Goal: Communication & Community: Connect with others

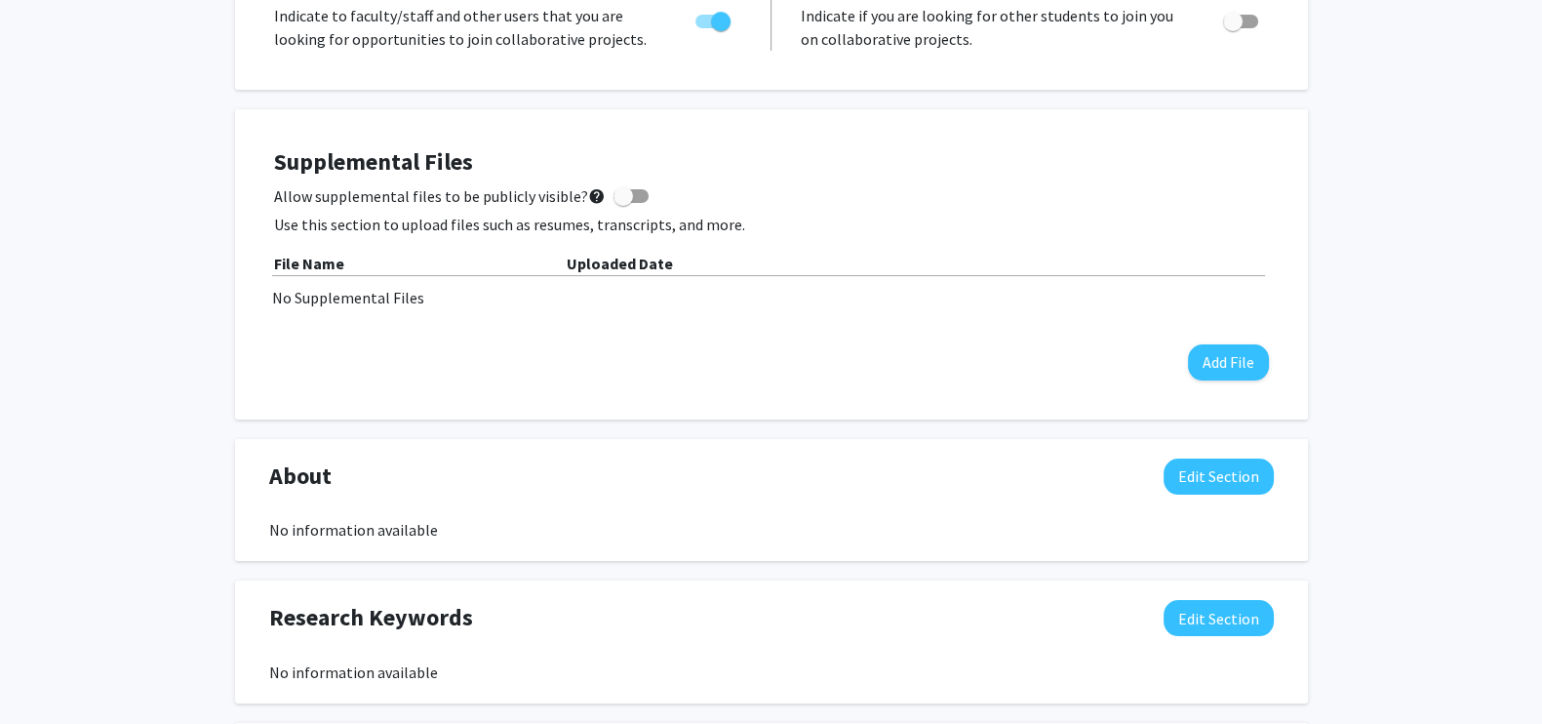
scroll to position [409, 0]
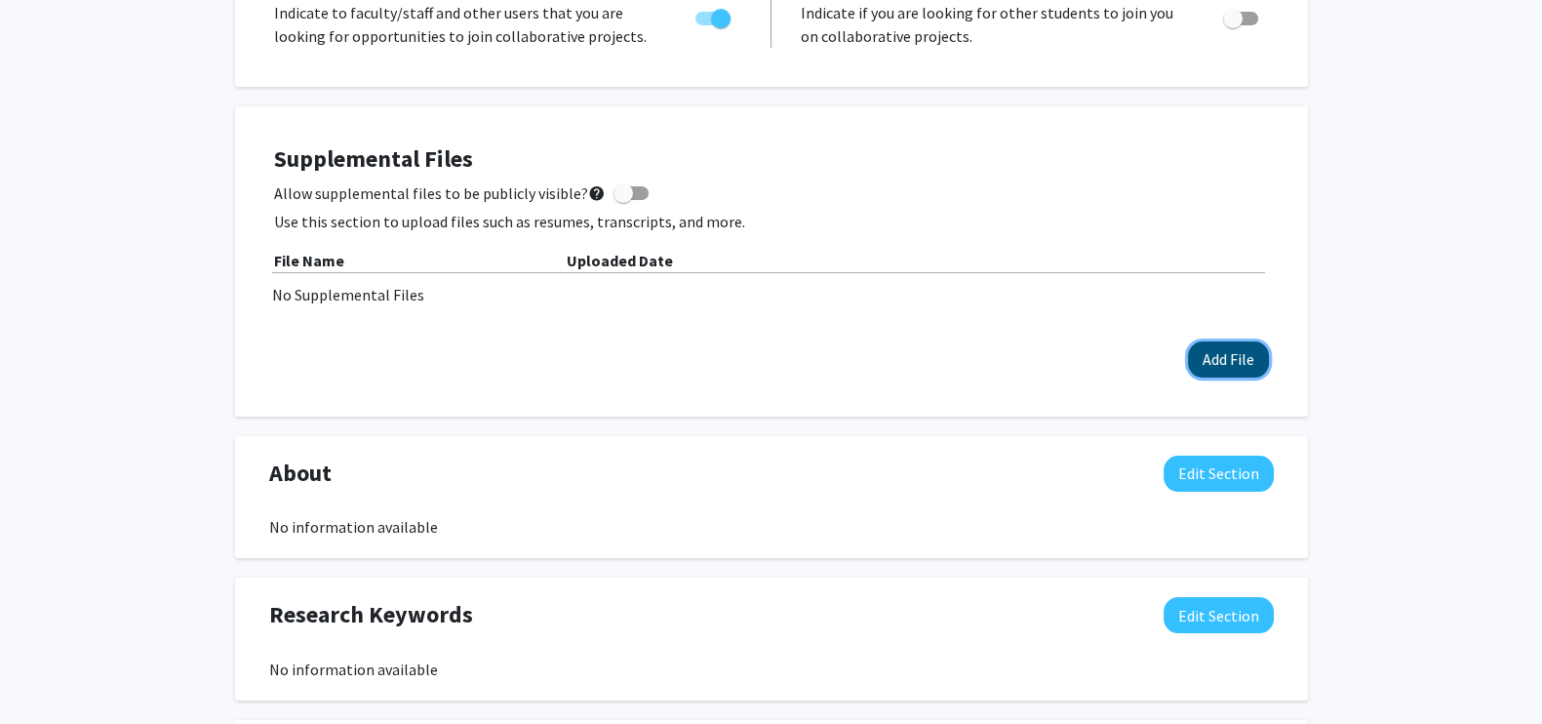
click at [1245, 357] on button "Add File" at bounding box center [1228, 359] width 81 height 36
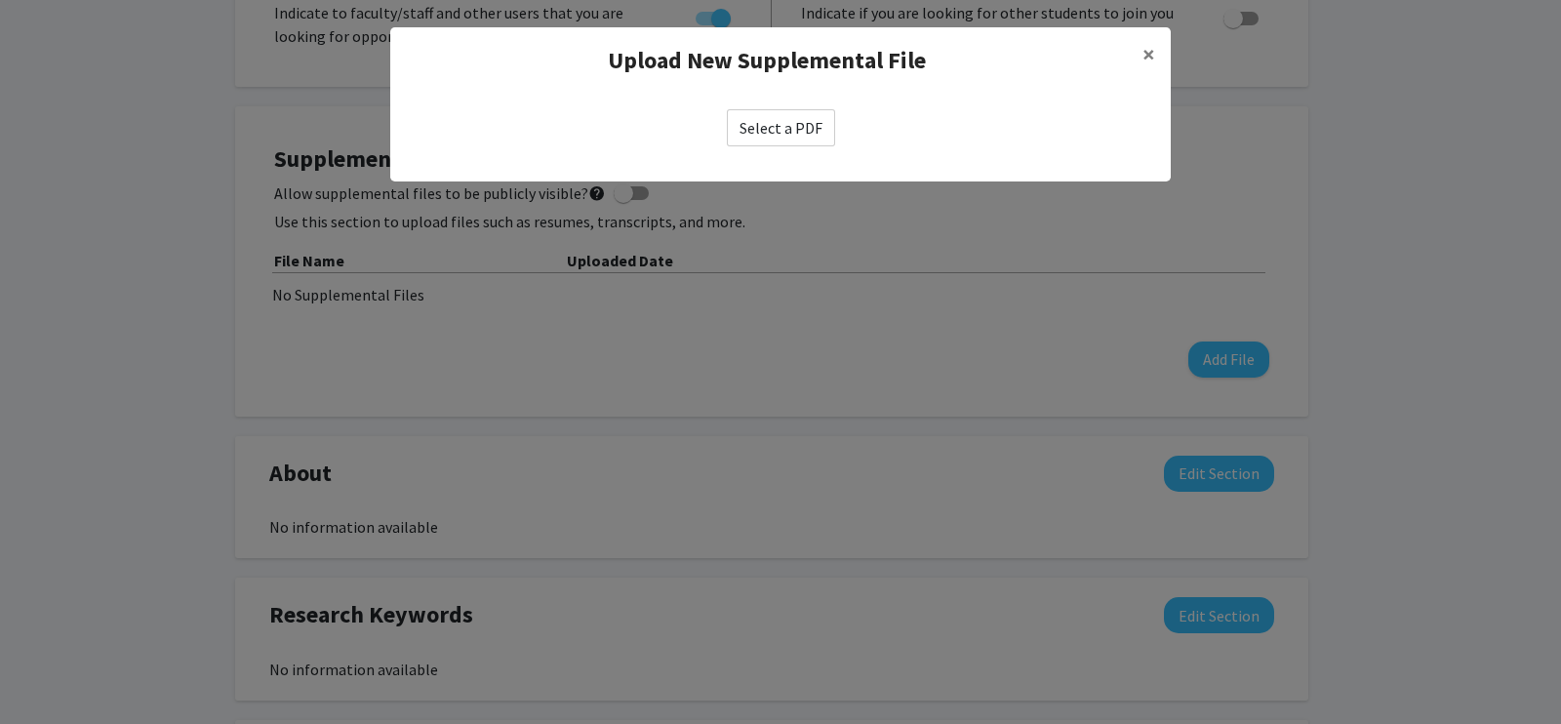
click at [776, 126] on label "Select a PDF" at bounding box center [781, 127] width 108 height 37
click at [0, 0] on input "Select a PDF" at bounding box center [0, 0] width 0 height 0
click at [1151, 50] on span "×" at bounding box center [1148, 54] width 13 height 30
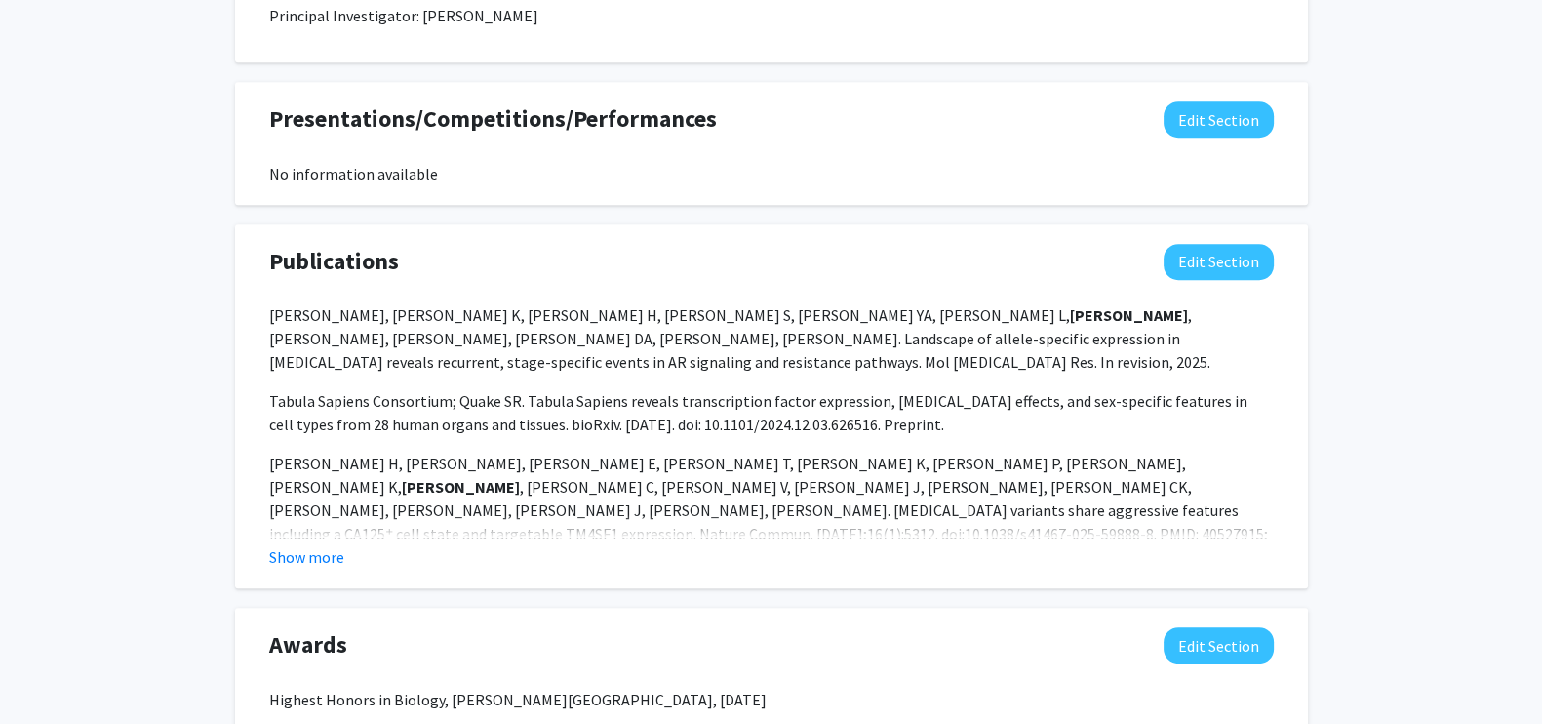
scroll to position [1468, 0]
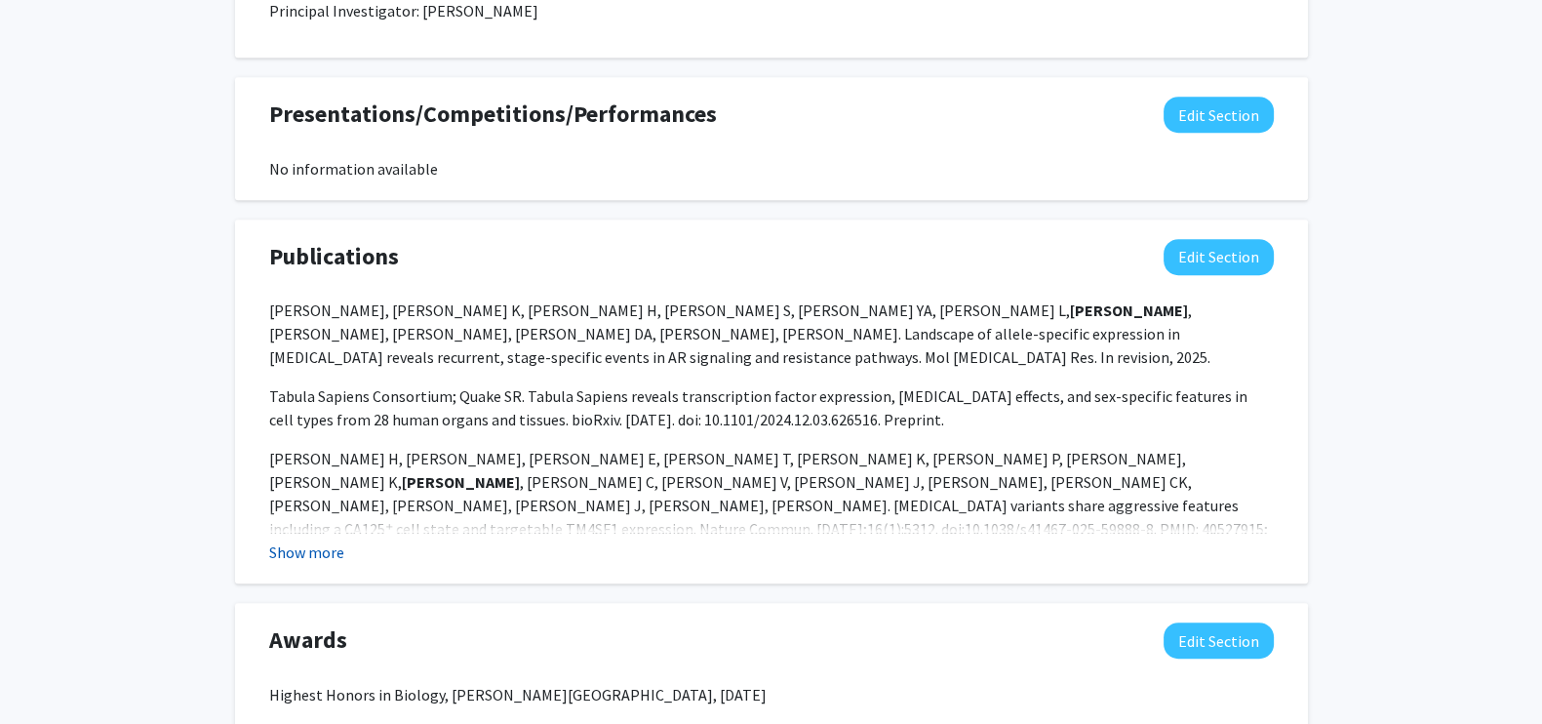
click at [337, 554] on button "Show more" at bounding box center [306, 551] width 75 height 23
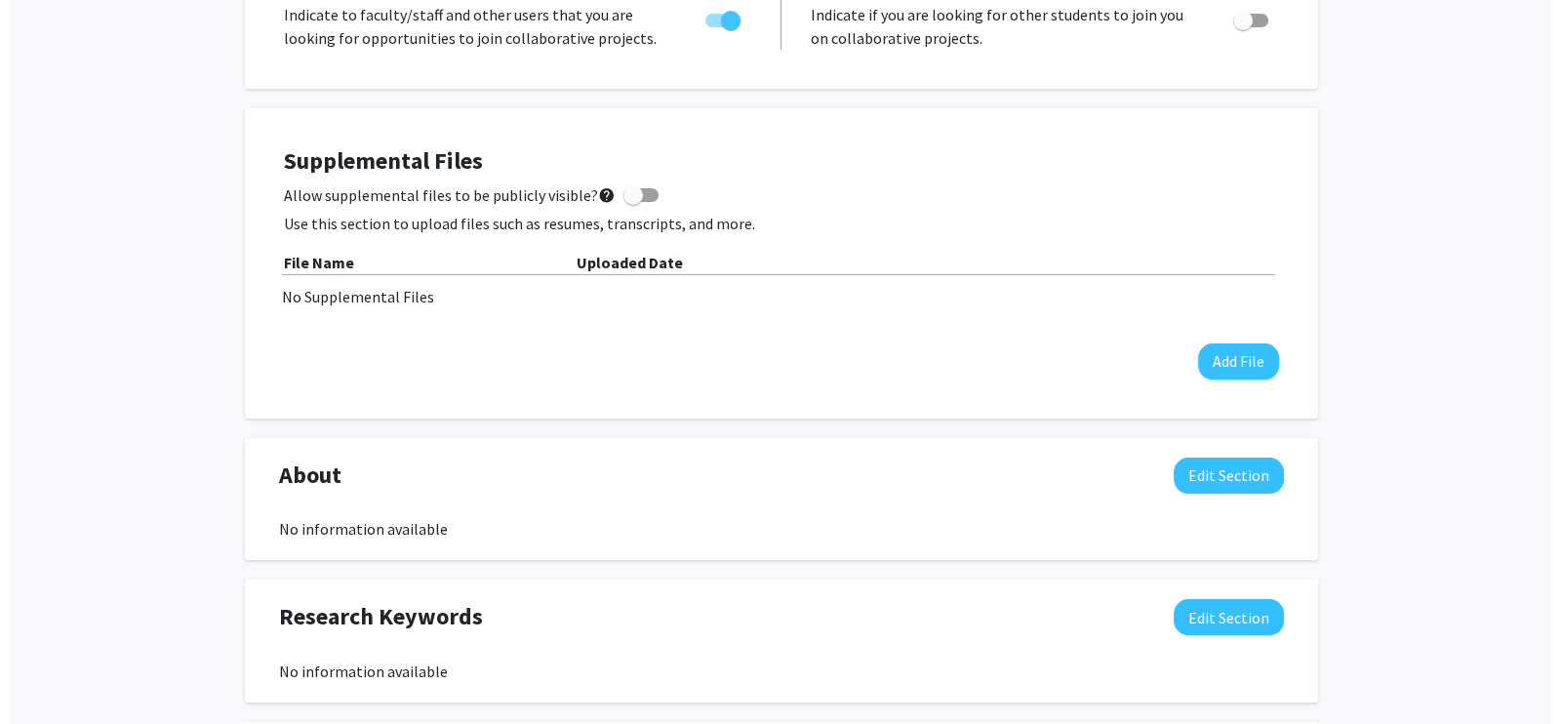
scroll to position [404, 0]
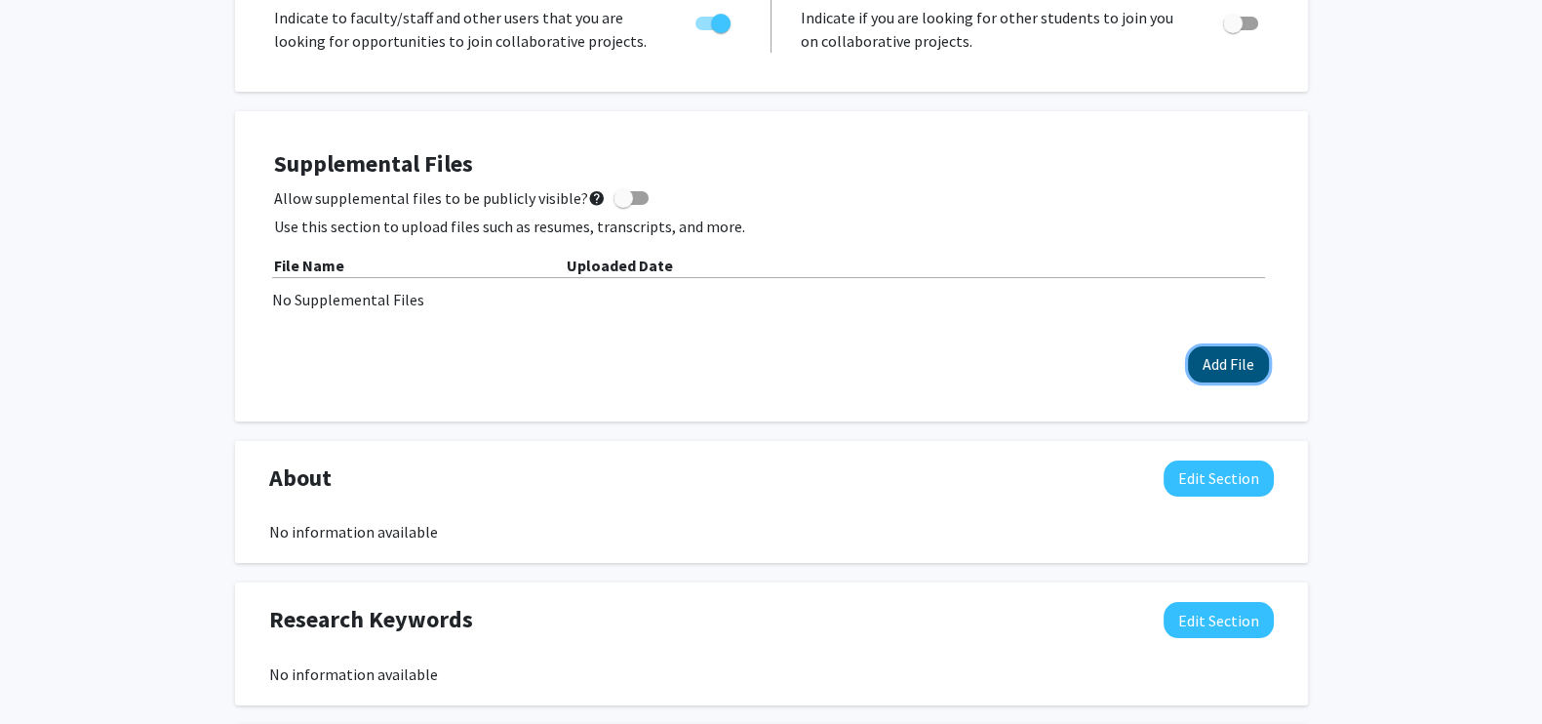
click at [1240, 353] on button "Add File" at bounding box center [1228, 364] width 81 height 36
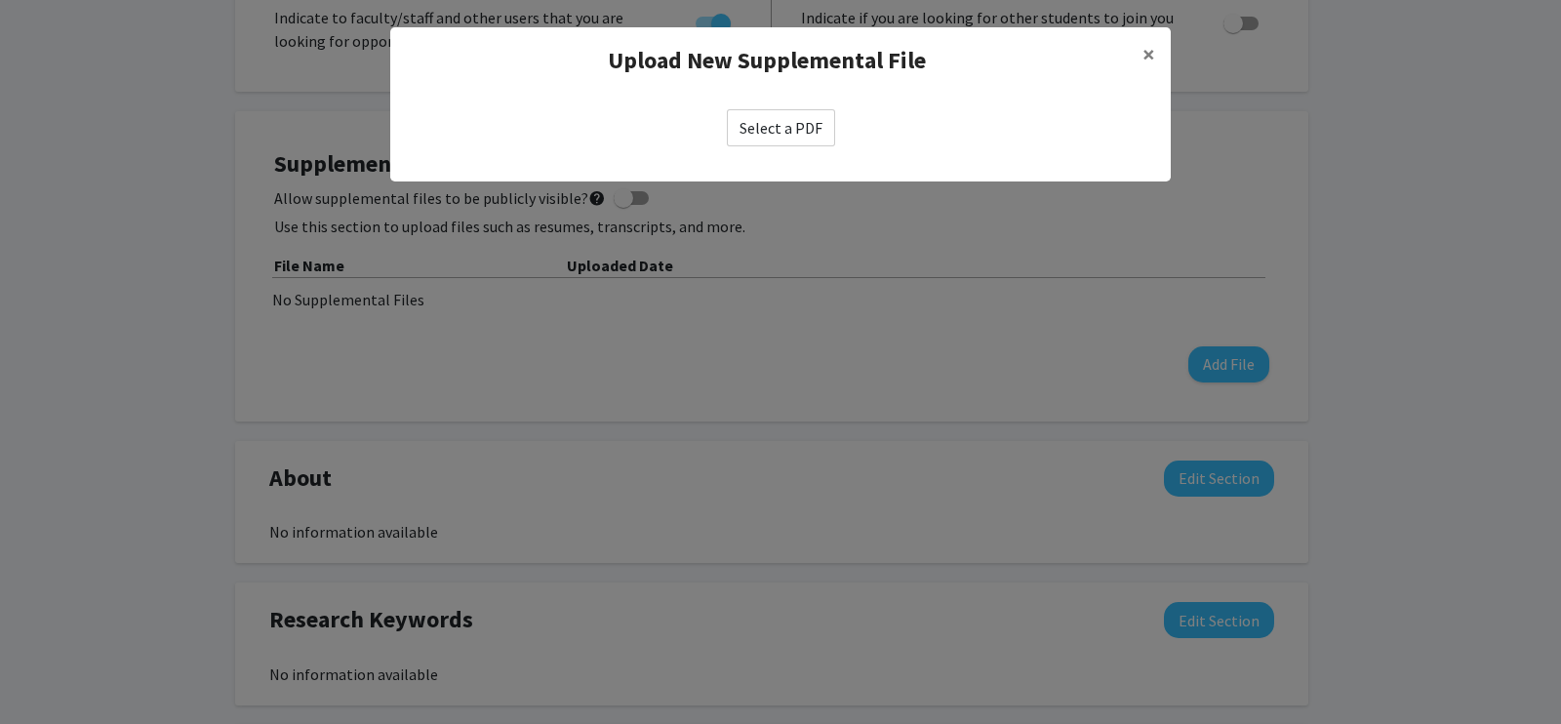
click at [785, 114] on label "Select a PDF" at bounding box center [781, 127] width 108 height 37
click at [0, 0] on input "Select a PDF" at bounding box center [0, 0] width 0 height 0
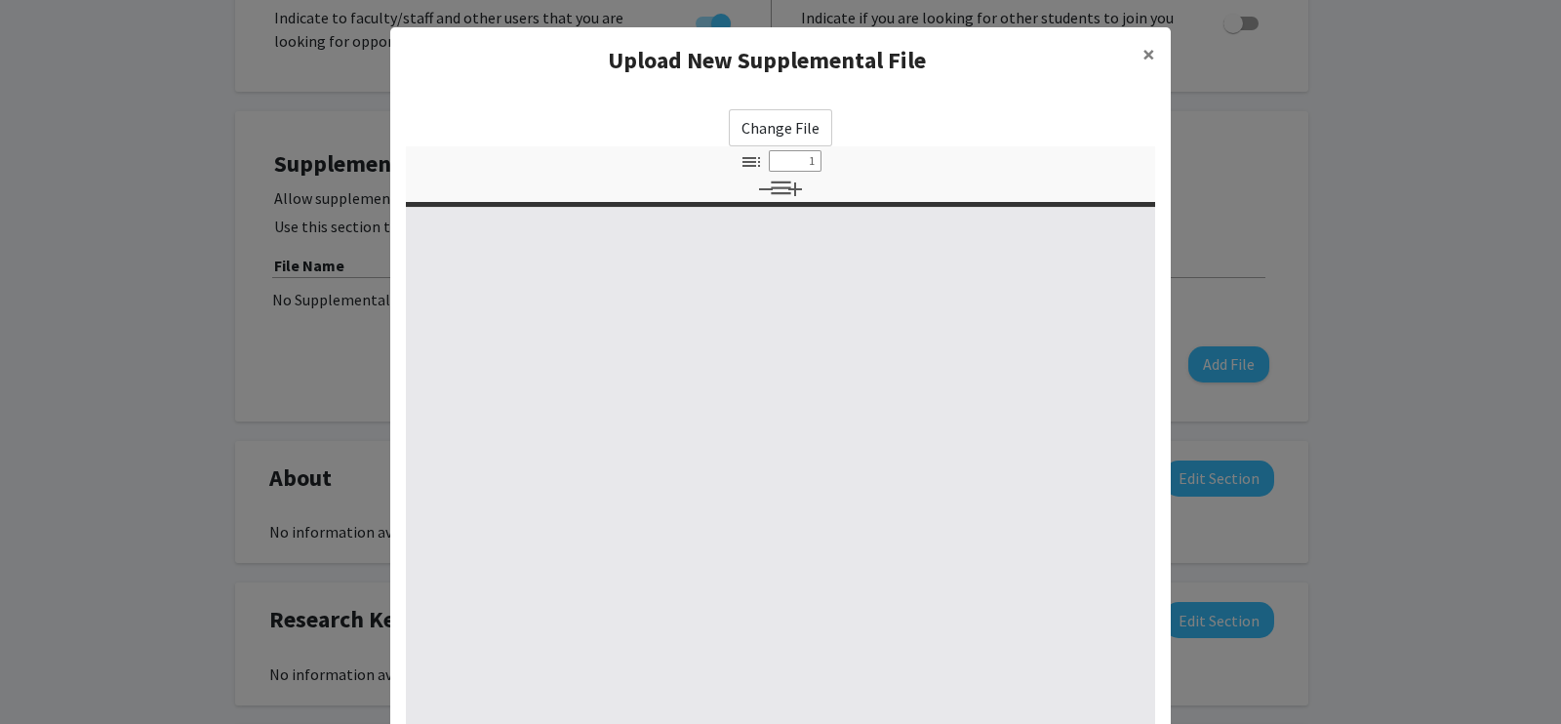
select select "custom"
type input "0"
select select "custom"
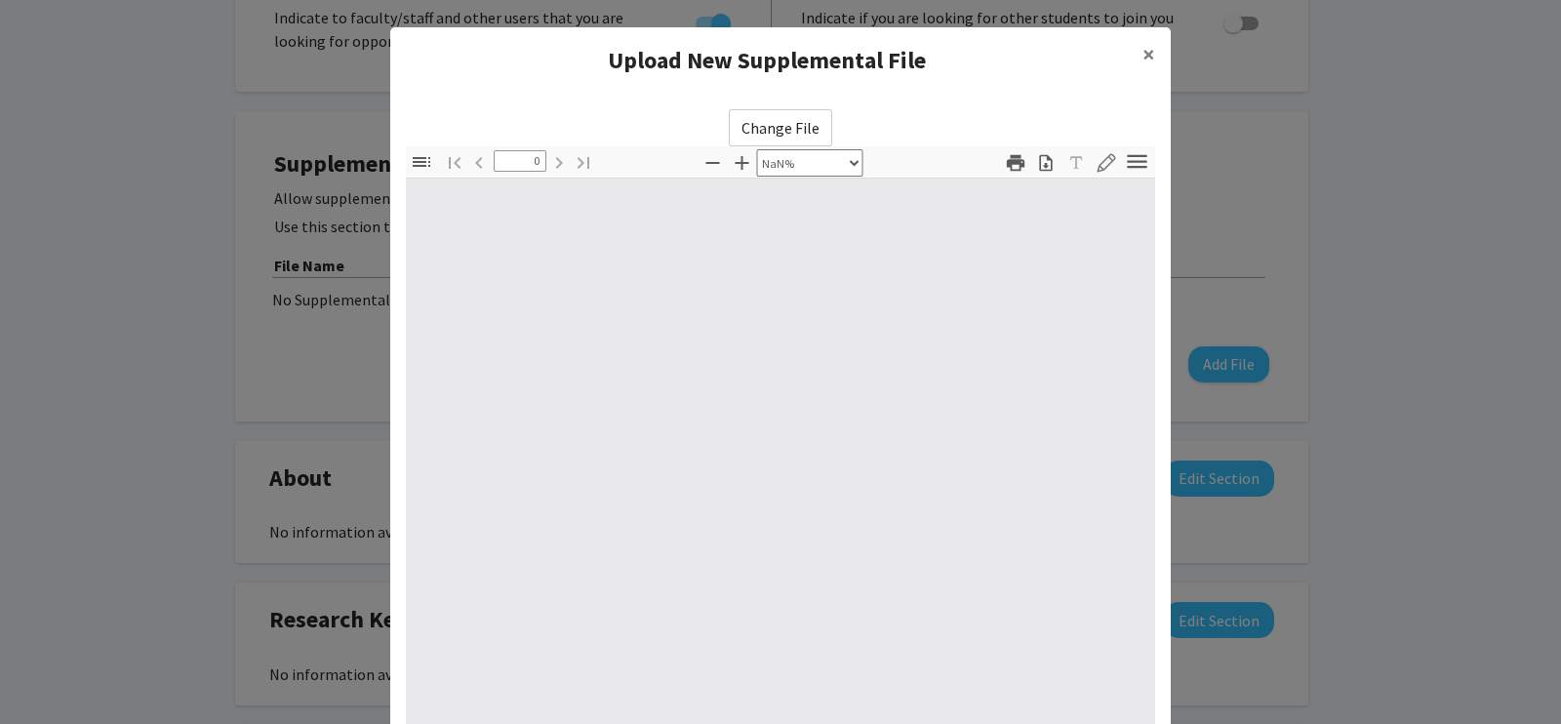
type input "1"
select select "auto"
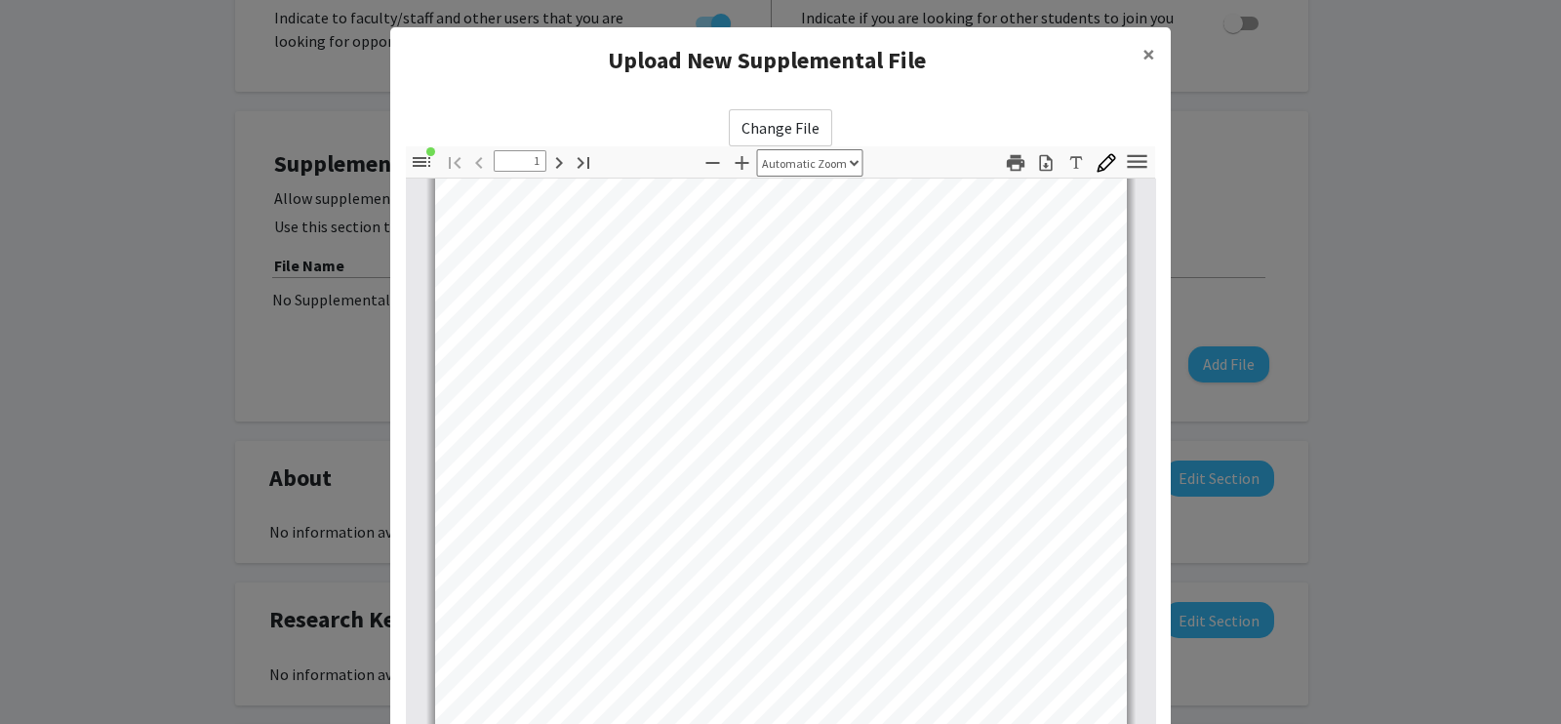
scroll to position [0, 0]
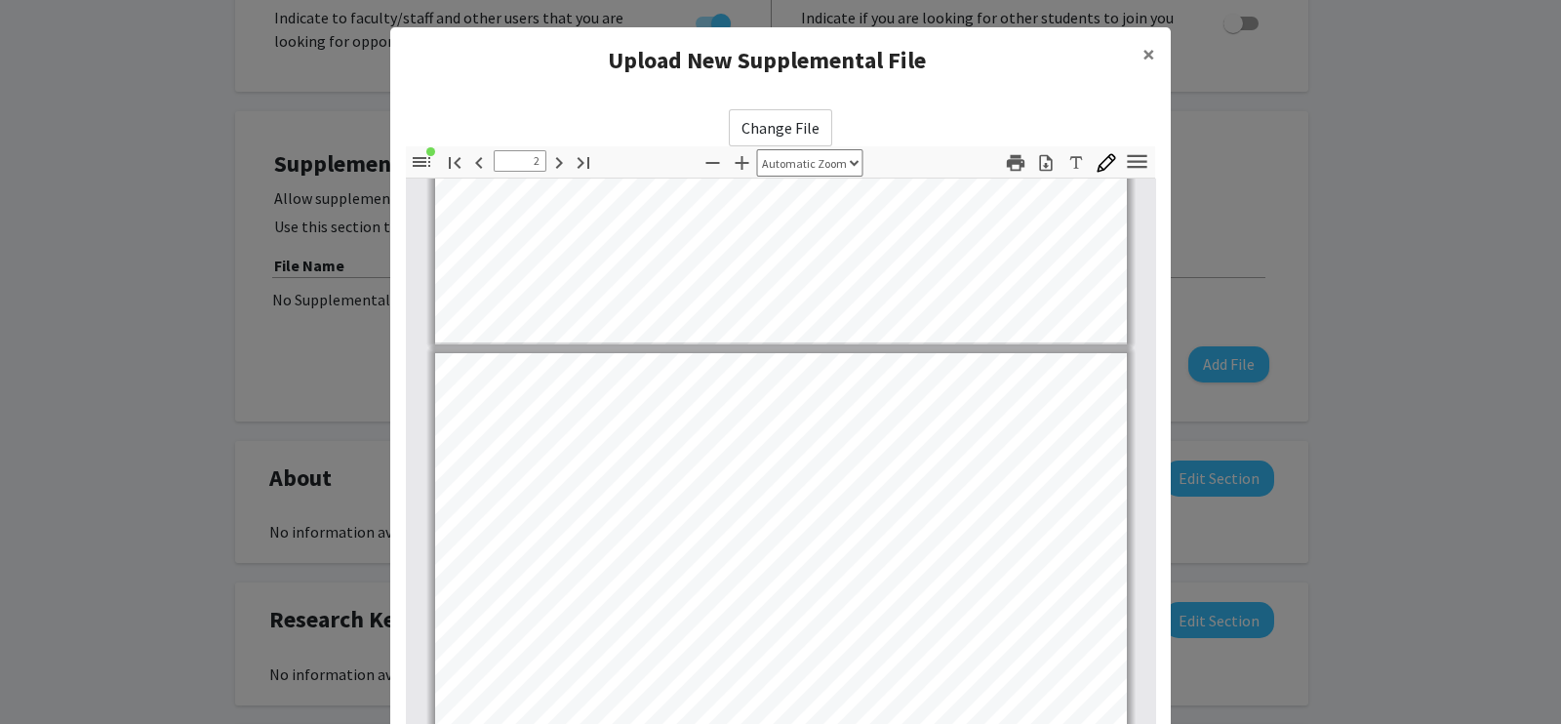
type input "1"
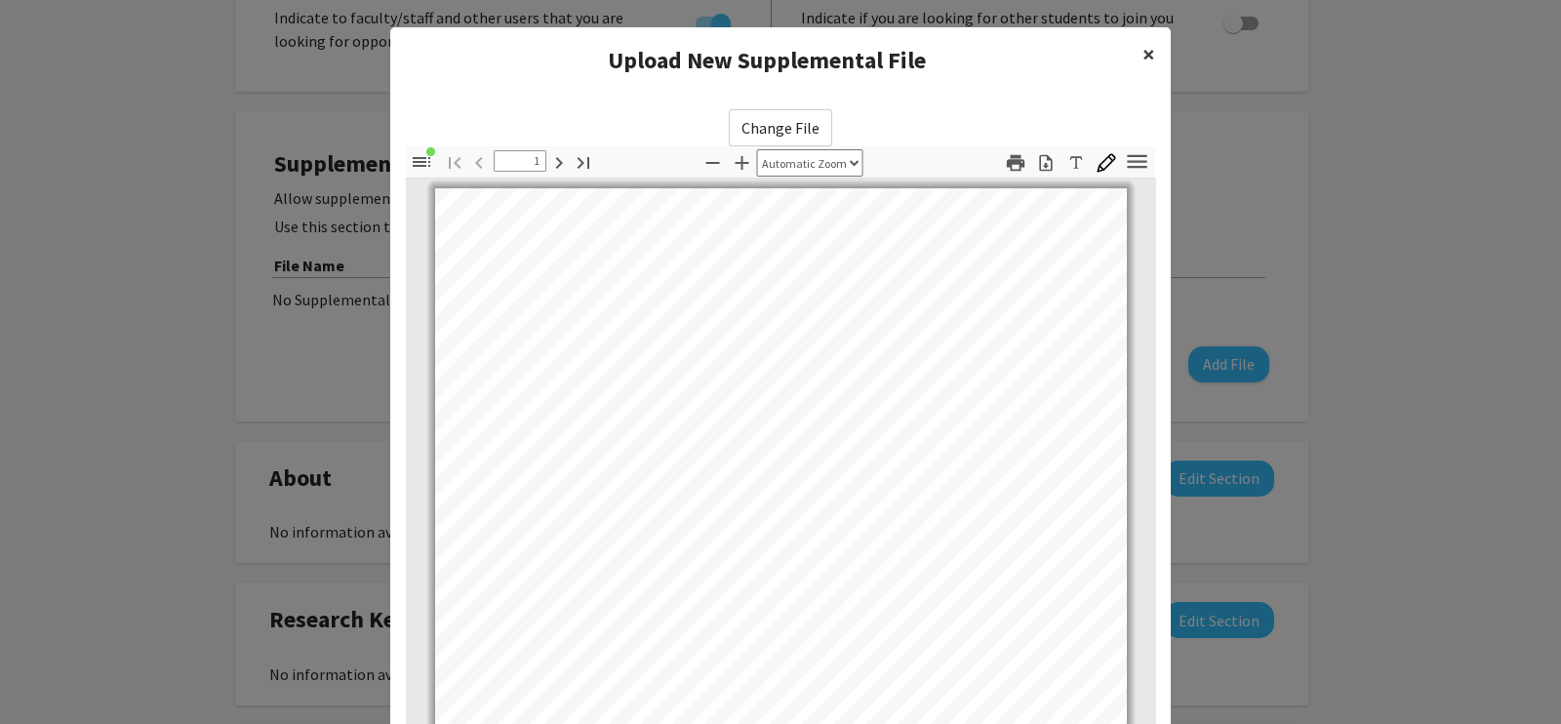
click at [1149, 48] on button "×" at bounding box center [1149, 54] width 44 height 55
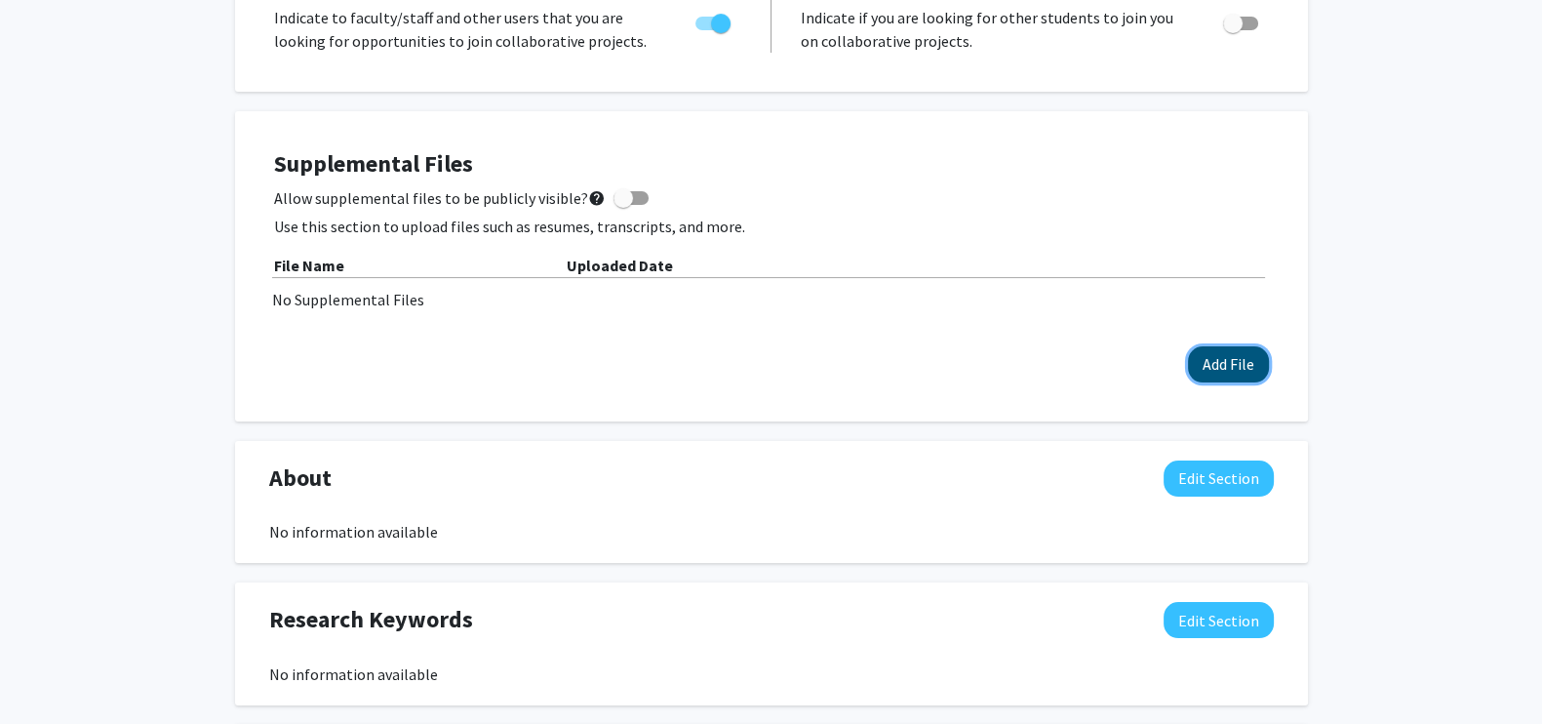
click at [1244, 364] on button "Add File" at bounding box center [1228, 364] width 81 height 36
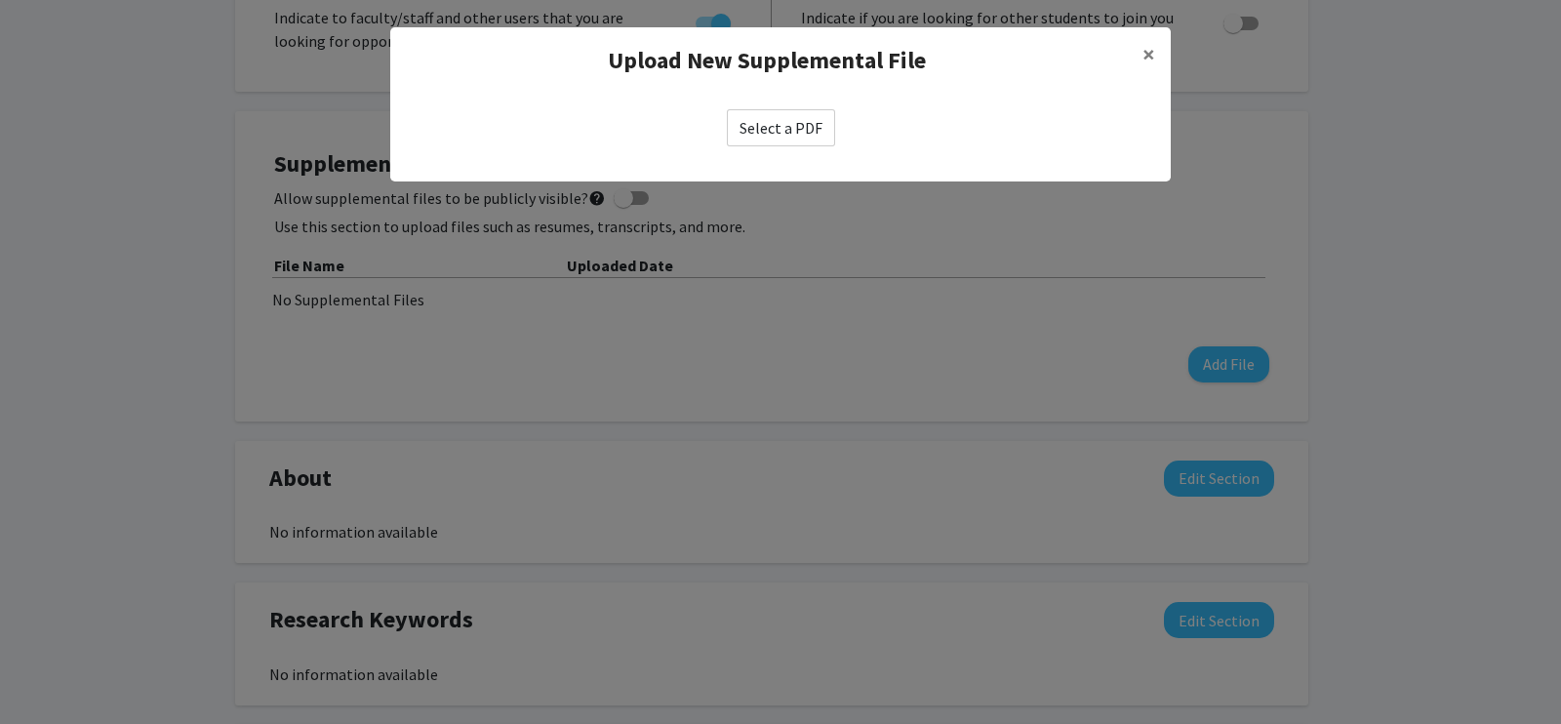
click at [788, 147] on div "Select a PDF" at bounding box center [780, 128] width 780 height 68
click at [761, 128] on label "Select a PDF" at bounding box center [781, 127] width 108 height 37
click at [0, 0] on input "Select a PDF" at bounding box center [0, 0] width 0 height 0
select select "custom"
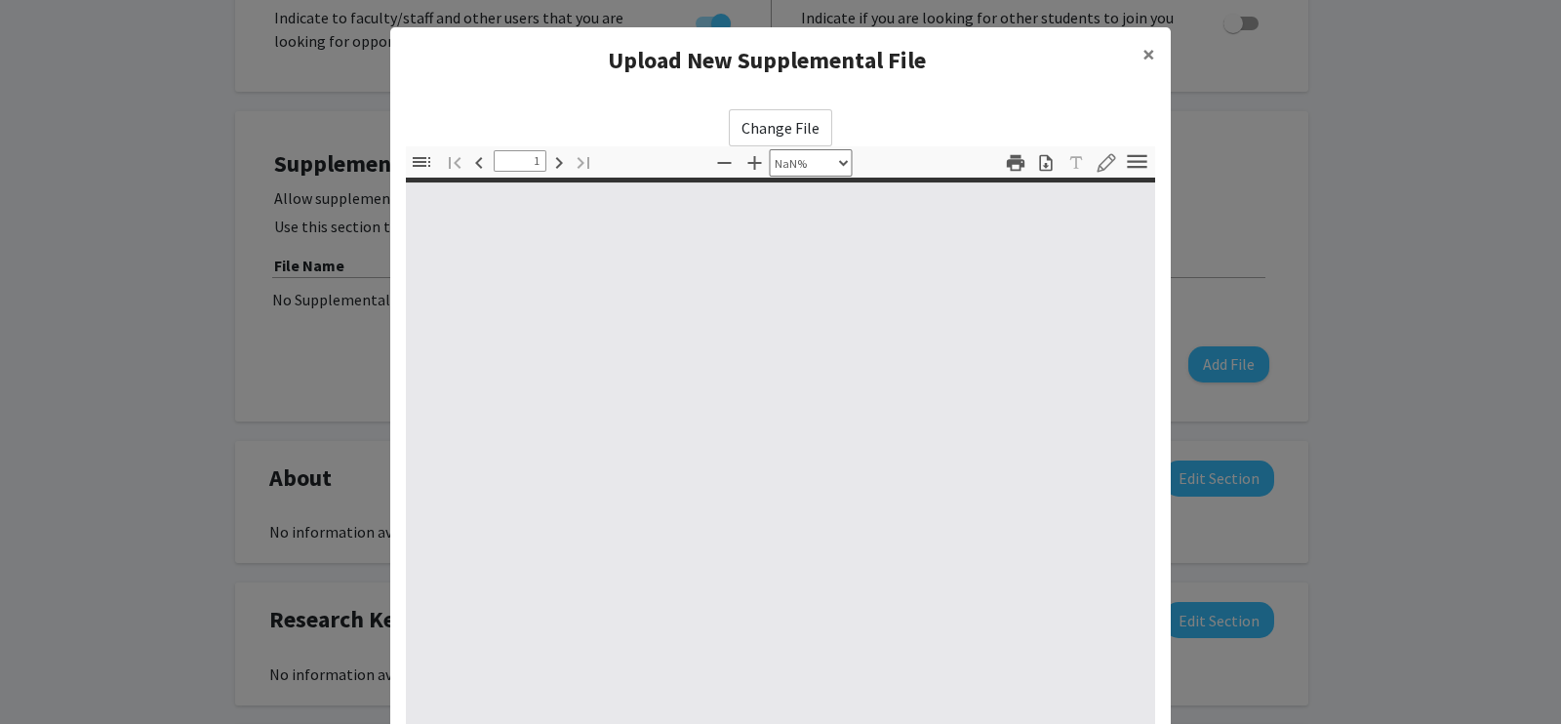
type input "0"
select select "custom"
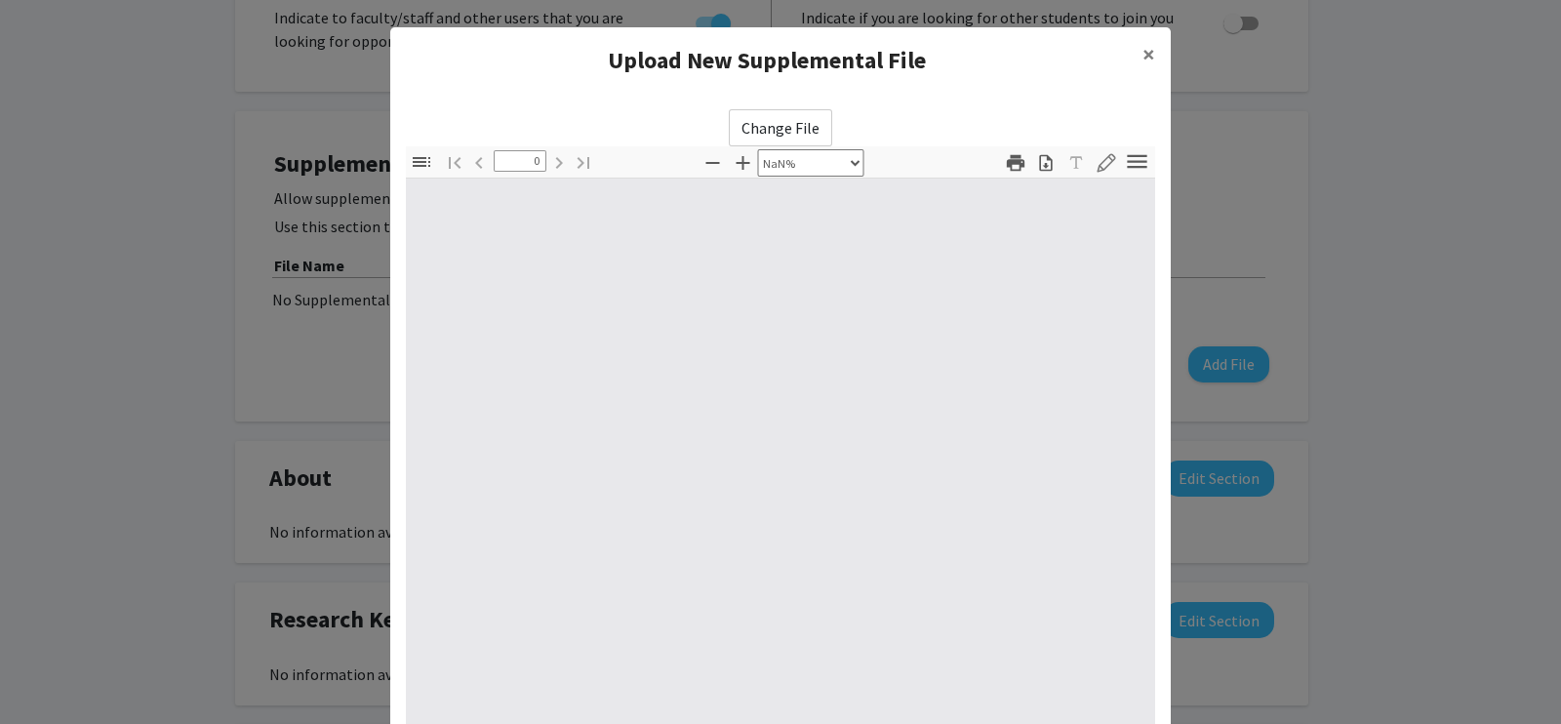
type input "1"
select select "auto"
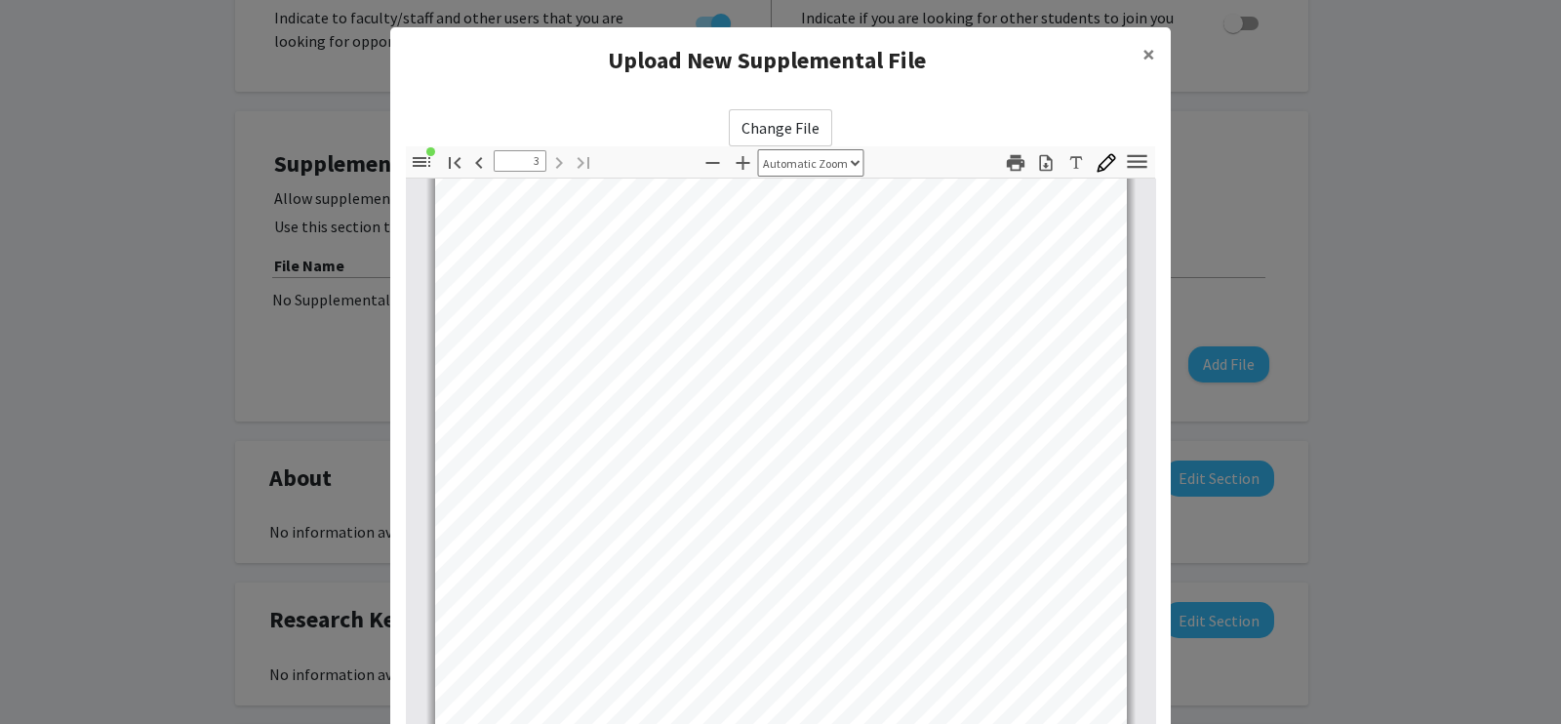
scroll to position [199, 0]
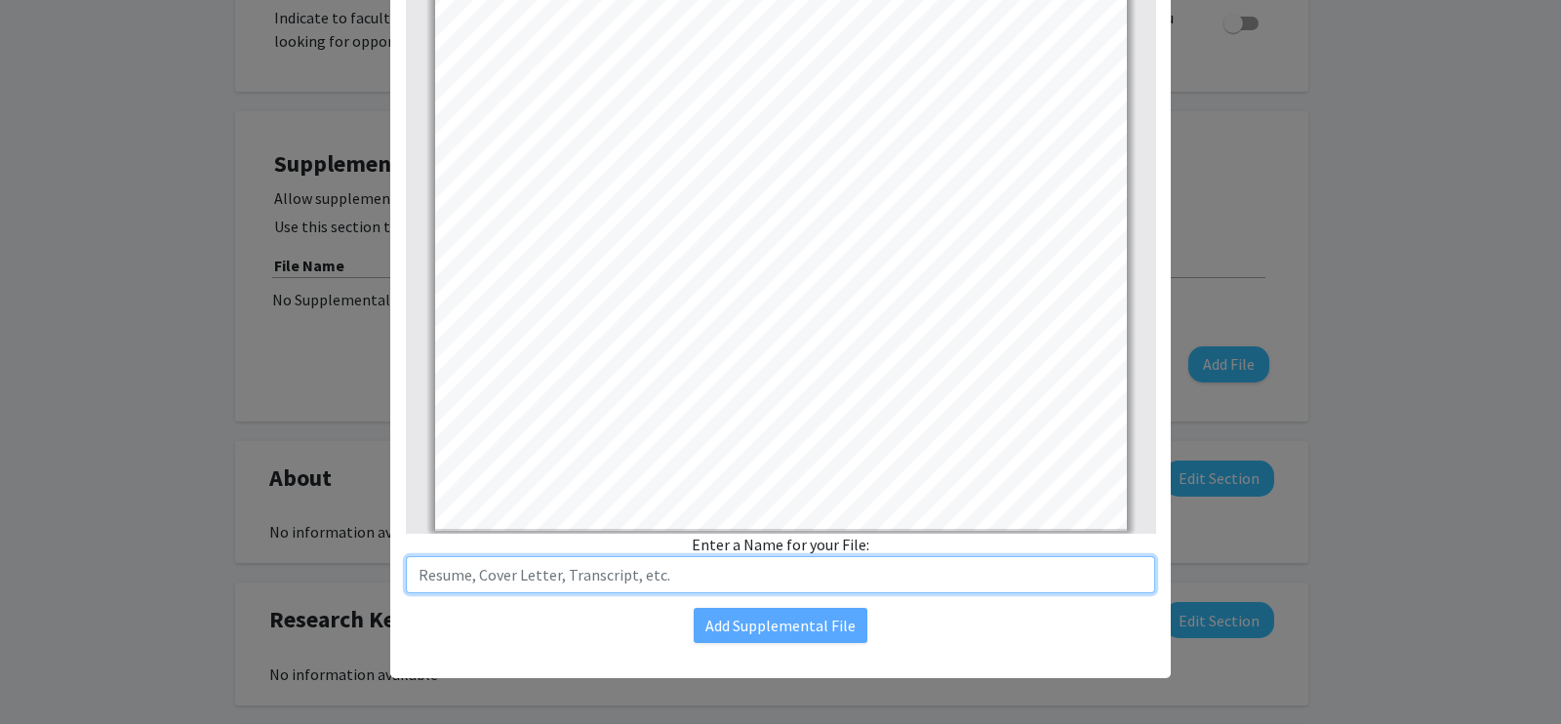
click at [573, 577] on input "text" at bounding box center [780, 574] width 749 height 37
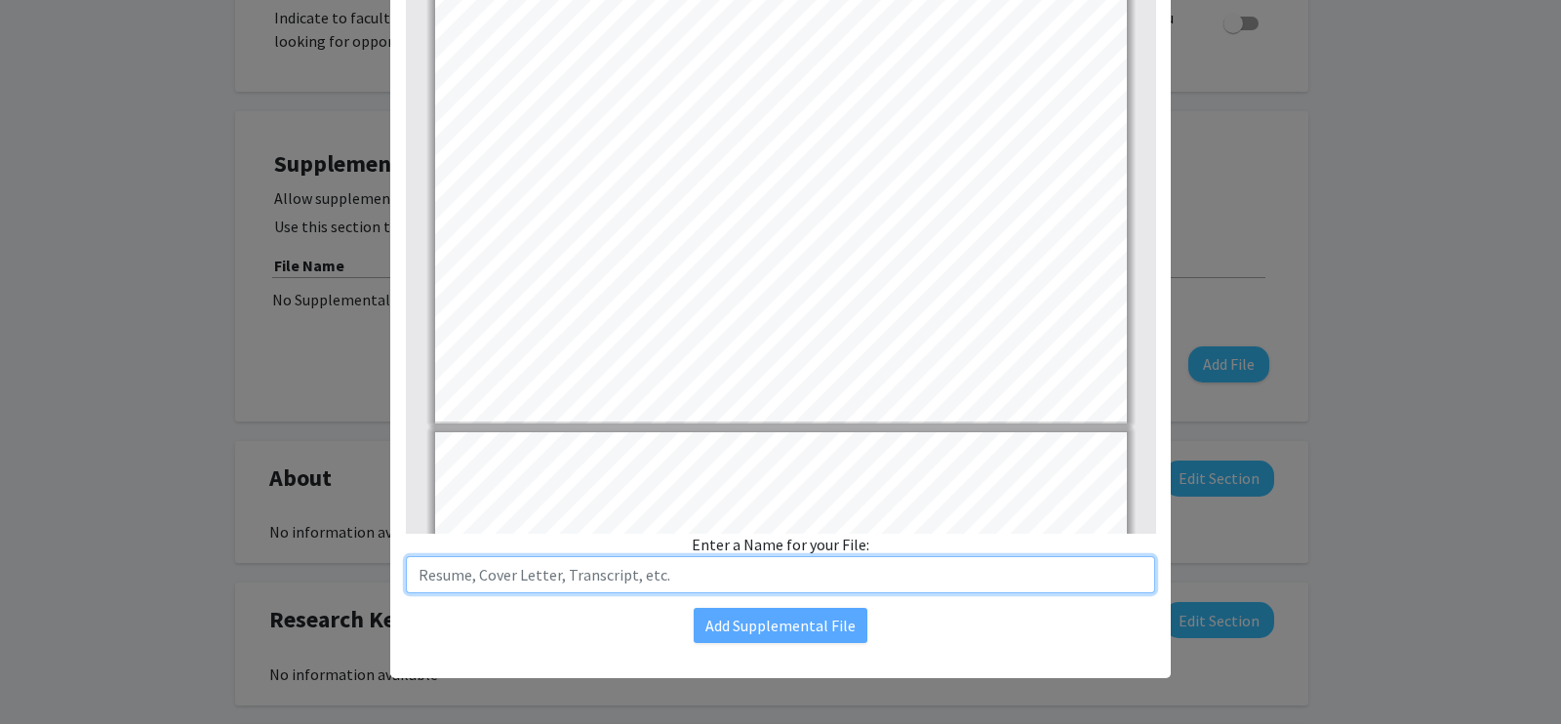
type input "1"
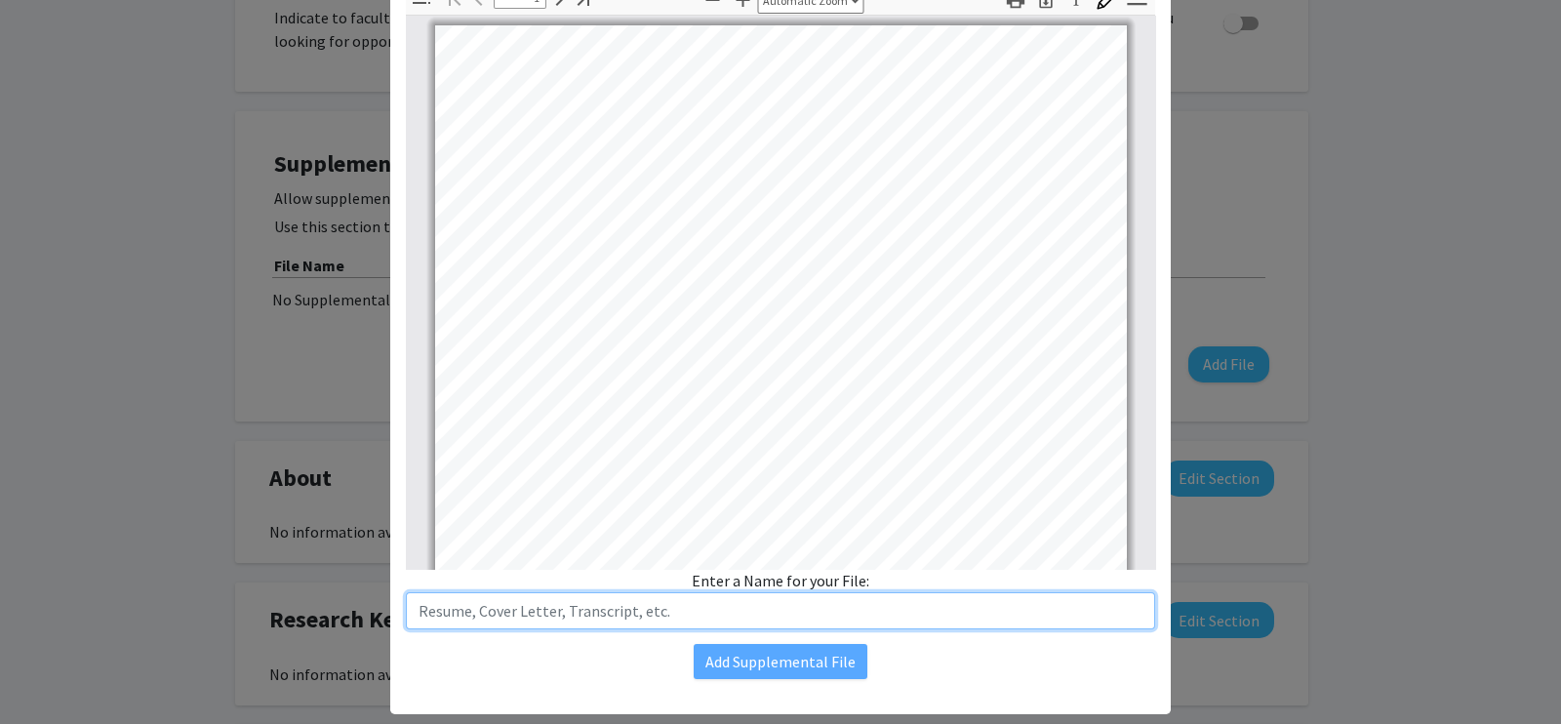
scroll to position [165, 0]
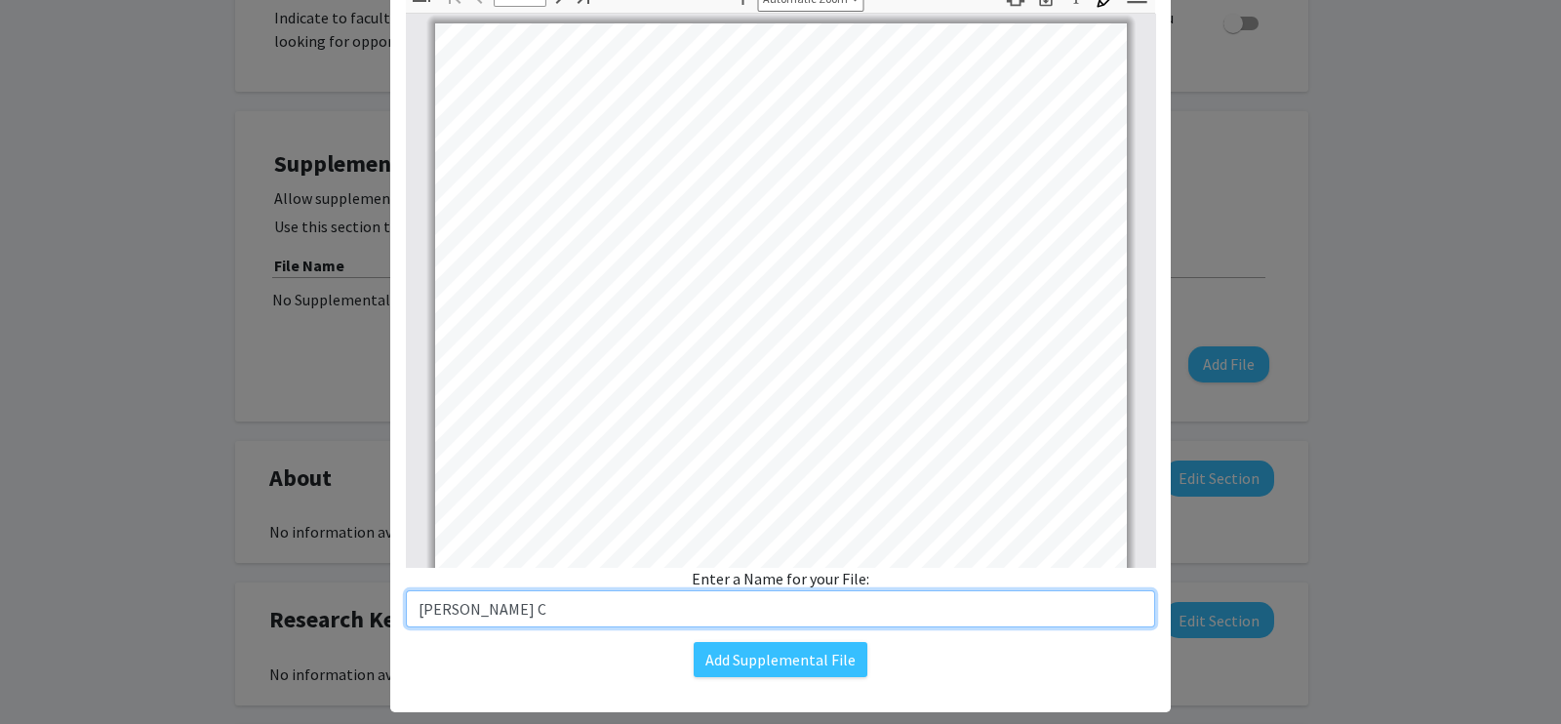
type input "[PERSON_NAME] CV"
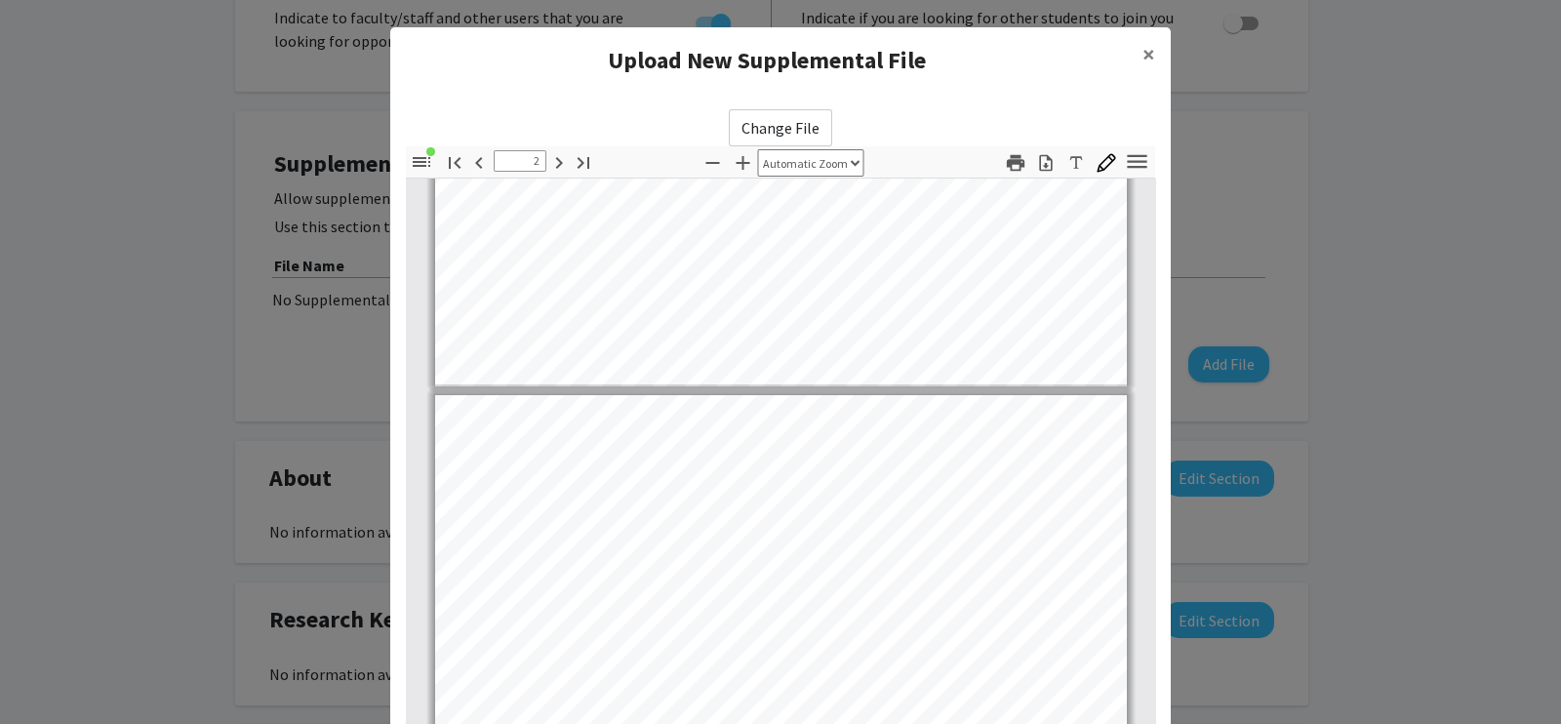
type input "3"
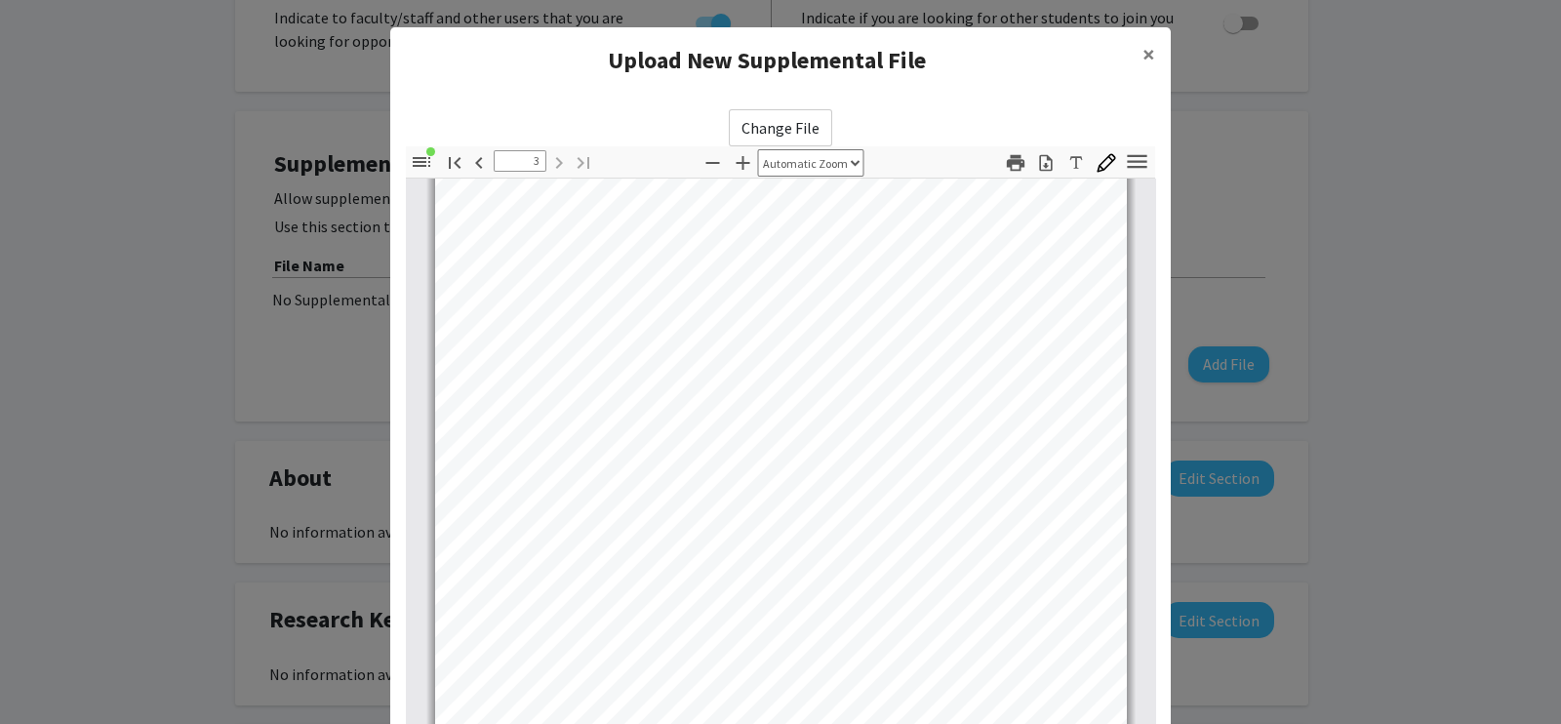
scroll to position [199, 0]
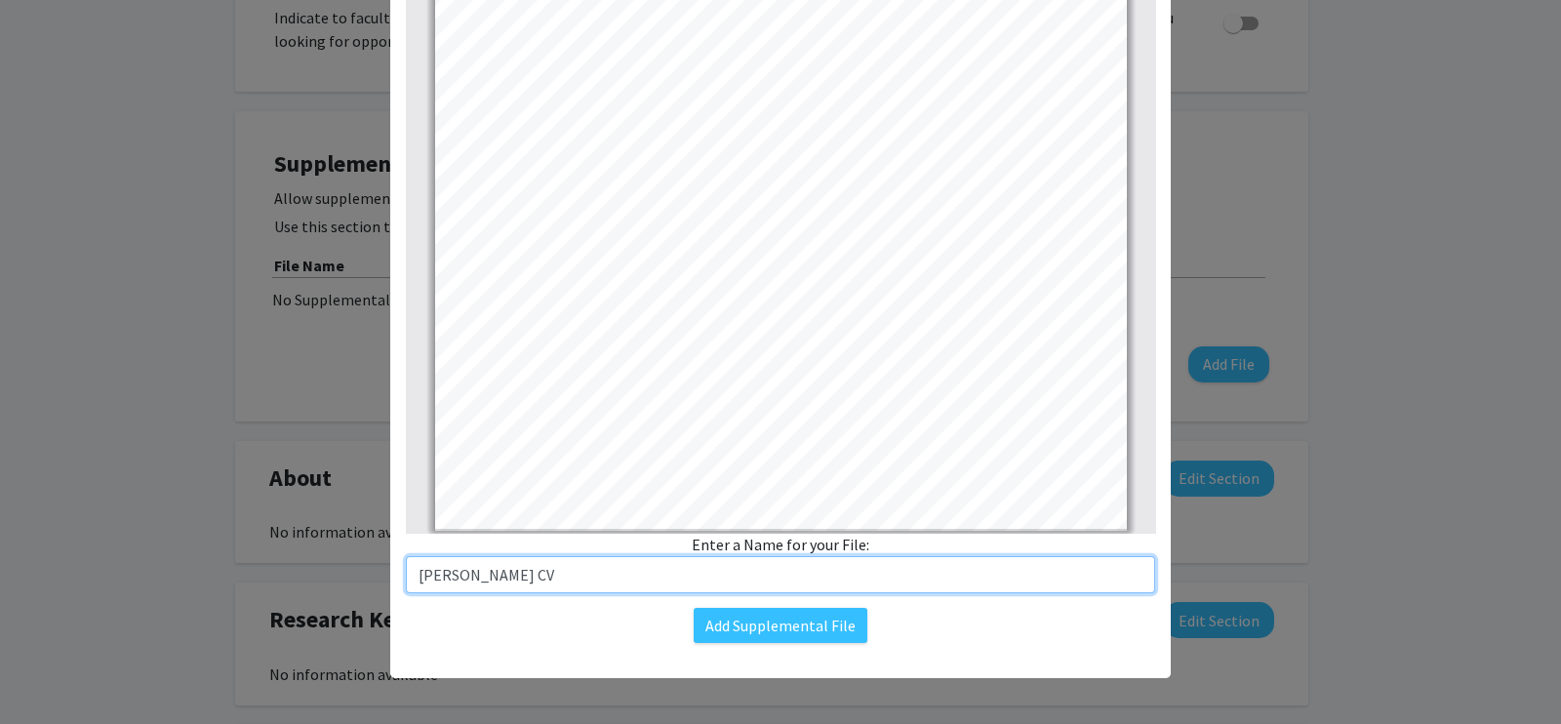
click at [741, 585] on input "[PERSON_NAME] CV" at bounding box center [780, 574] width 749 height 37
type input "[PERSON_NAME] CV"
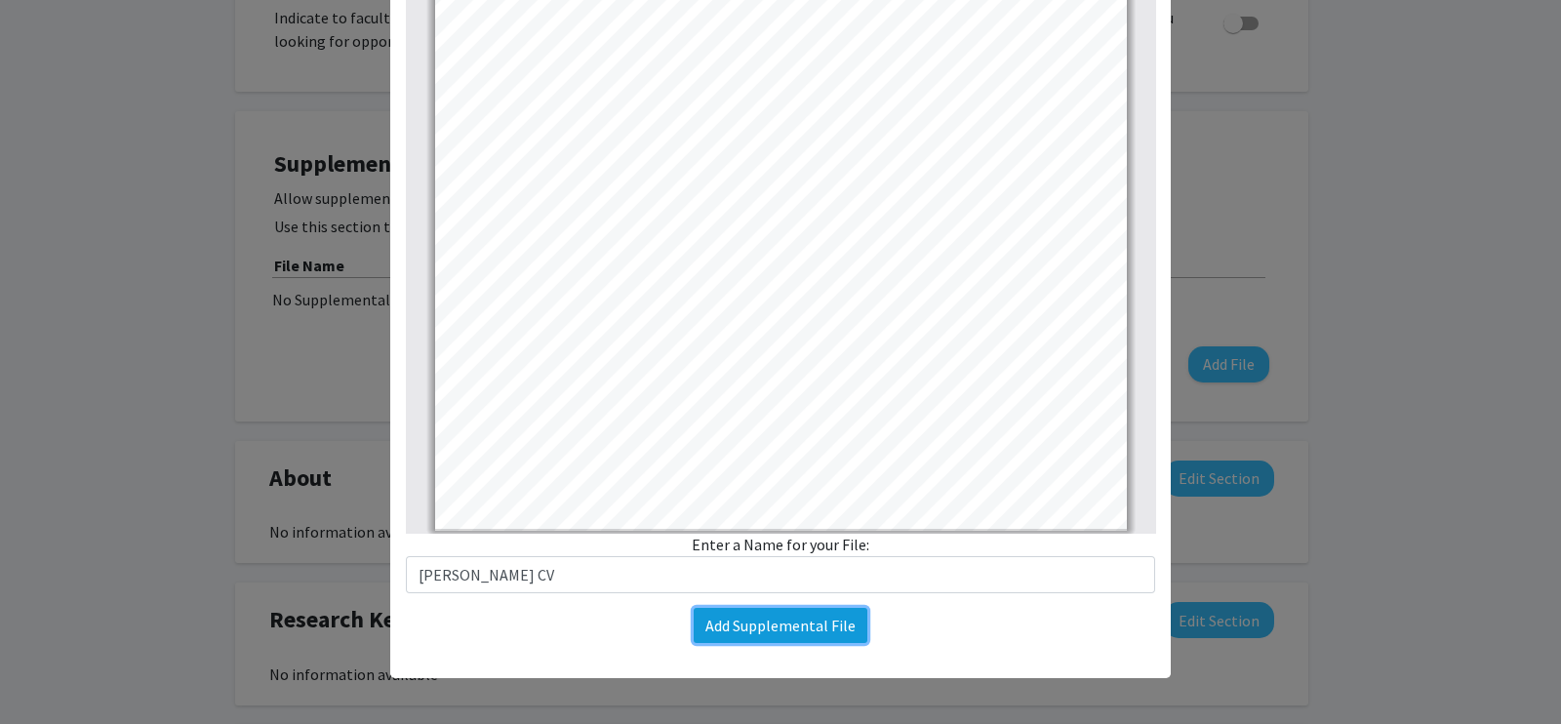
click at [750, 631] on button "Add Supplemental File" at bounding box center [781, 625] width 174 height 35
click at [712, 612] on button "Add Supplemental File" at bounding box center [781, 625] width 174 height 35
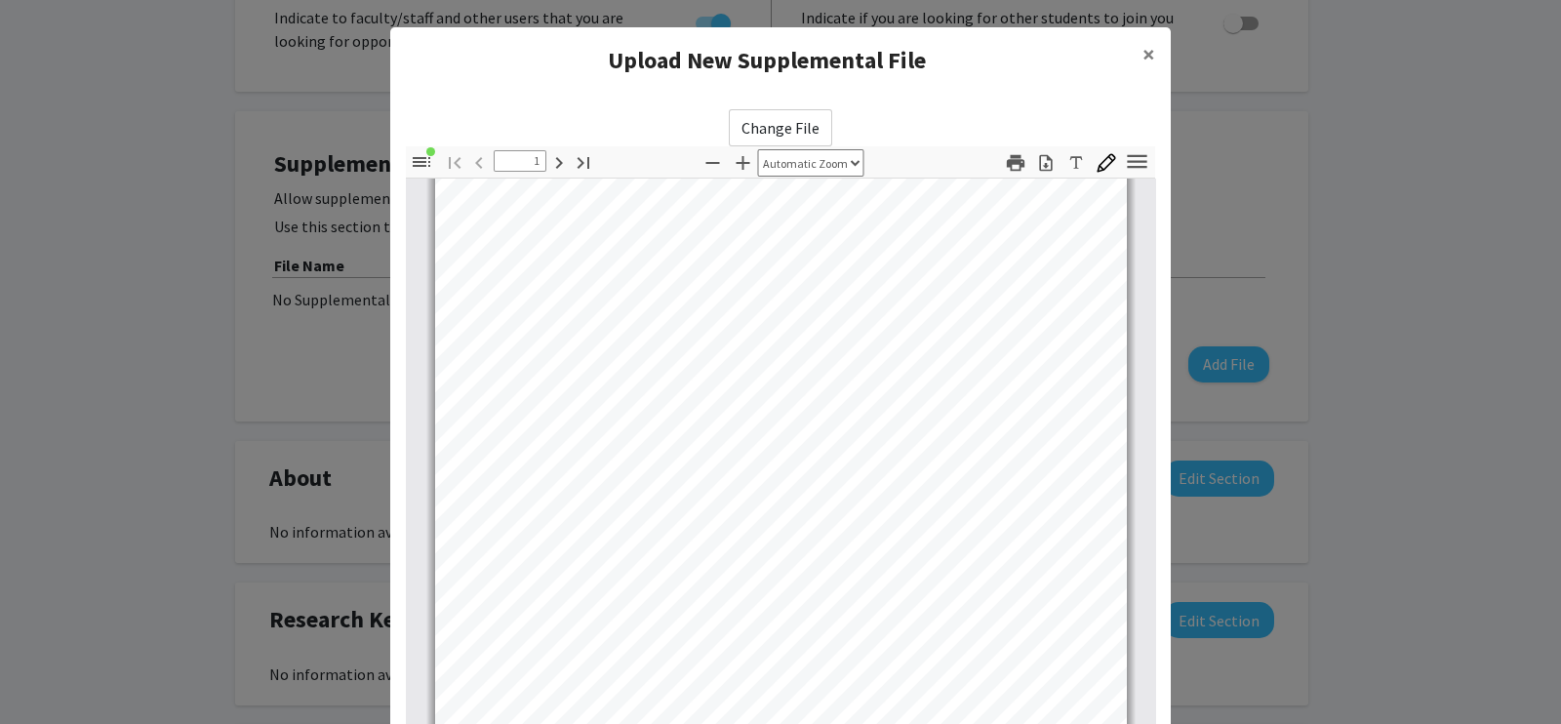
scroll to position [23, 0]
click at [800, 119] on label "Change File" at bounding box center [780, 127] width 103 height 37
click at [0, 0] on input "Change File" at bounding box center [0, 0] width 0 height 0
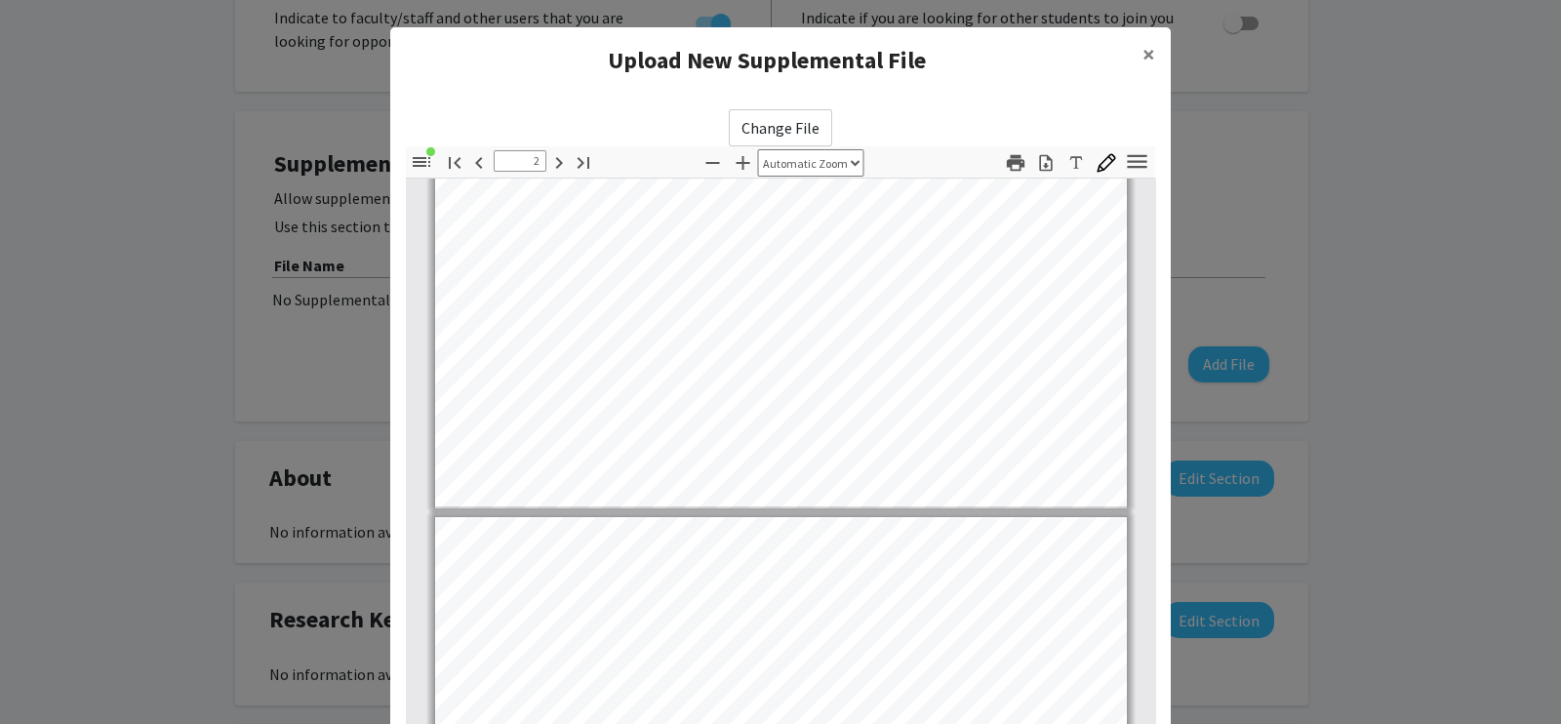
type input "3"
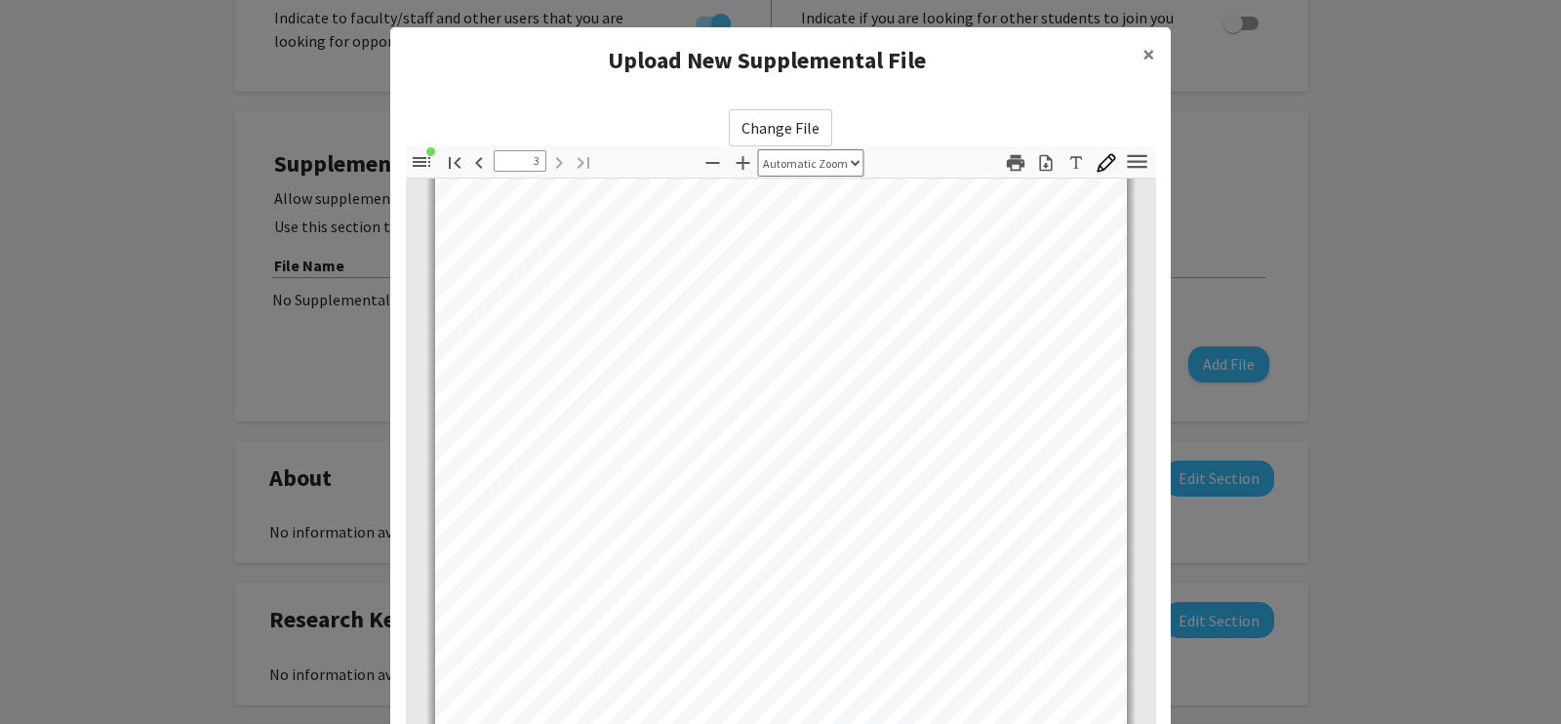
scroll to position [199, 0]
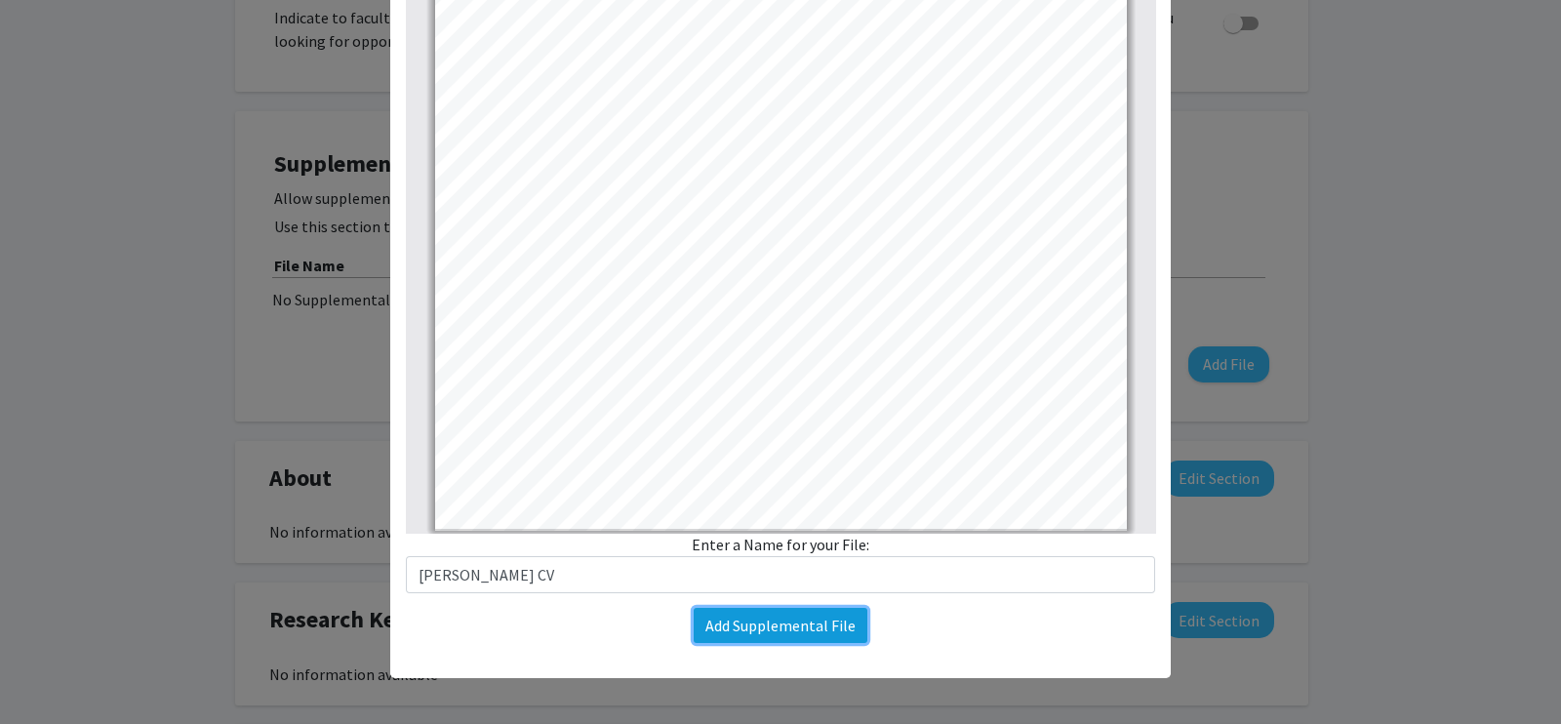
click at [797, 617] on button "Add Supplemental File" at bounding box center [781, 625] width 174 height 35
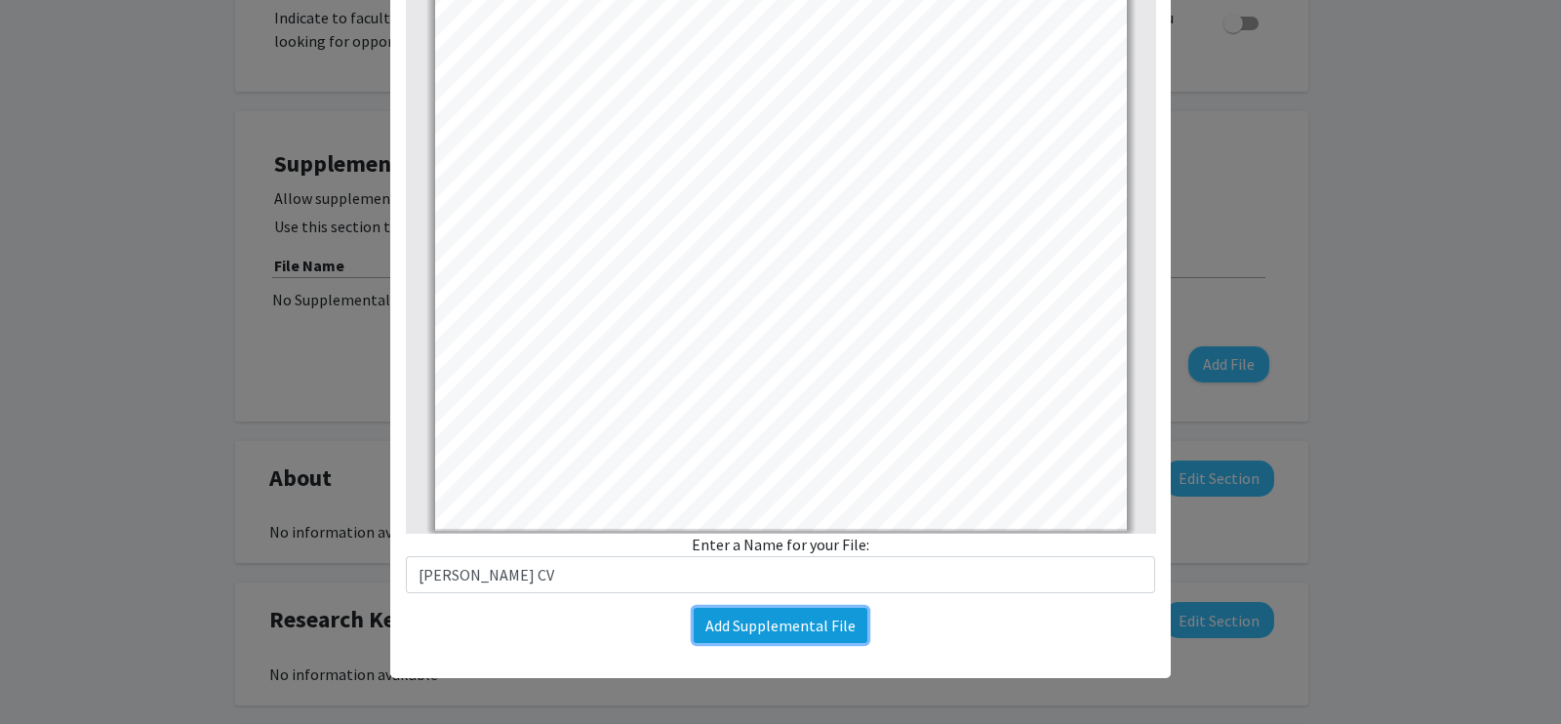
click at [797, 617] on button "Add Supplemental File" at bounding box center [781, 625] width 174 height 35
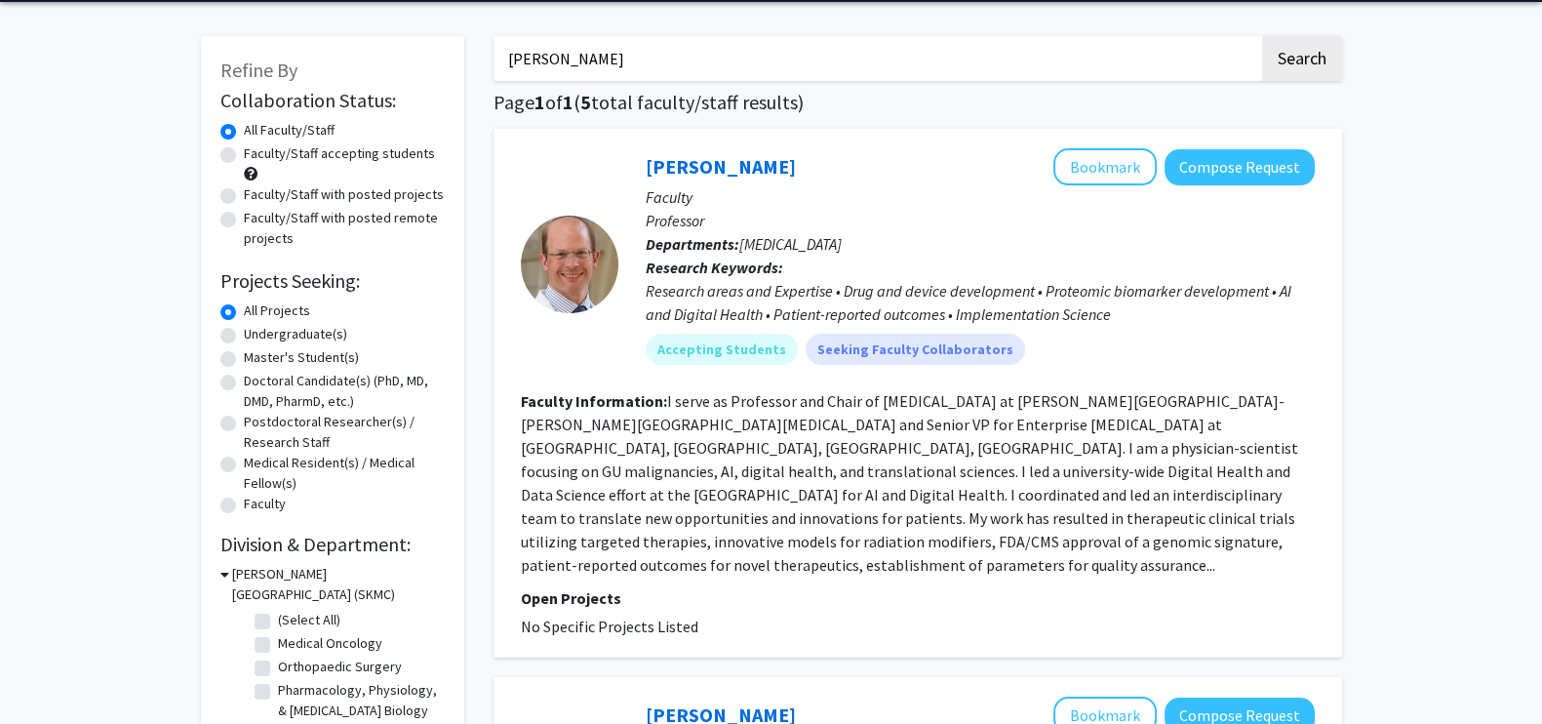
scroll to position [70, 0]
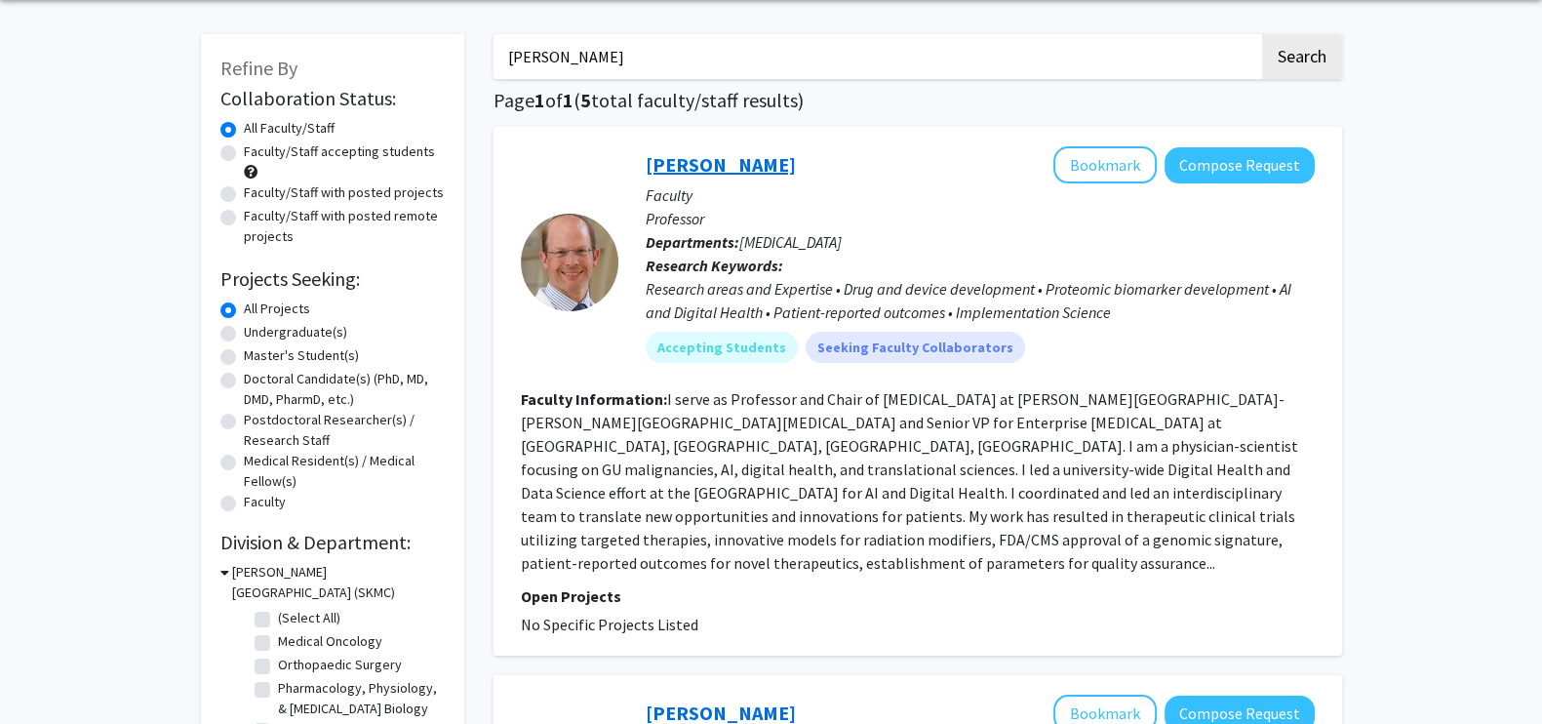
click at [669, 170] on link "Adam Dicker" at bounding box center [721, 164] width 150 height 24
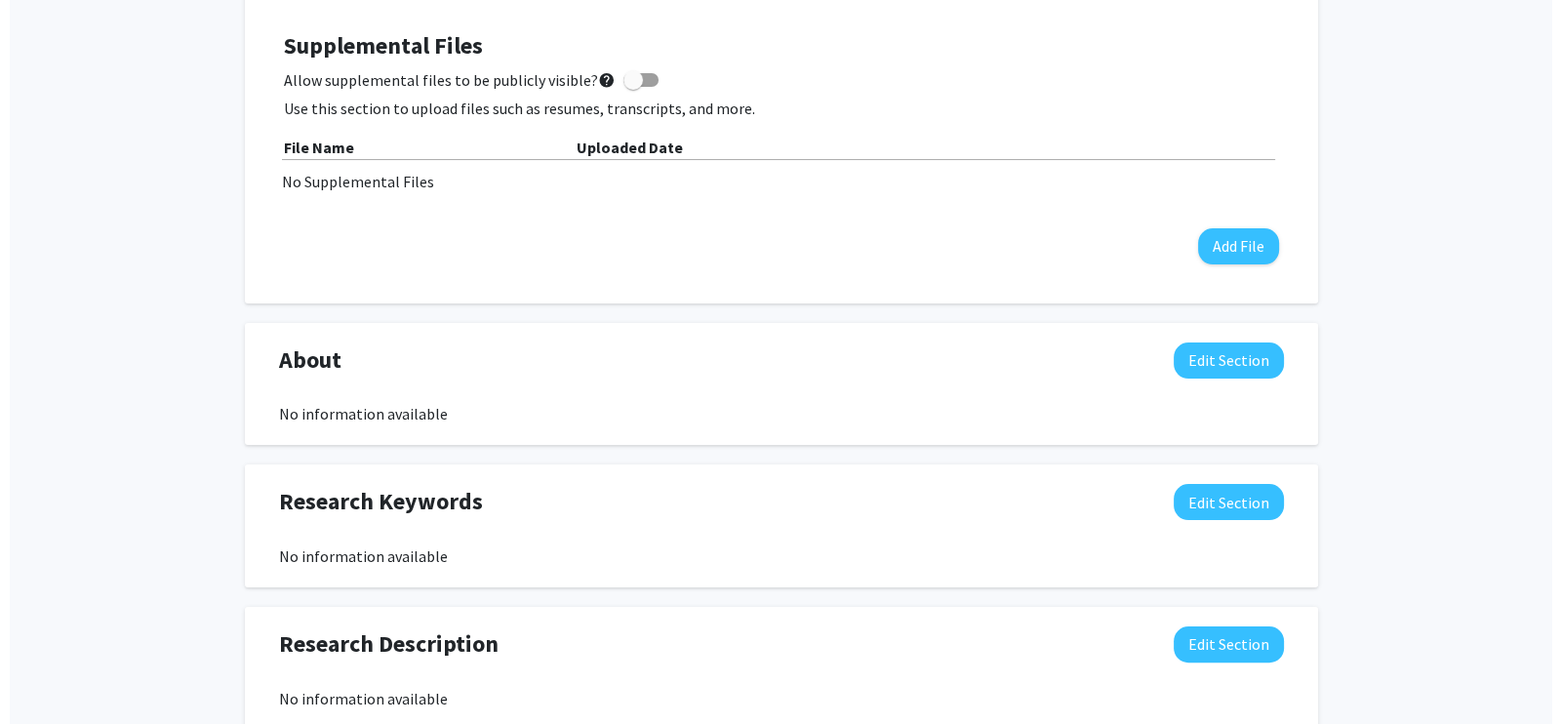
scroll to position [521, 0]
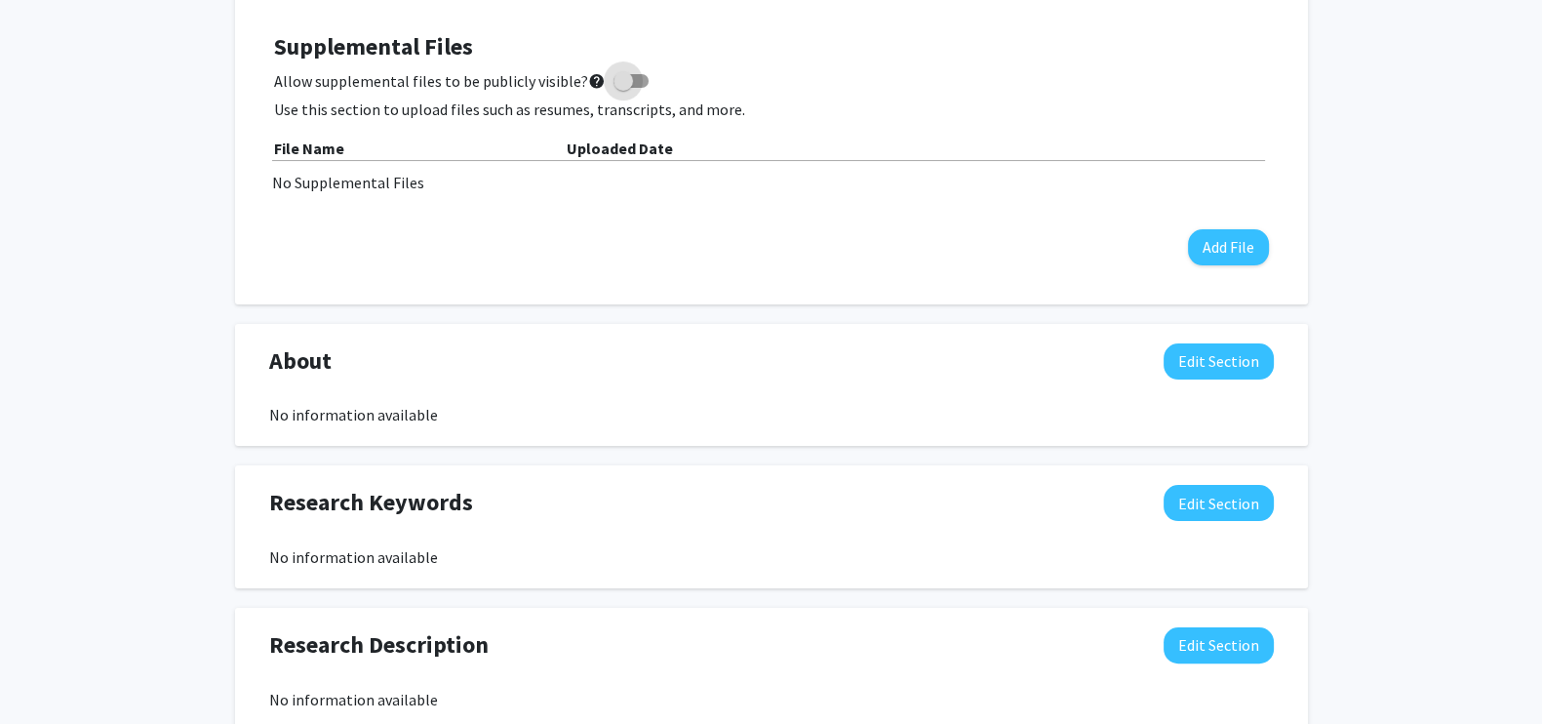
click at [614, 79] on span at bounding box center [624, 81] width 20 height 20
click at [622, 88] on input "Allow supplemental files to be publicly visible? help" at bounding box center [622, 88] width 1 height 1
checkbox input "true"
click at [1222, 246] on button "Add File" at bounding box center [1228, 247] width 81 height 36
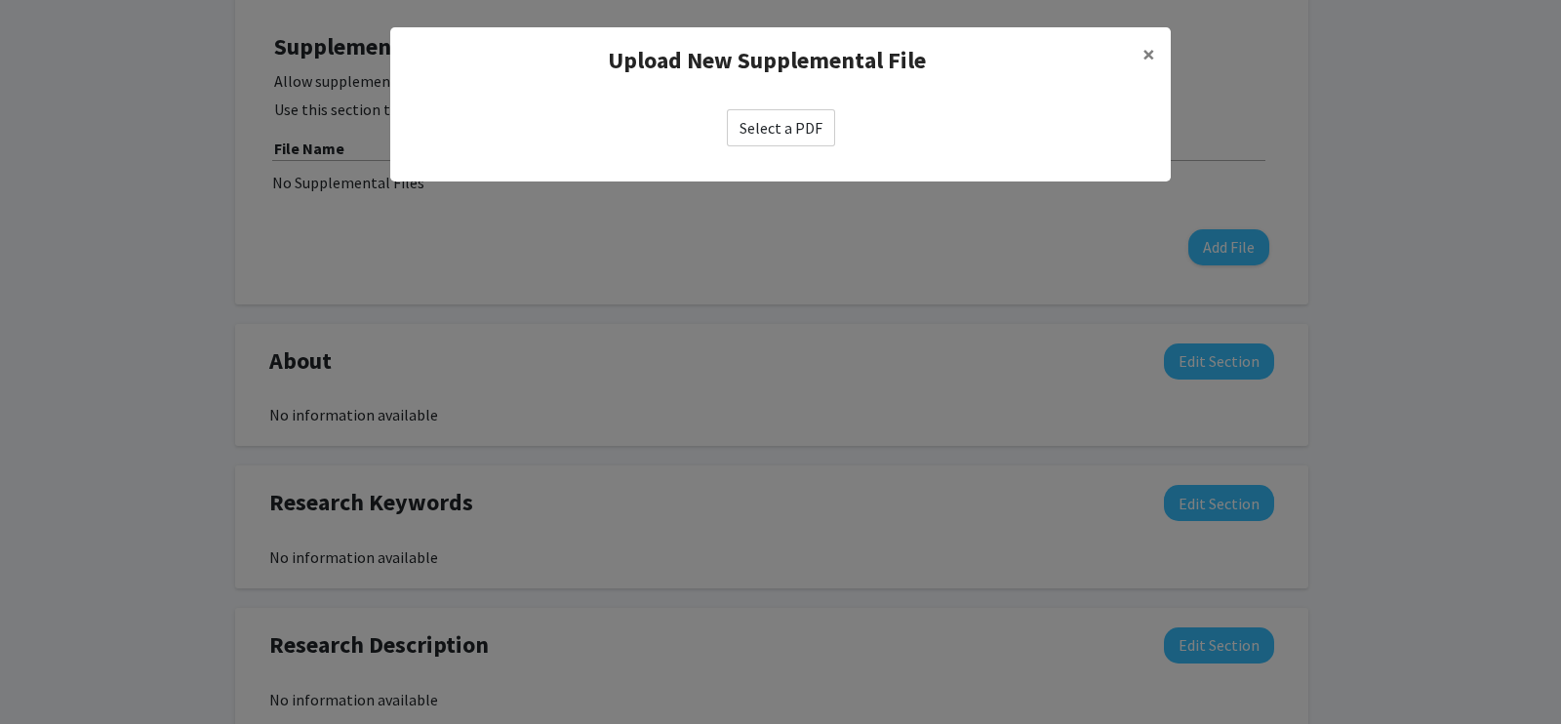
click at [740, 139] on label "Select a PDF" at bounding box center [781, 127] width 108 height 37
click at [0, 0] on input "Select a PDF" at bounding box center [0, 0] width 0 height 0
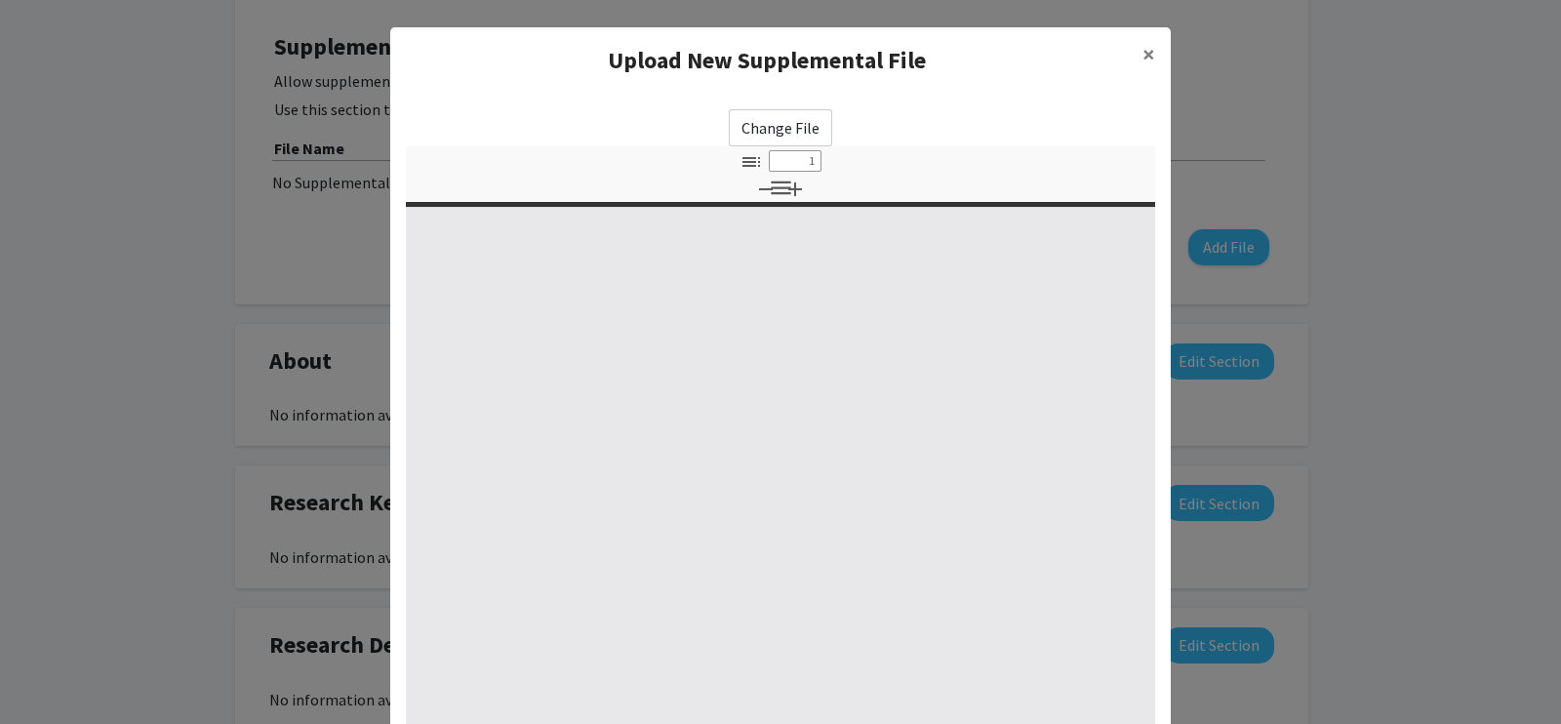
select select "custom"
type input "0"
select select "custom"
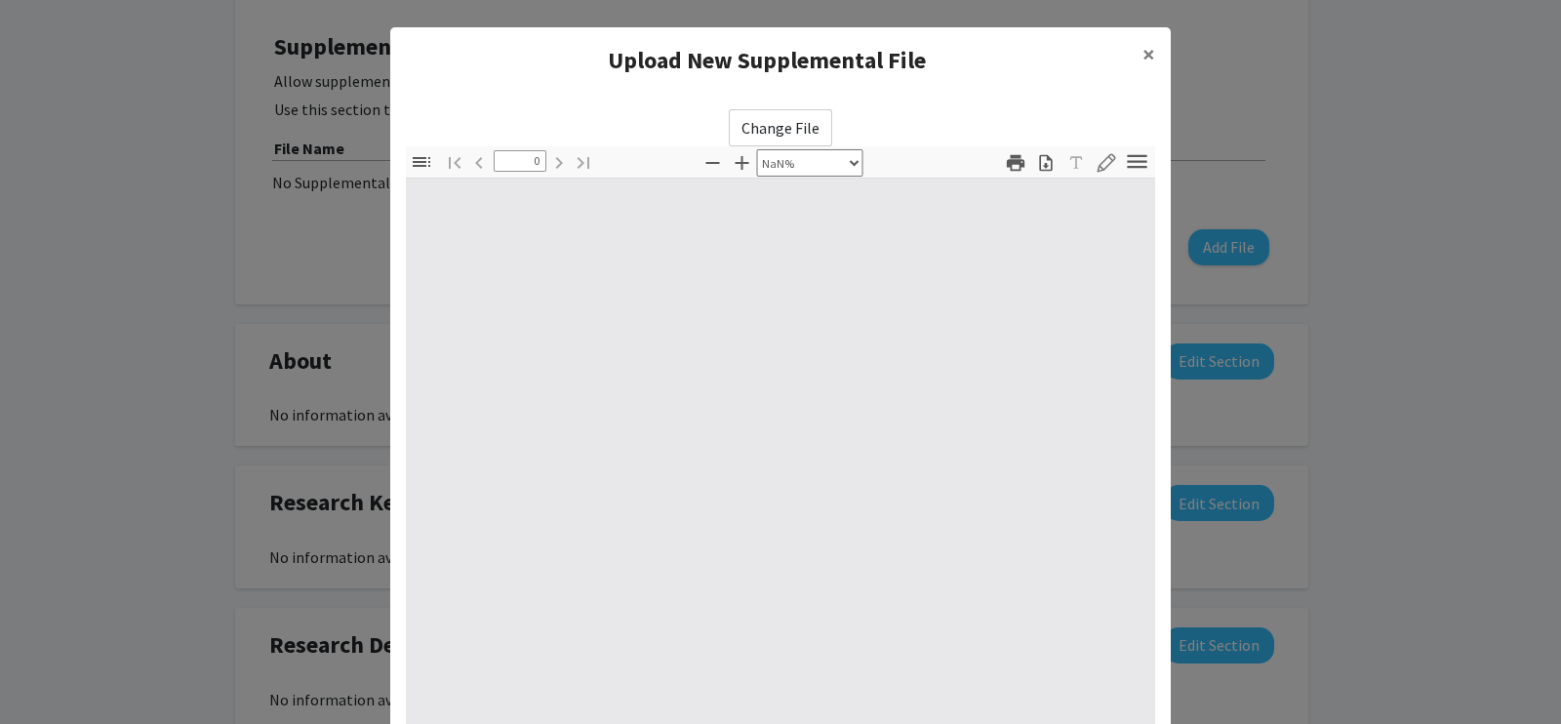
type input "1"
select select "auto"
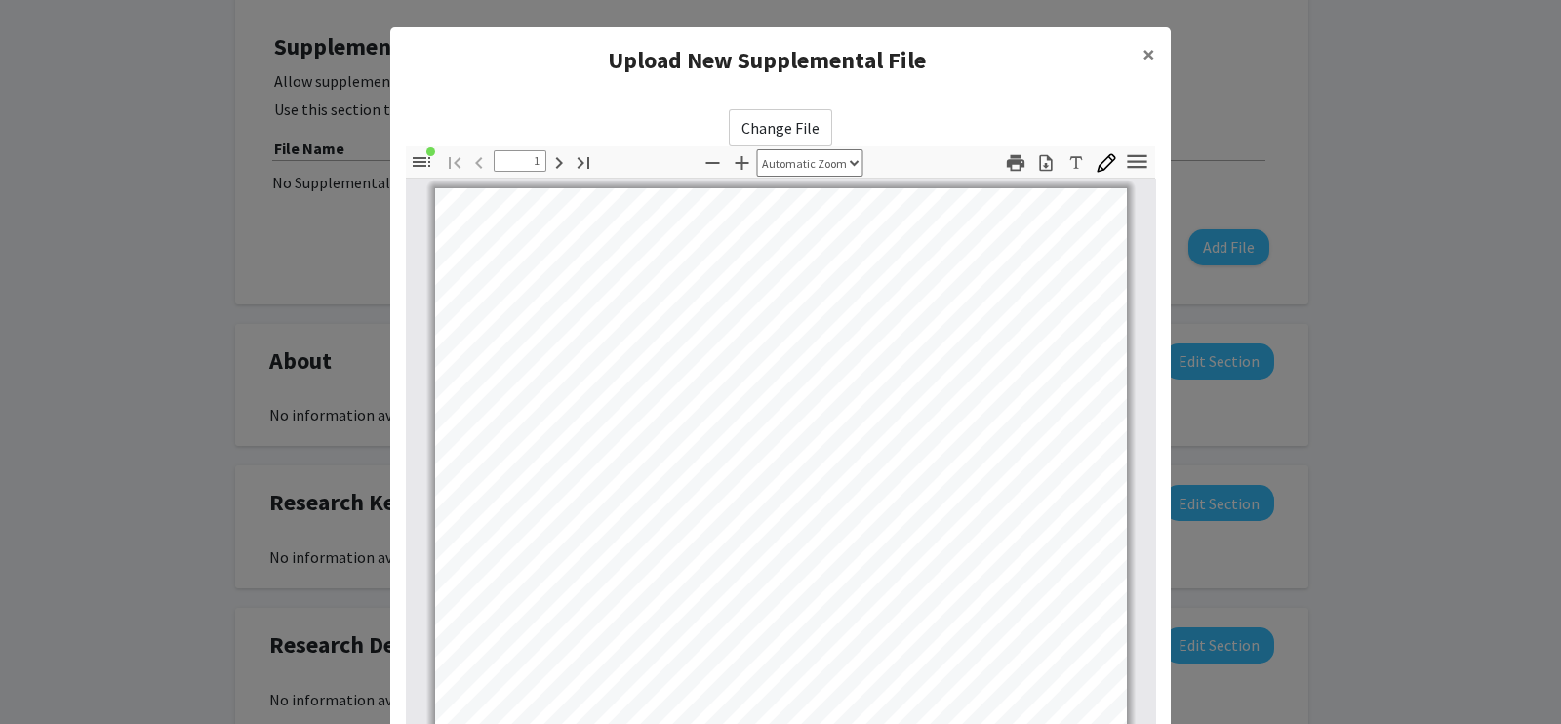
scroll to position [0, 0]
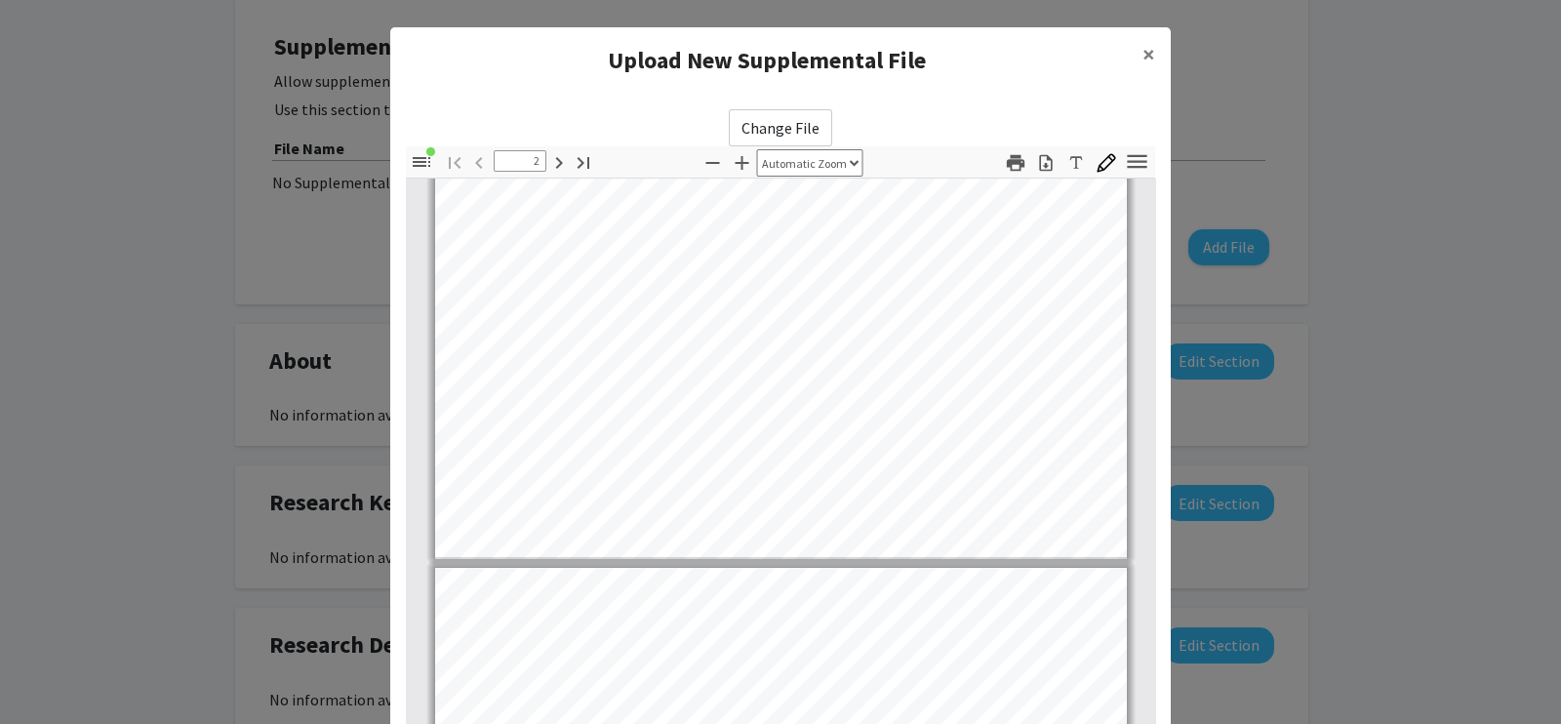
type input "3"
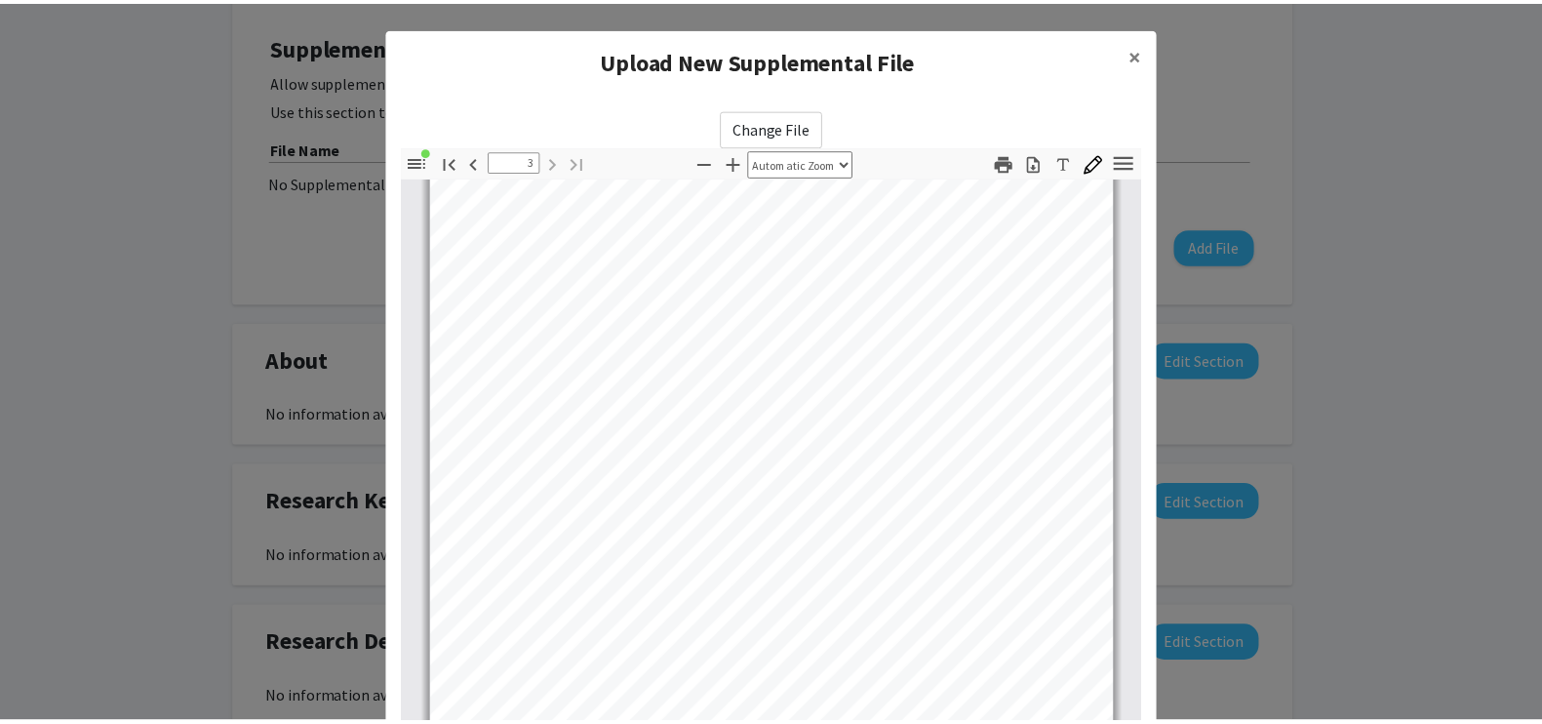
scroll to position [199, 0]
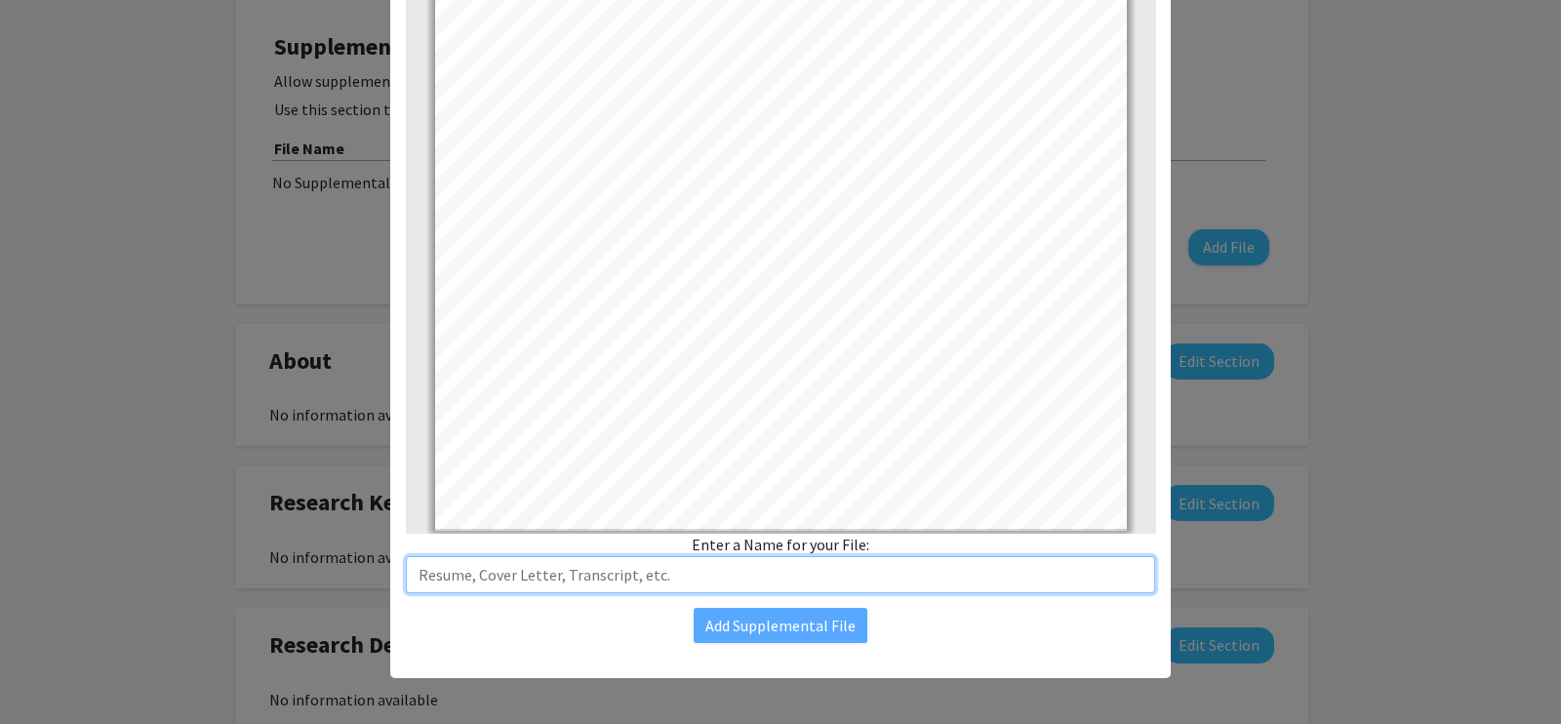
click at [580, 568] on input "text" at bounding box center [780, 574] width 749 height 37
type input "Julia Pham CV"
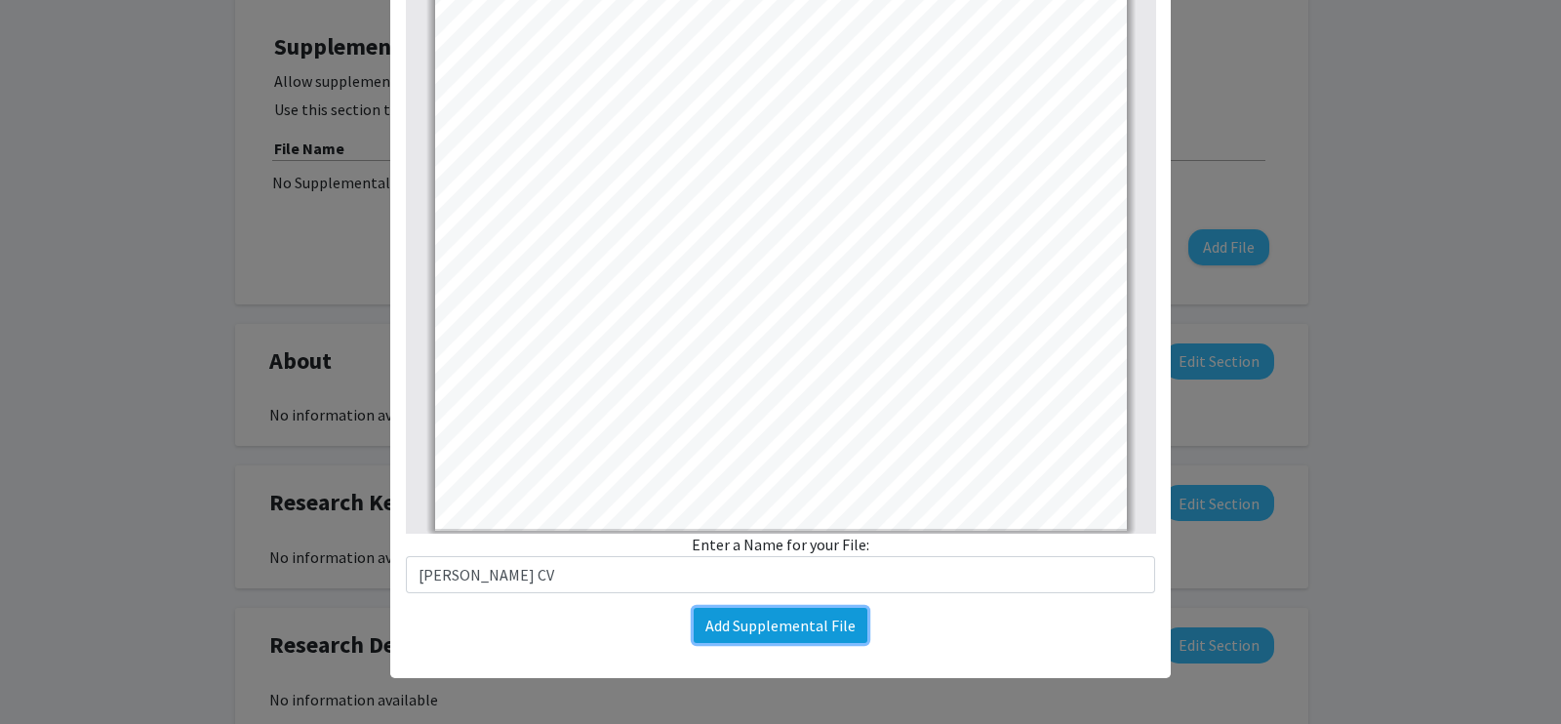
click at [731, 629] on button "Add Supplemental File" at bounding box center [781, 625] width 174 height 35
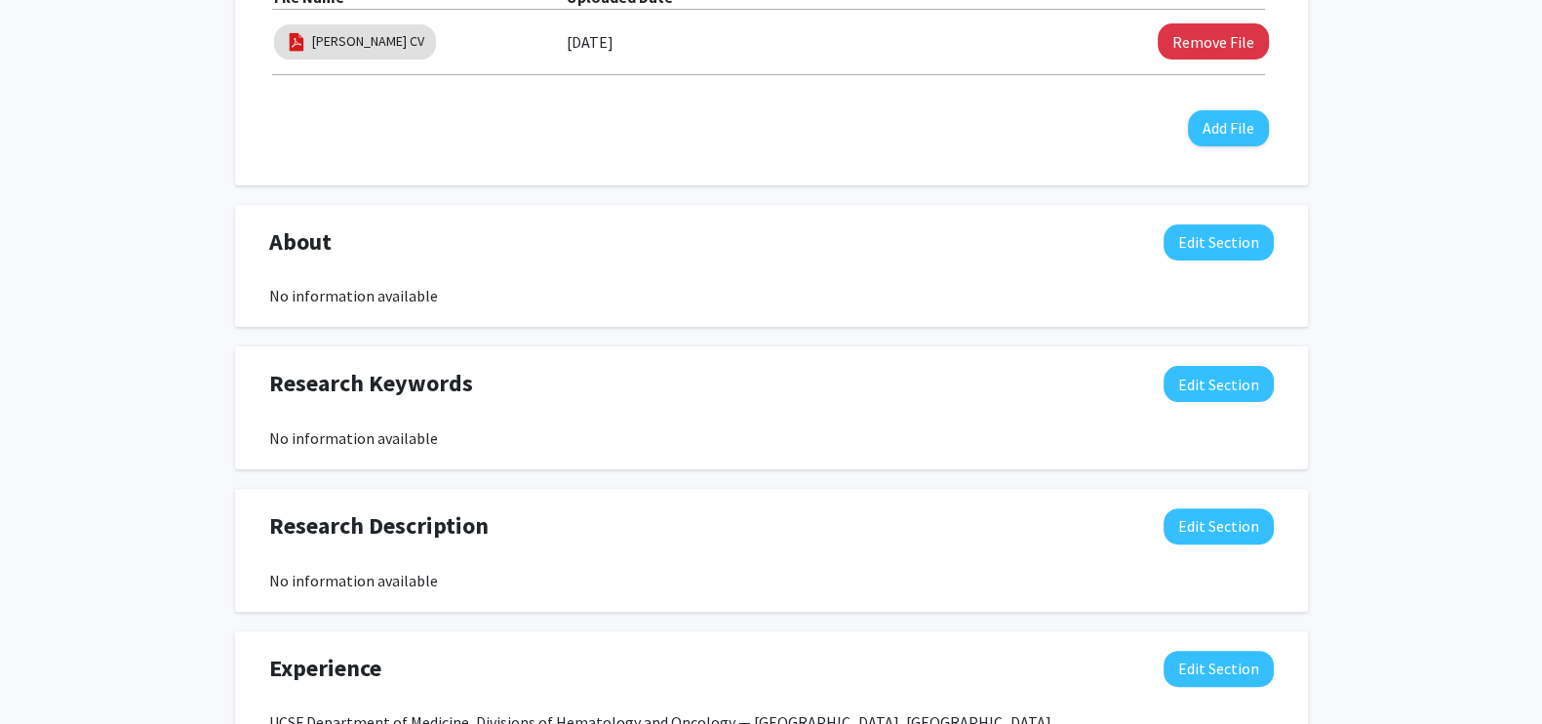
scroll to position [670, 0]
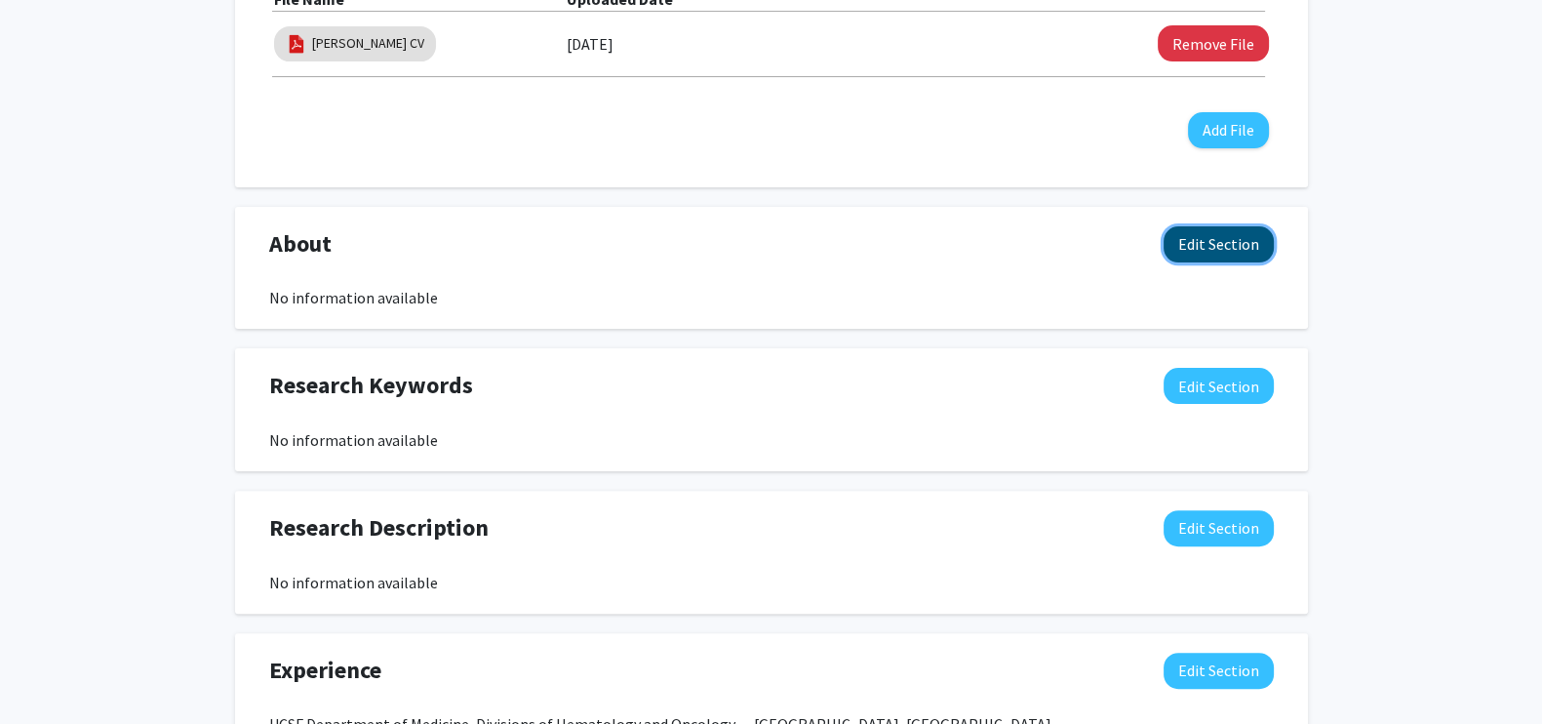
click at [1210, 241] on button "Edit Section" at bounding box center [1219, 244] width 110 height 36
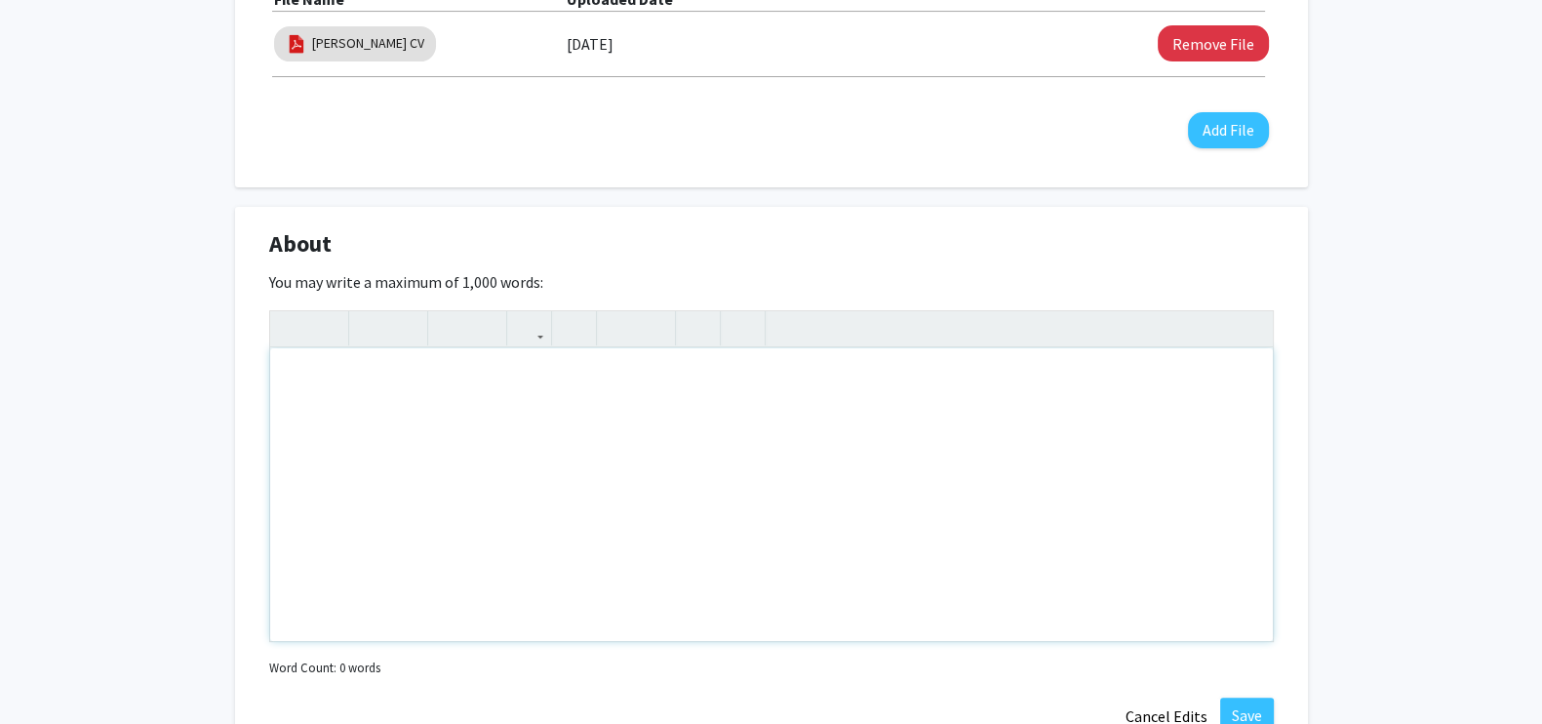
click at [702, 440] on div "Note to users with screen readers: Please deactivate our accessibility plugin f…" at bounding box center [771, 494] width 1003 height 293
paste div "Note to users with screen readers: Please deactivate our accessibility plugin f…"
type textarea "<p>Before coming to Jefferson, I spent three years working as an oncology resea…"
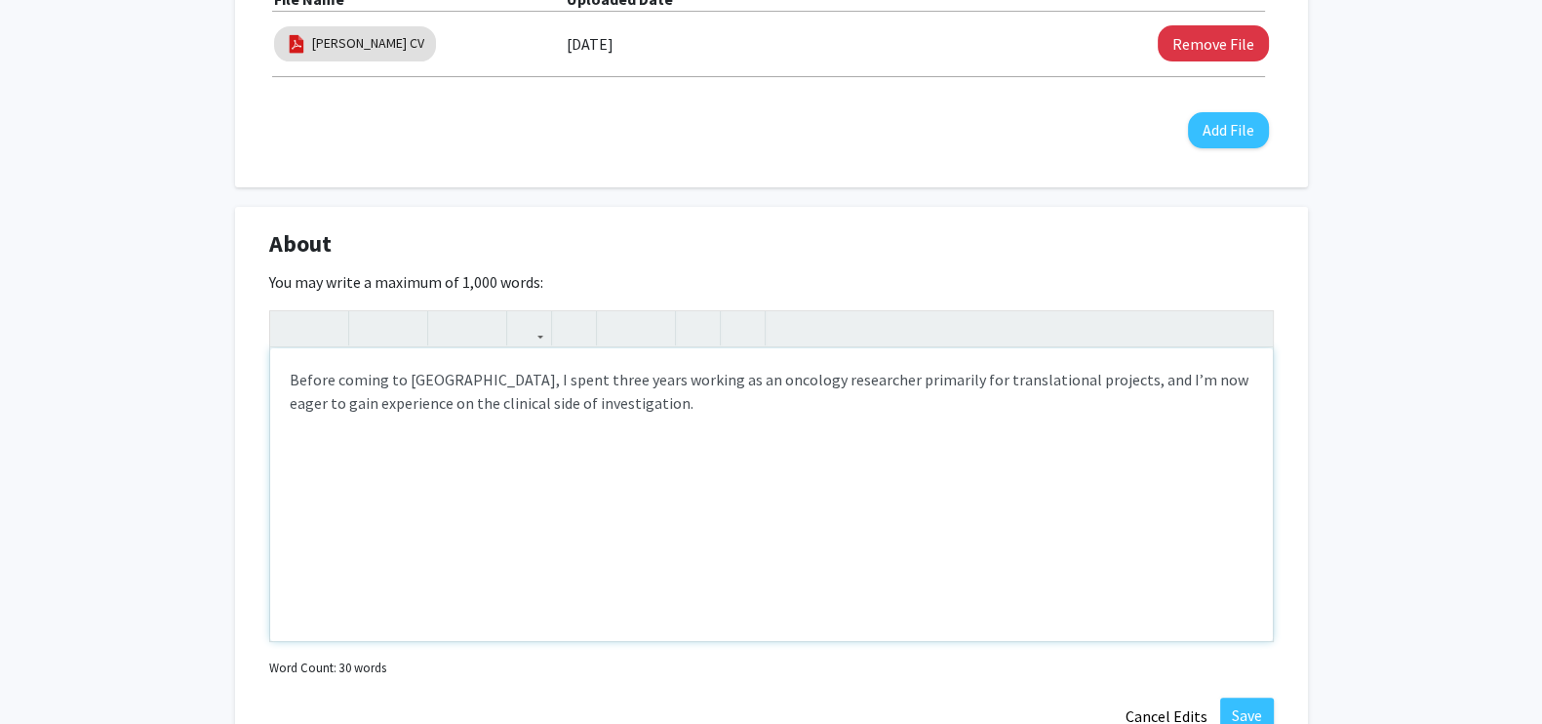
click at [290, 379] on p "Before coming to Jefferson, I spent three years working as an oncology research…" at bounding box center [772, 391] width 964 height 47
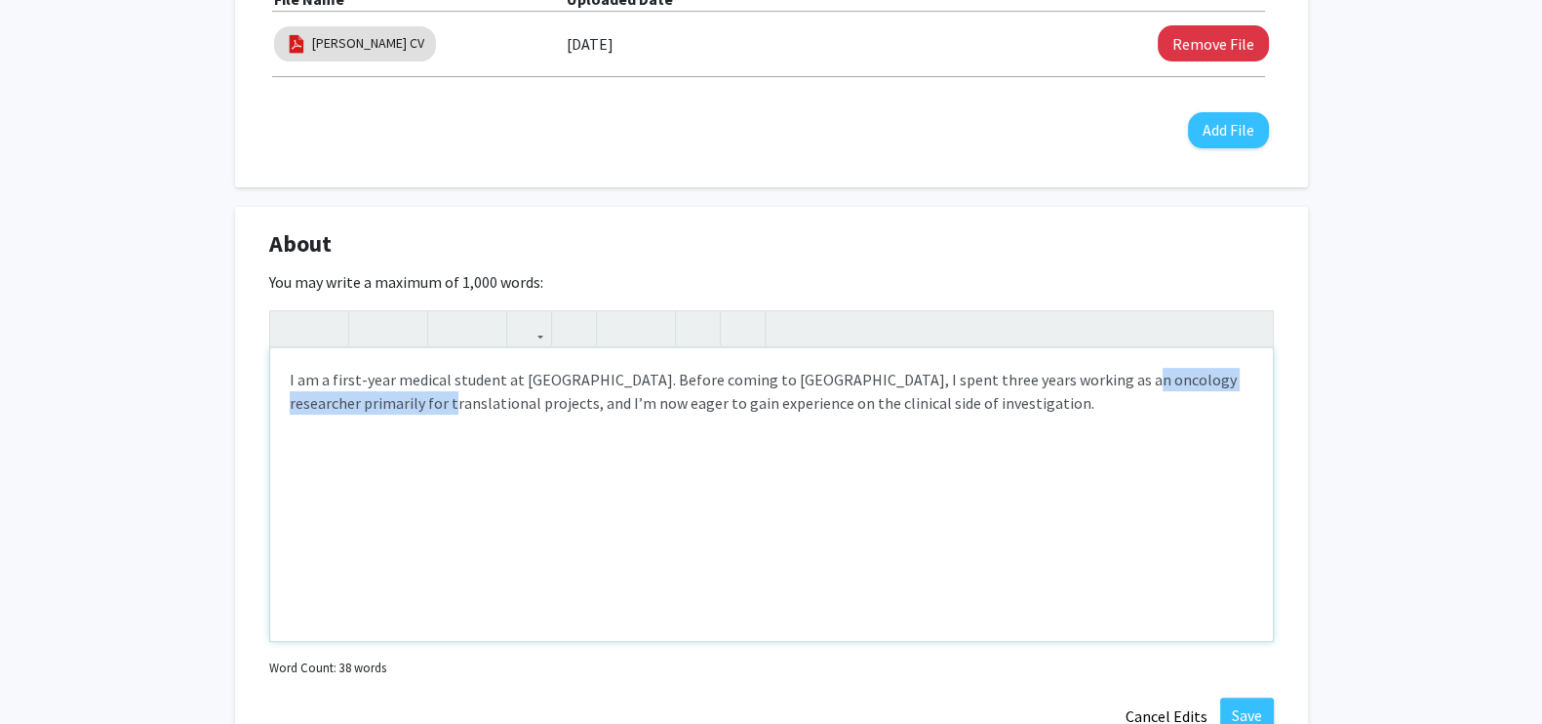
drag, startPoint x: 1092, startPoint y: 380, endPoint x: 426, endPoint y: 416, distance: 666.3
click at [426, 416] on div "I am a first-year medical student at SKMC. Before coming to Jefferson, I spent …" at bounding box center [771, 494] width 1003 height 293
click at [1145, 378] on p "I am a first-year medical student at SKMC. Before coming to Jefferson, I spent …" at bounding box center [772, 391] width 964 height 47
drag, startPoint x: 431, startPoint y: 403, endPoint x: 501, endPoint y: 401, distance: 70.3
click at [501, 401] on p "I am a first-year medical student at SKMC. Before coming to Jefferson, I spent …" at bounding box center [772, 391] width 964 height 47
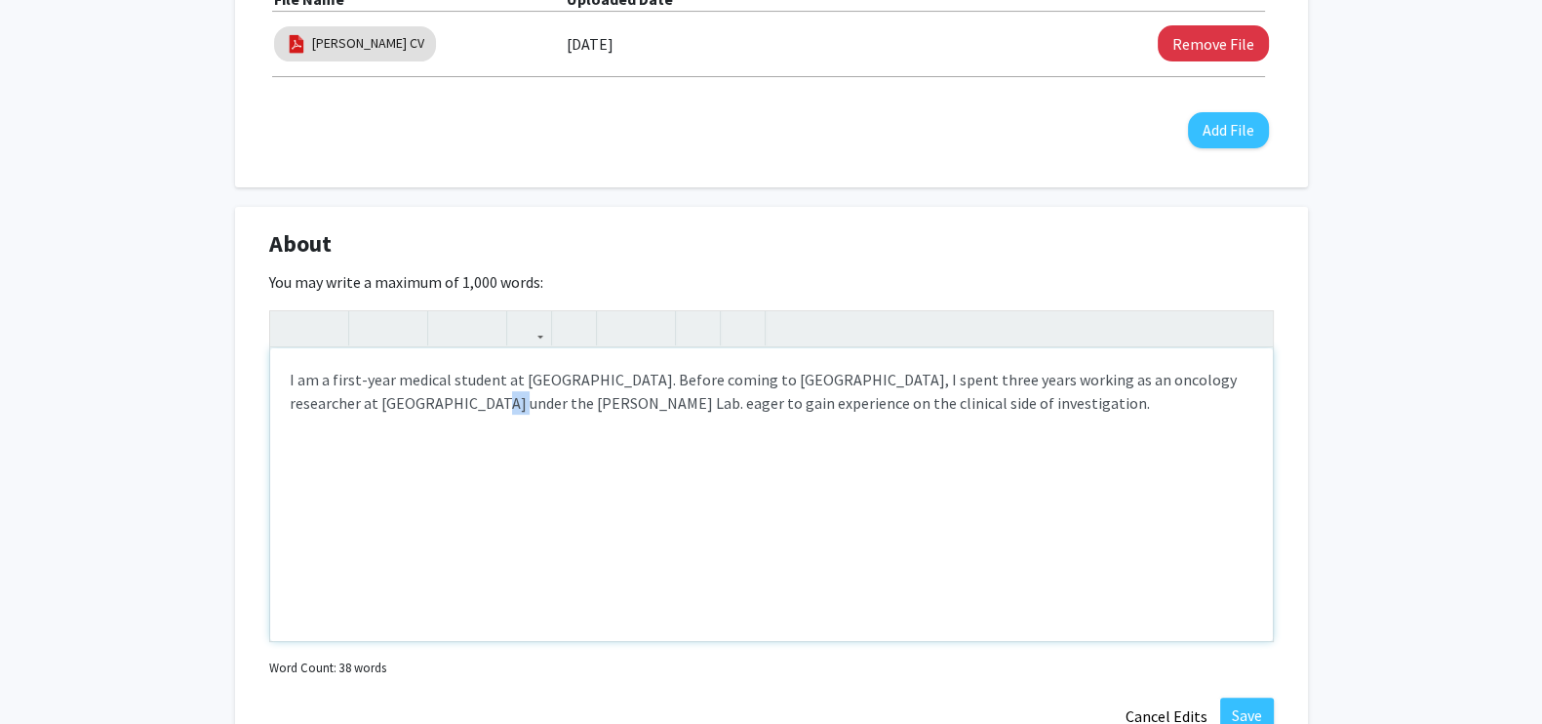
drag, startPoint x: 454, startPoint y: 393, endPoint x: 425, endPoint y: 401, distance: 29.3
click at [425, 401] on p "I am a first-year medical student at SKMC. Before coming to Jefferson, I spent …" at bounding box center [772, 391] width 964 height 47
drag, startPoint x: 461, startPoint y: 406, endPoint x: 420, endPoint y: 401, distance: 42.2
click at [420, 401] on p "I am a first-year medical student at SKMC. Before coming to Jefferson, I spent …" at bounding box center [772, 391] width 964 height 47
click at [393, 404] on p "I am a first-year medical student at SKMC. Before coming to Jefferson, I spent …" at bounding box center [772, 391] width 964 height 47
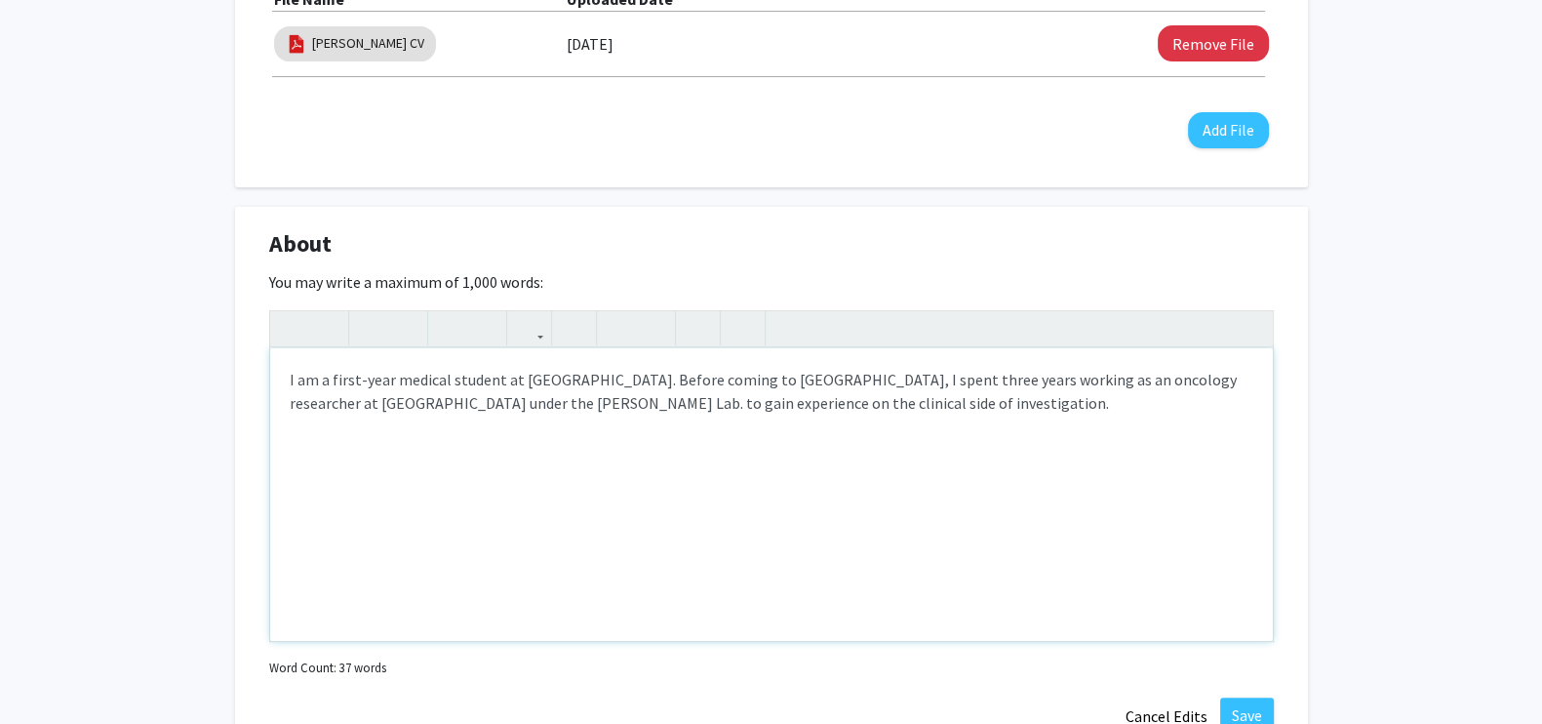
click at [397, 406] on p "I am a first-year medical student at SKMC. Before coming to Jefferson, I spent …" at bounding box center [772, 391] width 964 height 47
click at [415, 403] on p "I am a first-year medical student at SKMC. Before coming to Jefferson, I spent …" at bounding box center [772, 391] width 964 height 47
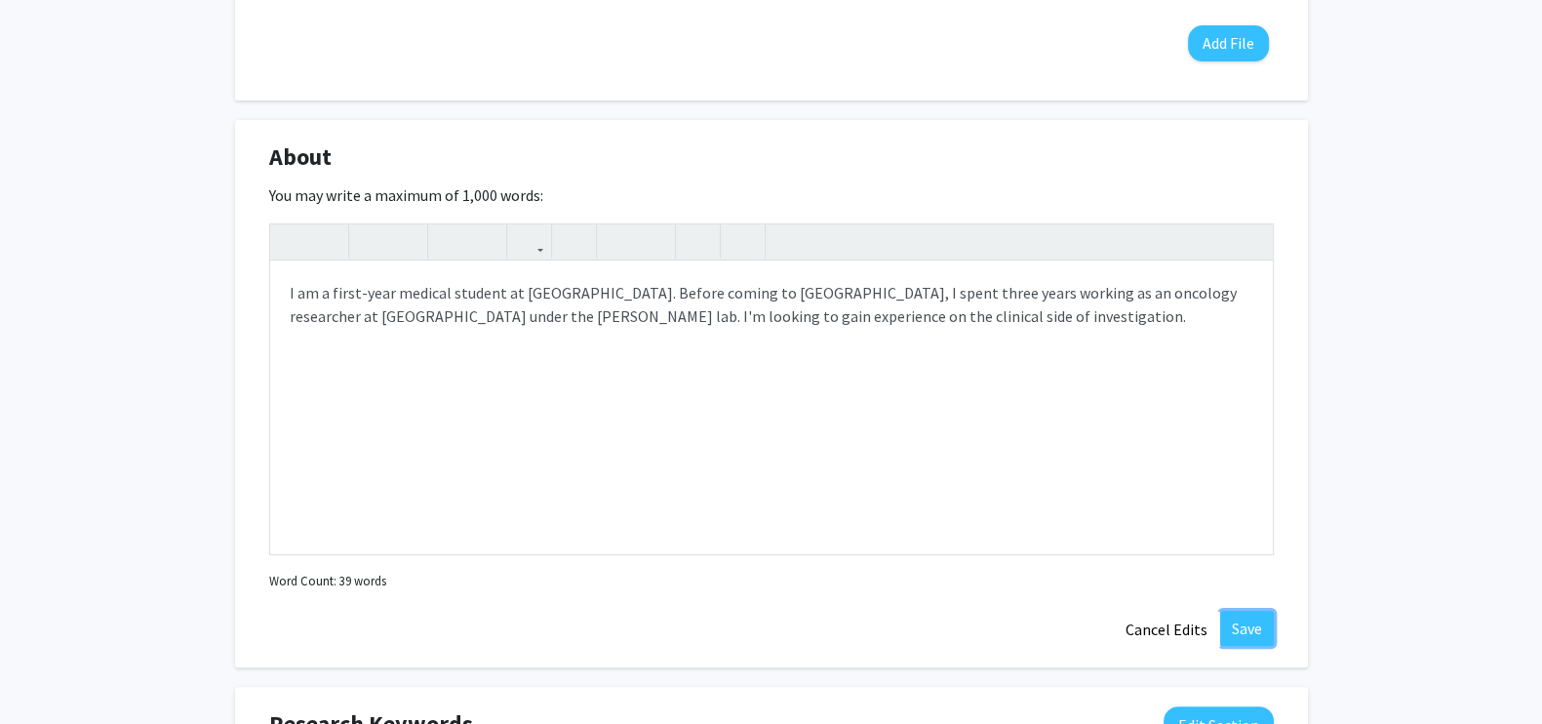
click at [1250, 630] on button "Save" at bounding box center [1247, 628] width 54 height 35
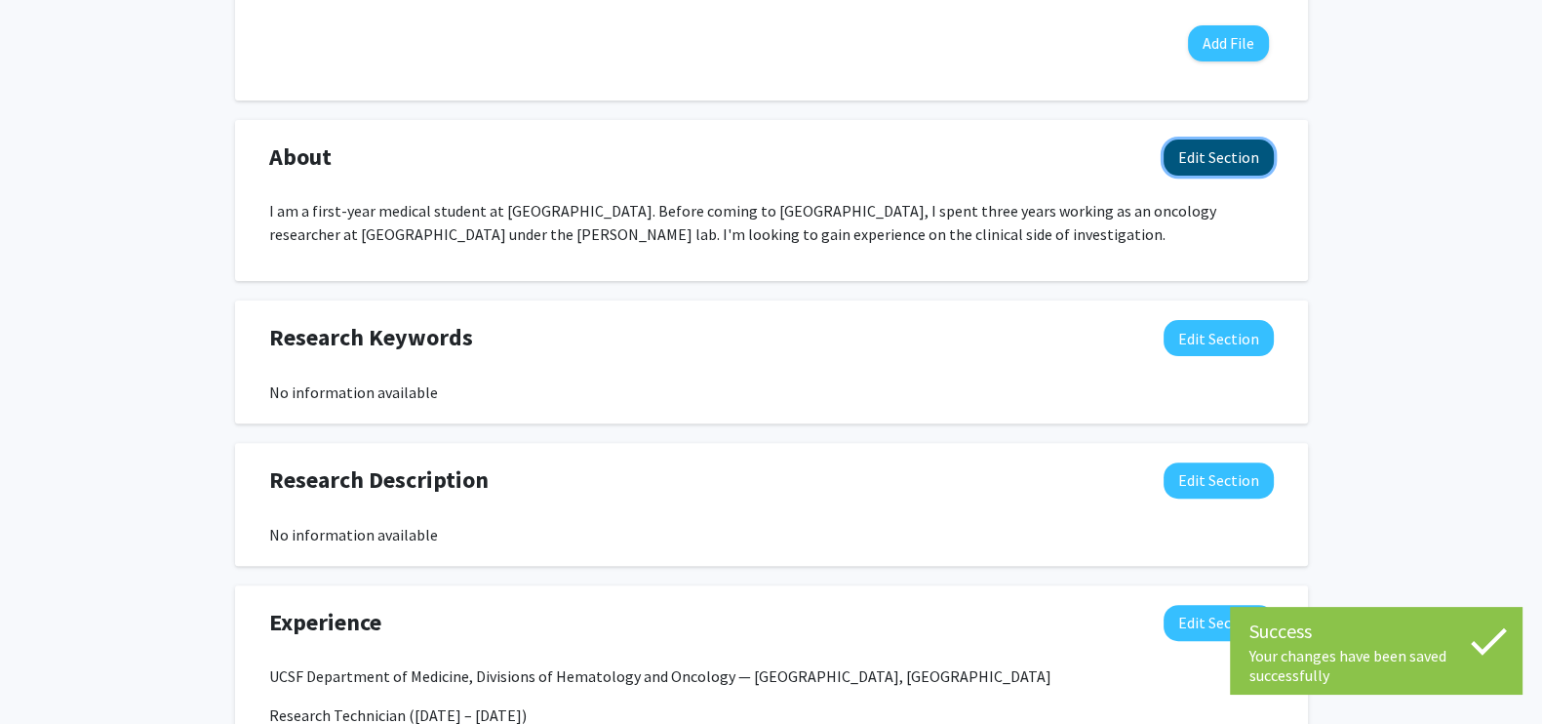
click at [1211, 162] on button "Edit Section" at bounding box center [1219, 158] width 110 height 36
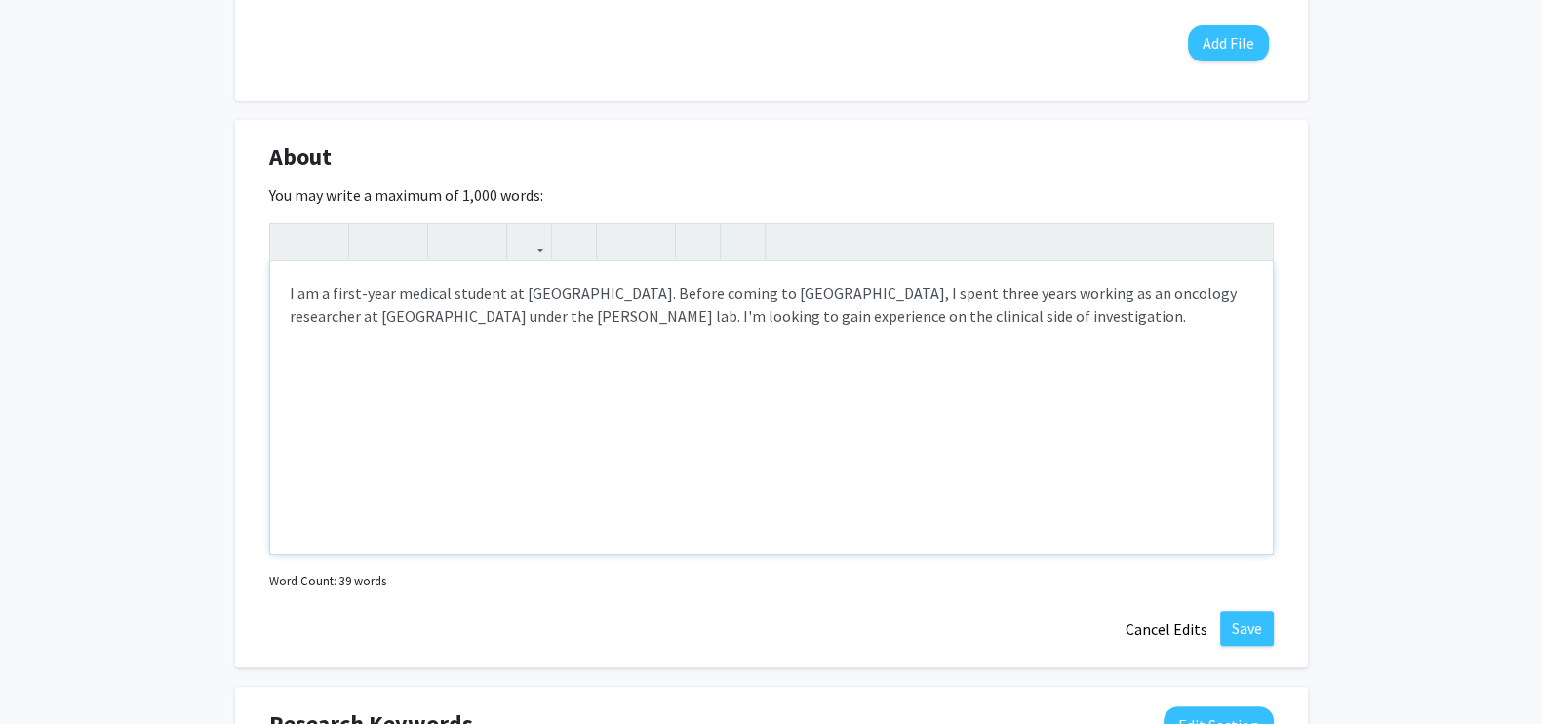
click at [309, 293] on p "I am a first-year medical student at SKMC. Before coming to Jefferson, I spent …" at bounding box center [772, 304] width 964 height 47
click at [624, 439] on div "I'm a first-year medical student at SKMC. Before coming to Jefferson, I spent t…" at bounding box center [771, 407] width 1003 height 293
click at [420, 318] on p "I'm a first-year medical student at SKMC. Before coming to Jefferson, I spent t…" at bounding box center [772, 304] width 964 height 47
click at [1247, 624] on button "Save" at bounding box center [1247, 628] width 54 height 35
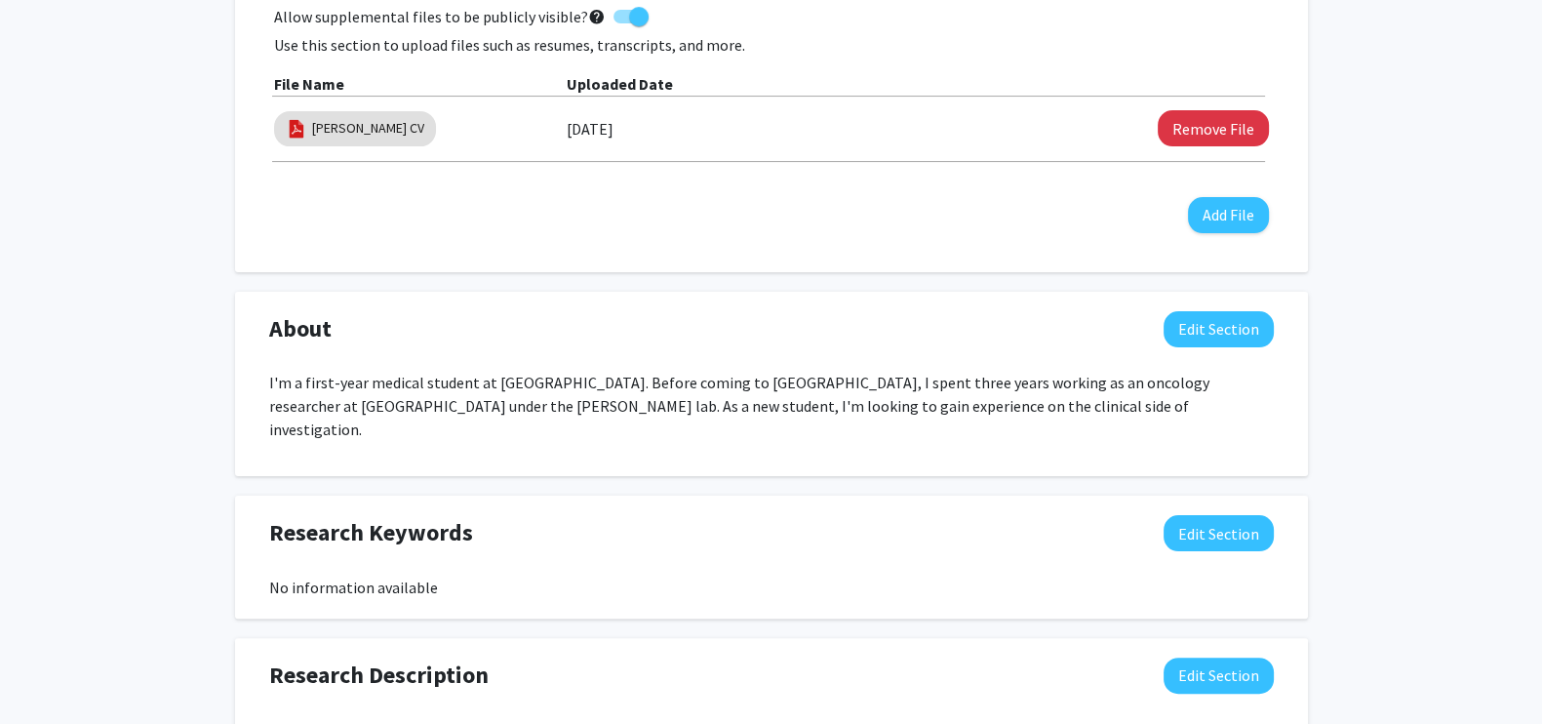
scroll to position [580, 0]
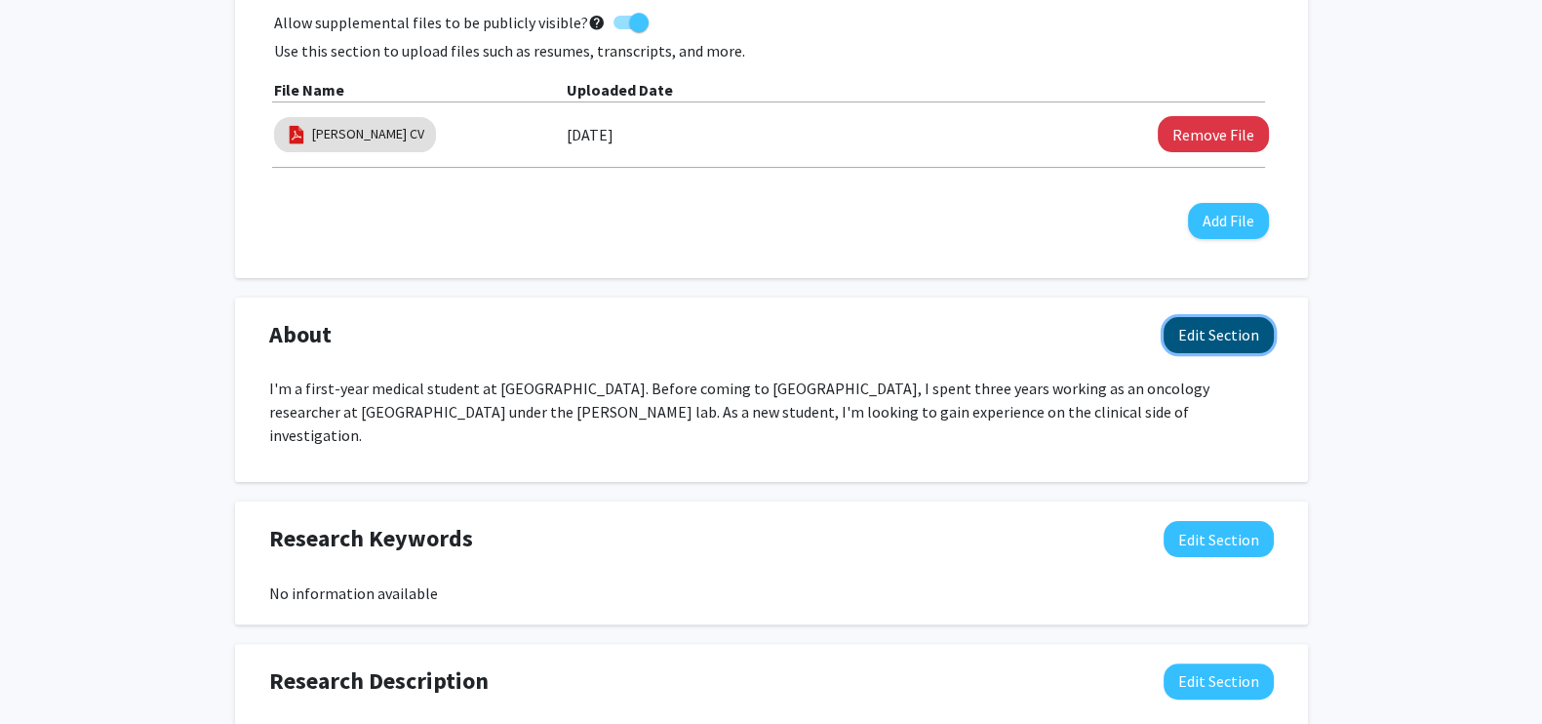
click at [1235, 330] on button "Edit Section" at bounding box center [1219, 335] width 110 height 36
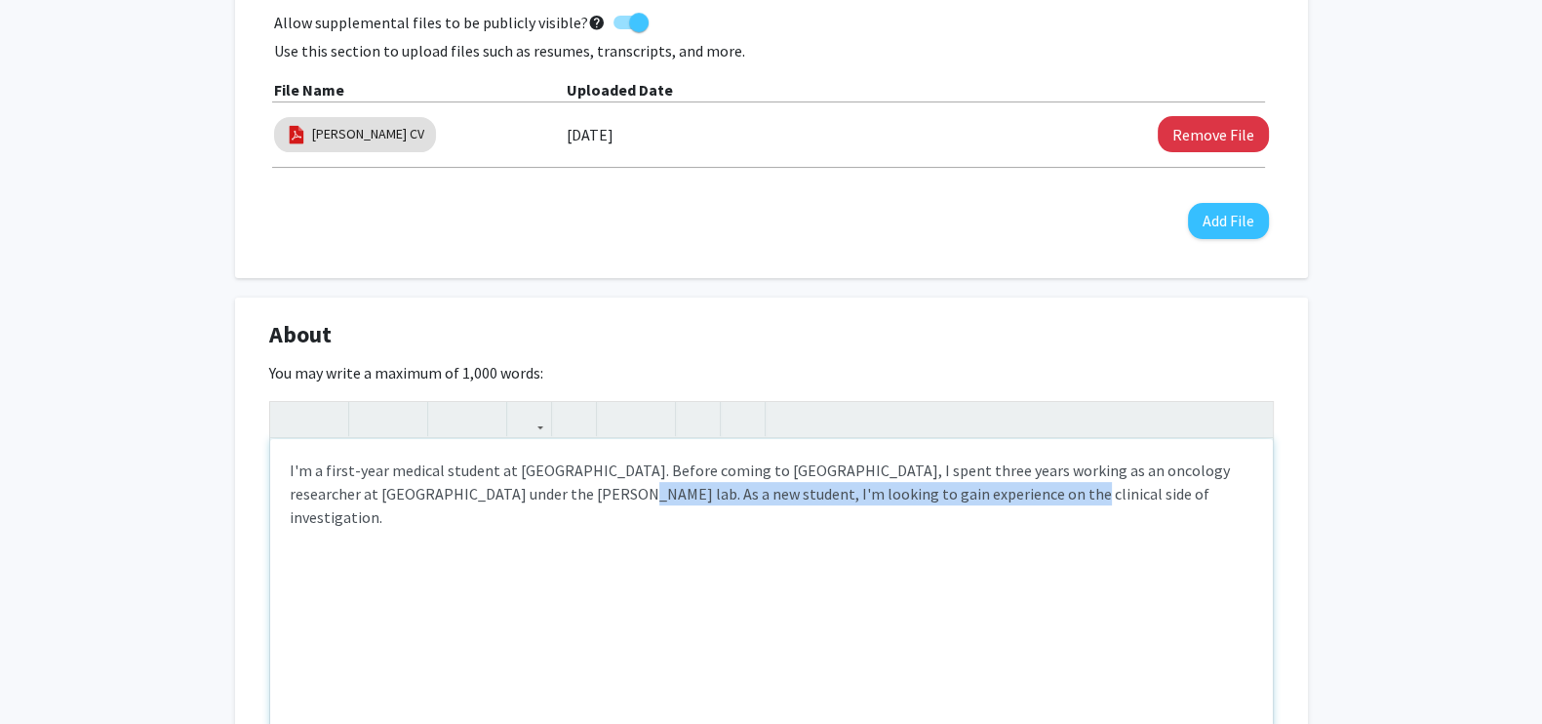
drag, startPoint x: 975, startPoint y: 492, endPoint x: 557, endPoint y: 509, distance: 417.9
click at [557, 509] on div "I'm a first-year medical student at SKMC. Before coming to Jefferson, I spent t…" at bounding box center [771, 585] width 1003 height 293
copy p "looking to gain experience on the clinical side of investigation."
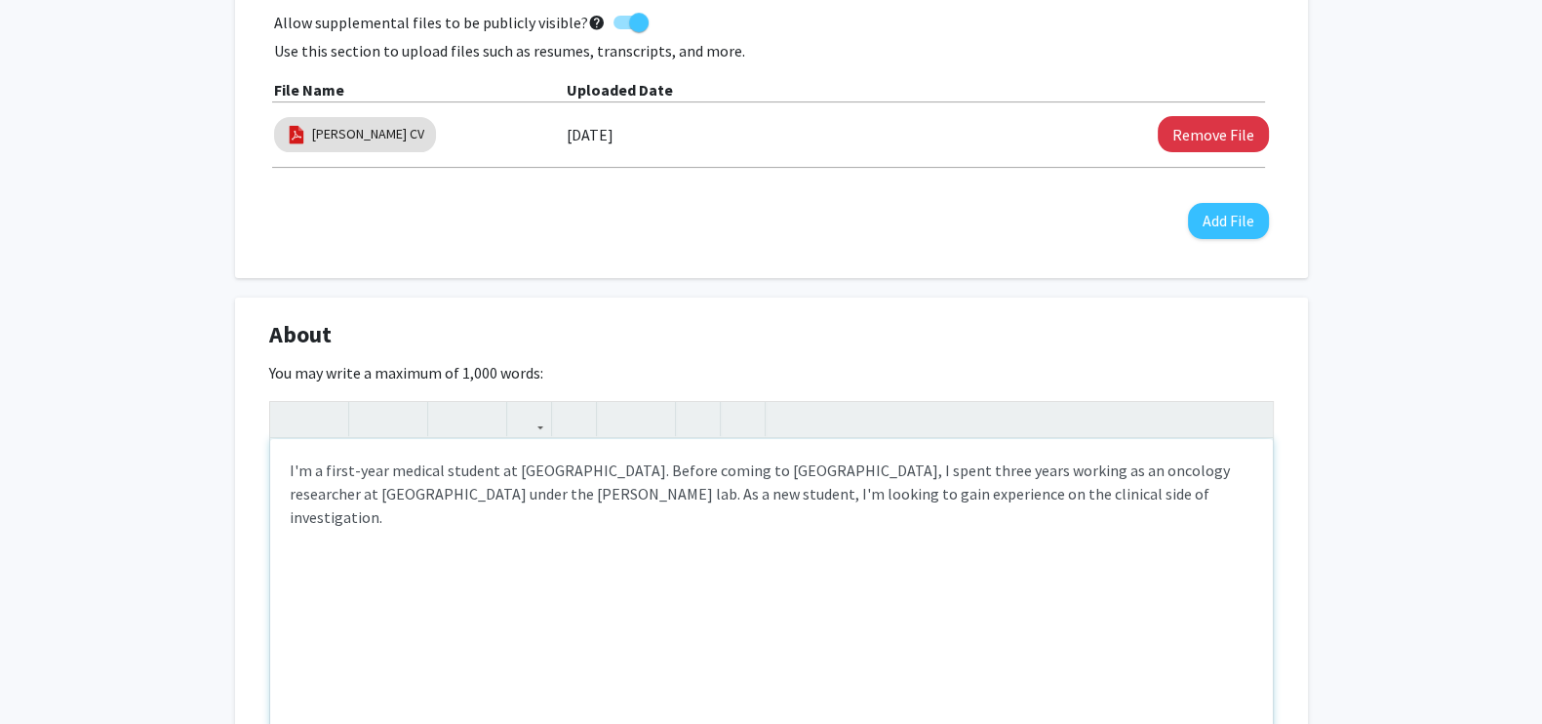
click at [545, 467] on p "I'm a first-year medical student at SKMC. Before coming to Jefferson, I spent t…" at bounding box center [772, 494] width 964 height 70
click at [553, 463] on p "I'm a first-year medical student at SKMC looking to gain experience on the clin…" at bounding box center [772, 494] width 964 height 70
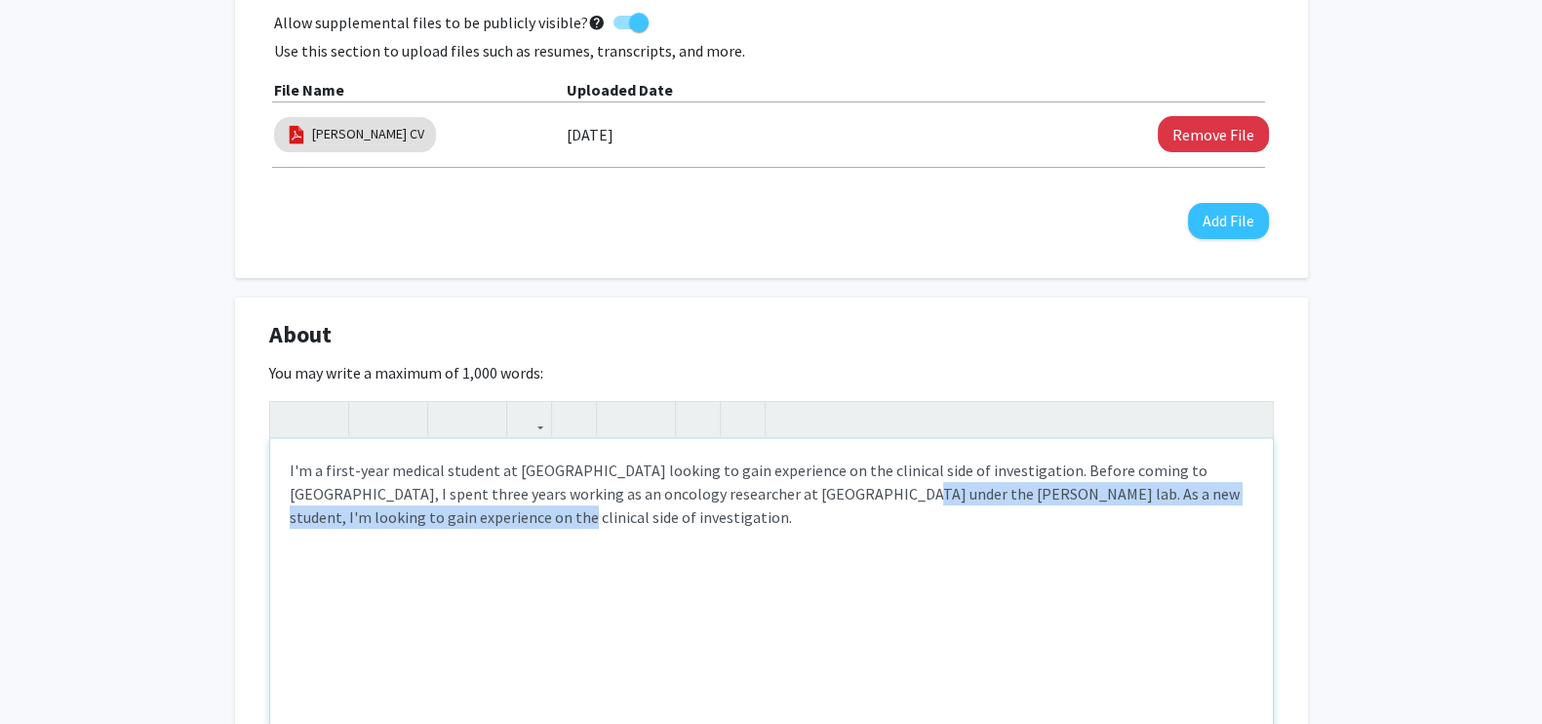
drag, startPoint x: 516, startPoint y: 517, endPoint x: 806, endPoint y: 499, distance: 290.4
click at [806, 499] on p "I'm a first-year medical student at SKMC looking to gain experience on the clin…" at bounding box center [772, 494] width 964 height 70
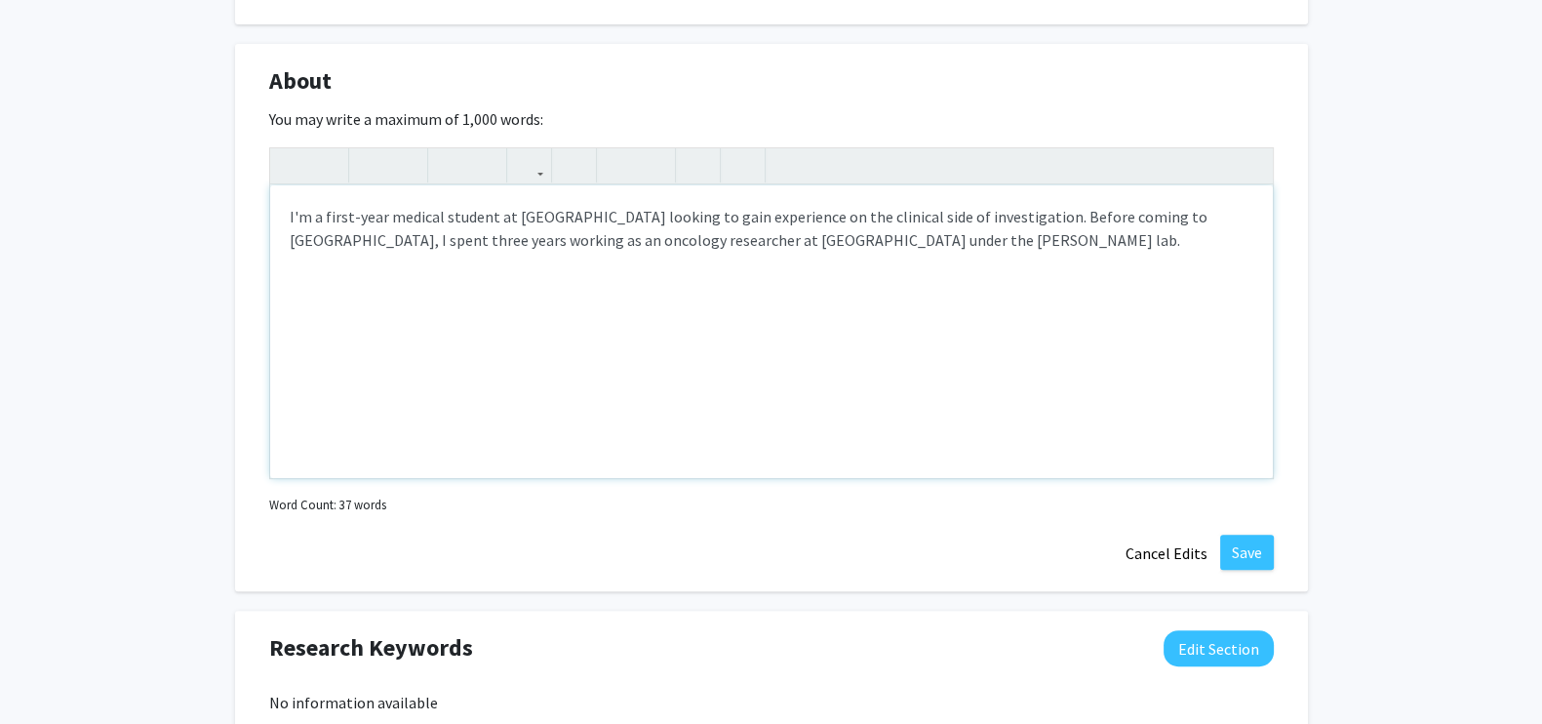
scroll to position [833, 0]
drag, startPoint x: 899, startPoint y: 242, endPoint x: 805, endPoint y: 239, distance: 93.7
click at [805, 239] on p "I'm a first-year medical student at SKMC looking to gain experience on the clin…" at bounding box center [772, 240] width 964 height 70
click at [1059, 240] on p "I'm a first-year medical student at SKMC looking to gain experience on the clin…" at bounding box center [772, 240] width 964 height 70
drag, startPoint x: 1197, startPoint y: 238, endPoint x: 1138, endPoint y: 239, distance: 59.5
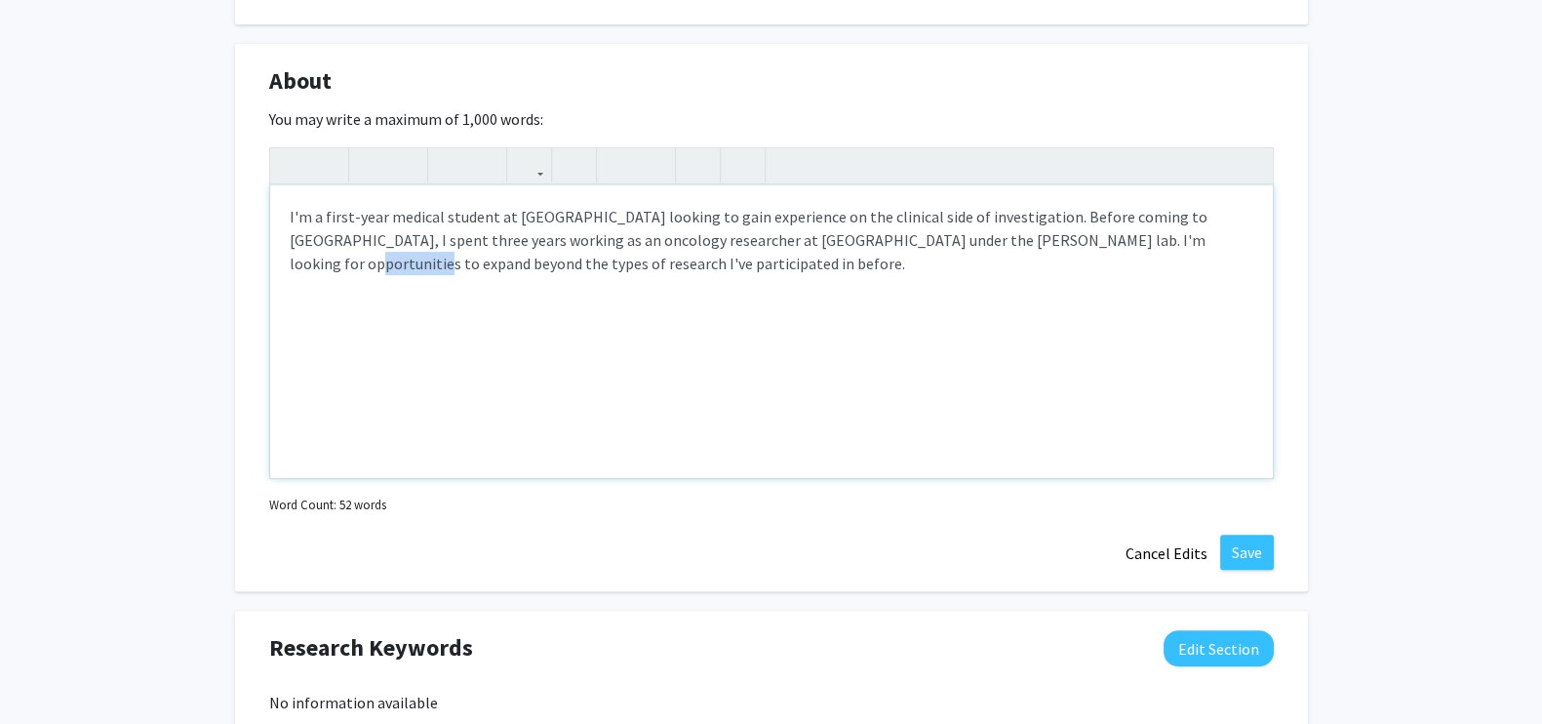
click at [1138, 239] on p "I'm a first-year medical student at SKMC looking to gain experience on the clin…" at bounding box center [772, 240] width 964 height 70
drag, startPoint x: 545, startPoint y: 264, endPoint x: 714, endPoint y: 270, distance: 168.9
click at [714, 270] on p "I'm a first-year medical student at SKMC looking to gain experience on the clin…" at bounding box center [772, 240] width 964 height 70
drag, startPoint x: 380, startPoint y: 270, endPoint x: 434, endPoint y: 262, distance: 55.2
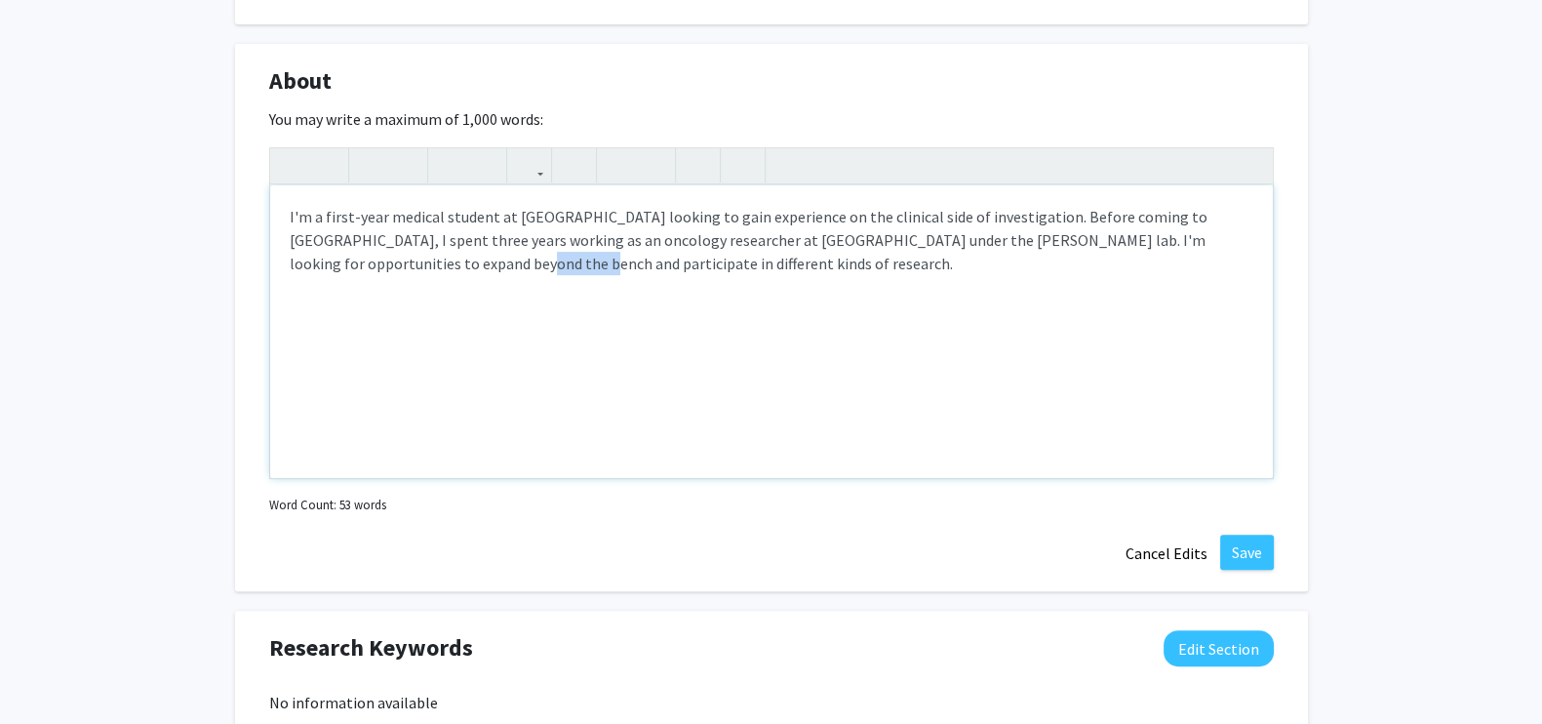
click at [434, 262] on p "I'm a first-year medical student at SKMC looking to gain experience on the clin…" at bounding box center [772, 240] width 964 height 70
click at [597, 286] on div "I'm a first-year medical student at SKMC looking to gain experience on the clin…" at bounding box center [771, 331] width 1003 height 293
drag, startPoint x: 380, startPoint y: 267, endPoint x: 433, endPoint y: 265, distance: 52.7
click at [433, 265] on p "I'm a first-year medical student at SKMC looking to gain experience on the clin…" at bounding box center [772, 240] width 964 height 70
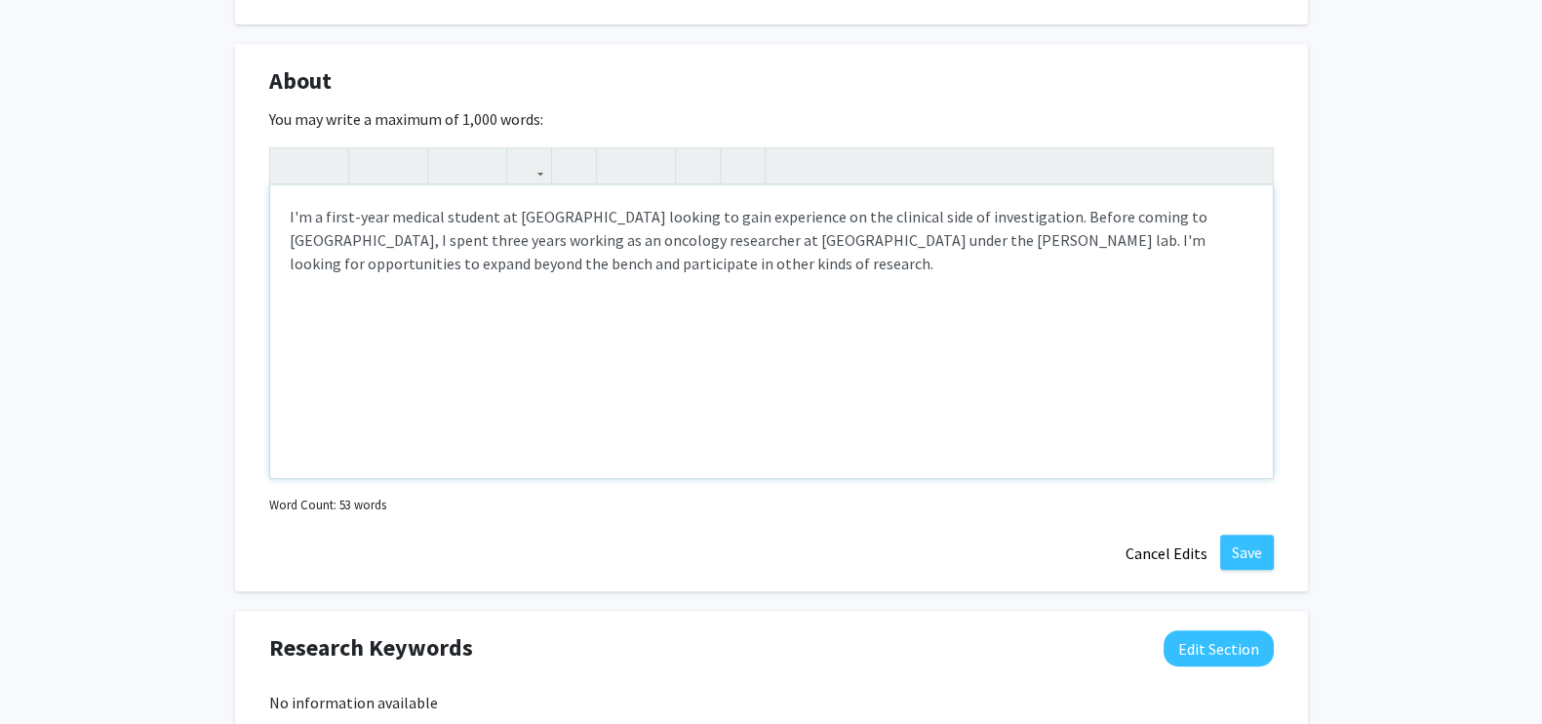
click at [632, 268] on p "I'm a first-year medical student at SKMC looking to gain experience on the clin…" at bounding box center [772, 240] width 964 height 70
drag, startPoint x: 470, startPoint y: 267, endPoint x: 526, endPoint y: 263, distance: 55.7
click at [526, 263] on p "I'm a first-year medical student at SKMC looking to gain experience on the clin…" at bounding box center [772, 240] width 964 height 70
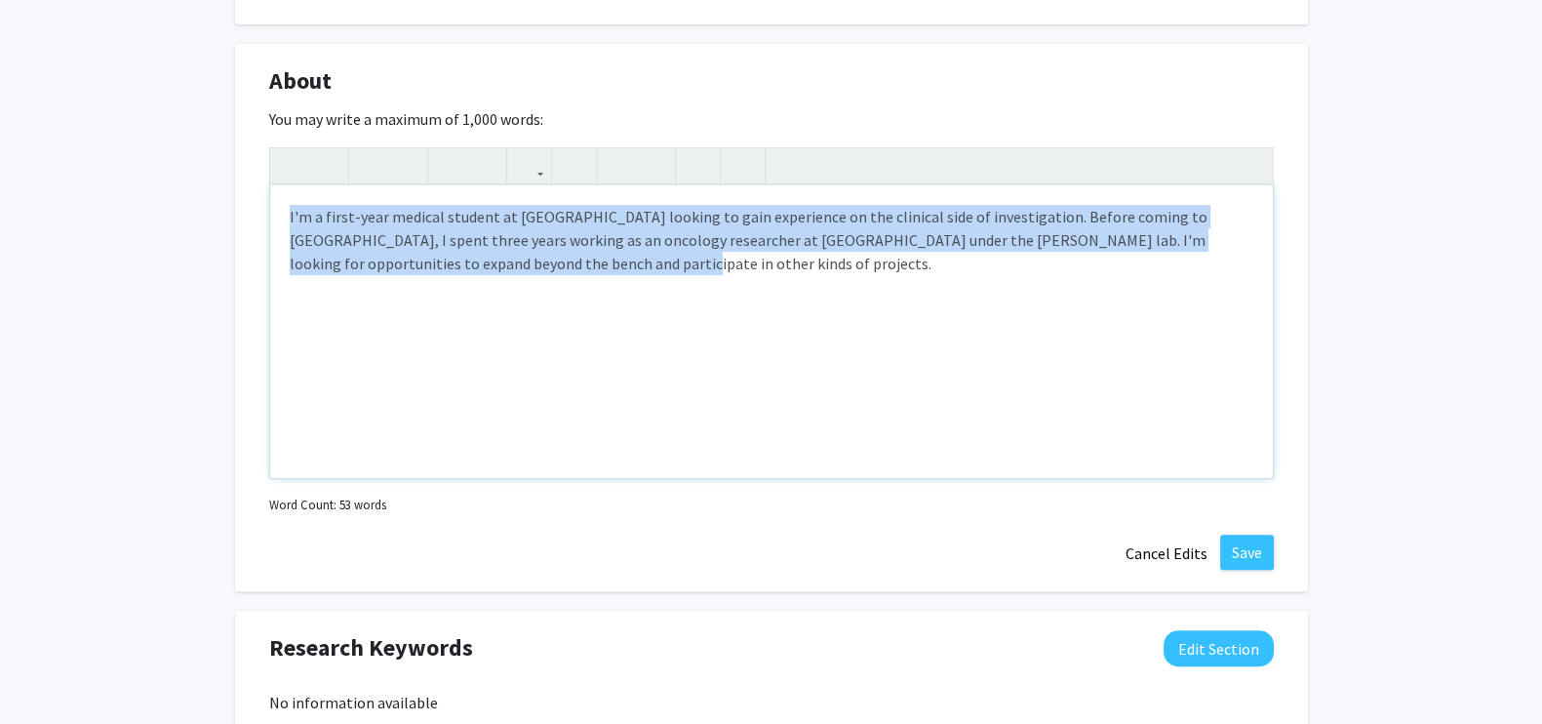
drag, startPoint x: 590, startPoint y: 287, endPoint x: 268, endPoint y: 213, distance: 330.4
click at [270, 213] on div "I'm a first-year medical student at SKMC looking to gain experience on the clin…" at bounding box center [771, 331] width 1003 height 293
copy p "I'm a first-year medical student at SKMC looking to gain experience on the clin…"
click at [519, 290] on div "I'm a first-year medical student at SKMC looking to gain experience on the clin…" at bounding box center [771, 331] width 1003 height 293
drag, startPoint x: 574, startPoint y: 265, endPoint x: 100, endPoint y: 149, distance: 487.2
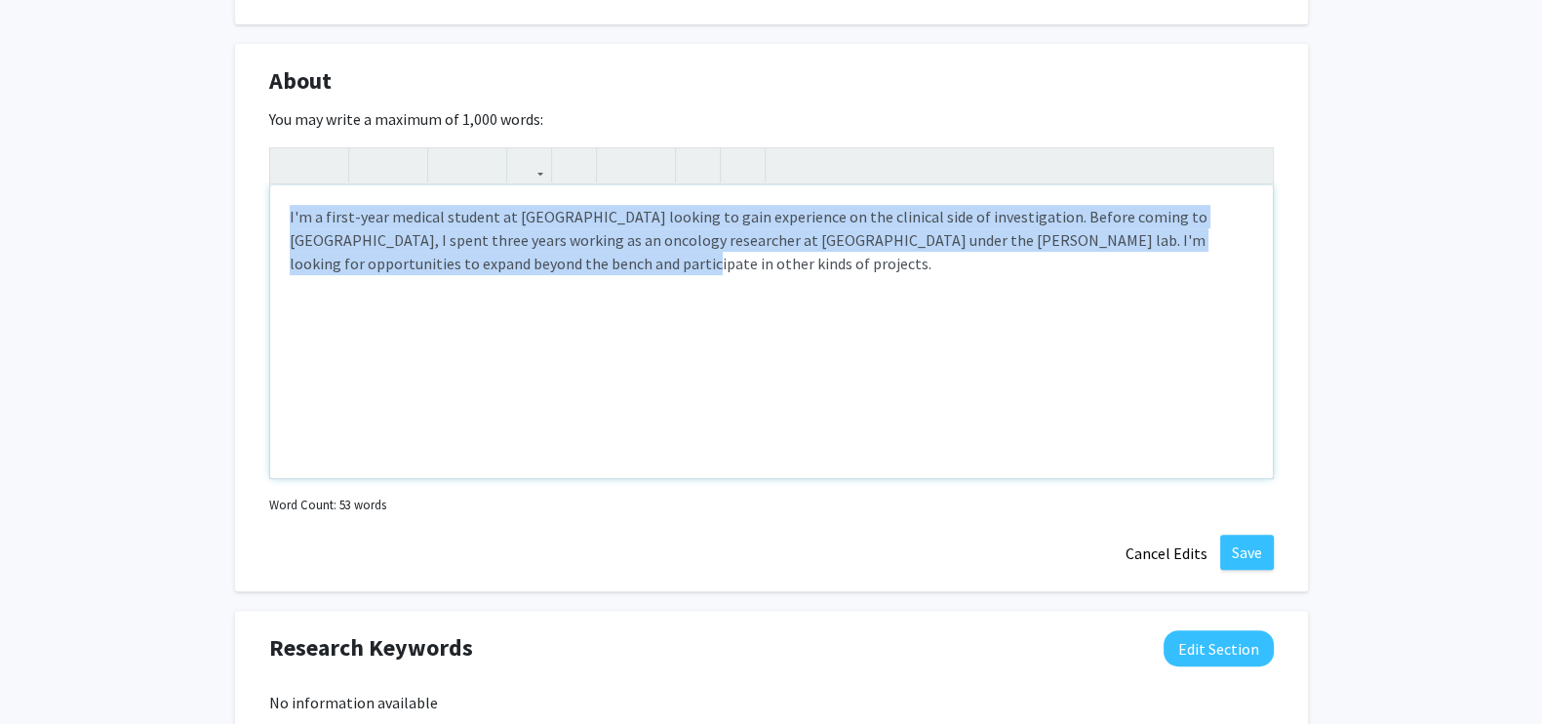
click at [100, 149] on div "Julia Pham Edit Section See Public View help Degree Level: Doctoral Candidate (…" at bounding box center [771, 598] width 1542 height 2723
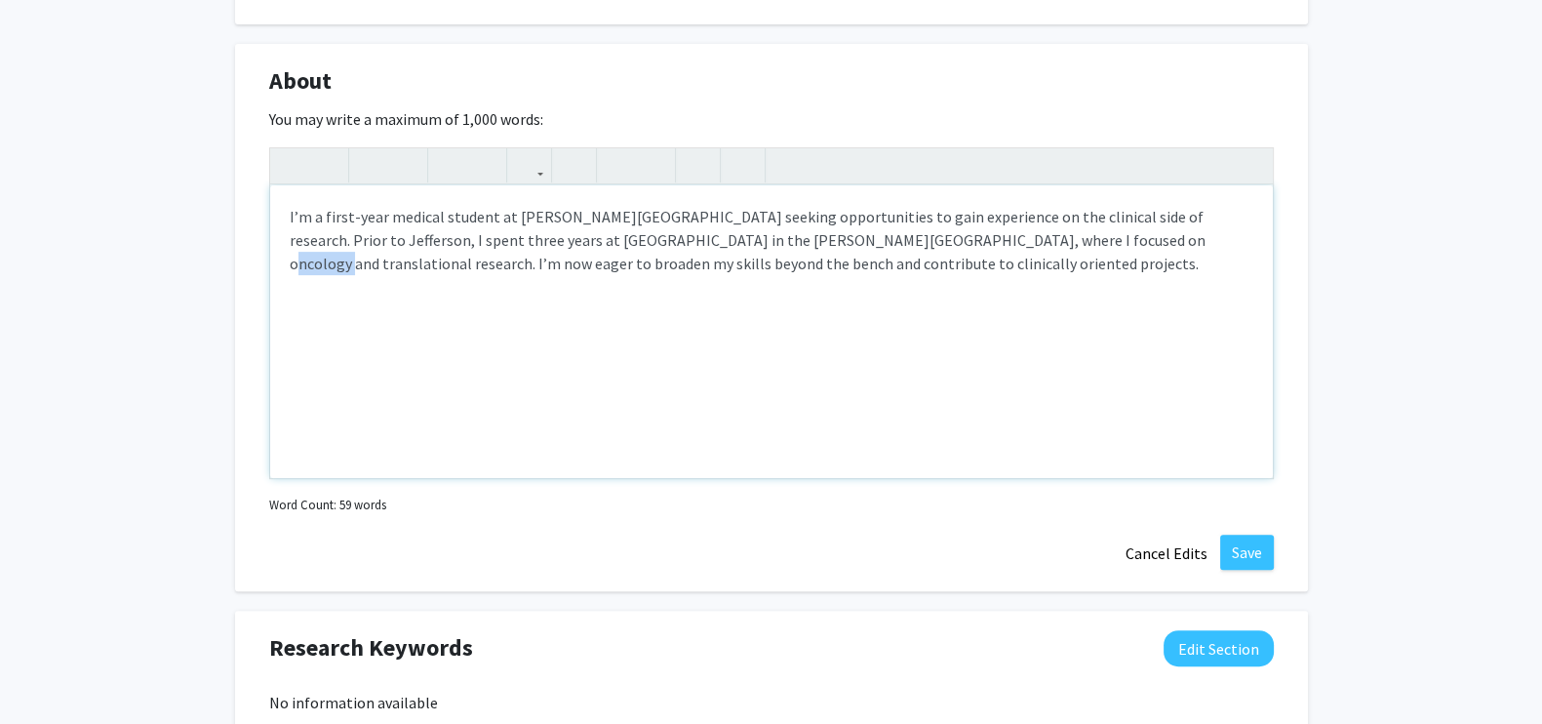
drag, startPoint x: 1013, startPoint y: 240, endPoint x: 1063, endPoint y: 240, distance: 50.7
click at [1063, 240] on p "I’m a first-year medical student at Sidney Kimmel Medical College seeking oppor…" at bounding box center [772, 240] width 964 height 70
click at [789, 254] on p "I’m a first-year medical student at Sidney Kimmel Medical College seeking oppor…" at bounding box center [772, 240] width 964 height 70
drag, startPoint x: 828, startPoint y: 238, endPoint x: 923, endPoint y: 231, distance: 94.9
click at [923, 231] on p "I’m a first-year medical student at Sidney Kimmel Medical College seeking oppor…" at bounding box center [772, 240] width 964 height 70
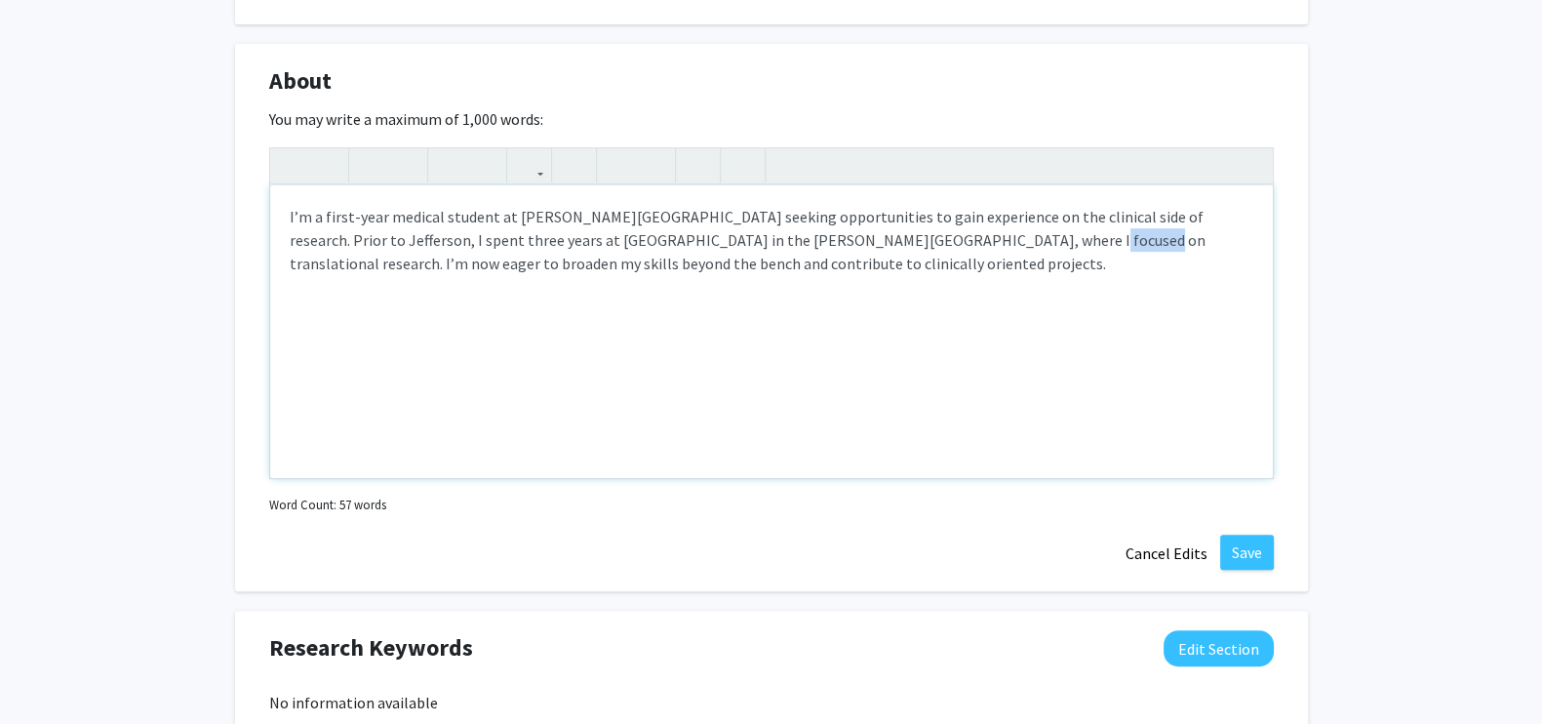
drag, startPoint x: 972, startPoint y: 239, endPoint x: 917, endPoint y: 236, distance: 54.7
click at [917, 236] on p "I’m a first-year medical student at Sidney Kimmel Medical College seeking oppor…" at bounding box center [772, 240] width 964 height 70
click at [943, 260] on p "I’m a first-year medical student at Sidney Kimmel Medical College seeking oppor…" at bounding box center [772, 240] width 964 height 70
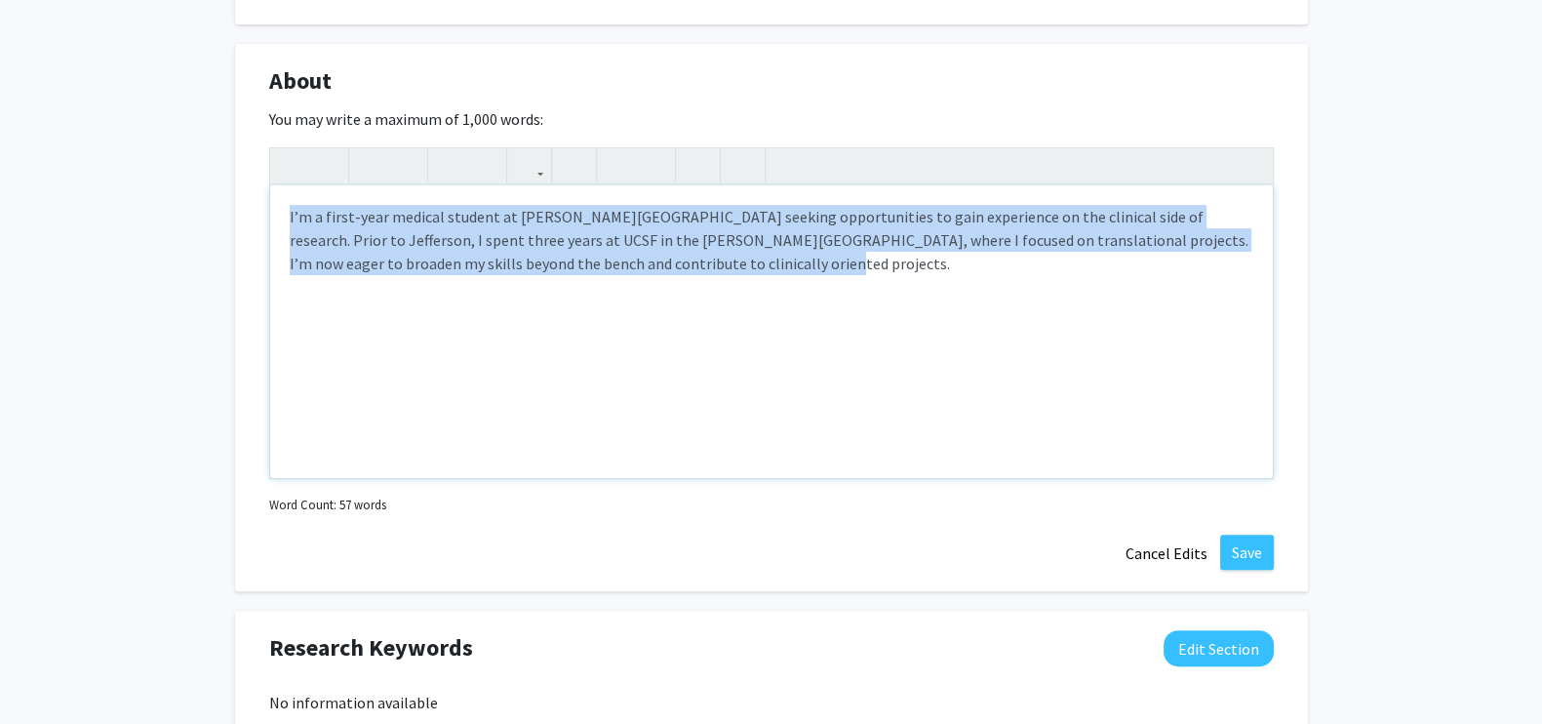
drag, startPoint x: 794, startPoint y: 280, endPoint x: 145, endPoint y: 178, distance: 656.8
click at [145, 178] on div "Julia Pham Edit Section See Public View help Degree Level: Doctoral Candidate (…" at bounding box center [771, 598] width 1542 height 2723
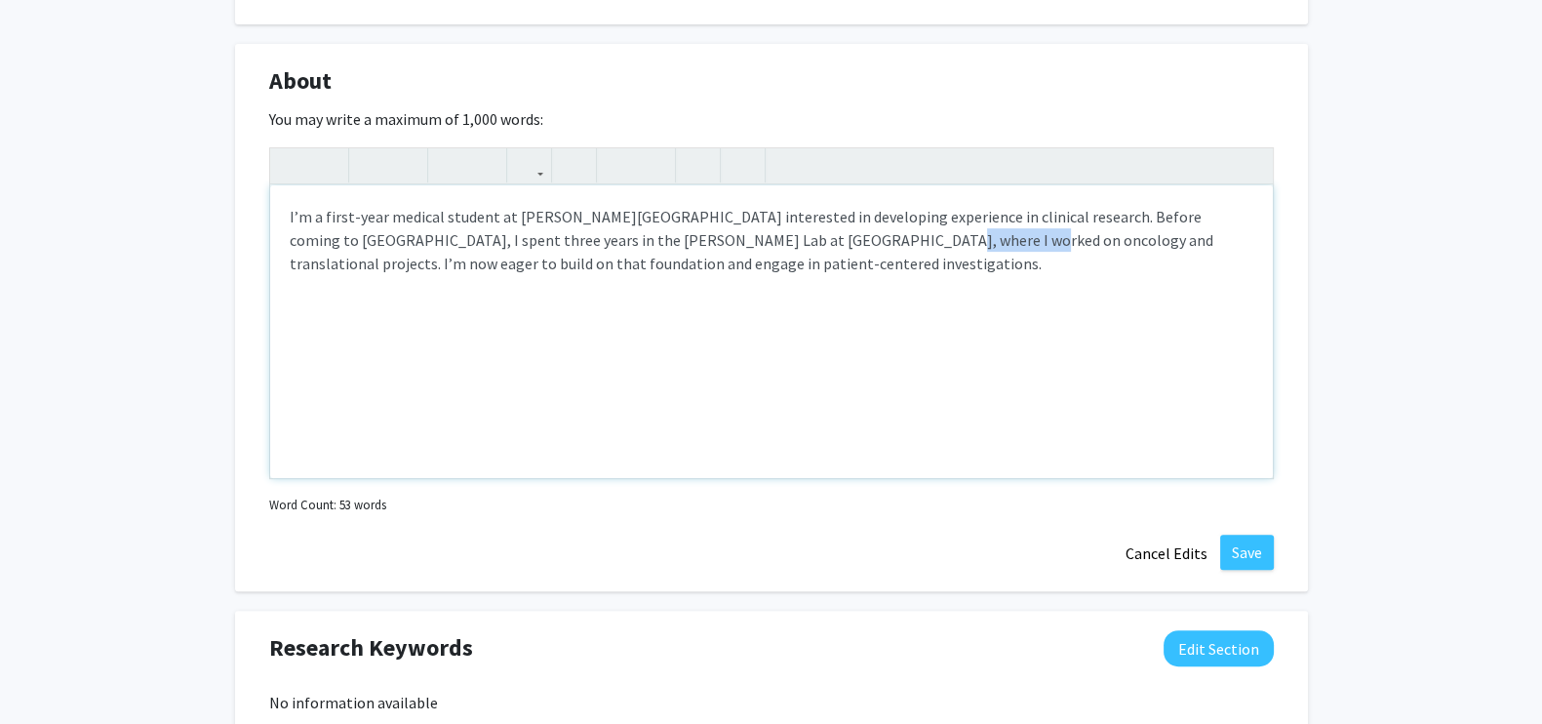
drag, startPoint x: 920, startPoint y: 241, endPoint x: 828, endPoint y: 246, distance: 91.8
click at [828, 246] on p "I’m a first-year medical student at Sidney Kimmel Medical College interested in…" at bounding box center [772, 240] width 964 height 70
click at [828, 260] on p "I’m a first-year medical student at Sidney Kimmel Medical College interested in…" at bounding box center [772, 240] width 964 height 70
drag, startPoint x: 1070, startPoint y: 236, endPoint x: 1046, endPoint y: 234, distance: 24.5
click at [1046, 234] on p "I’m a first-year medical student at Sidney Kimmel Medical College interested in…" at bounding box center [772, 240] width 964 height 70
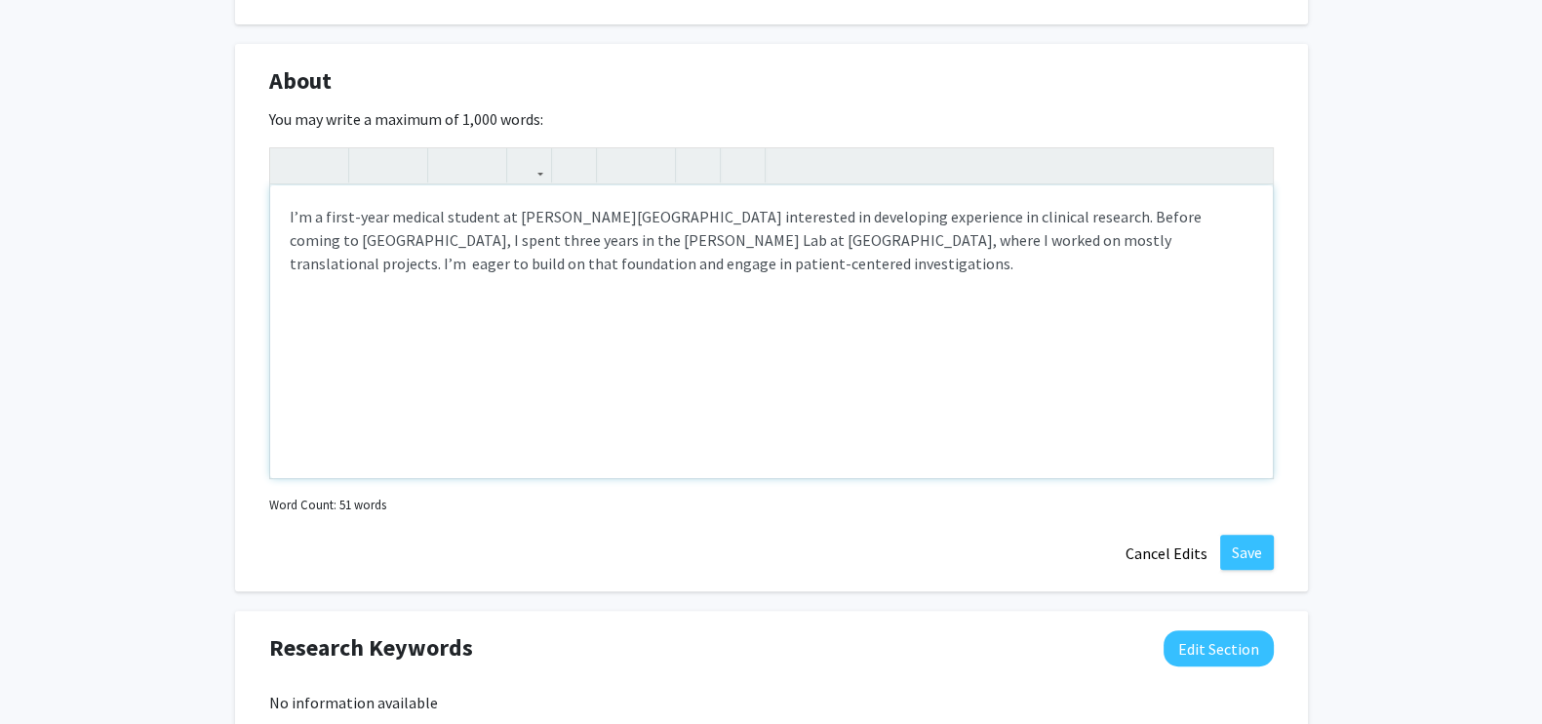
type textarea "<p>I’m a first-year medical student at Sidney Kimmel Medical College interested…"
click at [1041, 270] on p "I’m a first-year medical student at Sidney Kimmel Medical College interested in…" at bounding box center [772, 240] width 964 height 70
click at [1259, 553] on button "Save" at bounding box center [1247, 552] width 54 height 35
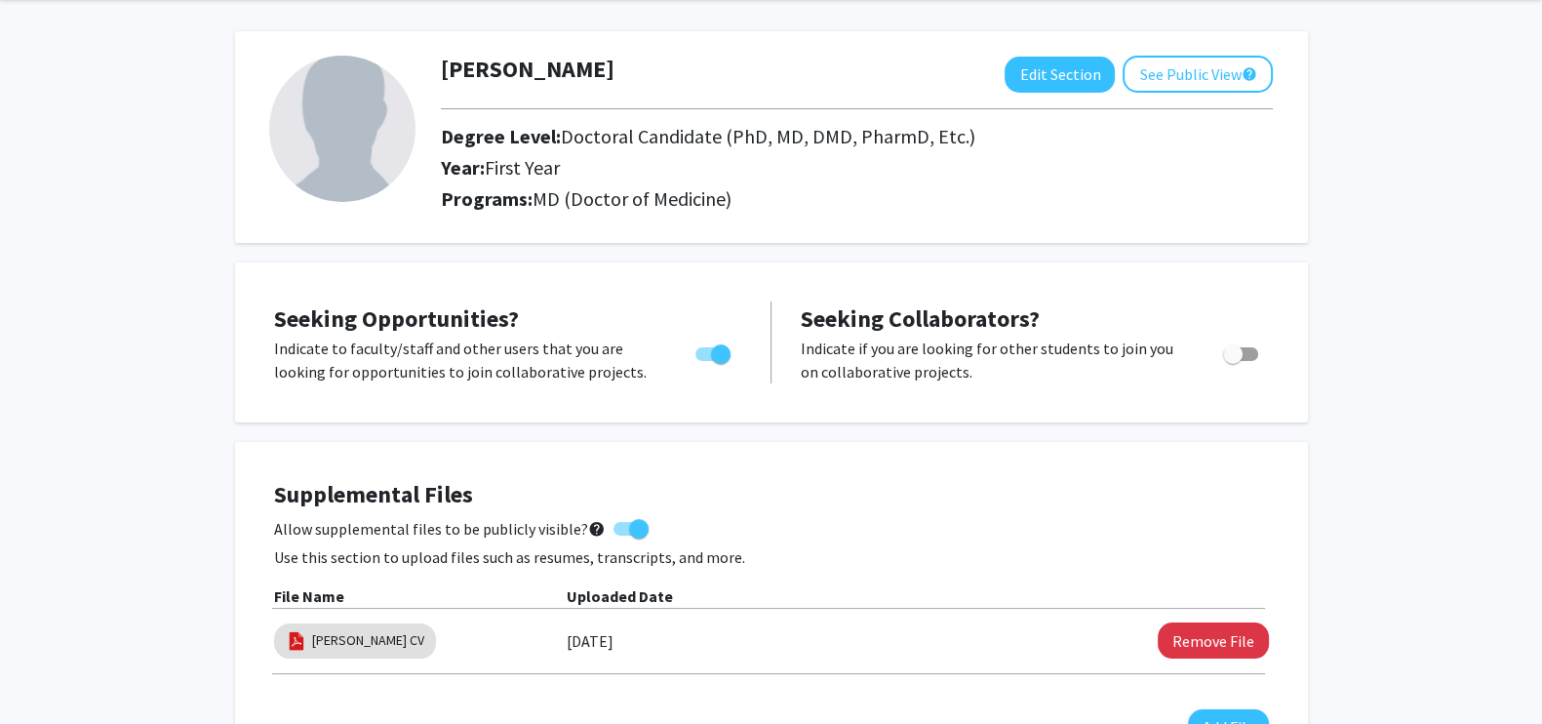
scroll to position [0, 0]
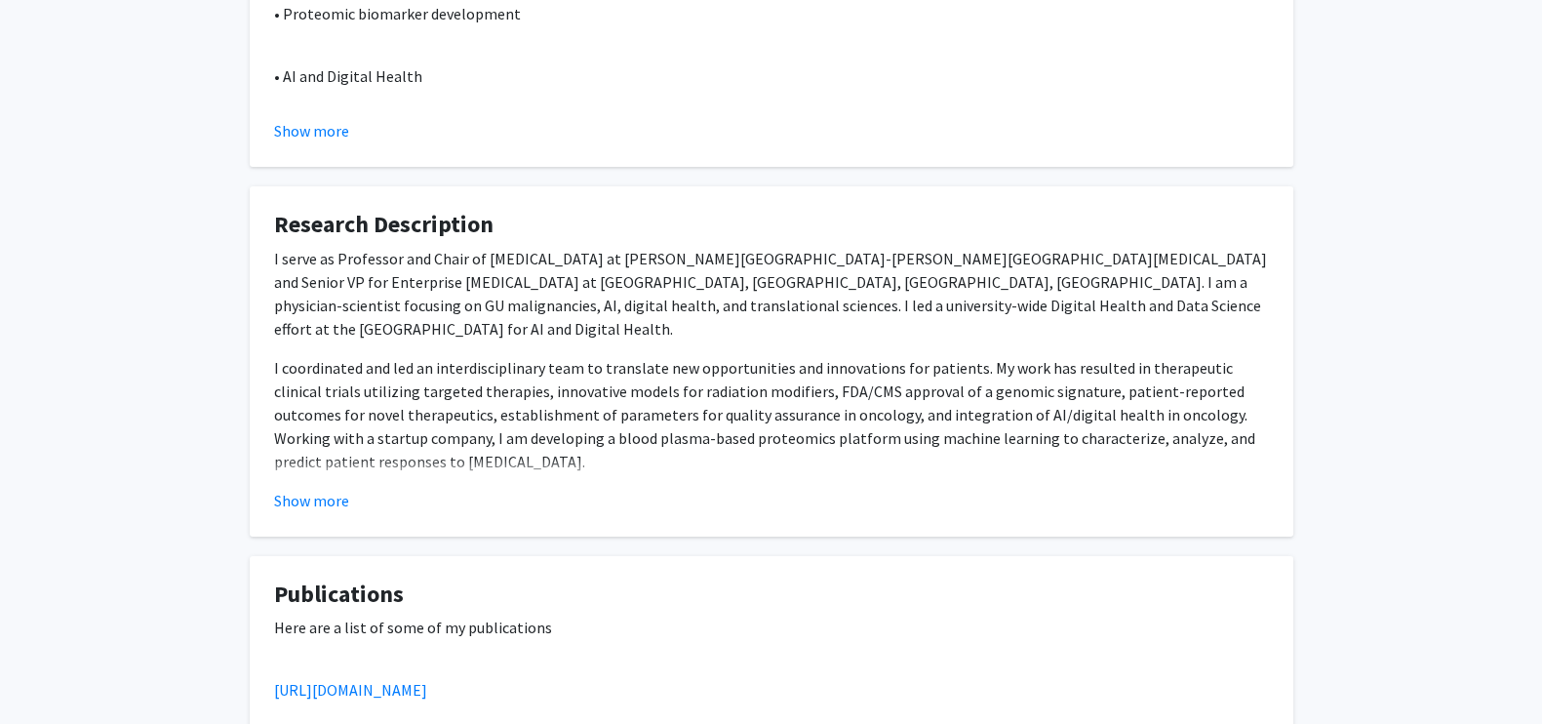
scroll to position [539, 0]
click at [299, 504] on button "Show more" at bounding box center [311, 499] width 75 height 23
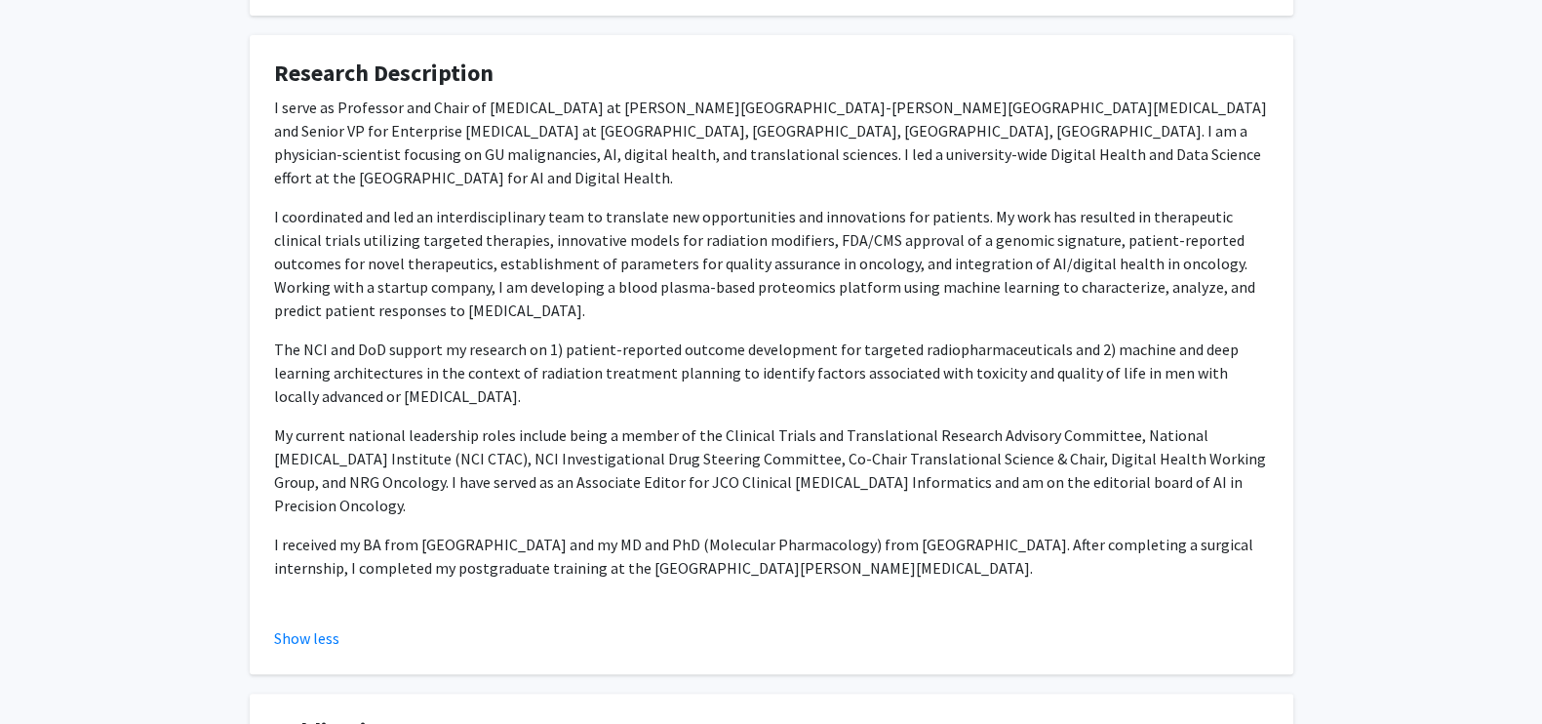
scroll to position [701, 0]
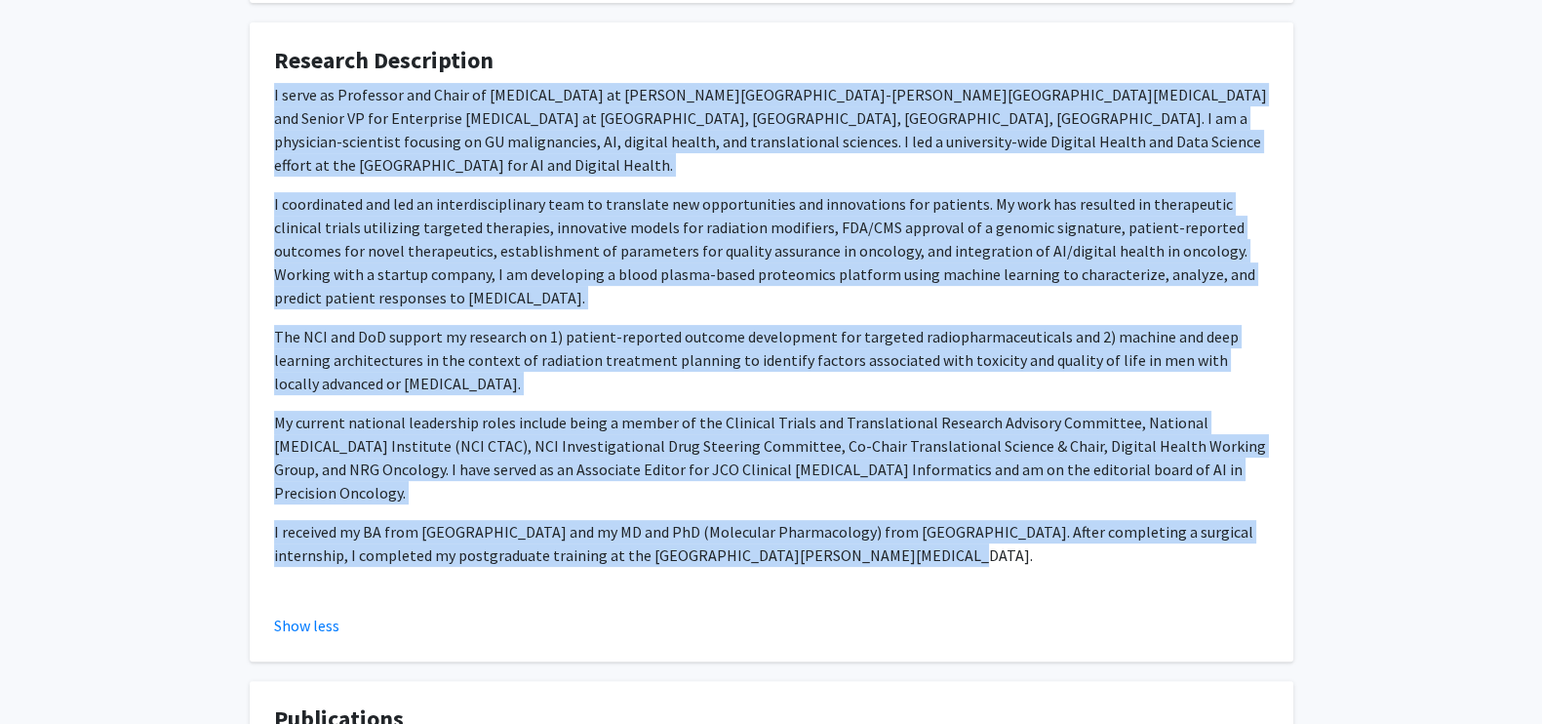
drag, startPoint x: 863, startPoint y: 504, endPoint x: 269, endPoint y: 88, distance: 725.6
click at [269, 88] on fg-card "Research Description I serve as Professor and Chair of Radiation Oncology at Th…" at bounding box center [772, 341] width 1044 height 639
copy div "I serve as Professor and Chair of Radiation Oncology at Thomas Jefferson Univer…"
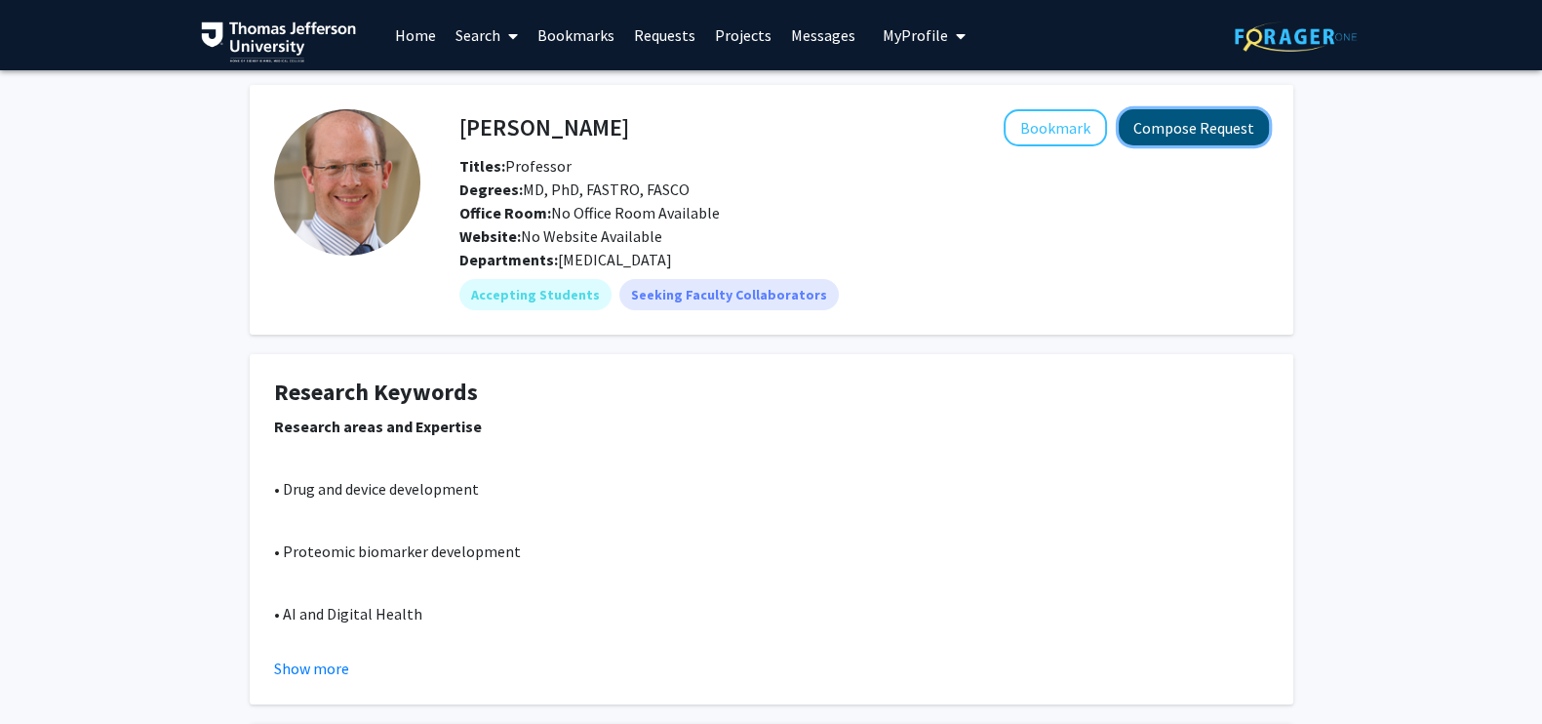
click at [1178, 133] on button "Compose Request" at bounding box center [1194, 127] width 150 height 36
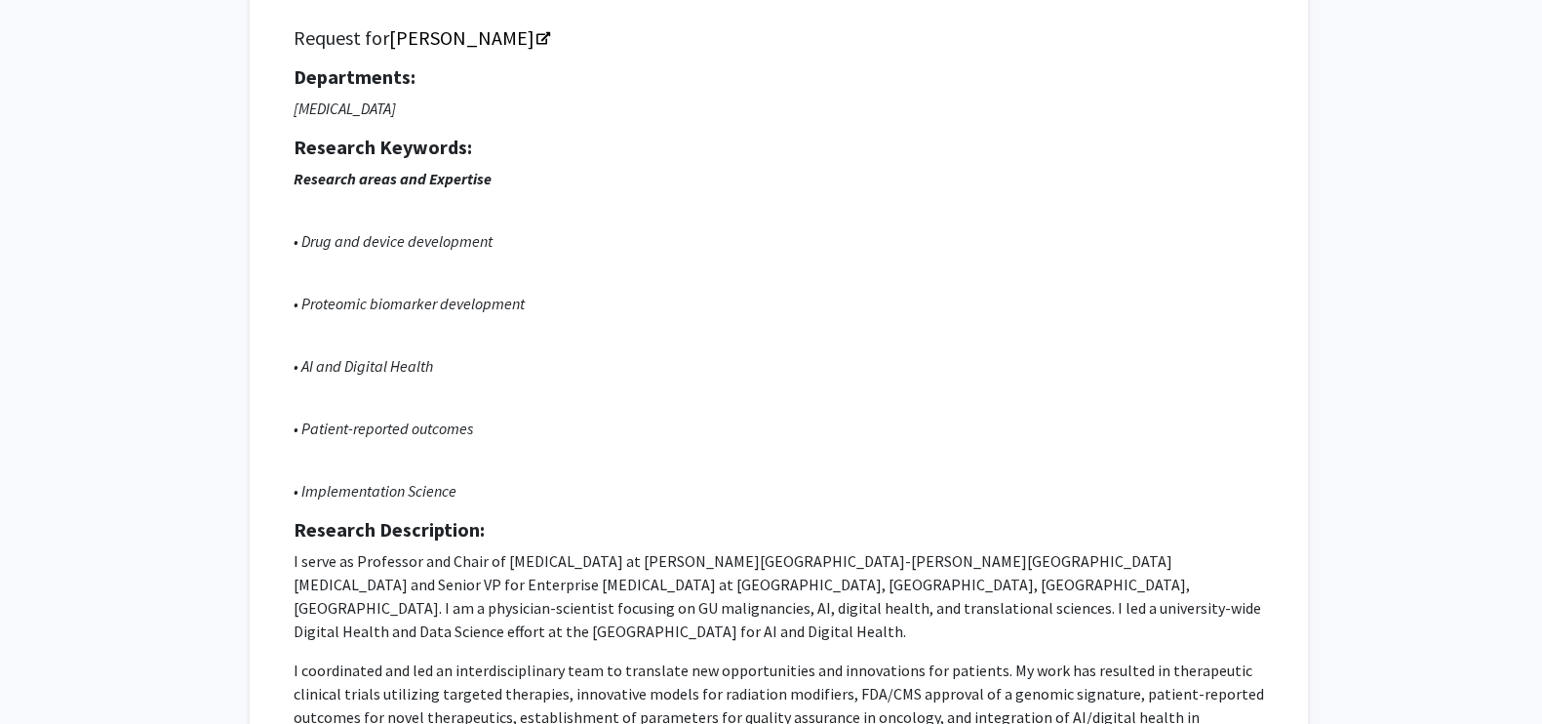
scroll to position [141, 0]
click at [537, 37] on icon "Opens in a new tab" at bounding box center [544, 38] width 14 height 13
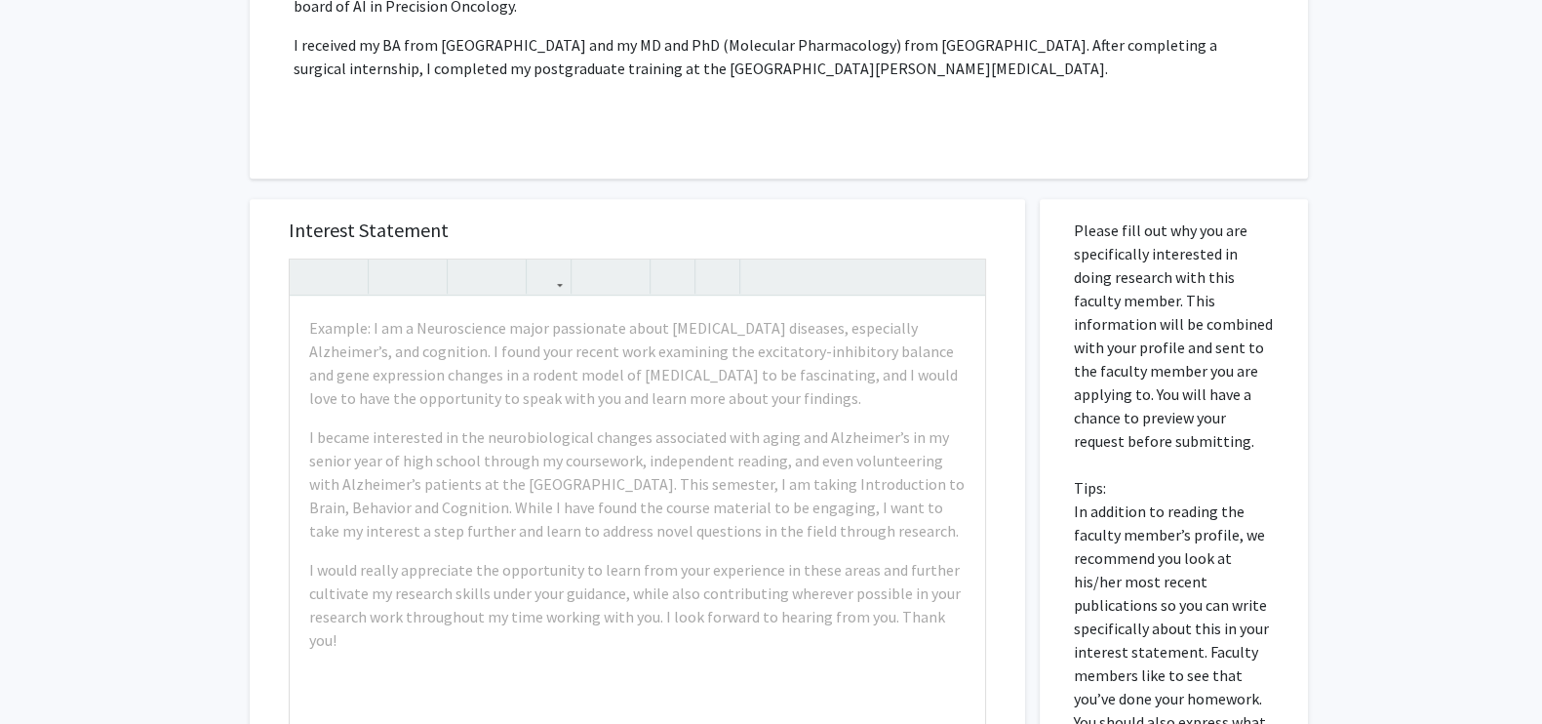
scroll to position [1095, 0]
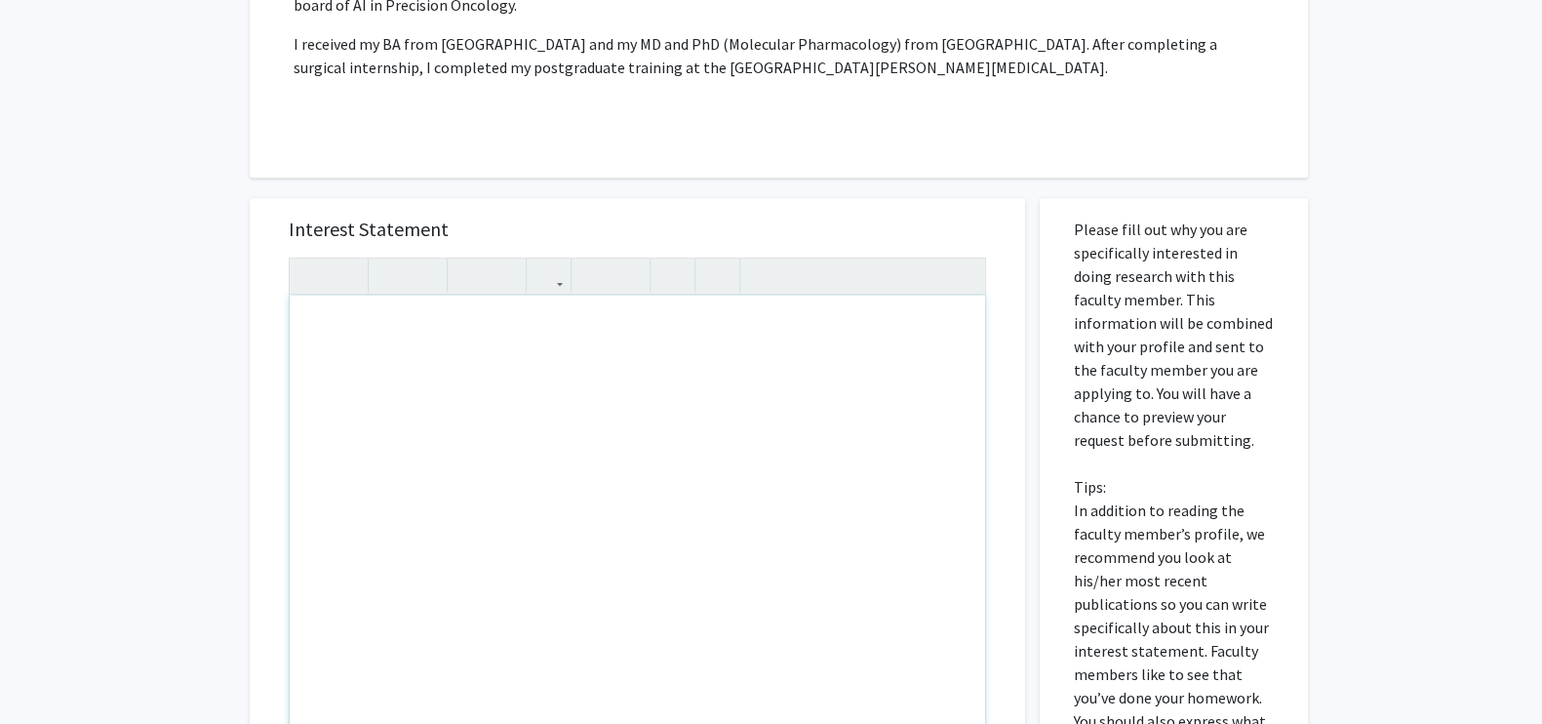
drag, startPoint x: 422, startPoint y: 308, endPoint x: 418, endPoint y: 299, distance: 10.9
click at [419, 300] on div "Note to users with screen readers: Please press Alt+0 or Option+0 to deactivate…" at bounding box center [638, 519] width 696 height 447
paste div "Note to users with screen readers: Please press Alt+0 or Option+0 to deactivate…"
type textarea "<p>Dear Dr. </p> <p>I hope this message finds you well. My name is Julia Pham, …"
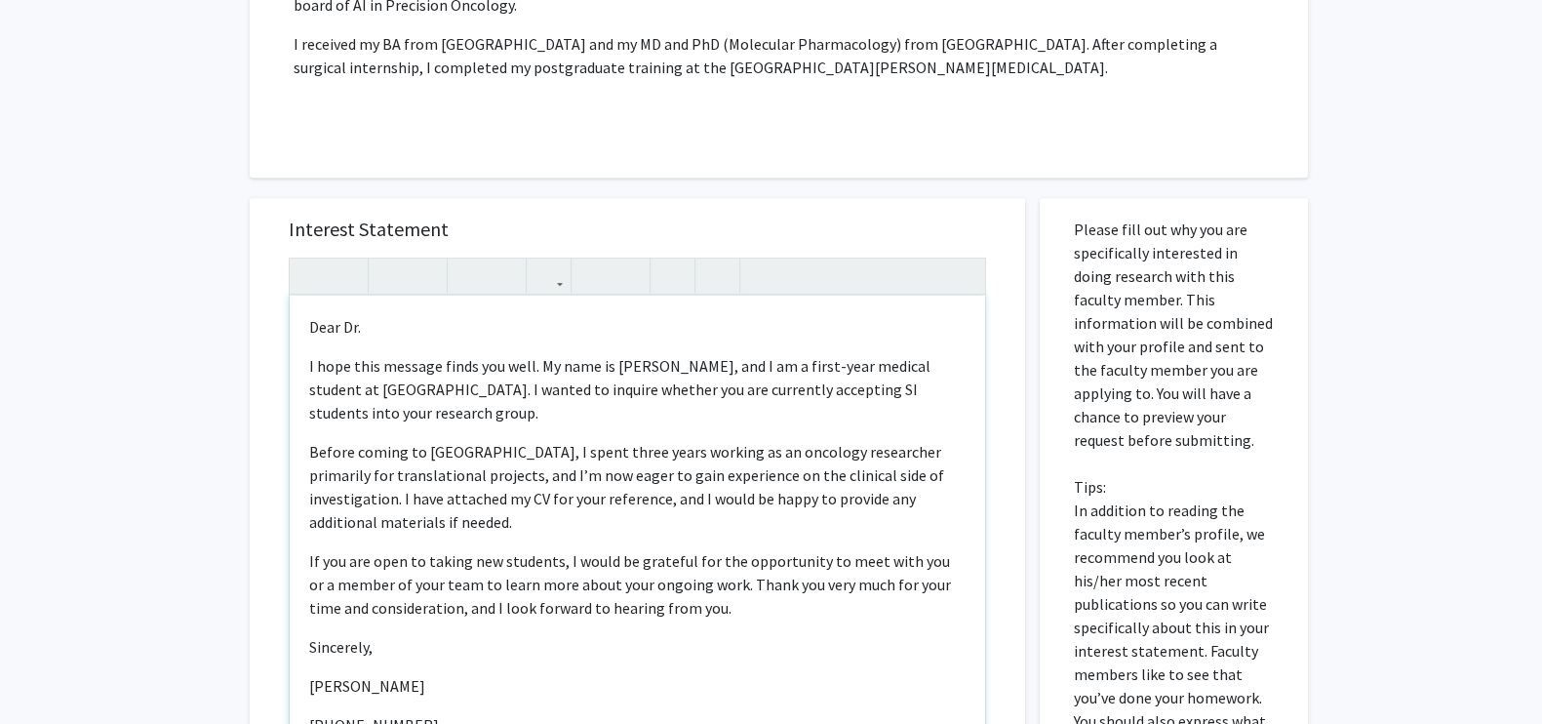
click at [399, 315] on p "Dear Dr." at bounding box center [637, 326] width 657 height 23
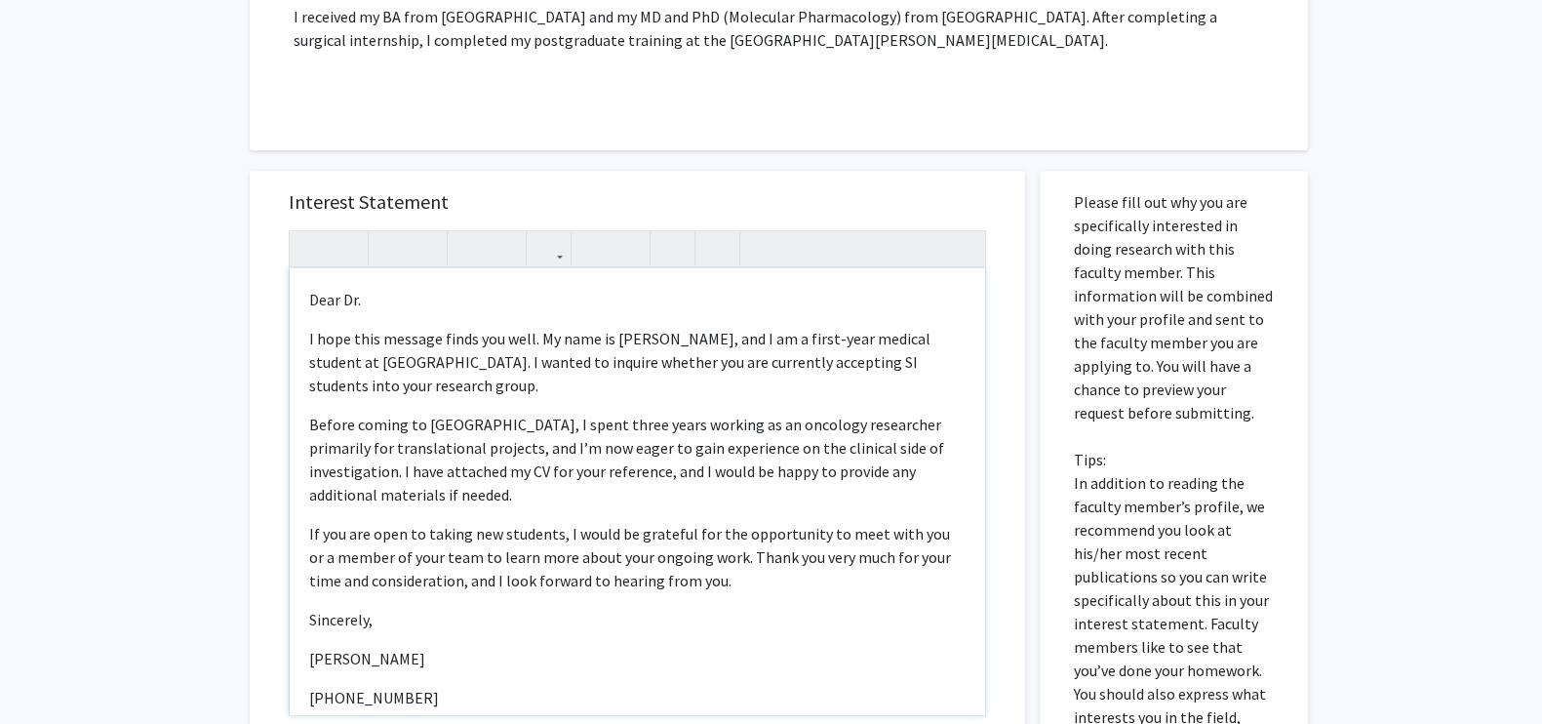
scroll to position [1123, 0]
click at [453, 521] on p "If you are open to taking new students, I would be grateful for the opportunity…" at bounding box center [637, 556] width 657 height 70
click at [460, 339] on p "I hope this message finds you well. My name is Julia Pham, and I am a first-yea…" at bounding box center [637, 361] width 657 height 70
click at [483, 414] on p "Before coming to Jefferson, I spent three years working as an oncology research…" at bounding box center [637, 459] width 657 height 94
drag, startPoint x: 927, startPoint y: 403, endPoint x: 922, endPoint y: 415, distance: 12.7
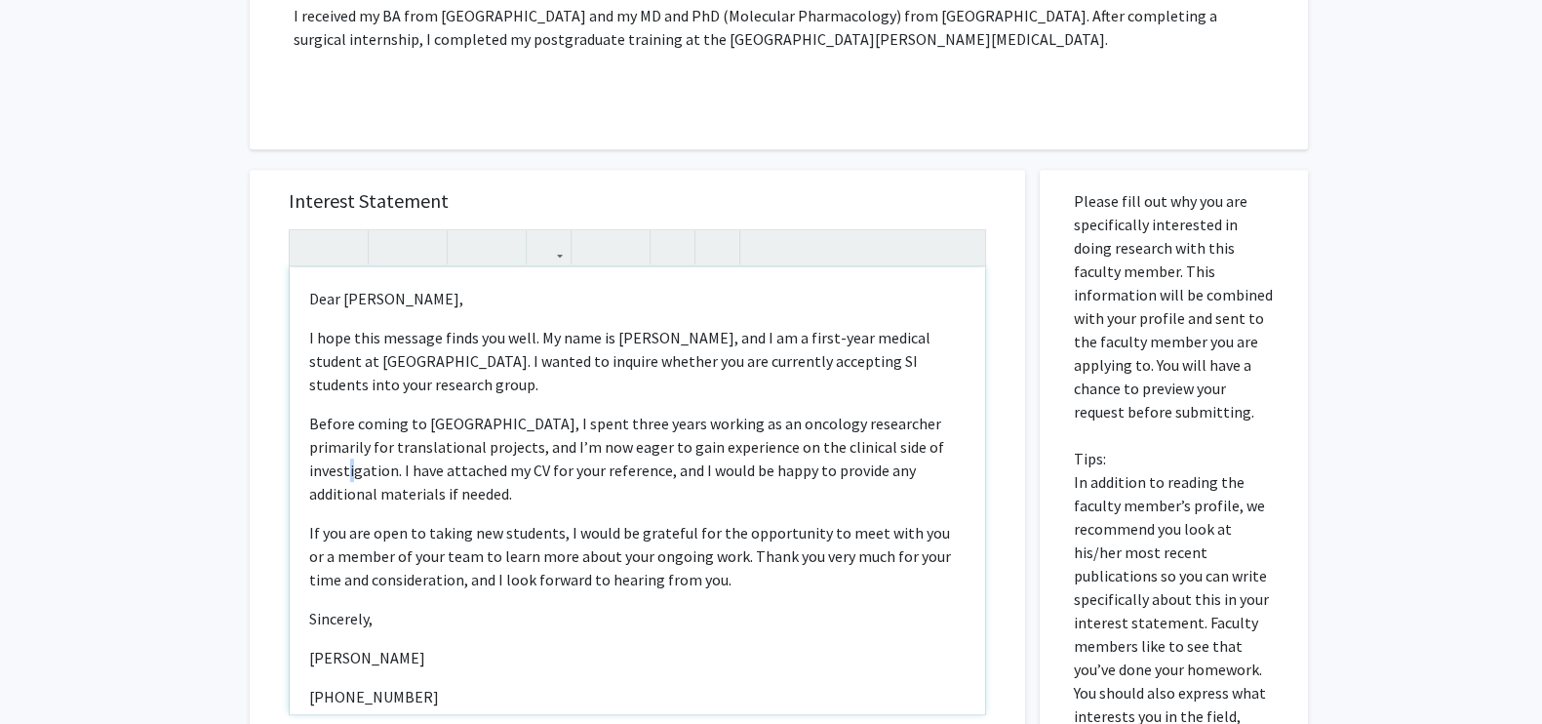
click at [927, 412] on p "Before coming to Jefferson, I spent three years working as an oncology research…" at bounding box center [637, 459] width 657 height 94
click at [932, 412] on p "Before coming to Jefferson, I spent three years working as an oncology research…" at bounding box center [637, 459] width 657 height 94
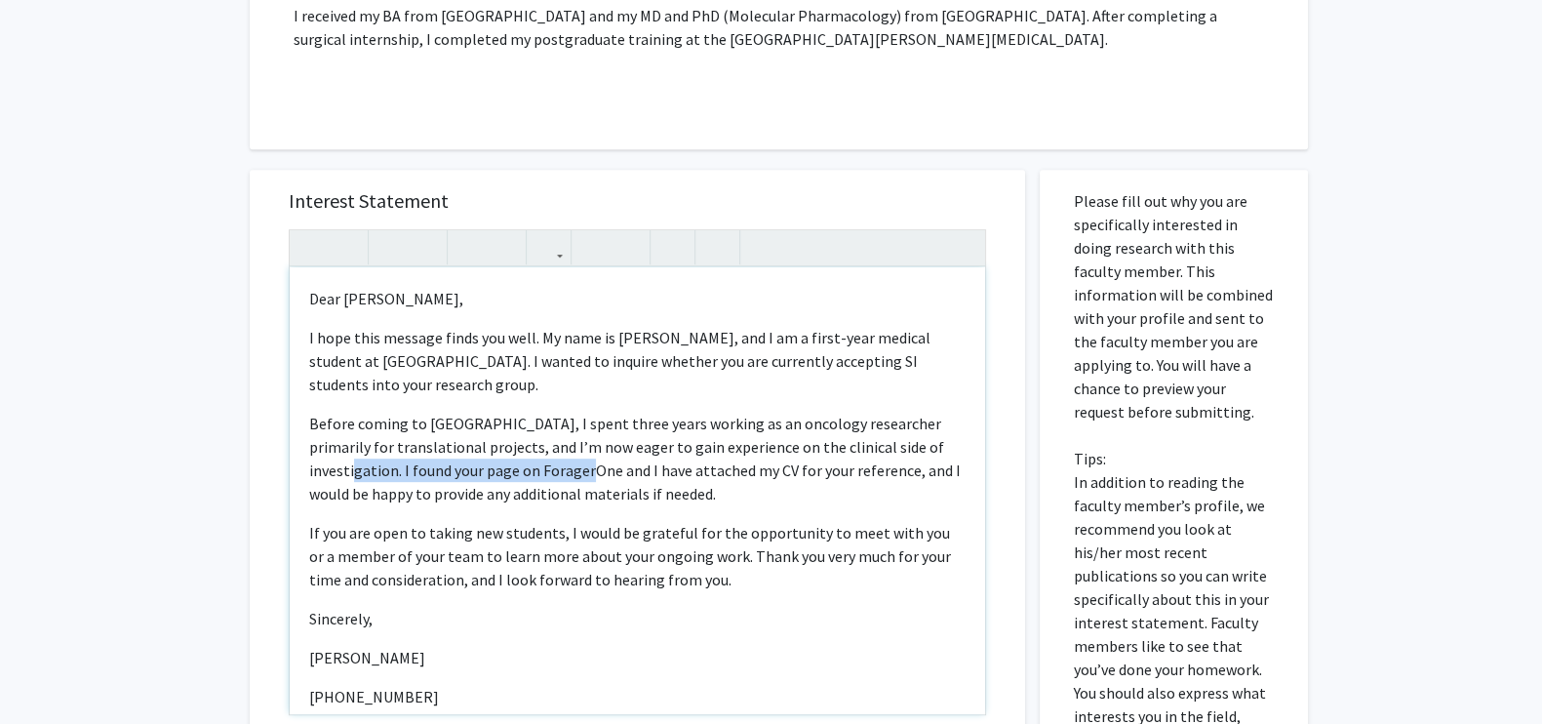
drag, startPoint x: 545, startPoint y: 426, endPoint x: 932, endPoint y: 402, distance: 387.1
click at [932, 412] on p "Before coming to Jefferson, I spent three years working as an oncology research…" at bounding box center [637, 459] width 657 height 94
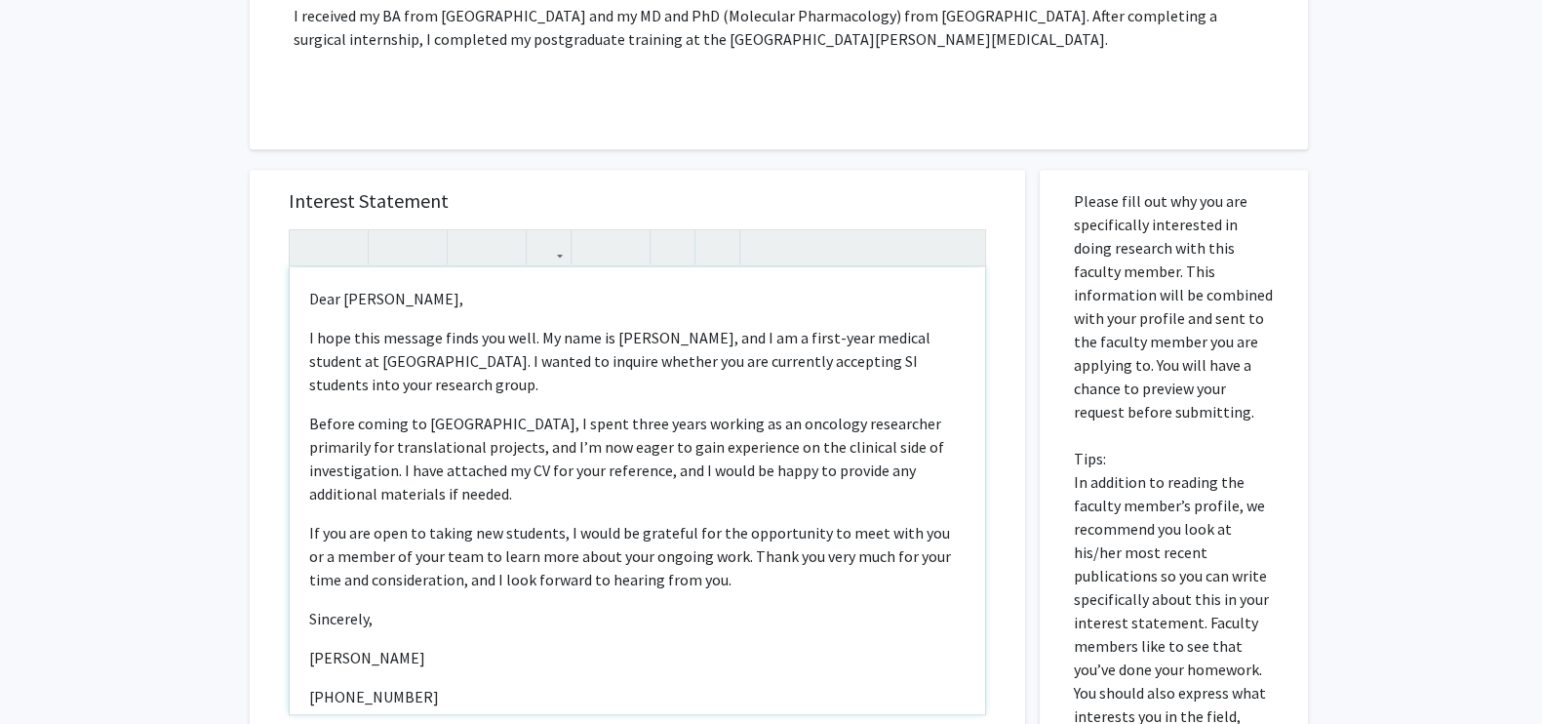
click at [310, 521] on p "If you are open to taking new students, I would be grateful for the opportunity…" at bounding box center [637, 556] width 657 height 70
click at [354, 326] on p "I hope this message finds you well. My name is Julia Pham, and I am a first-yea…" at bounding box center [637, 361] width 657 height 70
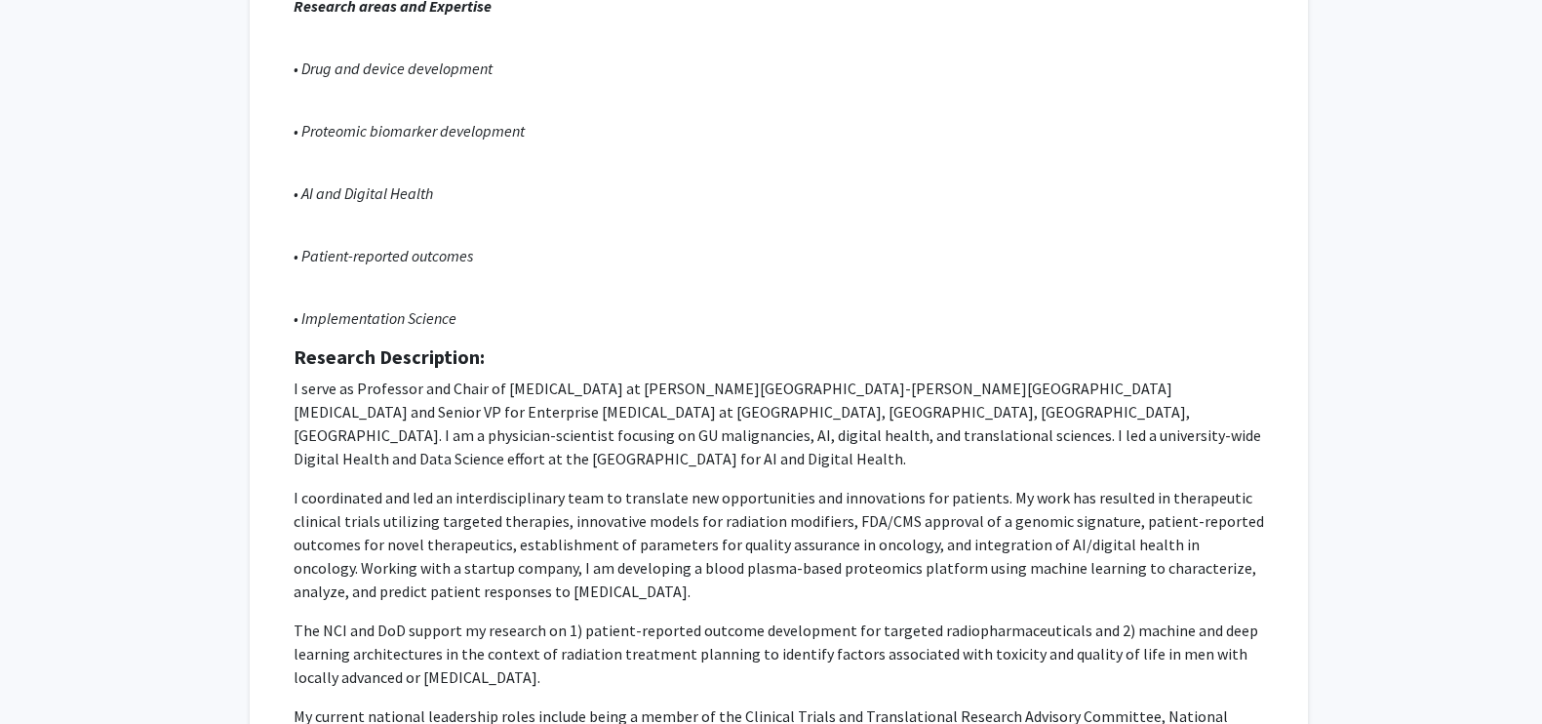
scroll to position [0, 0]
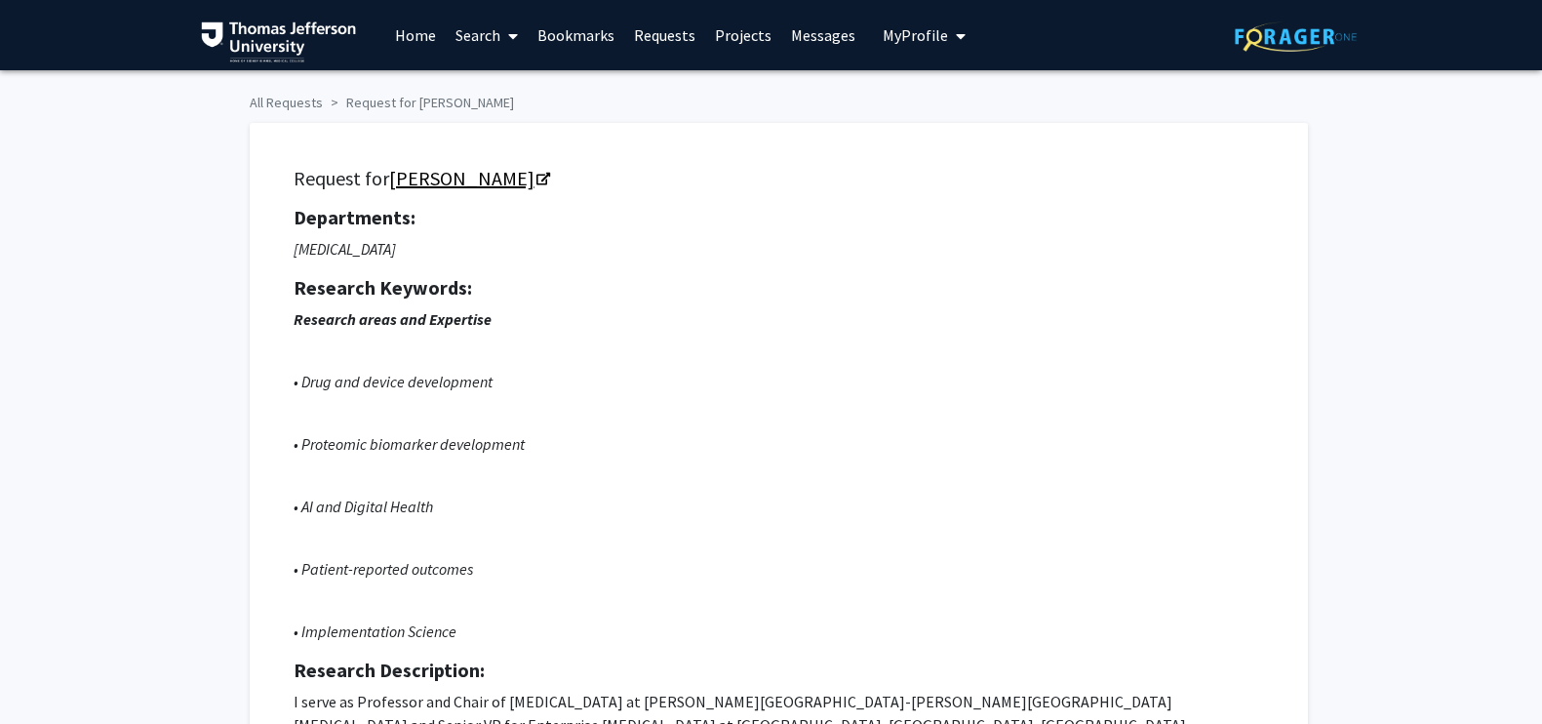
click at [414, 184] on link "[PERSON_NAME]" at bounding box center [468, 178] width 159 height 24
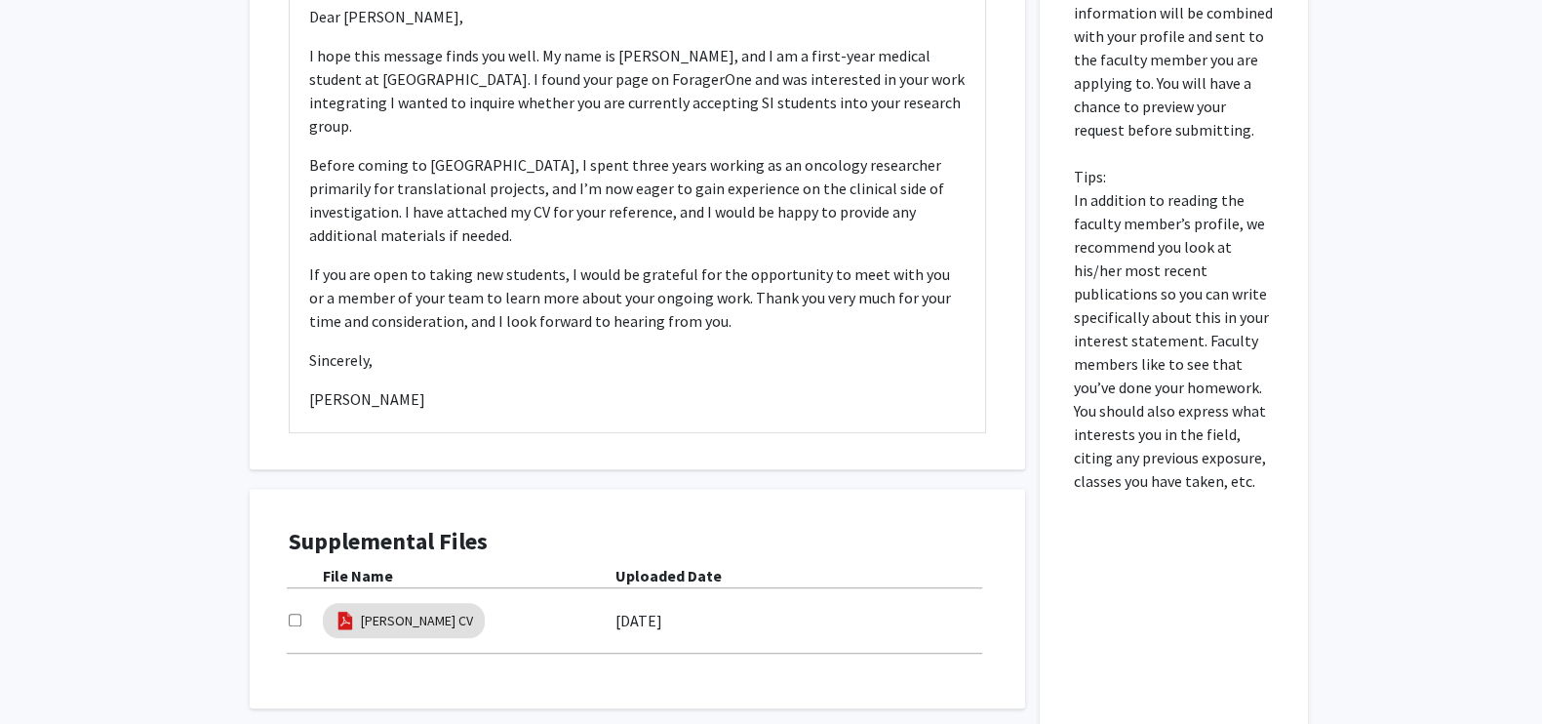
scroll to position [1343, 0]
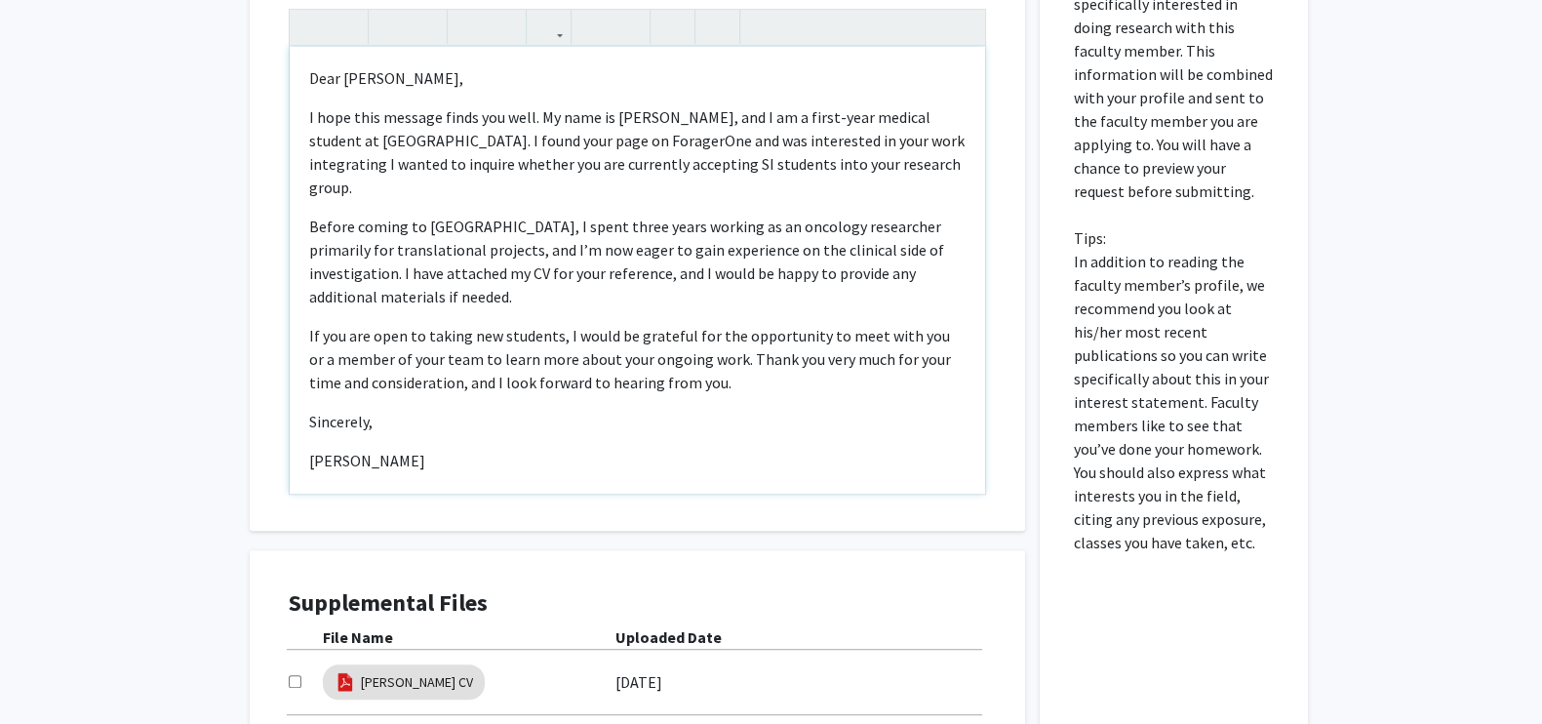
click at [851, 105] on p "I hope this message finds you well. My name is Julia Pham, and I am a first-yea…" at bounding box center [637, 152] width 657 height 94
click at [583, 324] on p "If you are open to taking new students, I would be grateful for the opportunity…" at bounding box center [637, 359] width 657 height 70
drag, startPoint x: 505, startPoint y: 198, endPoint x: 576, endPoint y: 203, distance: 70.4
click at [576, 215] on p "Before coming to Jefferson, I spent three years working as an oncology research…" at bounding box center [637, 262] width 657 height 94
click at [506, 215] on p "Before coming to Jefferson, I spent three years working as an oncology research…" at bounding box center [637, 262] width 657 height 94
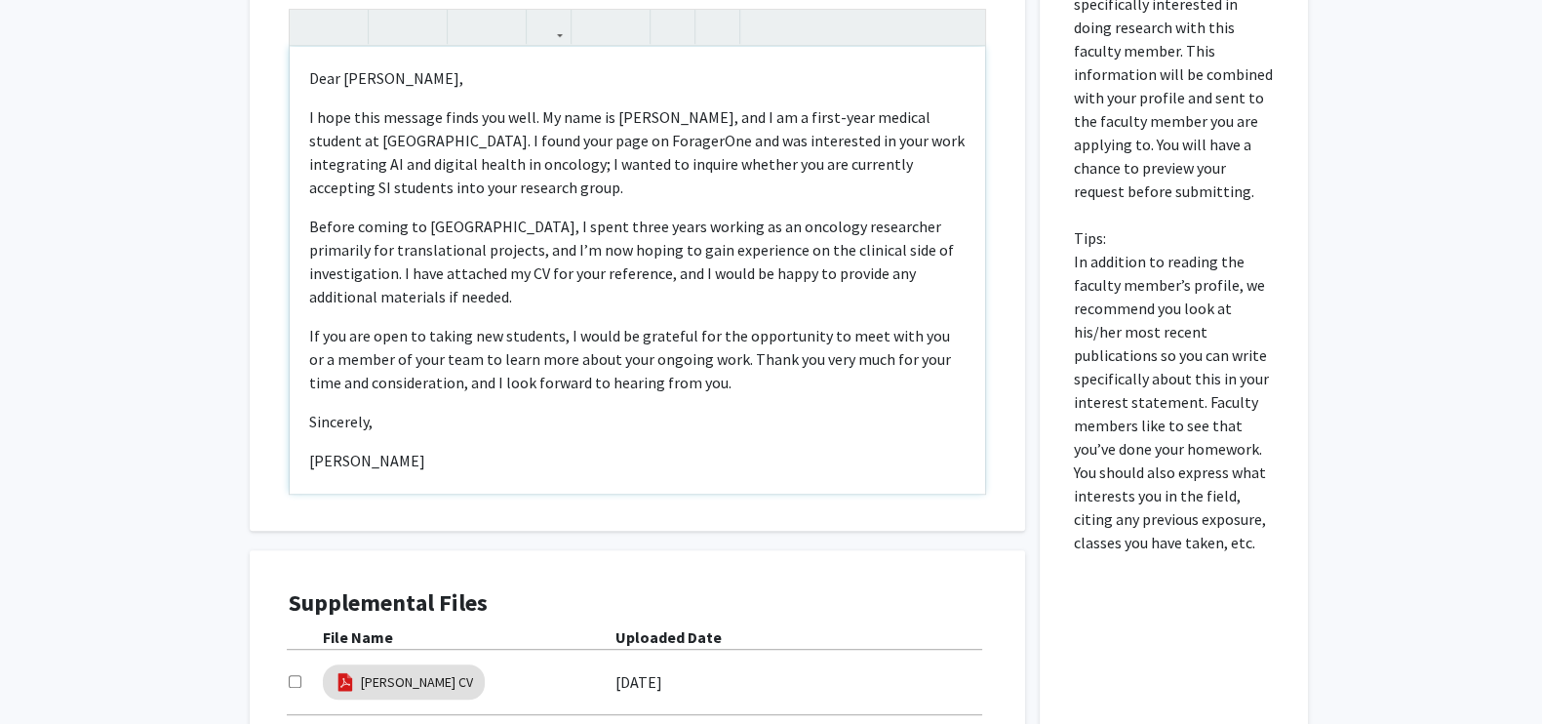
click at [686, 215] on p "Before coming to Jefferson, I spent three years working as an oncology research…" at bounding box center [637, 262] width 657 height 94
click at [635, 215] on p "Before coming to Jefferson, I spent three years working as an oncology research…" at bounding box center [637, 262] width 657 height 94
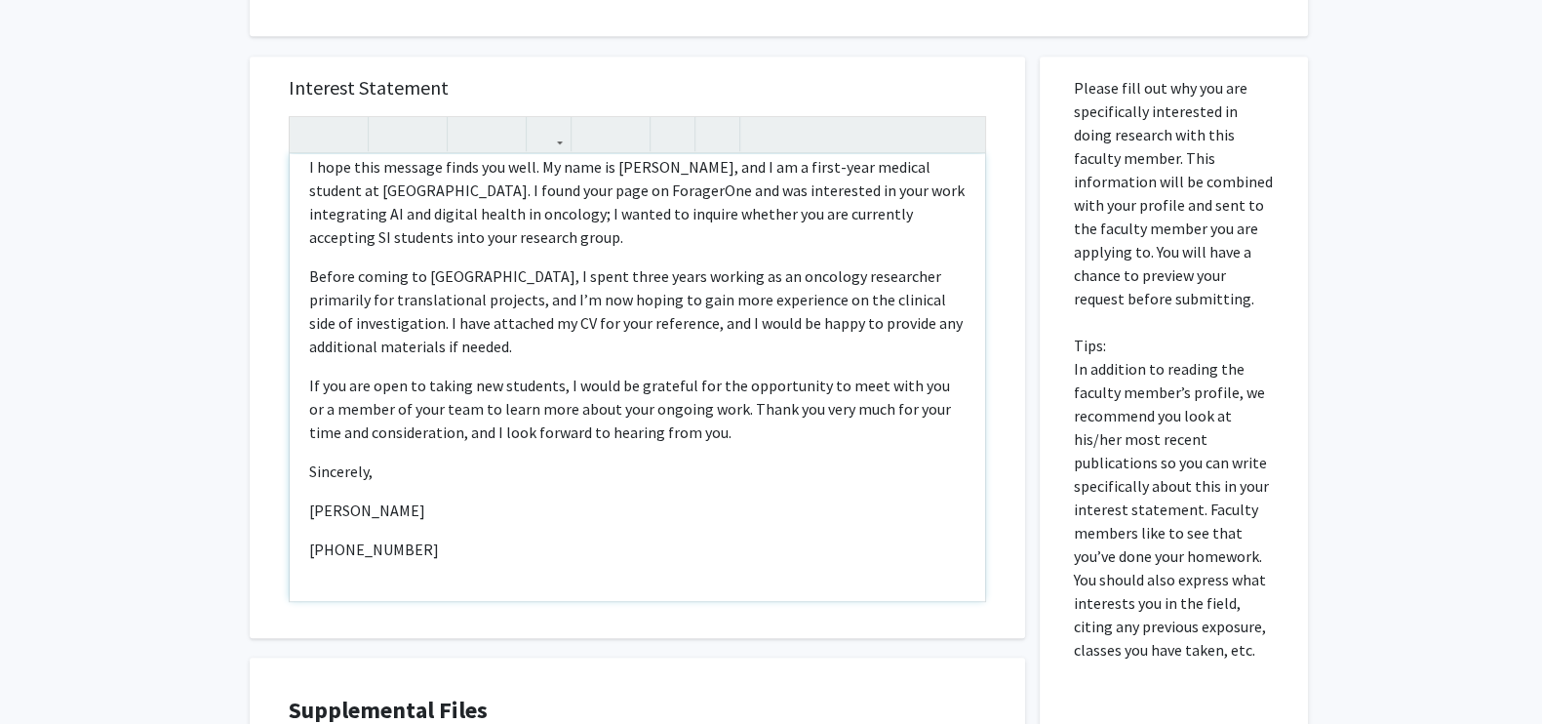
scroll to position [58, 0]
drag, startPoint x: 534, startPoint y: 252, endPoint x: 506, endPoint y: 251, distance: 27.3
click at [506, 264] on p "Before coming to Jefferson, I spent three years working as an oncology research…" at bounding box center [637, 311] width 657 height 94
click at [479, 264] on p "Before coming to Jefferson, I spent three years working as an oncology research…" at bounding box center [637, 311] width 657 height 94
click at [551, 460] on p "Sincerely," at bounding box center [637, 471] width 657 height 23
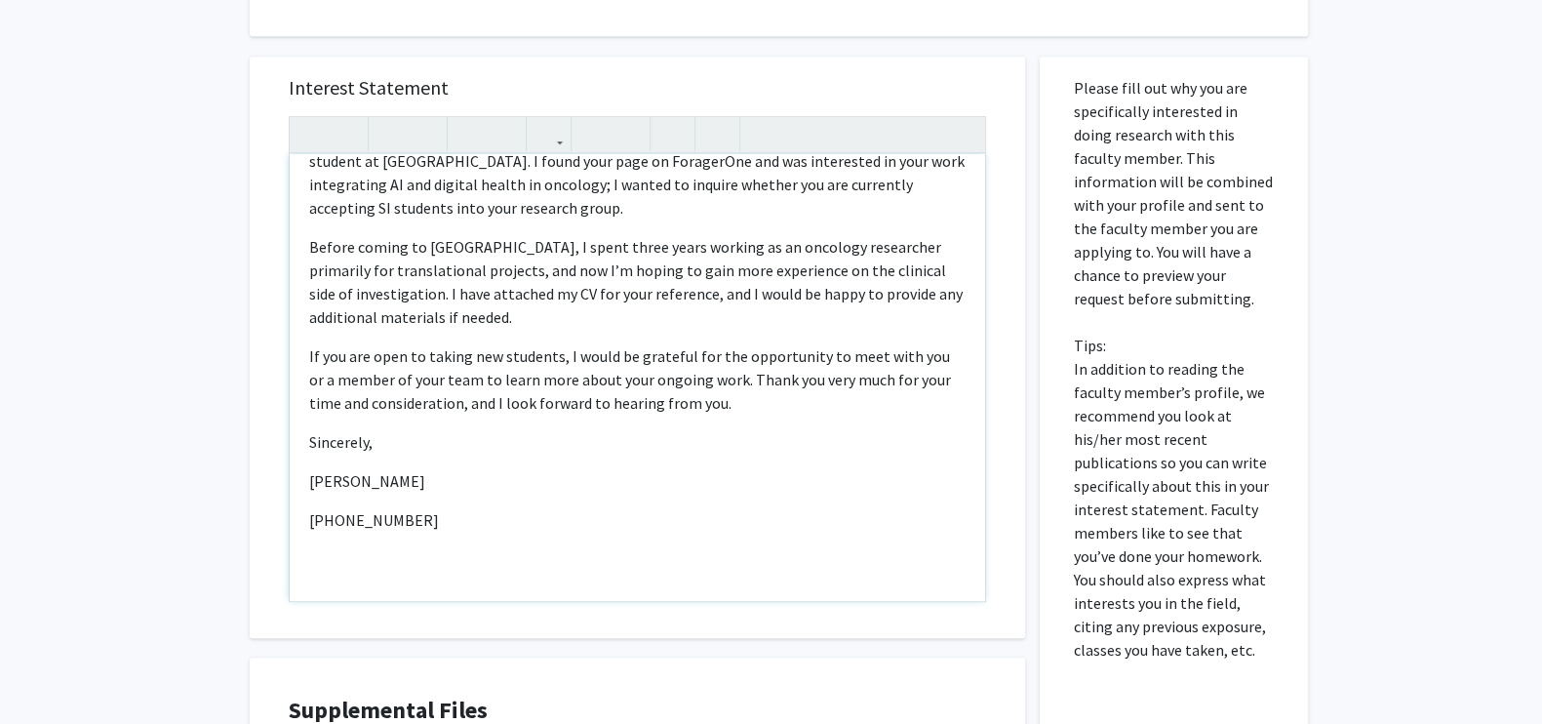
scroll to position [88, 0]
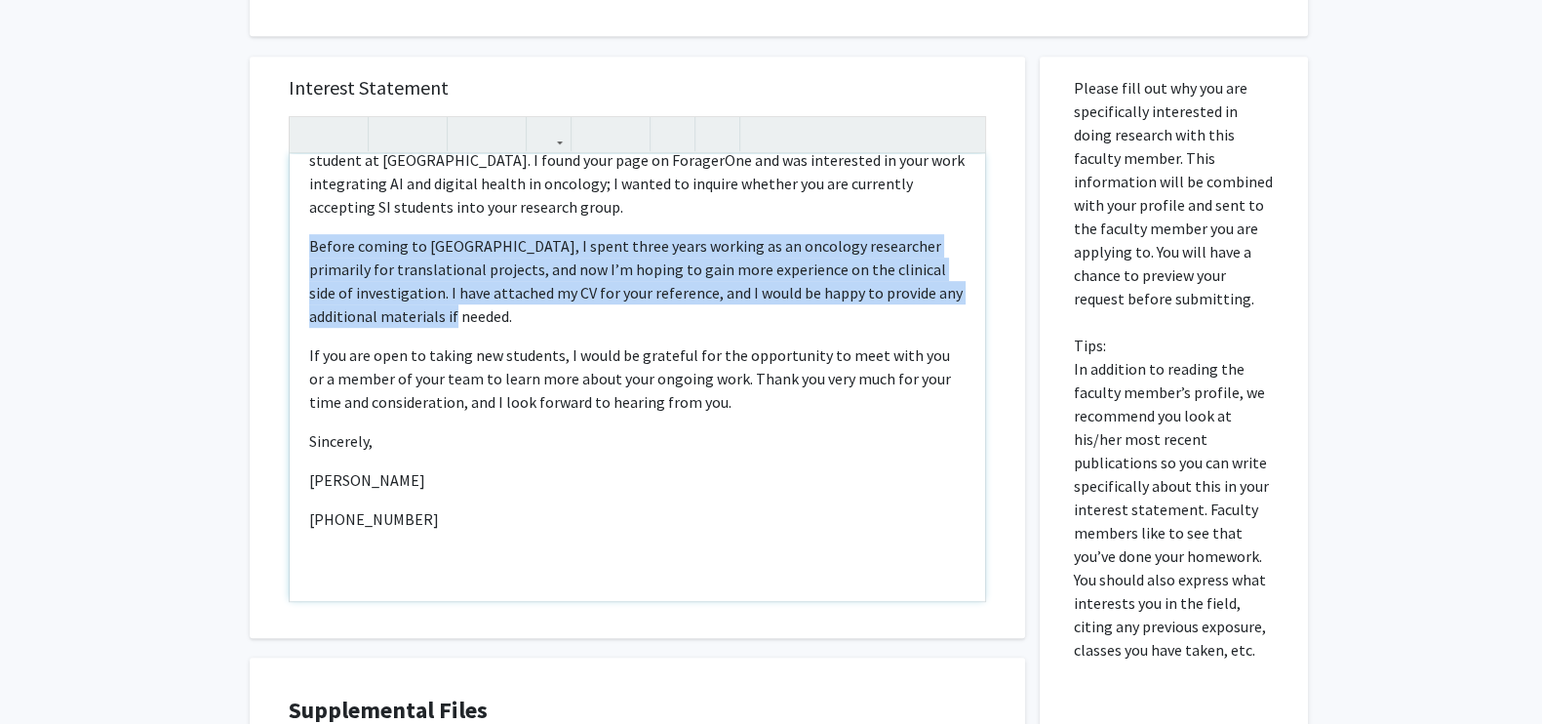
drag, startPoint x: 559, startPoint y: 260, endPoint x: 309, endPoint y: 205, distance: 255.7
click at [309, 234] on p "Before coming to Jefferson, I spent three years working as an oncology research…" at bounding box center [637, 281] width 657 height 94
copy p "Before coming to Jefferson, I spent three years working as an oncology research…"
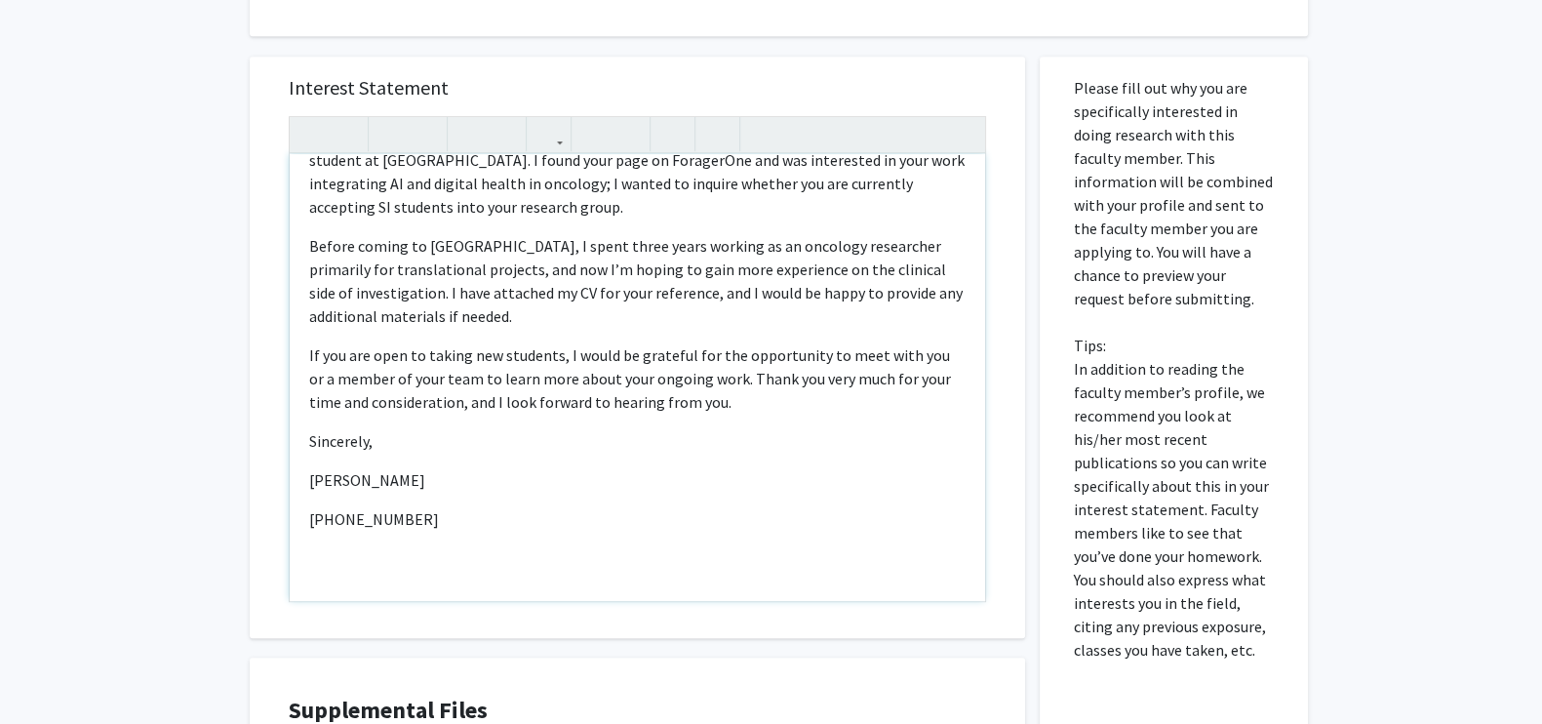
click at [481, 507] on p "[PHONE_NUMBER]" at bounding box center [637, 518] width 657 height 23
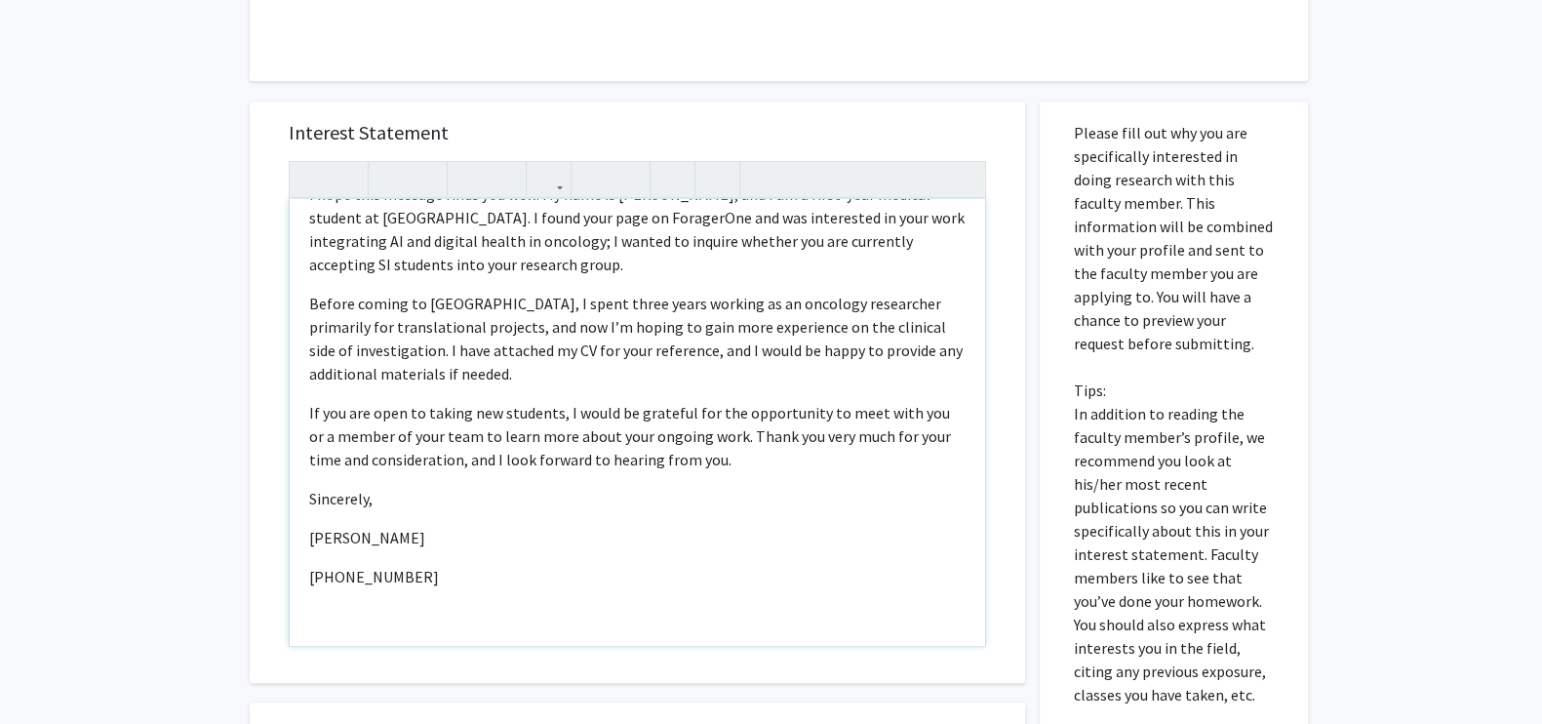
scroll to position [91, 0]
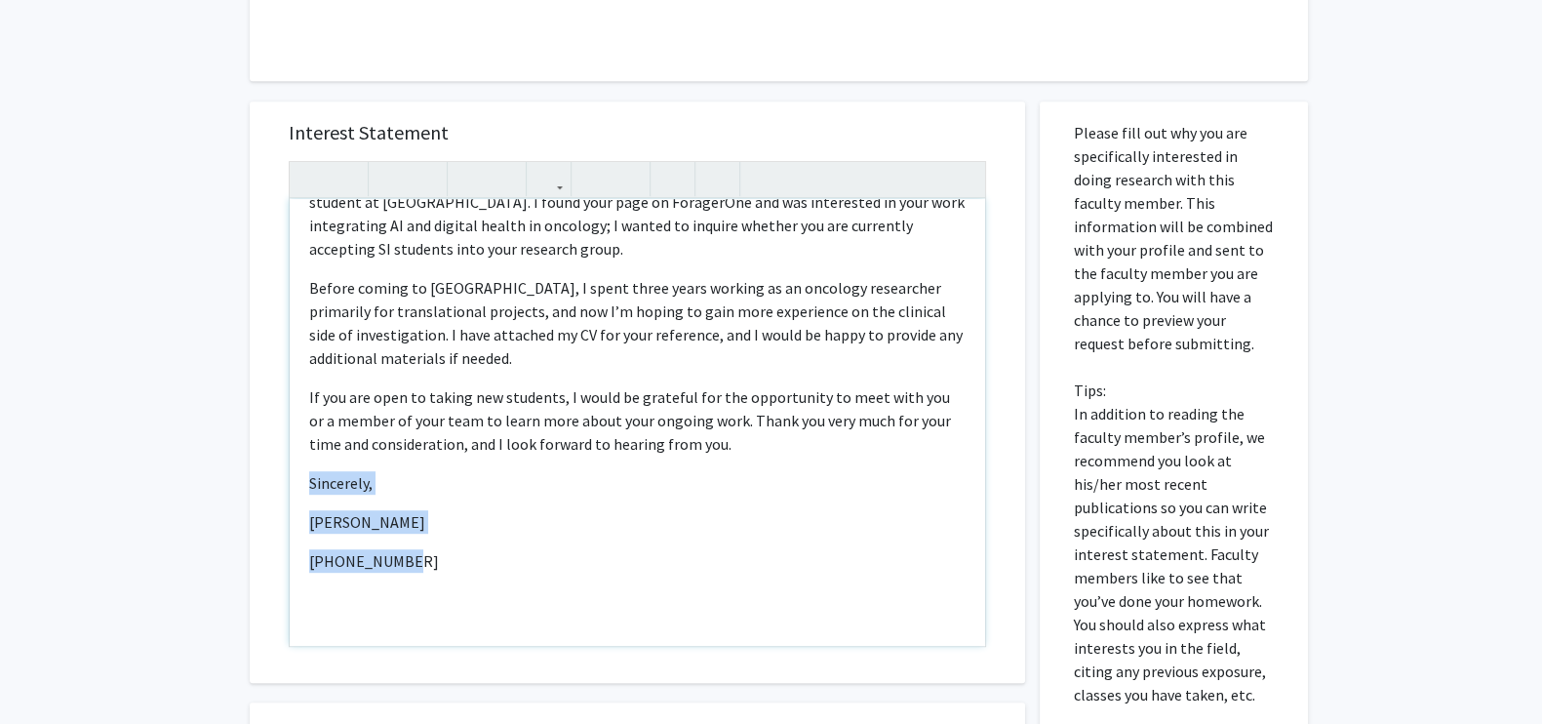
drag, startPoint x: 405, startPoint y: 509, endPoint x: 298, endPoint y: 435, distance: 130.4
click at [298, 435] on div "Dear Dr. Dicker,  I hope this message finds you well. My name is Julia Pham, a…" at bounding box center [638, 422] width 696 height 447
click at [389, 549] on p "[PHONE_NUMBER]" at bounding box center [637, 560] width 657 height 23
click at [395, 549] on p "[PHONE_NUMBER]" at bounding box center [637, 560] width 657 height 23
drag, startPoint x: 395, startPoint y: 510, endPoint x: 302, endPoint y: 436, distance: 118.7
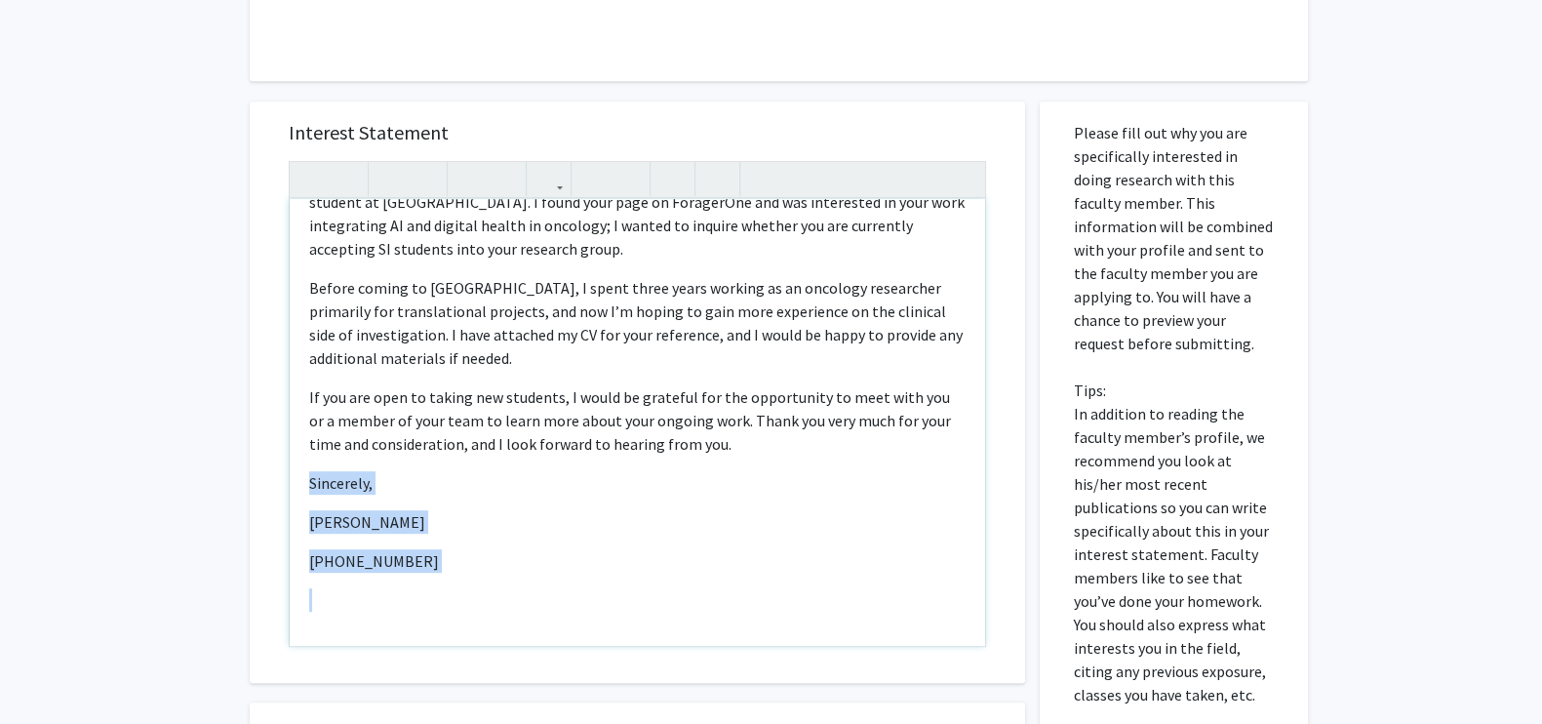
click at [302, 436] on div "Dear Dr. Dicker,  I hope this message finds you well. My name is Julia Pham, a…" at bounding box center [638, 422] width 696 height 447
type textarea "<p>Dear Dr. Dicker,</p> <p>I hope this message finds you well. My name is Julia…"
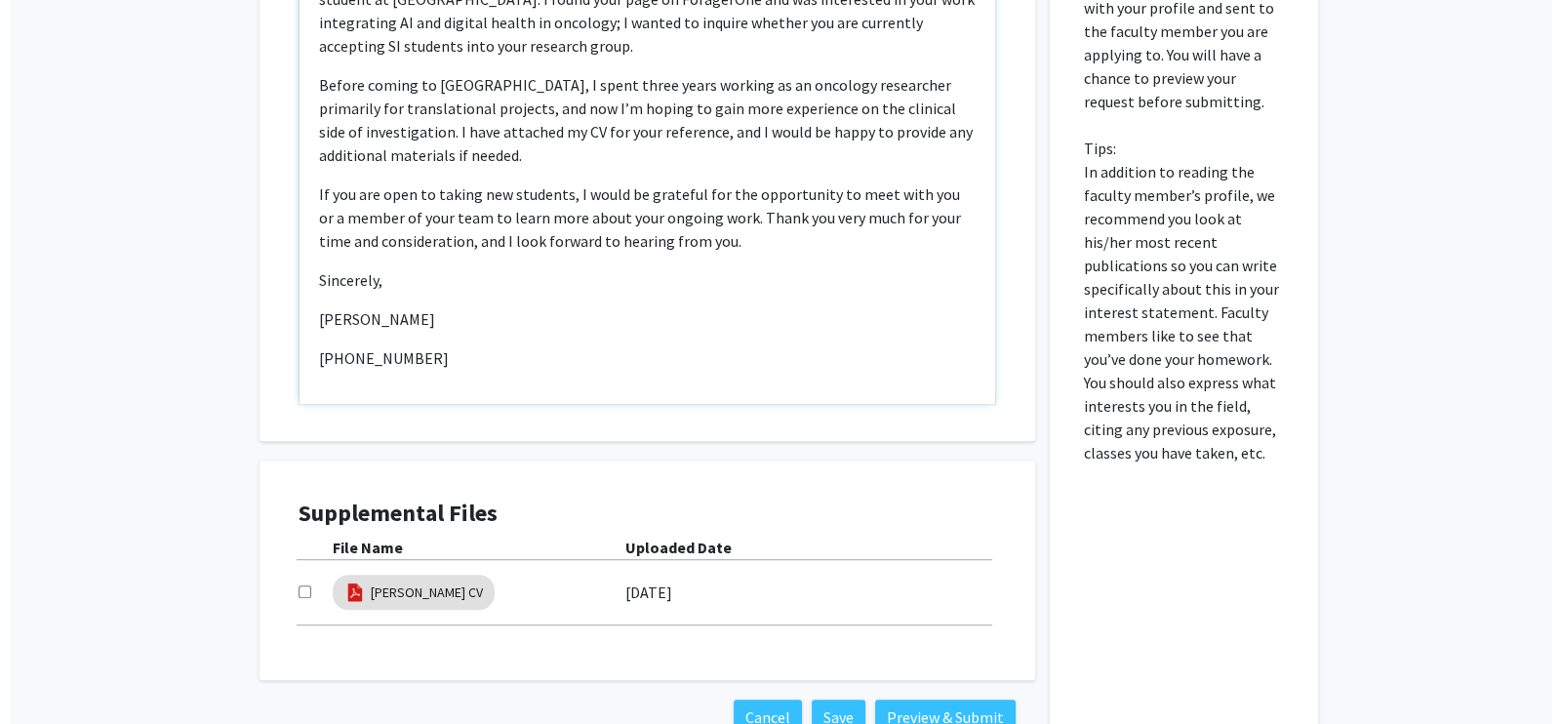
scroll to position [1435, 0]
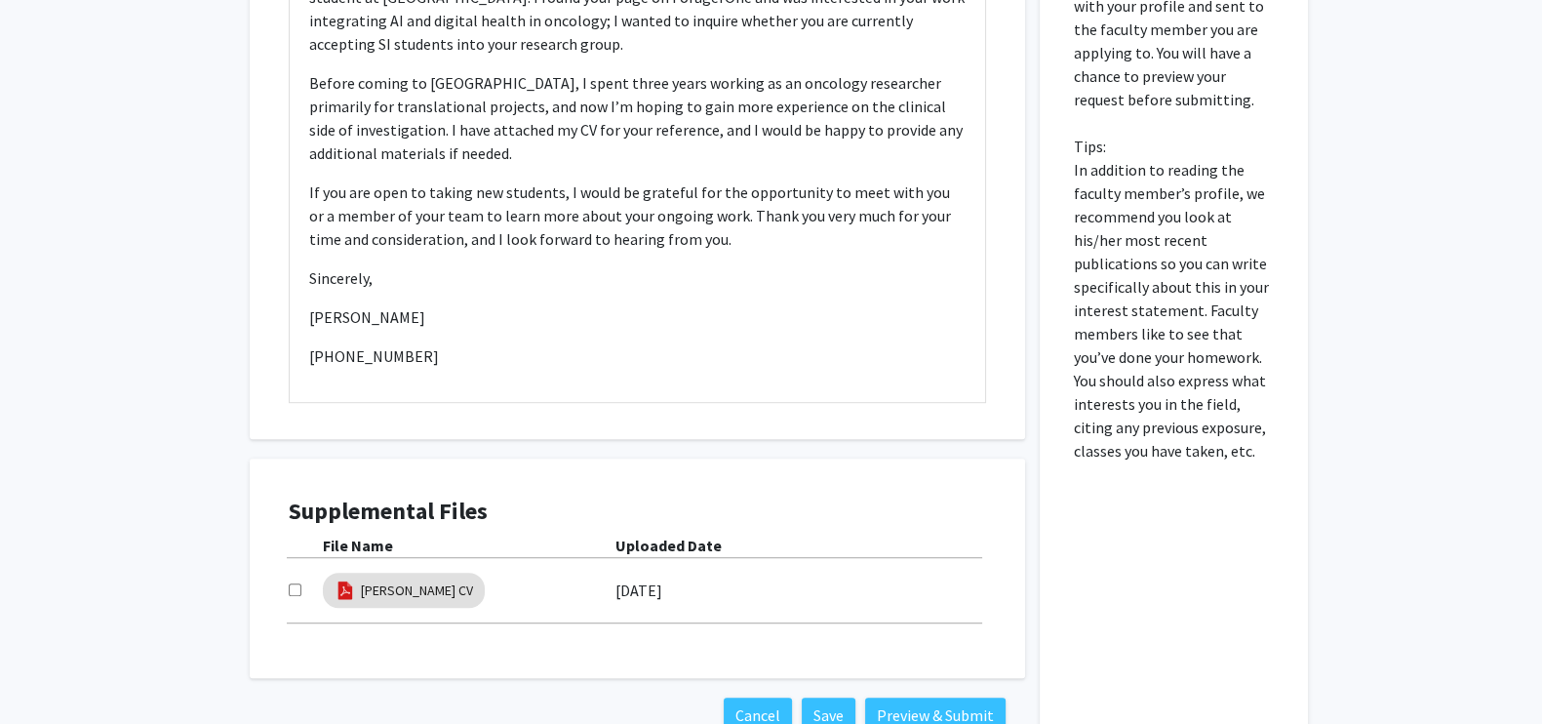
click at [293, 583] on input "checkbox" at bounding box center [295, 589] width 13 height 13
checkbox input "true"
click at [410, 580] on link "[PERSON_NAME] CV" at bounding box center [417, 590] width 112 height 20
select select "custom"
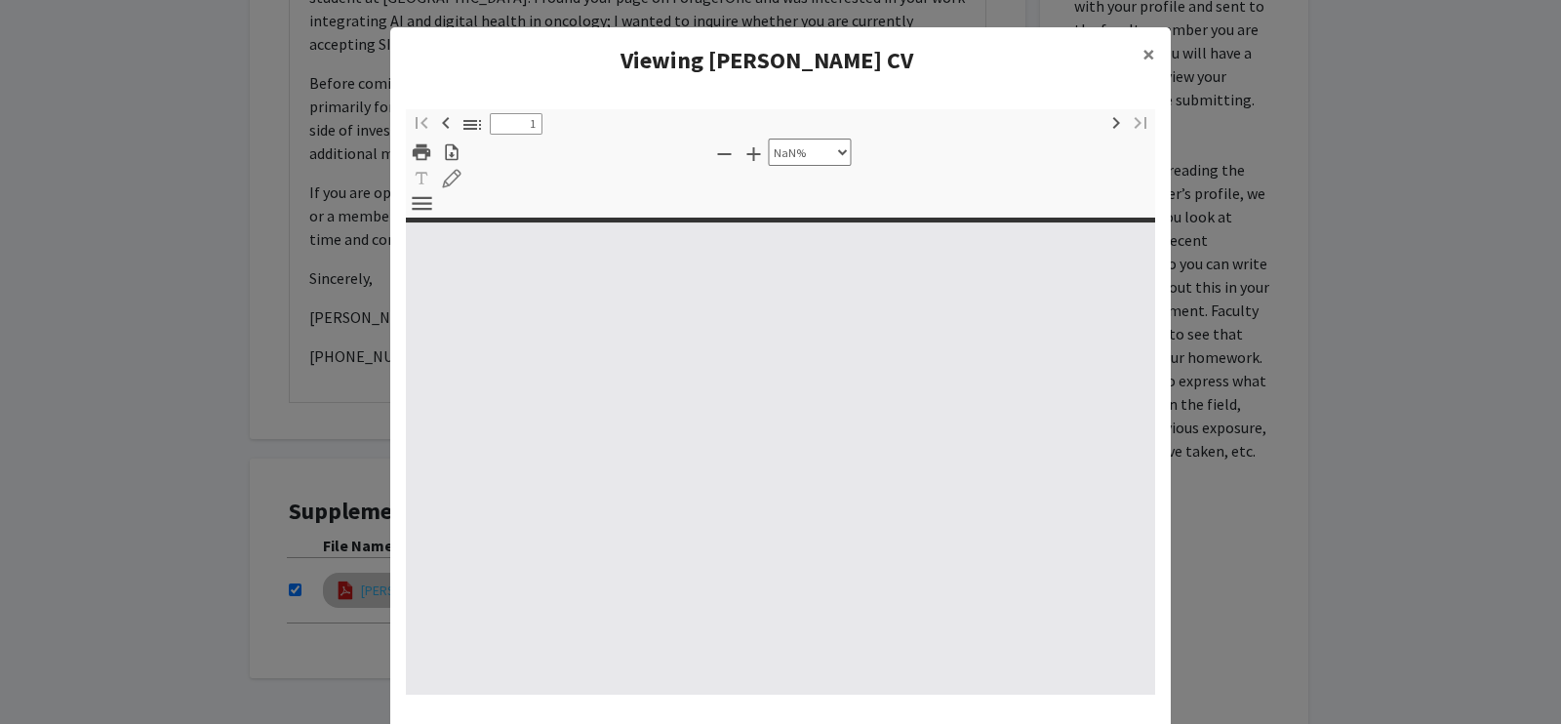
type input "0"
select select "custom"
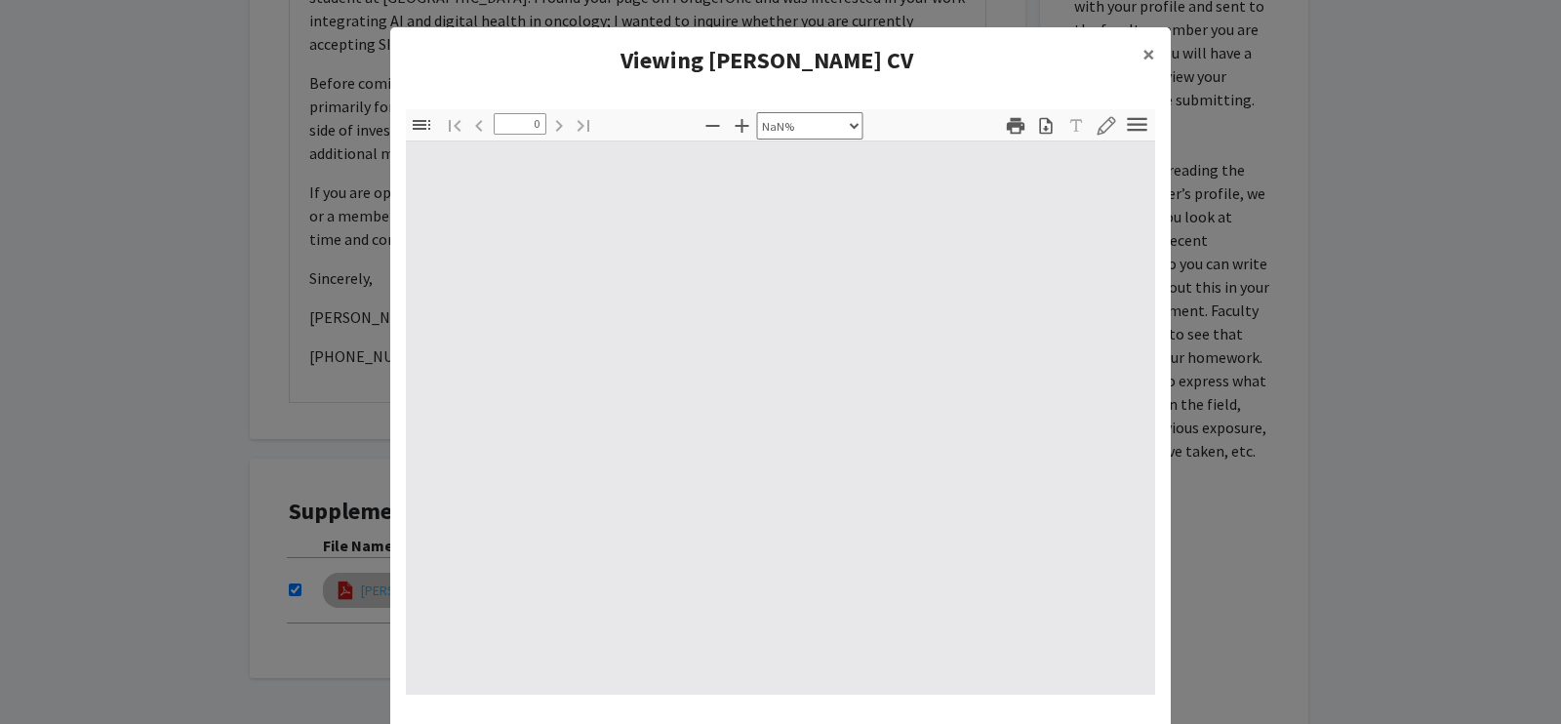
type input "1"
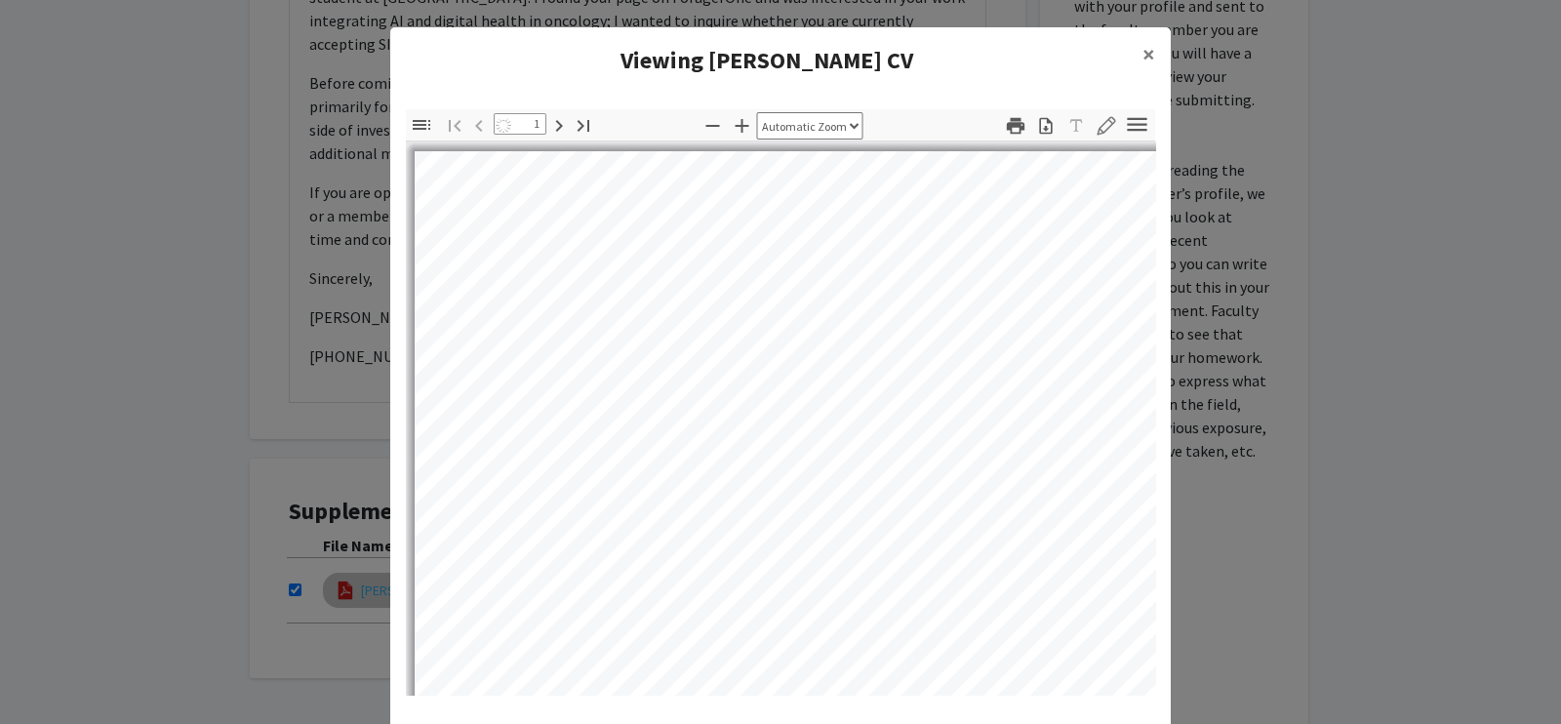
select select "auto"
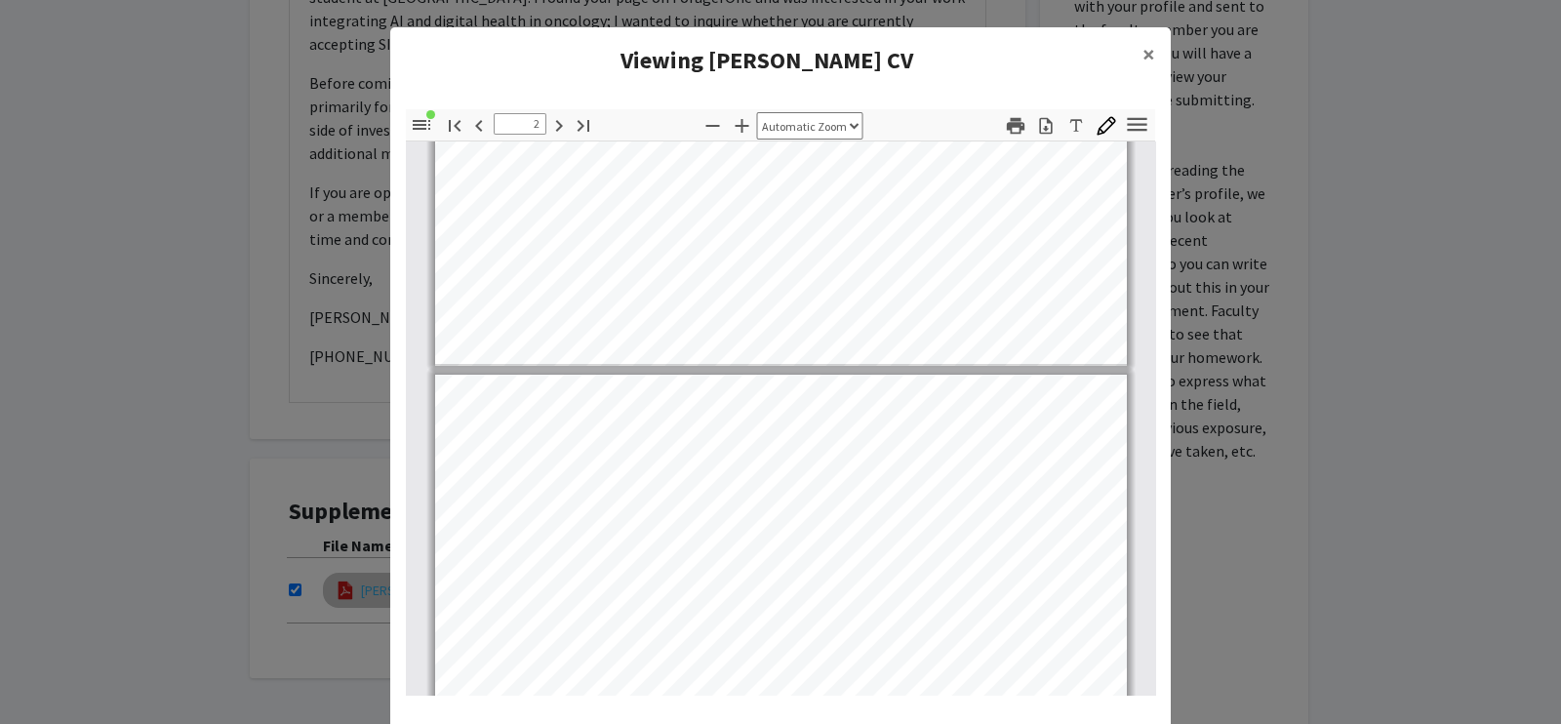
type input "1"
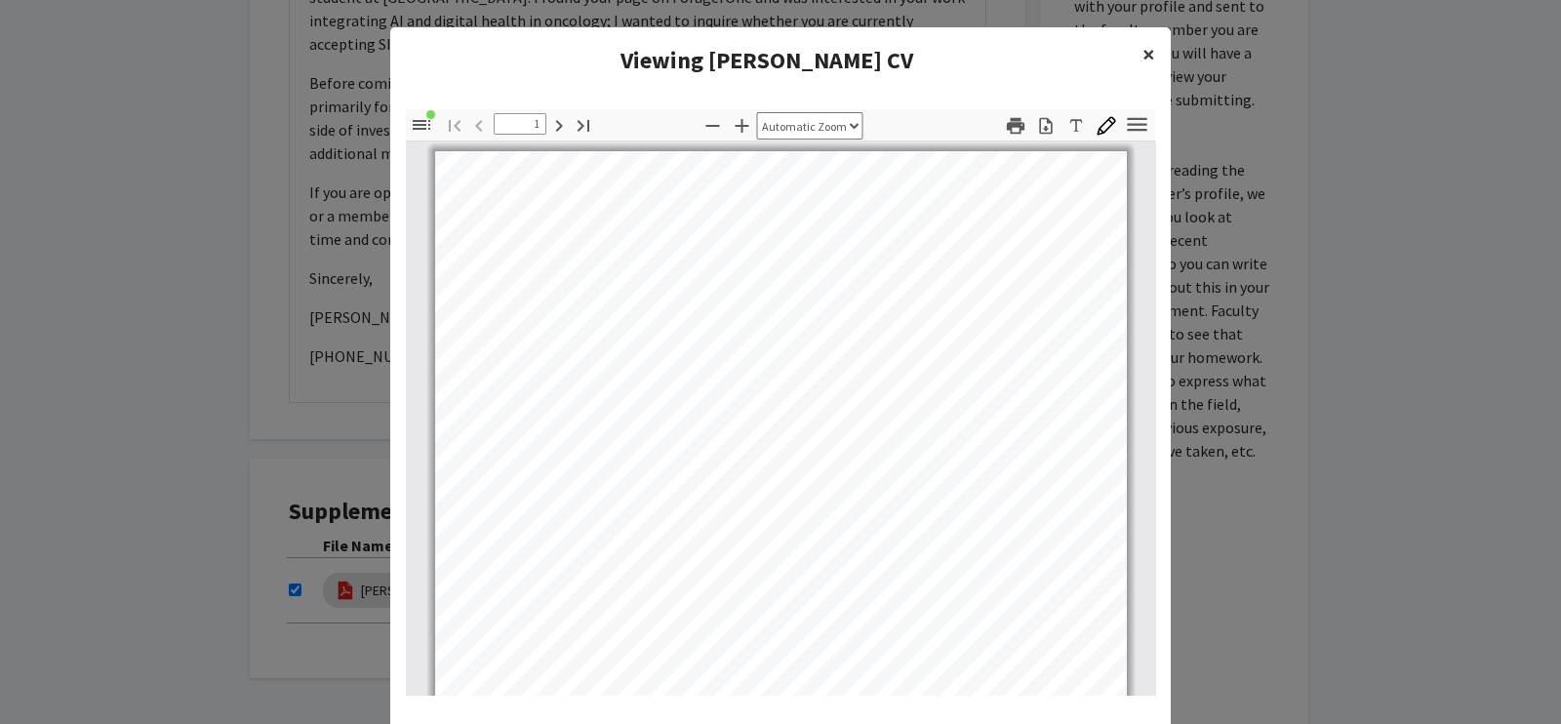
click at [1142, 57] on span "×" at bounding box center [1148, 54] width 13 height 30
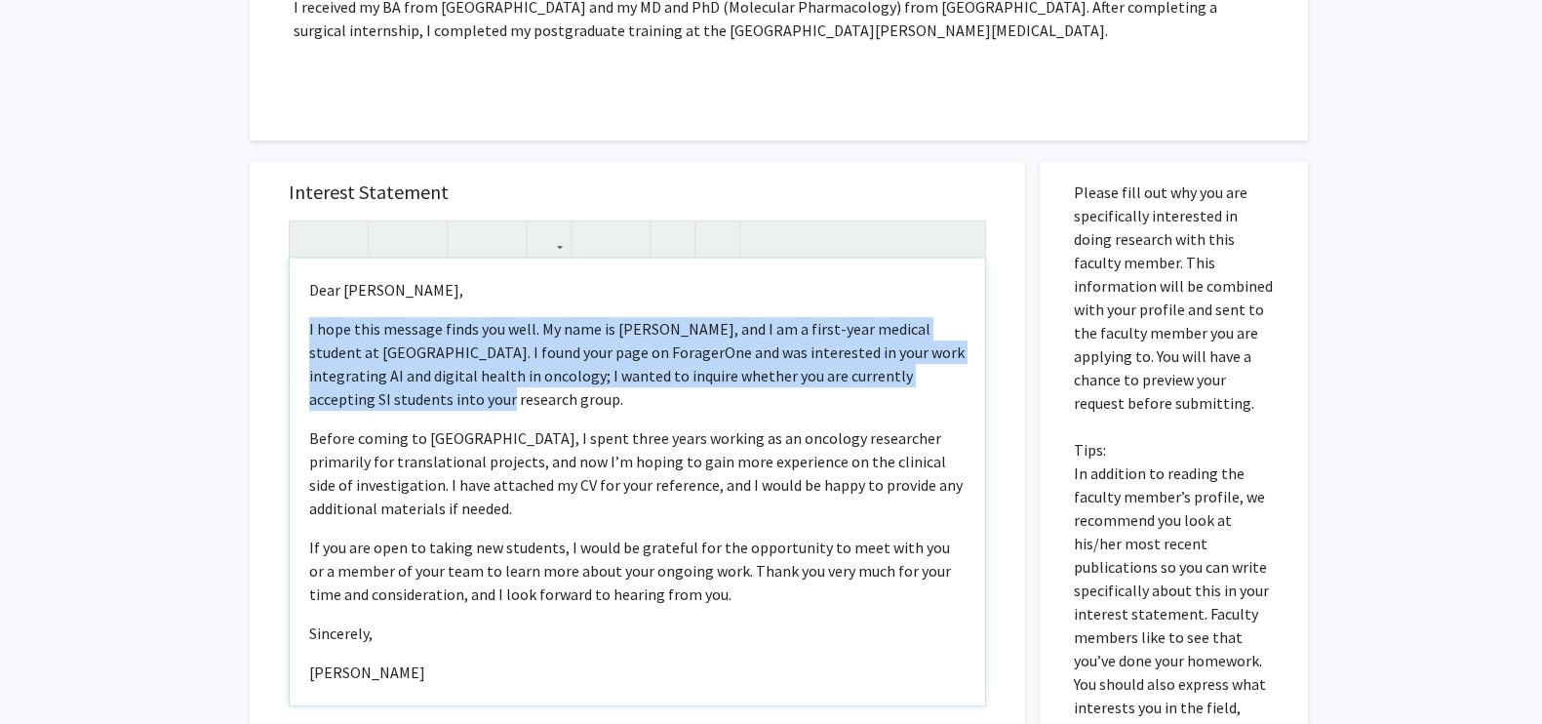
drag, startPoint x: 413, startPoint y: 348, endPoint x: 305, endPoint y: 283, distance: 125.7
click at [305, 283] on div "Dear Dr. Dicker,  I hope this message finds you well. My name is Julia Pham, a…" at bounding box center [638, 482] width 696 height 447
copy p "I hope this message finds you well. My name is Julia Pham, and I am a first-yea…"
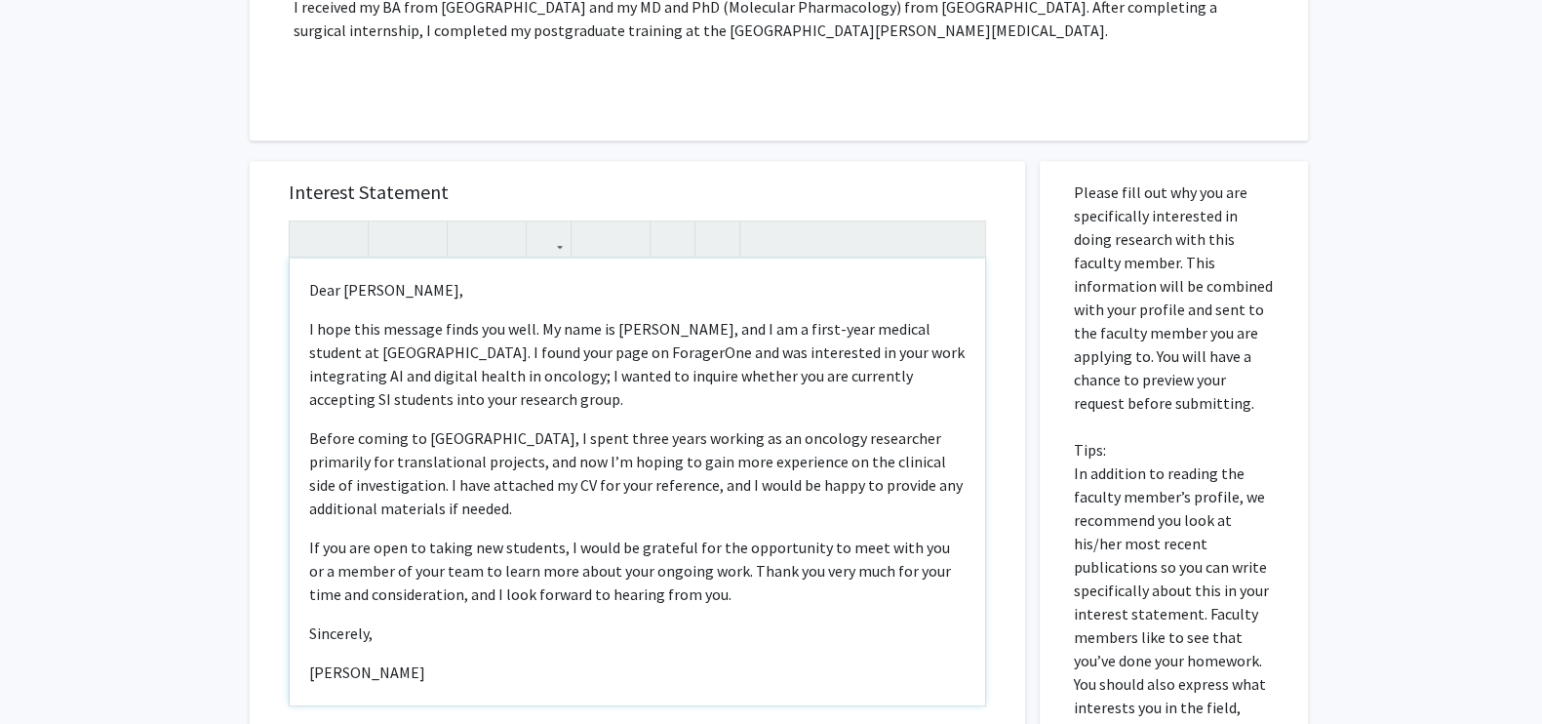
click at [595, 536] on p "If you are open to taking new students, I would be grateful for the opportunity…" at bounding box center [637, 571] width 657 height 70
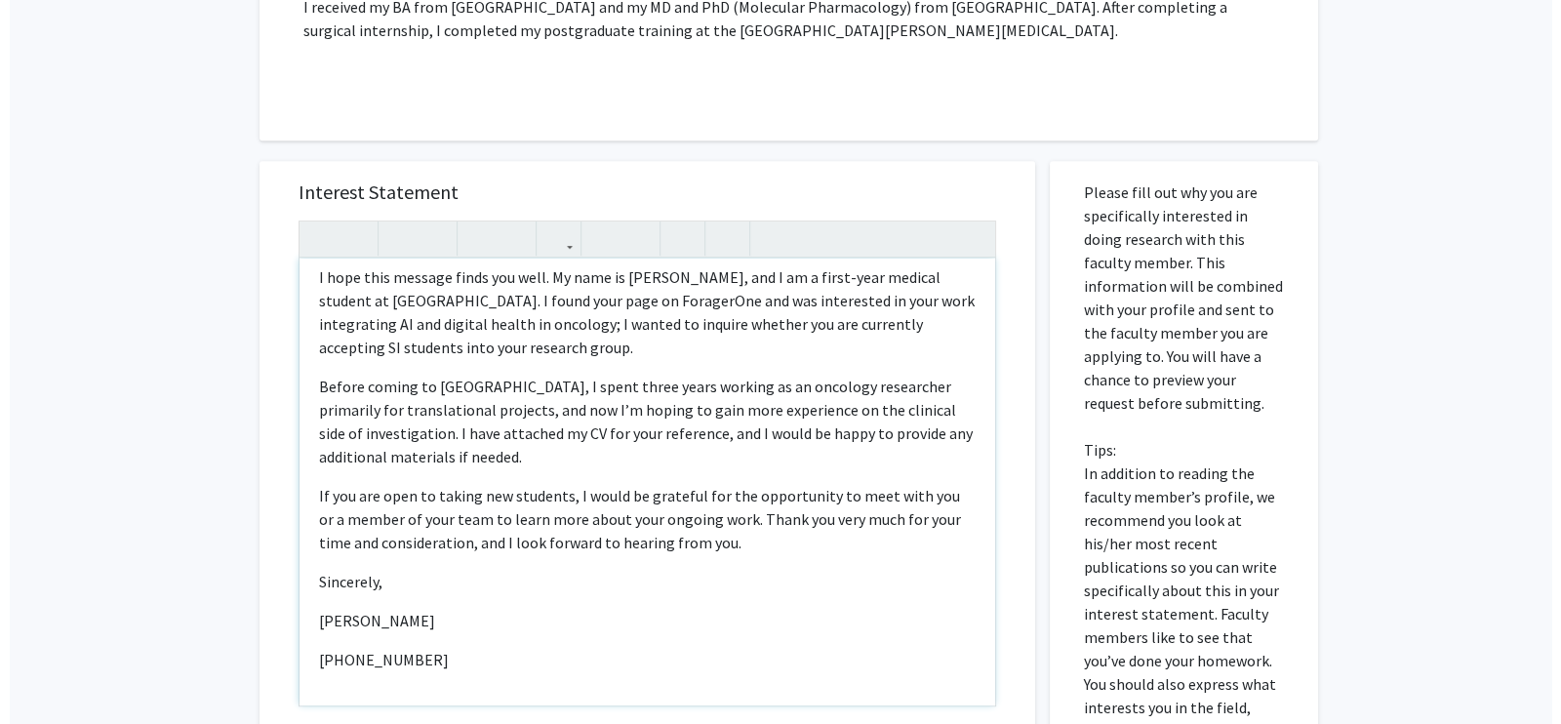
scroll to position [1518, 0]
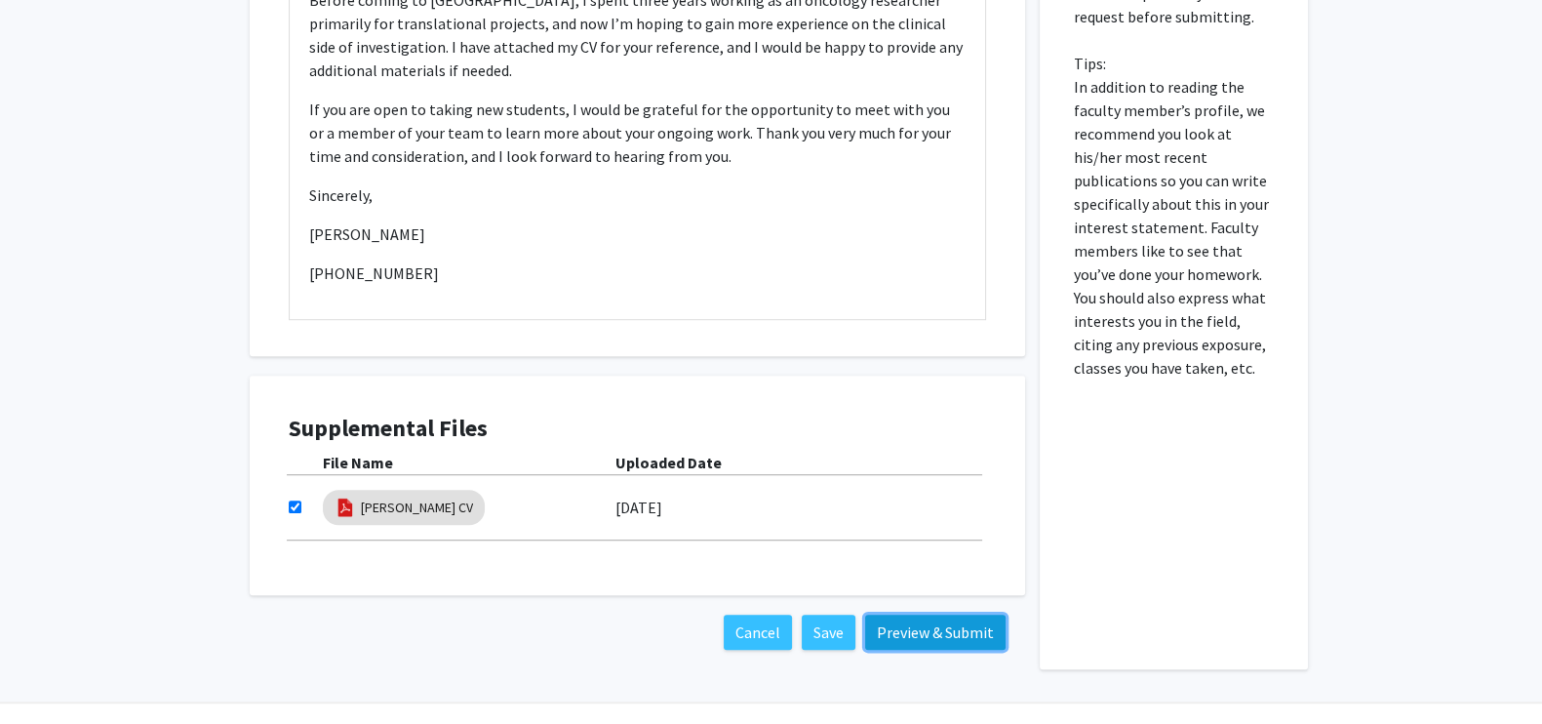
click at [913, 615] on button "Preview & Submit" at bounding box center [935, 632] width 140 height 35
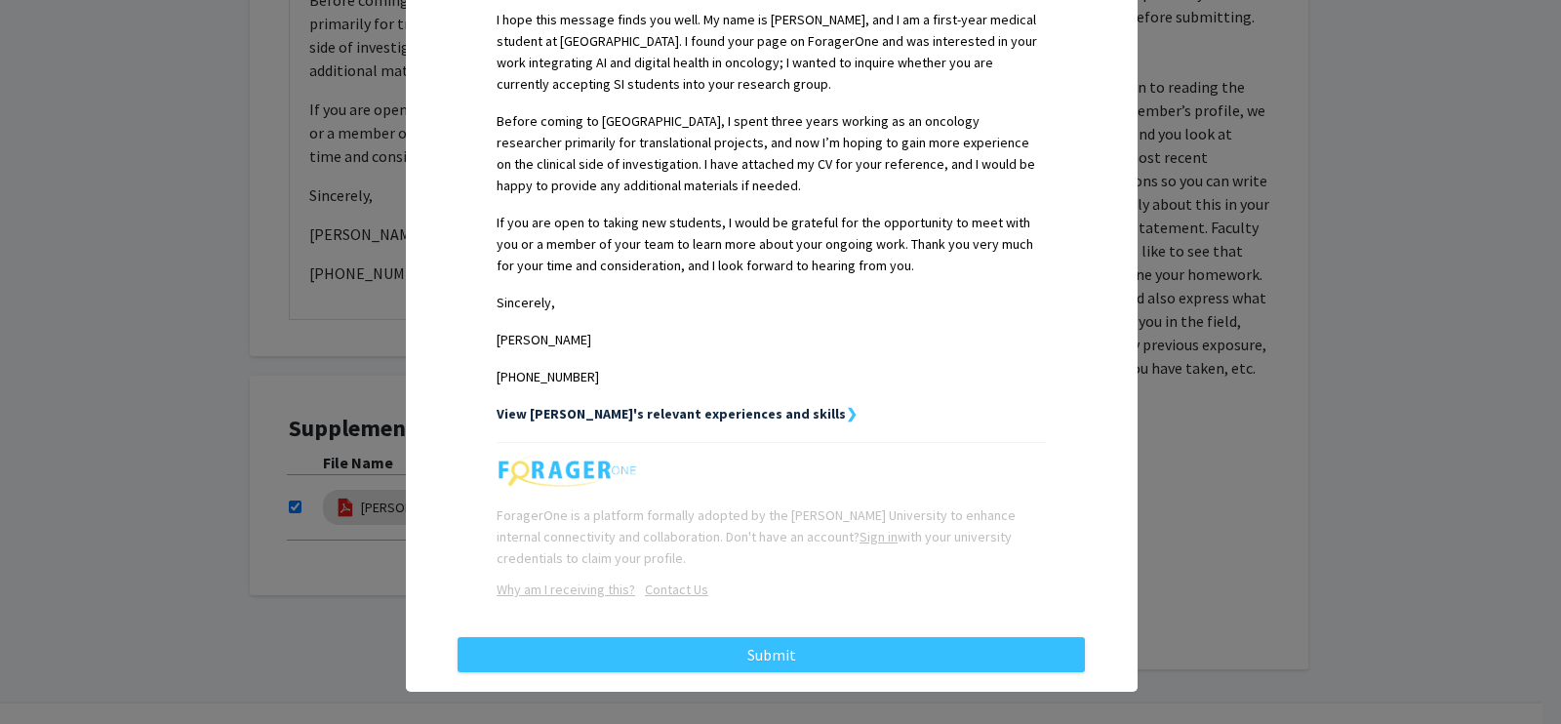
scroll to position [563, 0]
click at [736, 404] on strong "View [PERSON_NAME]'s relevant experiences and skills" at bounding box center [671, 413] width 349 height 18
click at [739, 404] on strong "View [PERSON_NAME]'s relevant experiences and skills" at bounding box center [671, 413] width 349 height 18
click at [725, 404] on strong "View [PERSON_NAME]'s relevant experiences and skills" at bounding box center [671, 413] width 349 height 18
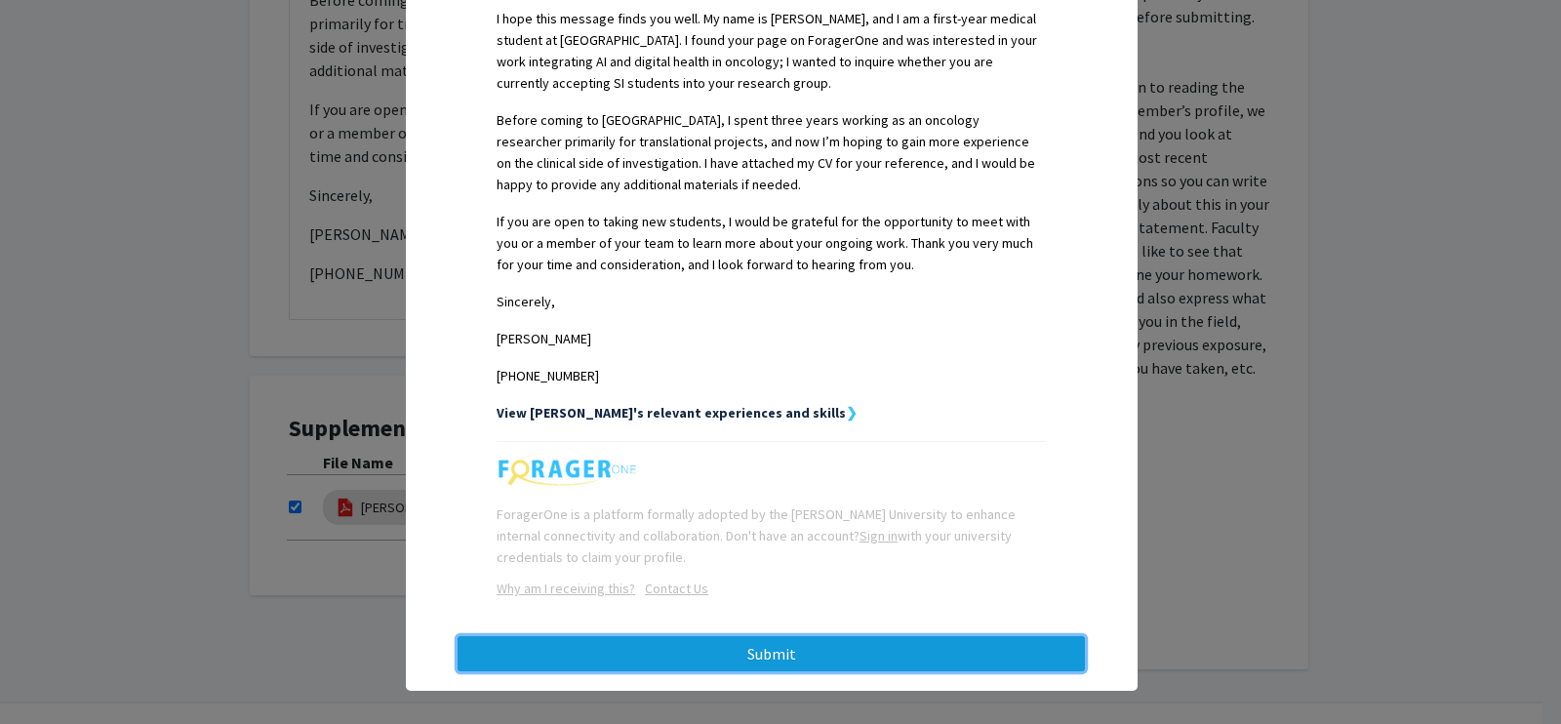
click at [832, 638] on button "Submit" at bounding box center [771, 653] width 627 height 35
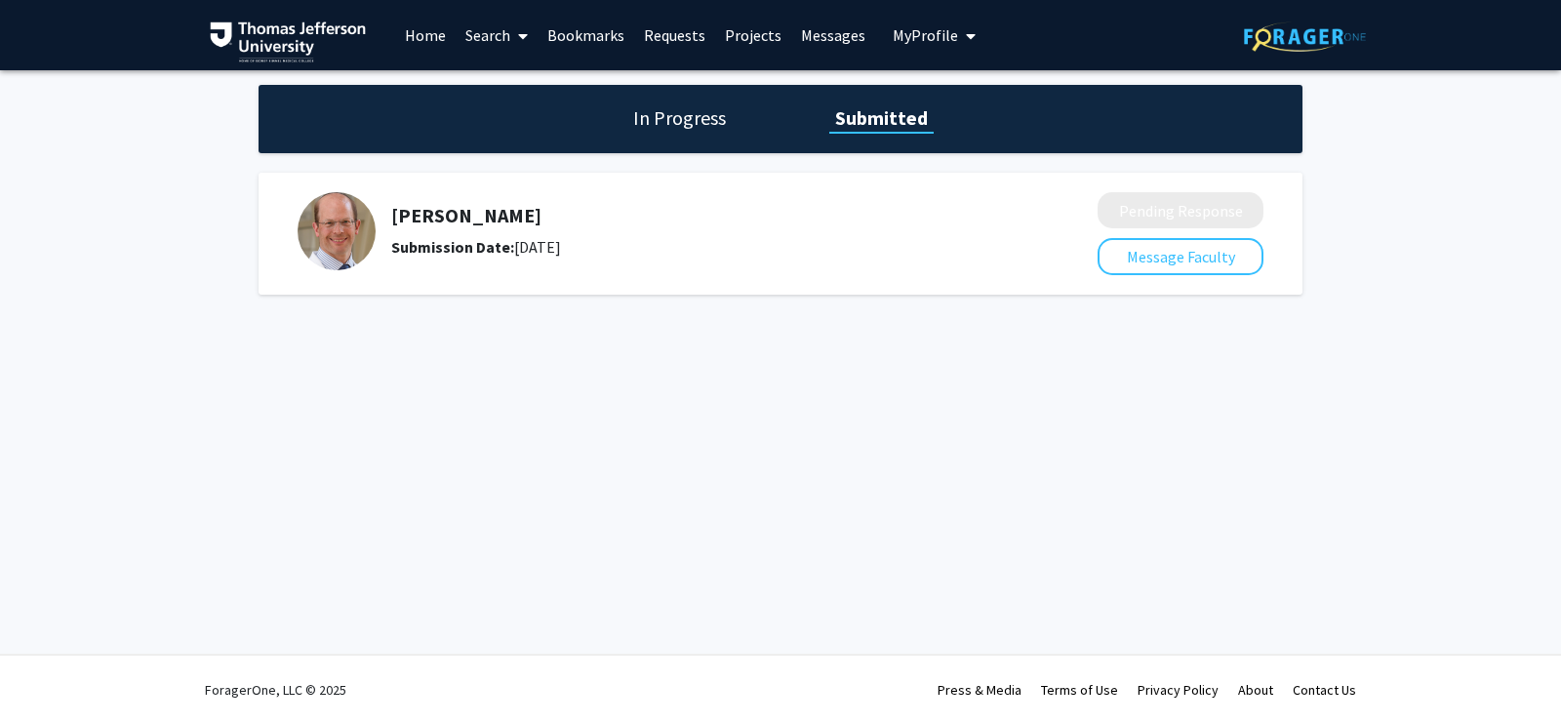
click at [487, 36] on link "Search" at bounding box center [497, 35] width 82 height 68
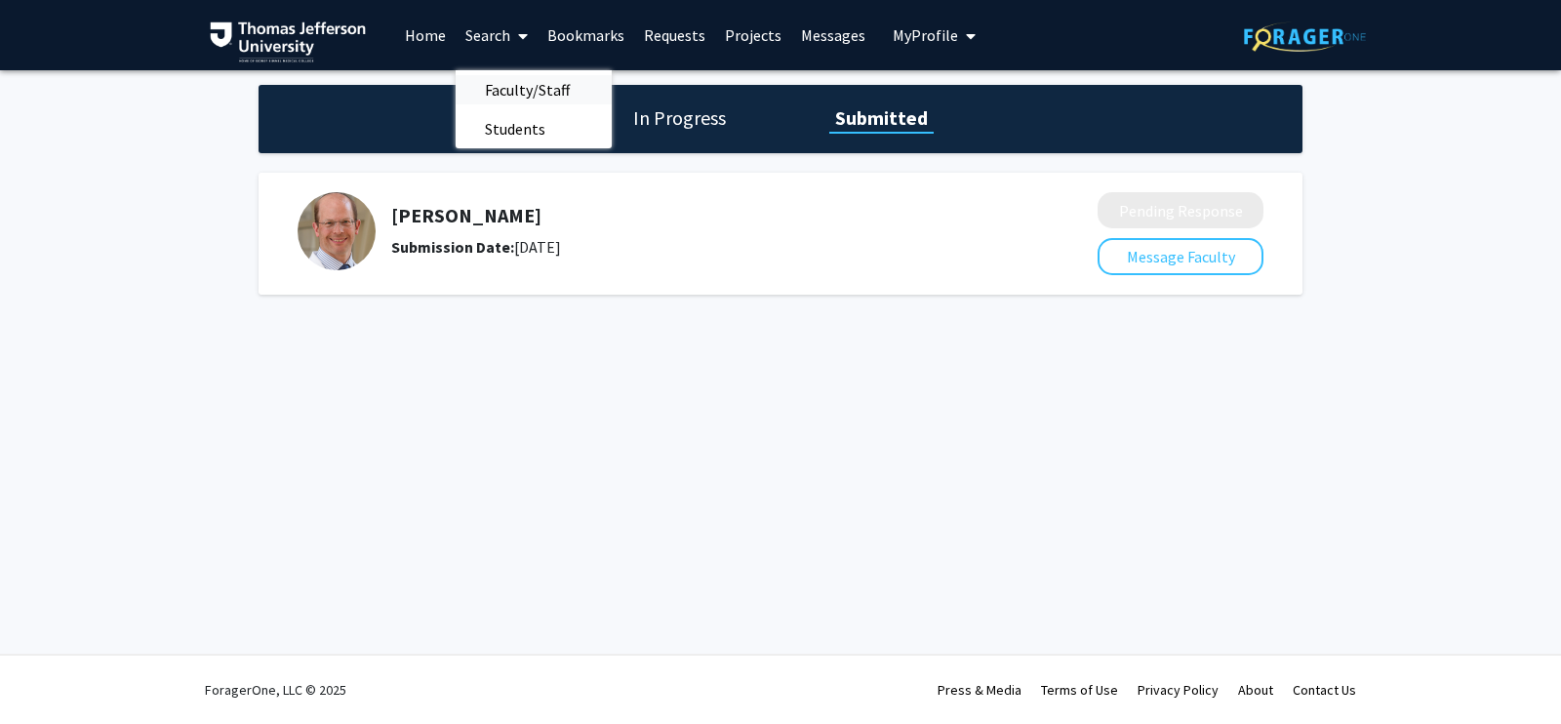
click at [515, 91] on span "Faculty/Staff" at bounding box center [527, 89] width 143 height 39
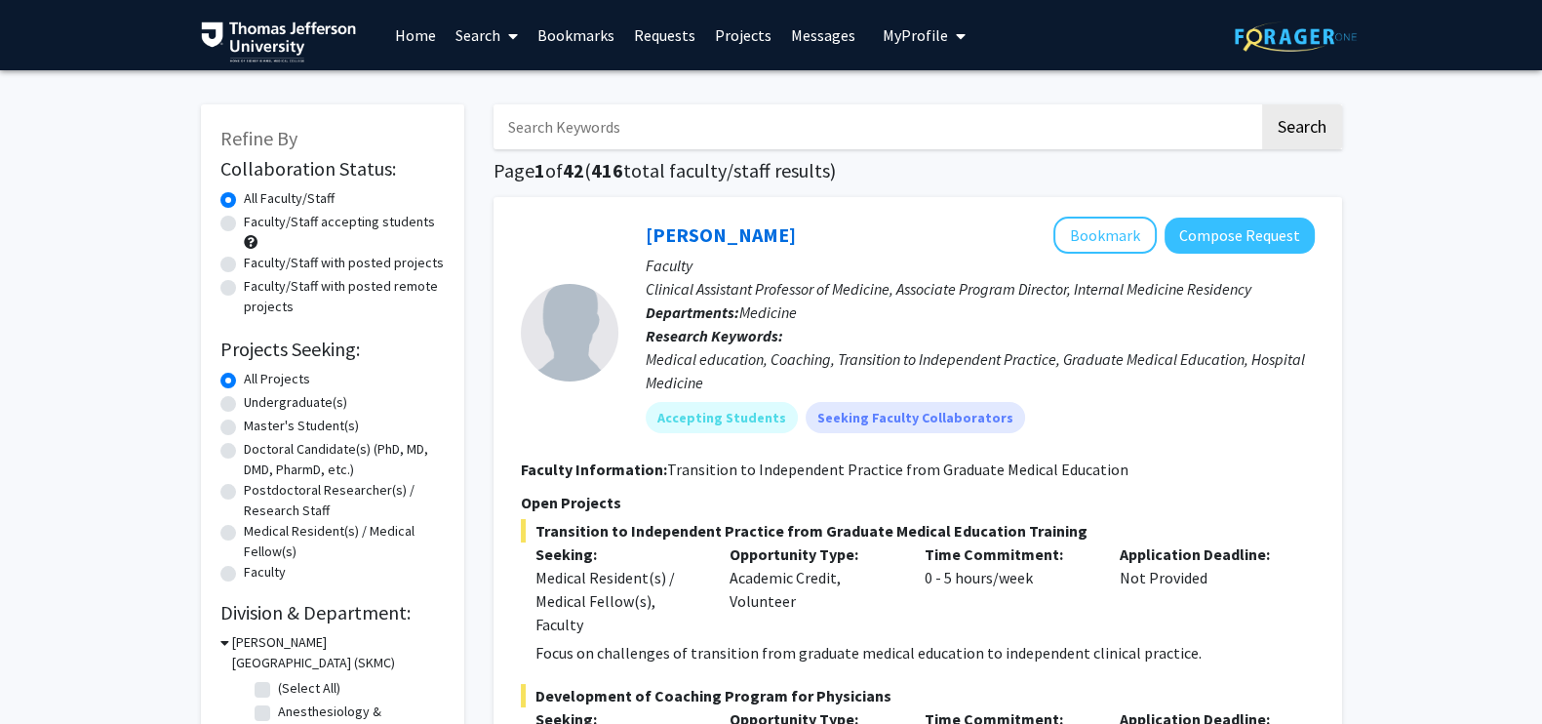
click at [566, 135] on input "Search Keywords" at bounding box center [877, 126] width 766 height 45
type input "rising"
click at [1262, 104] on button "Search" at bounding box center [1302, 126] width 80 height 45
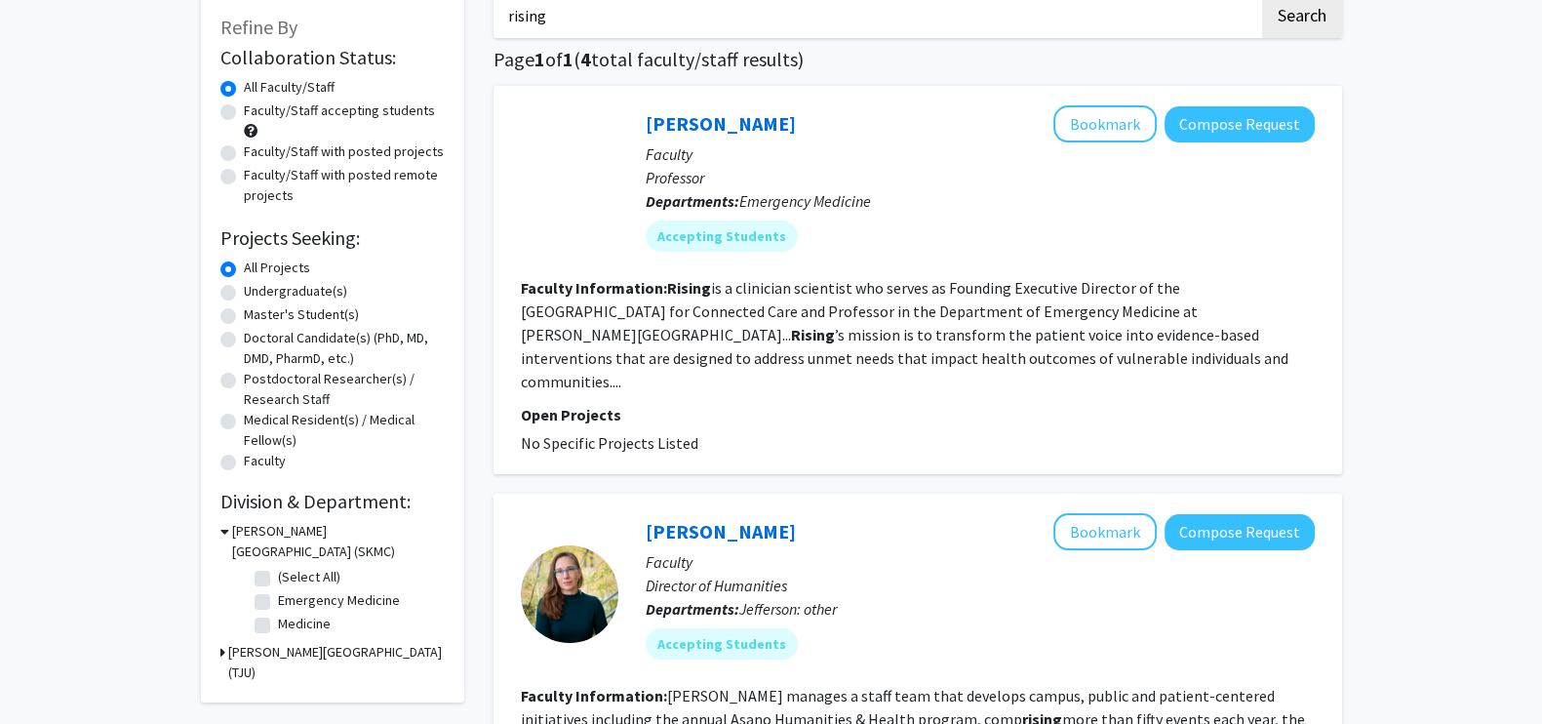
scroll to position [131, 0]
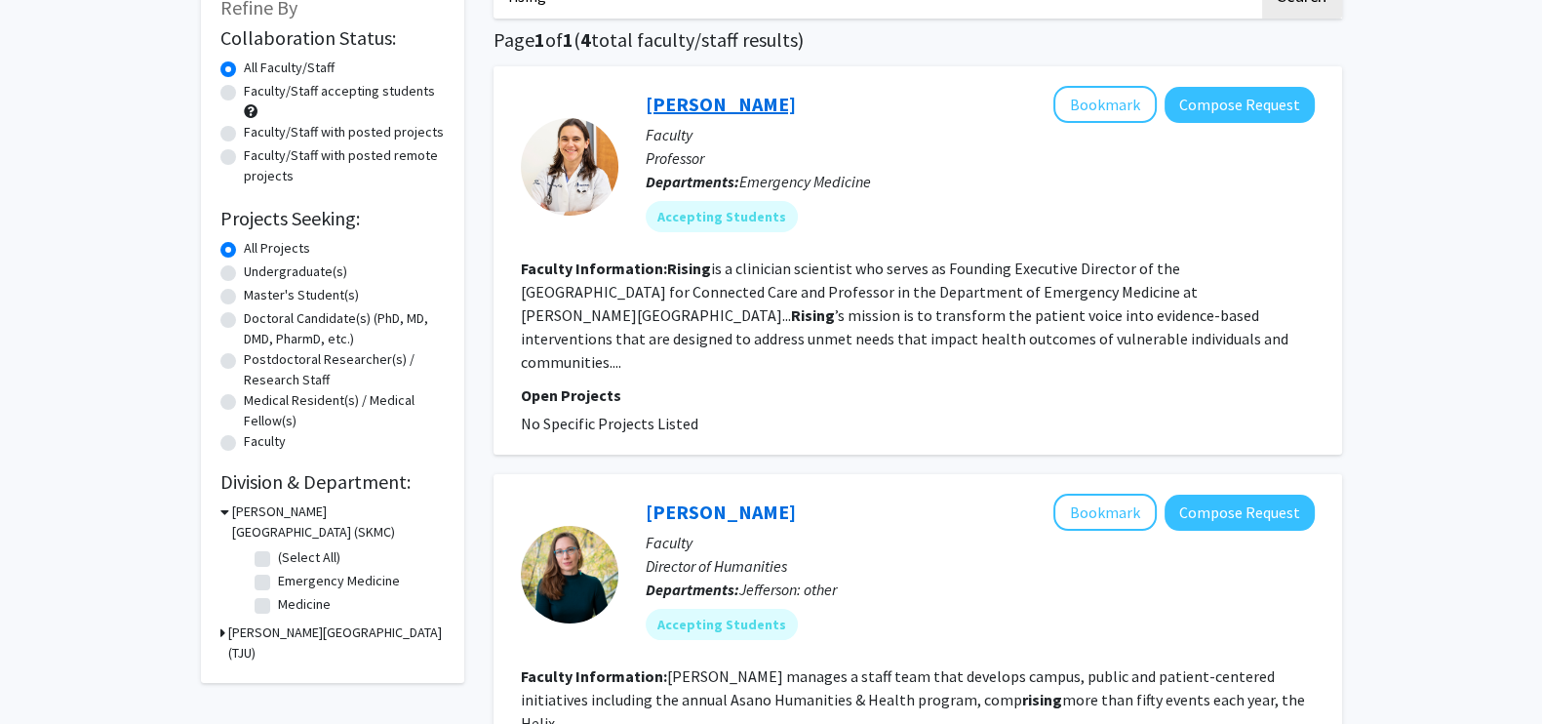
click at [674, 104] on link "[PERSON_NAME]" at bounding box center [721, 104] width 150 height 24
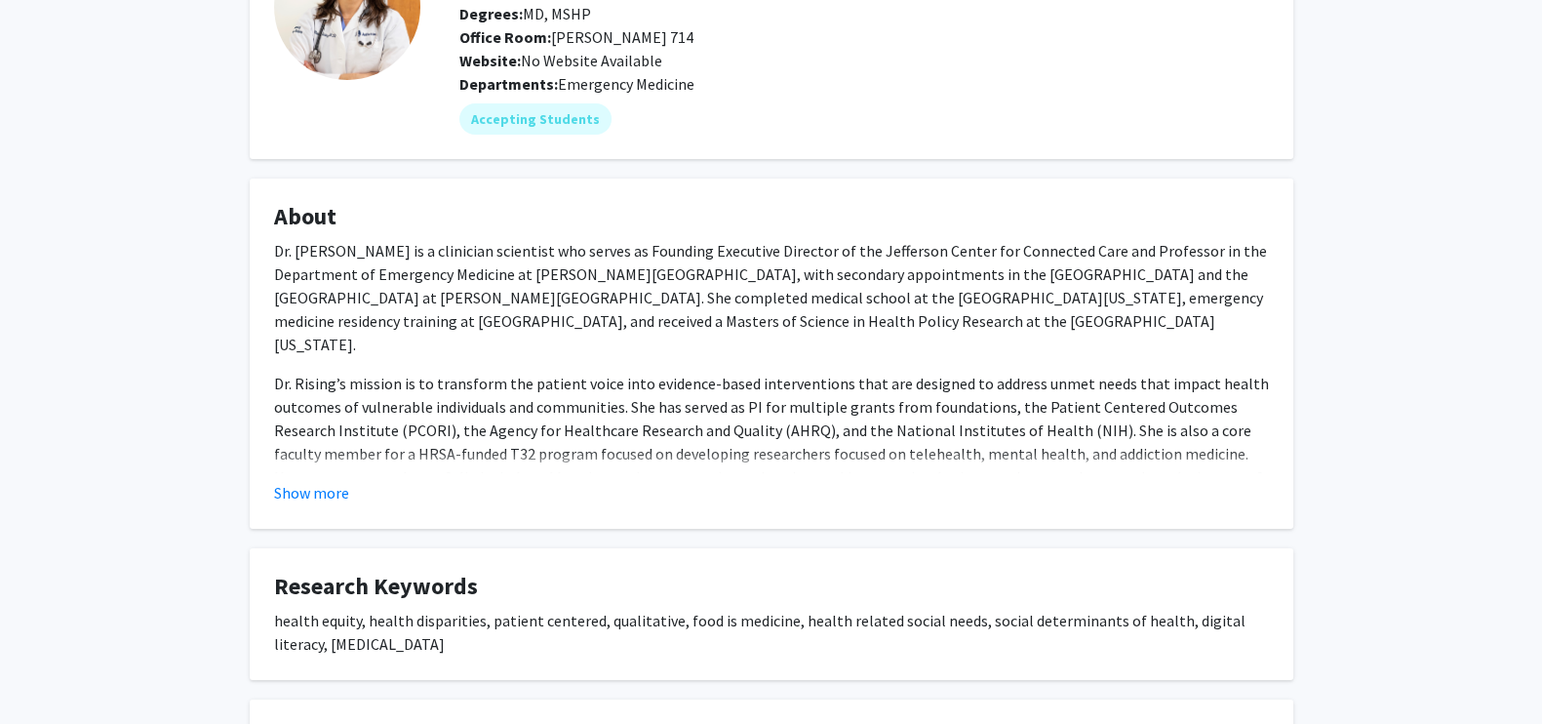
scroll to position [177, 0]
click at [284, 490] on button "Show more" at bounding box center [311, 491] width 75 height 23
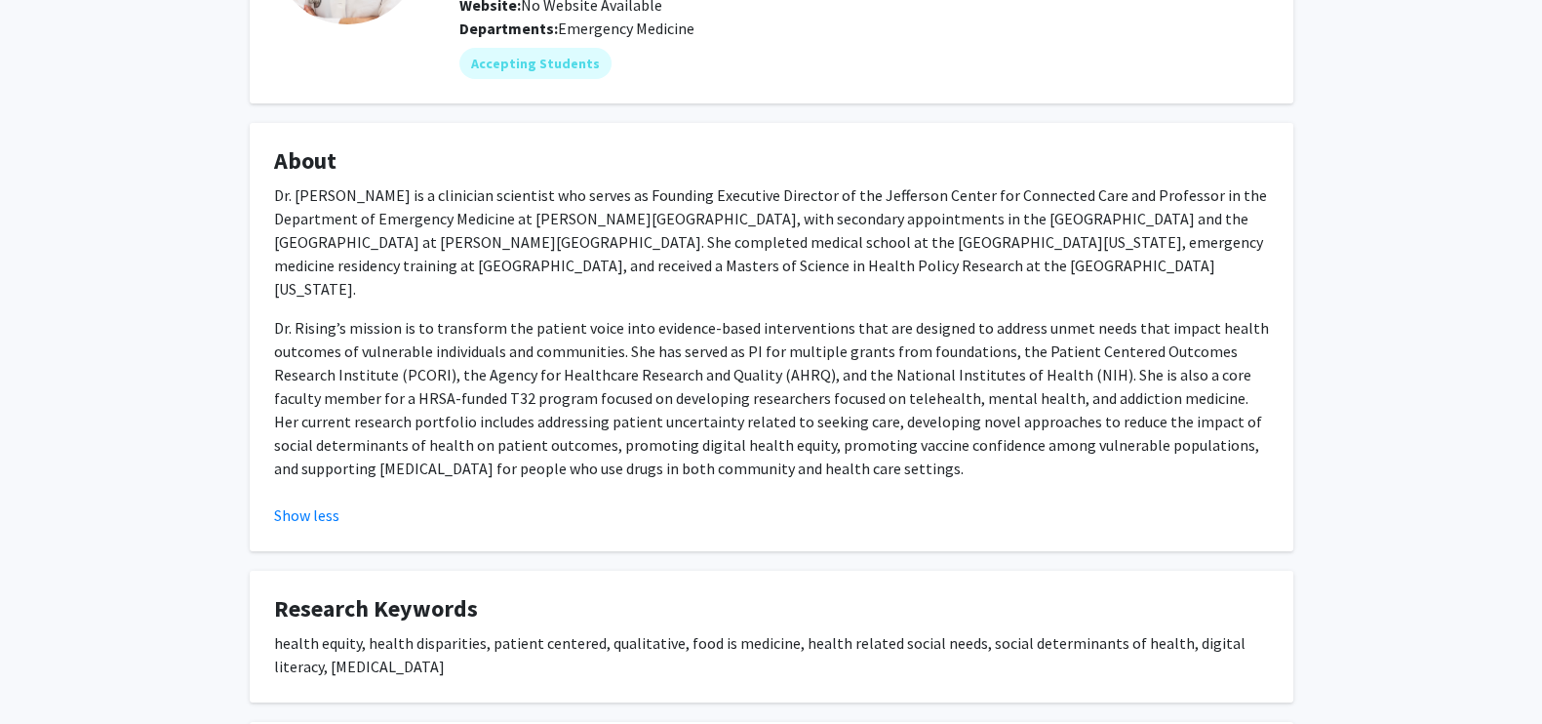
scroll to position [233, 0]
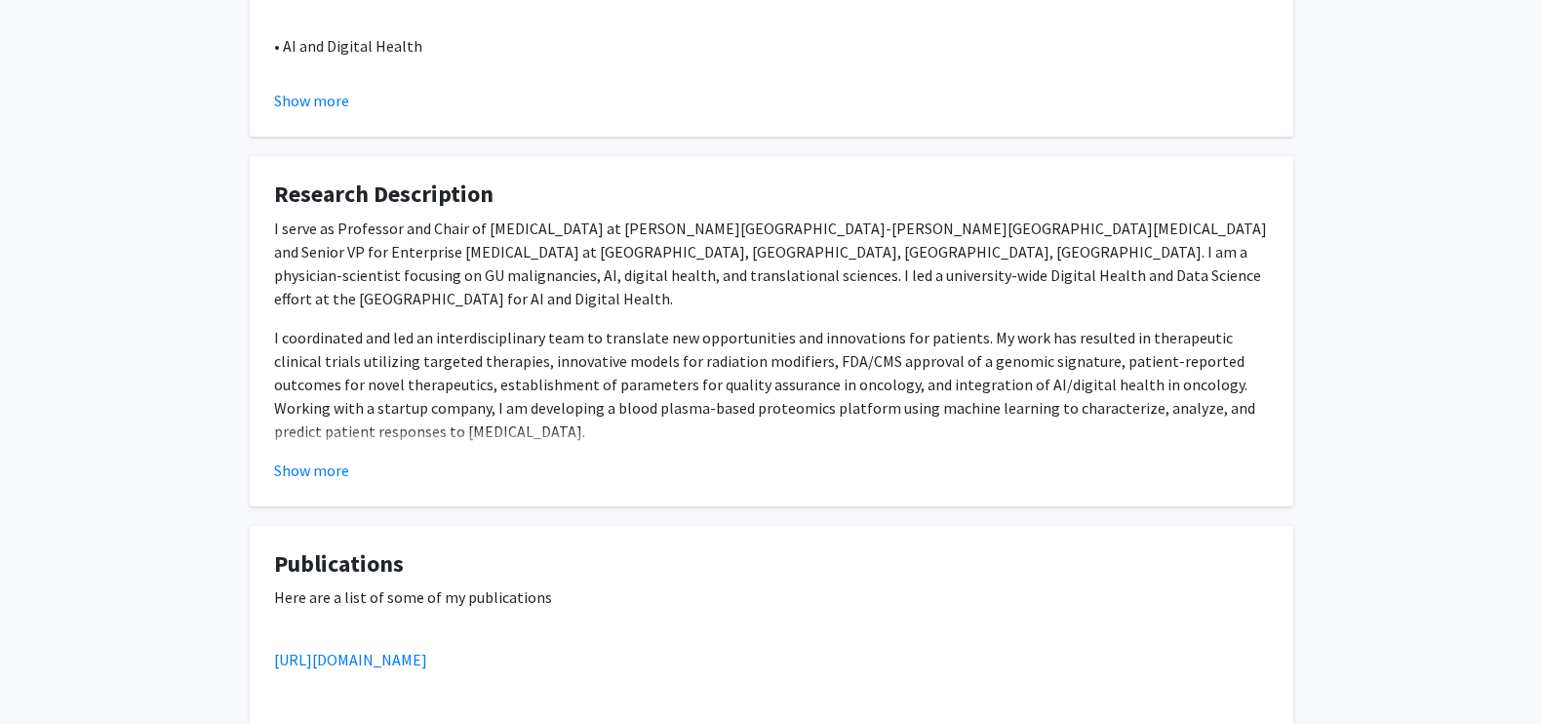
scroll to position [578, 0]
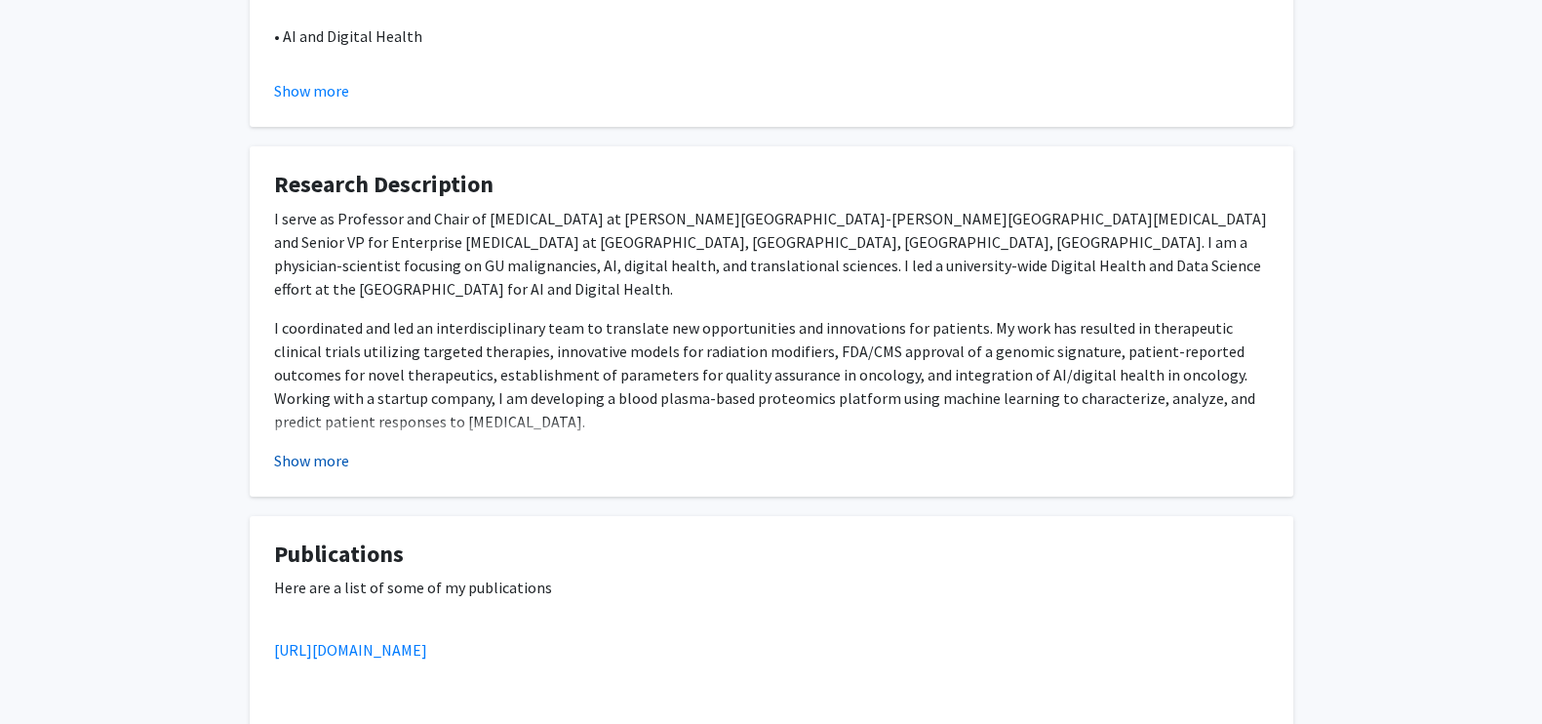
click at [278, 463] on button "Show more" at bounding box center [311, 460] width 75 height 23
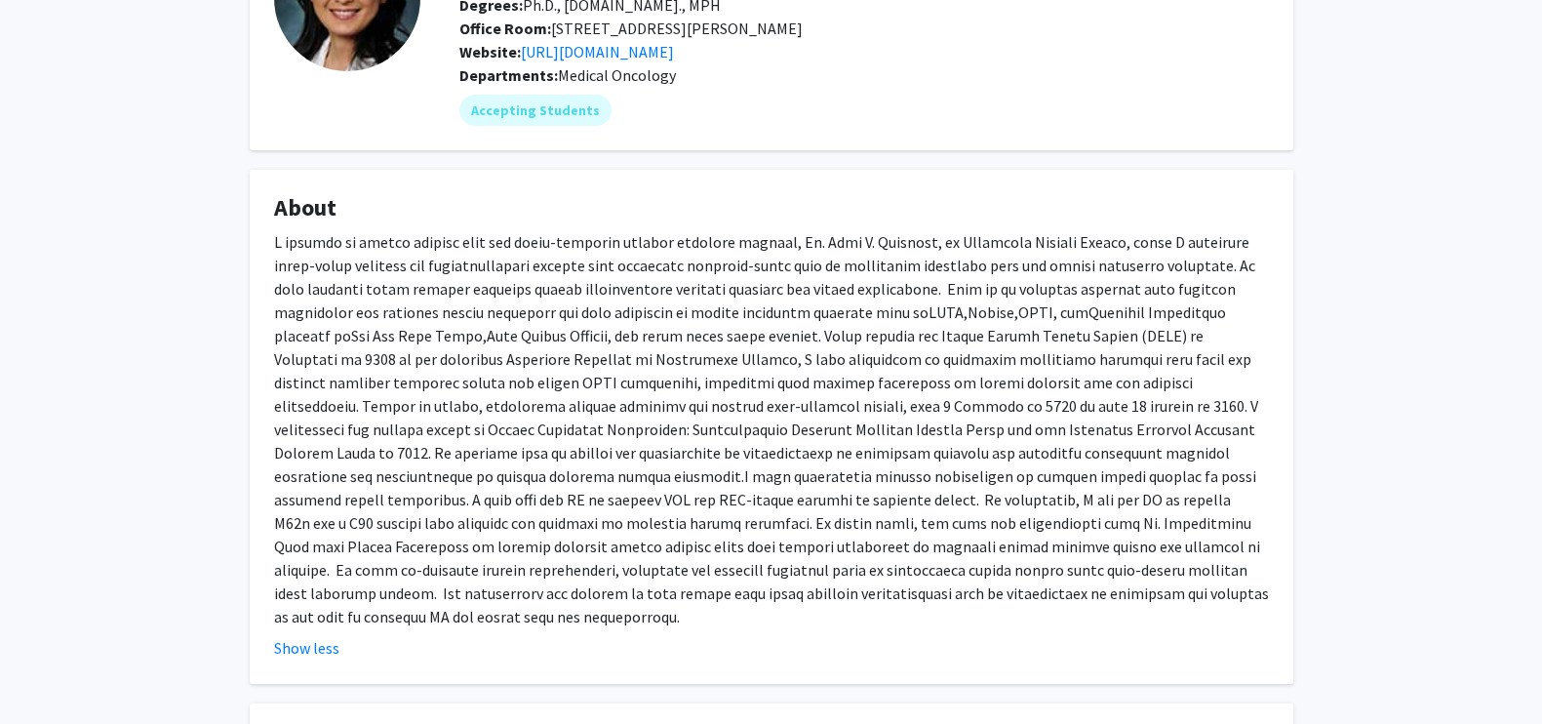
scroll to position [226, 0]
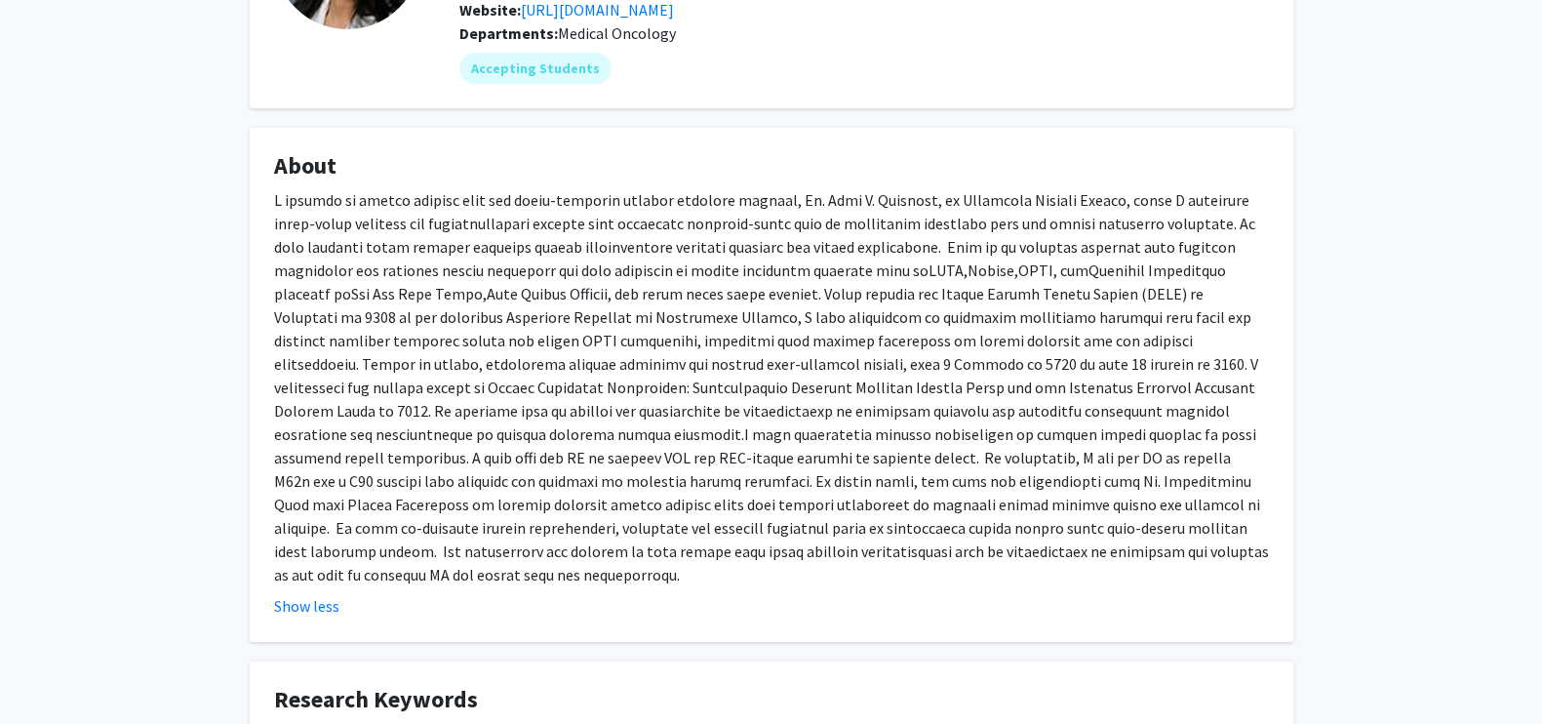
drag, startPoint x: 266, startPoint y: 223, endPoint x: 1078, endPoint y: 578, distance: 885.6
click at [1078, 578] on fg-card "About Show less" at bounding box center [772, 385] width 1044 height 514
copy div "L ipsumdo si ametco adipisc elit sed doeiu-temporin utlabor etdolore magnaal, E…"
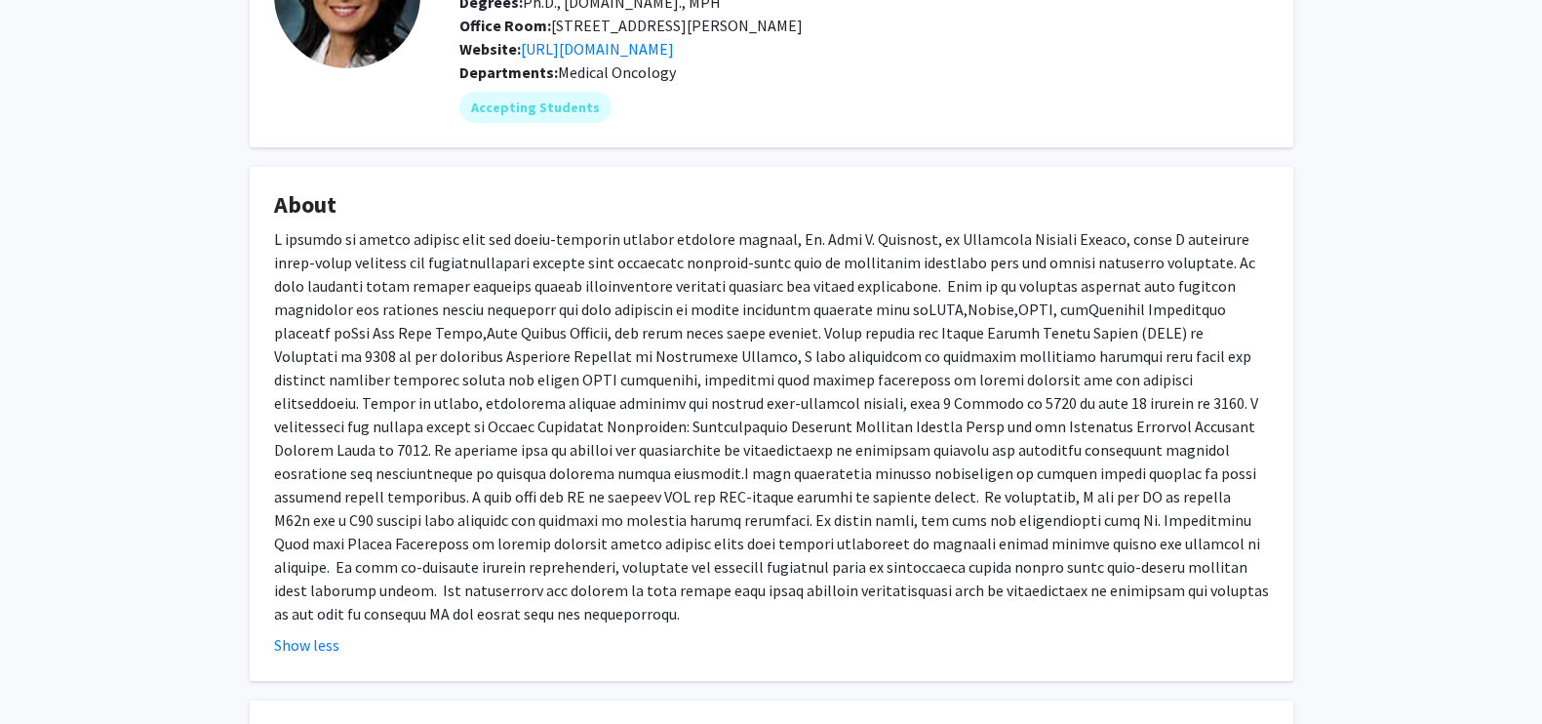
scroll to position [0, 0]
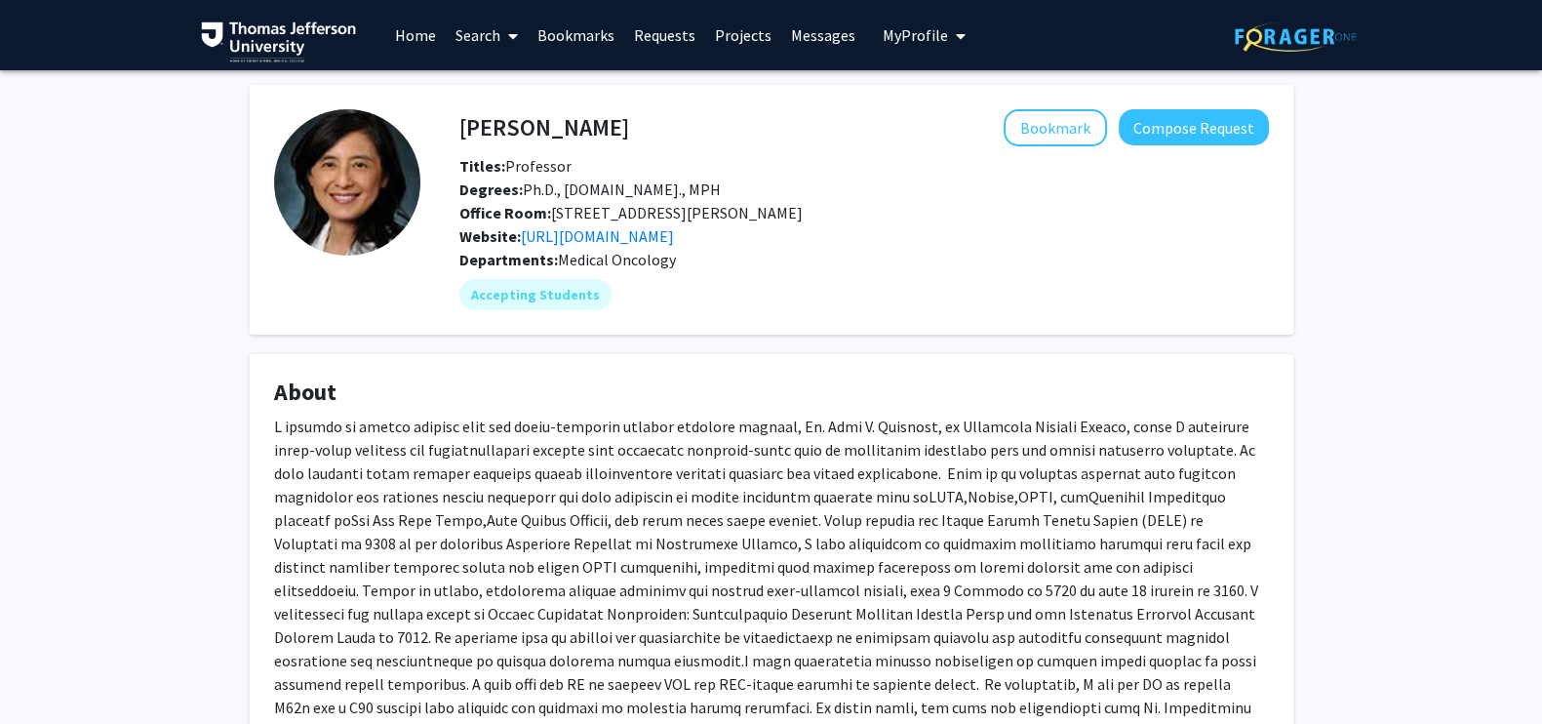
click at [732, 271] on div "Departments: Medical Oncology" at bounding box center [865, 259] width 810 height 23
click at [1229, 126] on button "Compose Request" at bounding box center [1194, 127] width 150 height 36
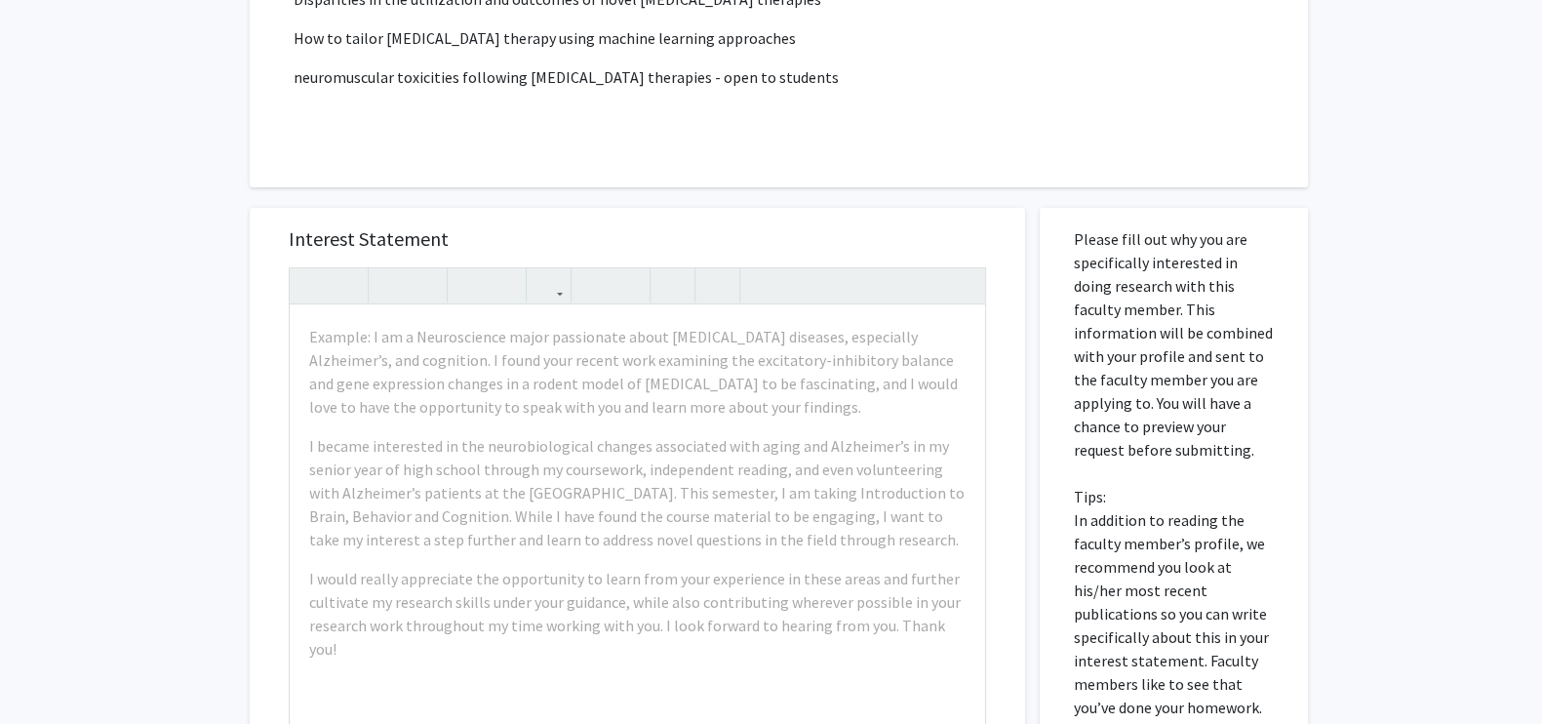
scroll to position [522, 0]
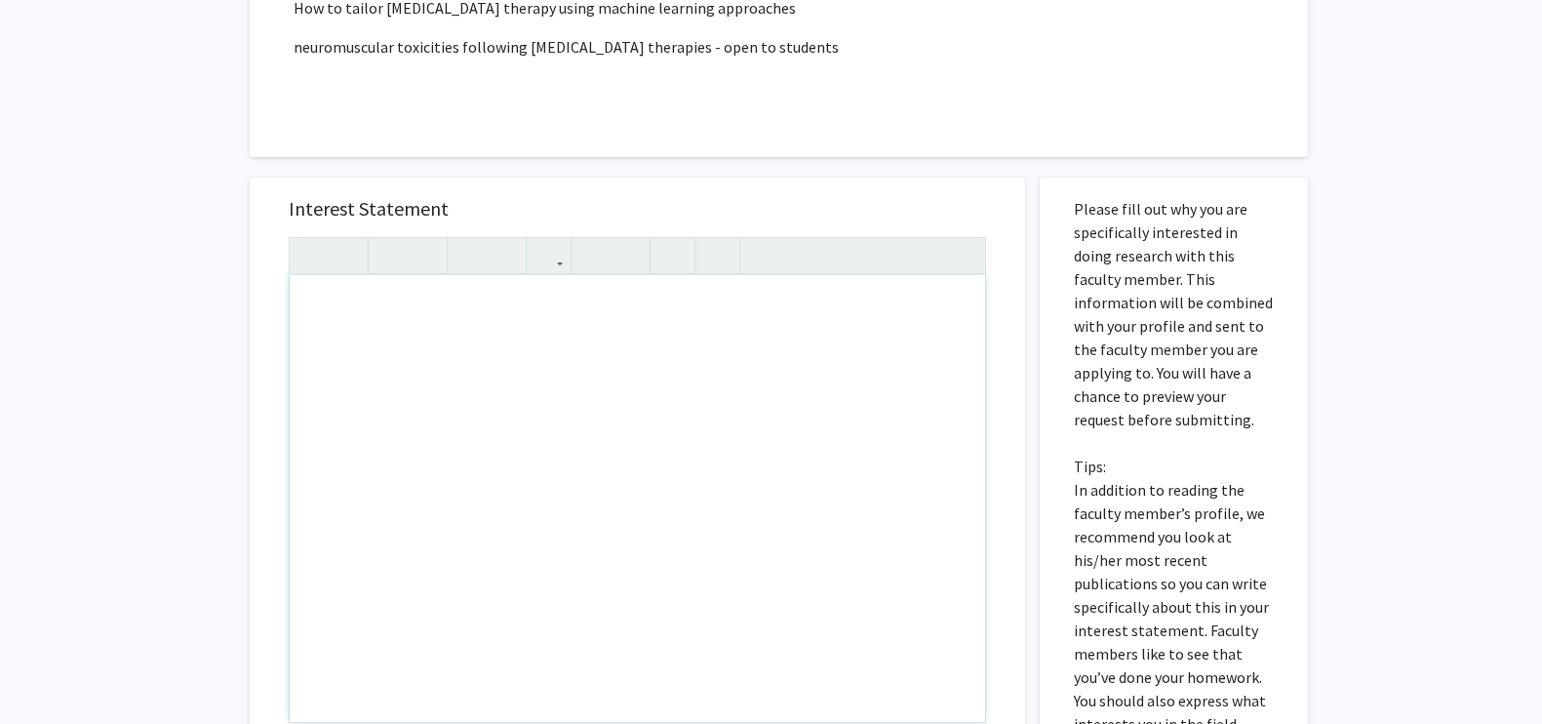
click at [360, 333] on div "Note to users with screen readers: Please press Alt+0 or Option+0 to deactivate…" at bounding box center [638, 498] width 696 height 447
paste div "Note to users with screen readers: Please press Alt+0 or Option+0 to deactivate…"
type textarea "<p>Dear [PERSON_NAME], </p> <p>I hope this message finds you well. My name is […"
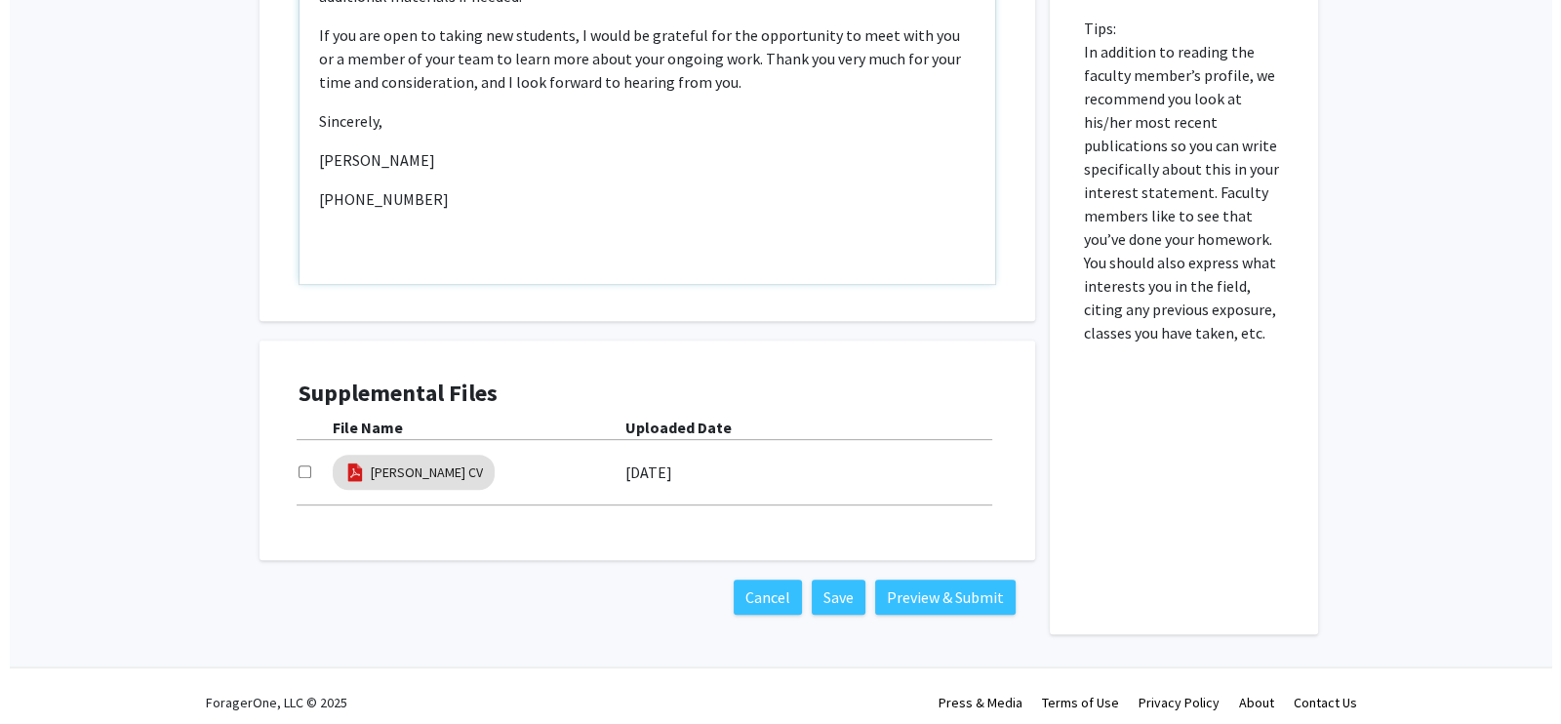
scroll to position [972, 0]
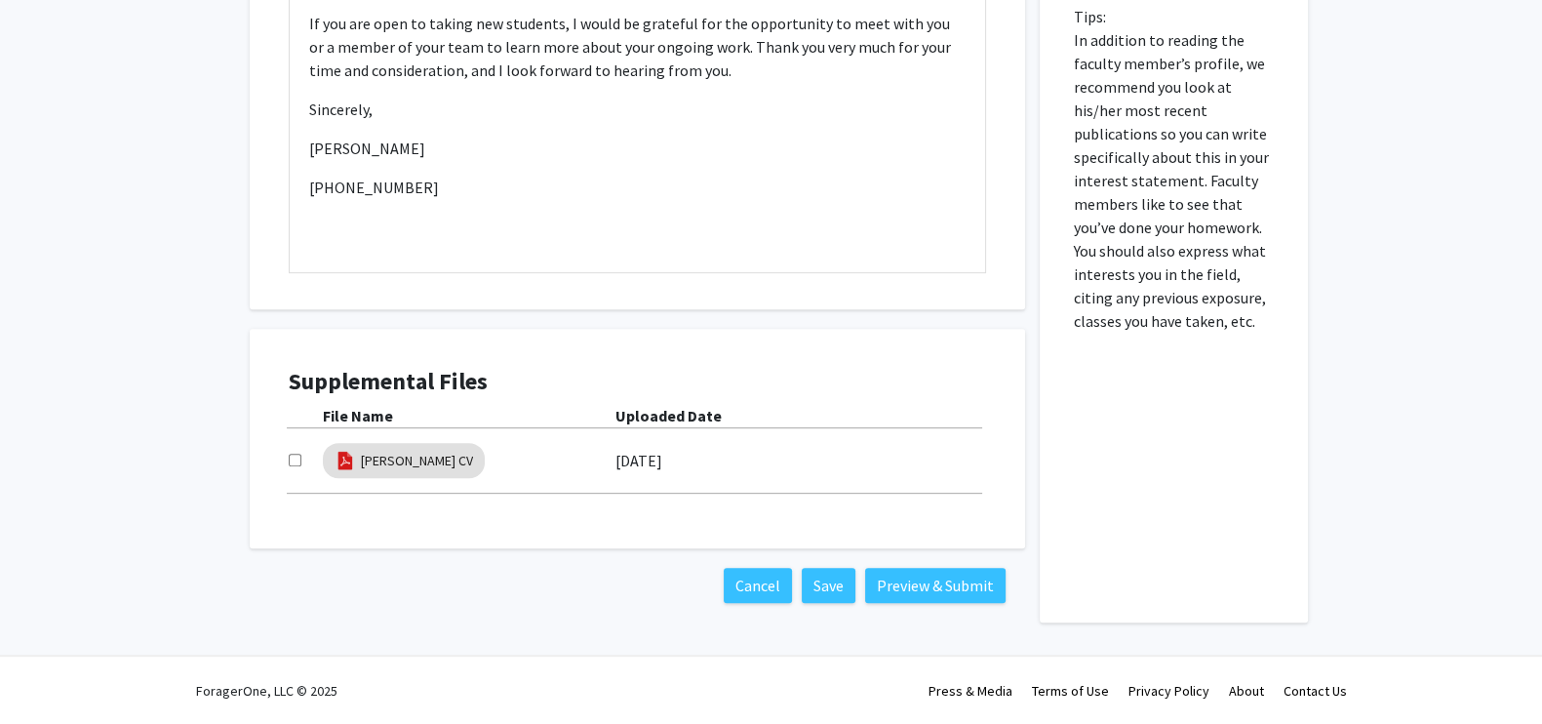
click at [289, 456] on input "checkbox" at bounding box center [295, 460] width 13 height 13
checkbox input "true"
click at [931, 585] on button "Preview & Submit" at bounding box center [935, 585] width 140 height 35
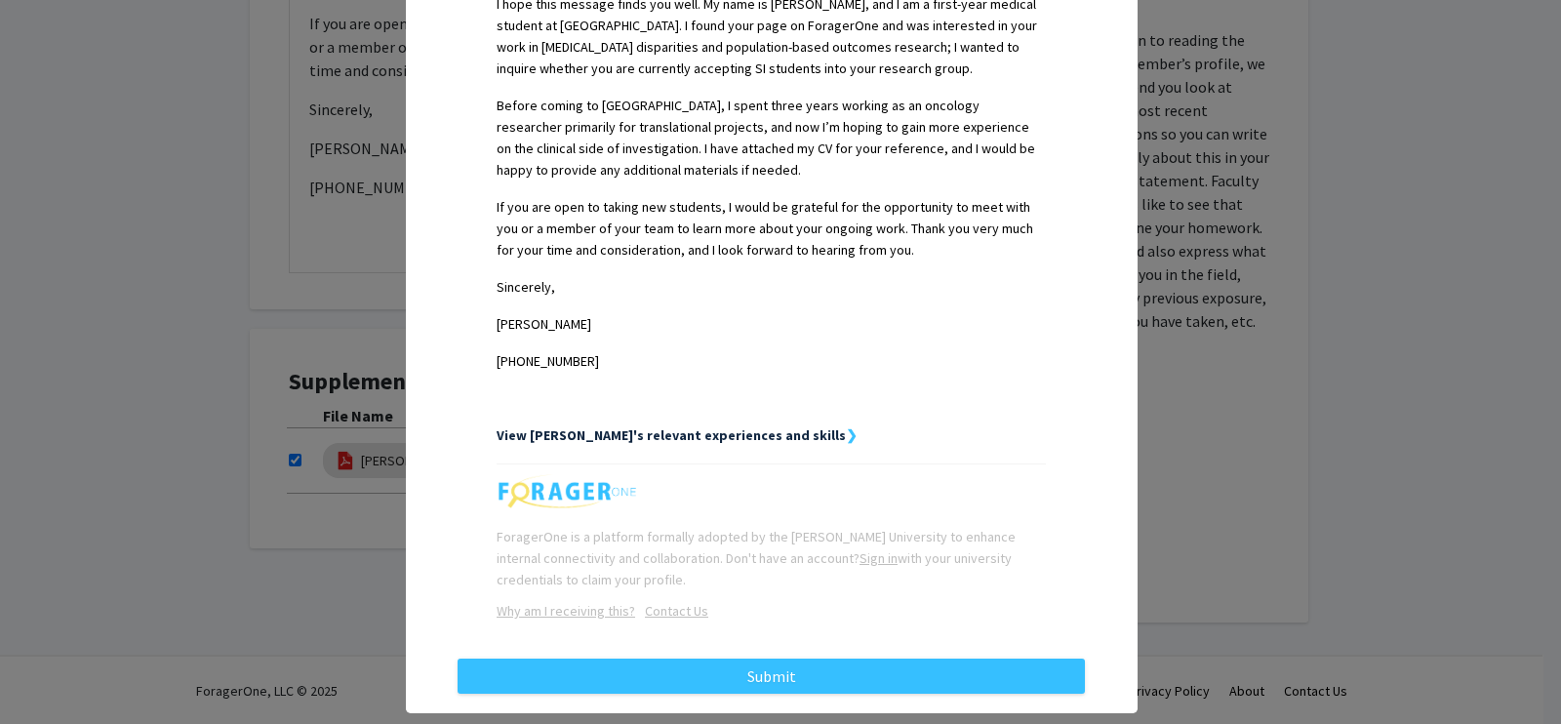
scroll to position [592, 0]
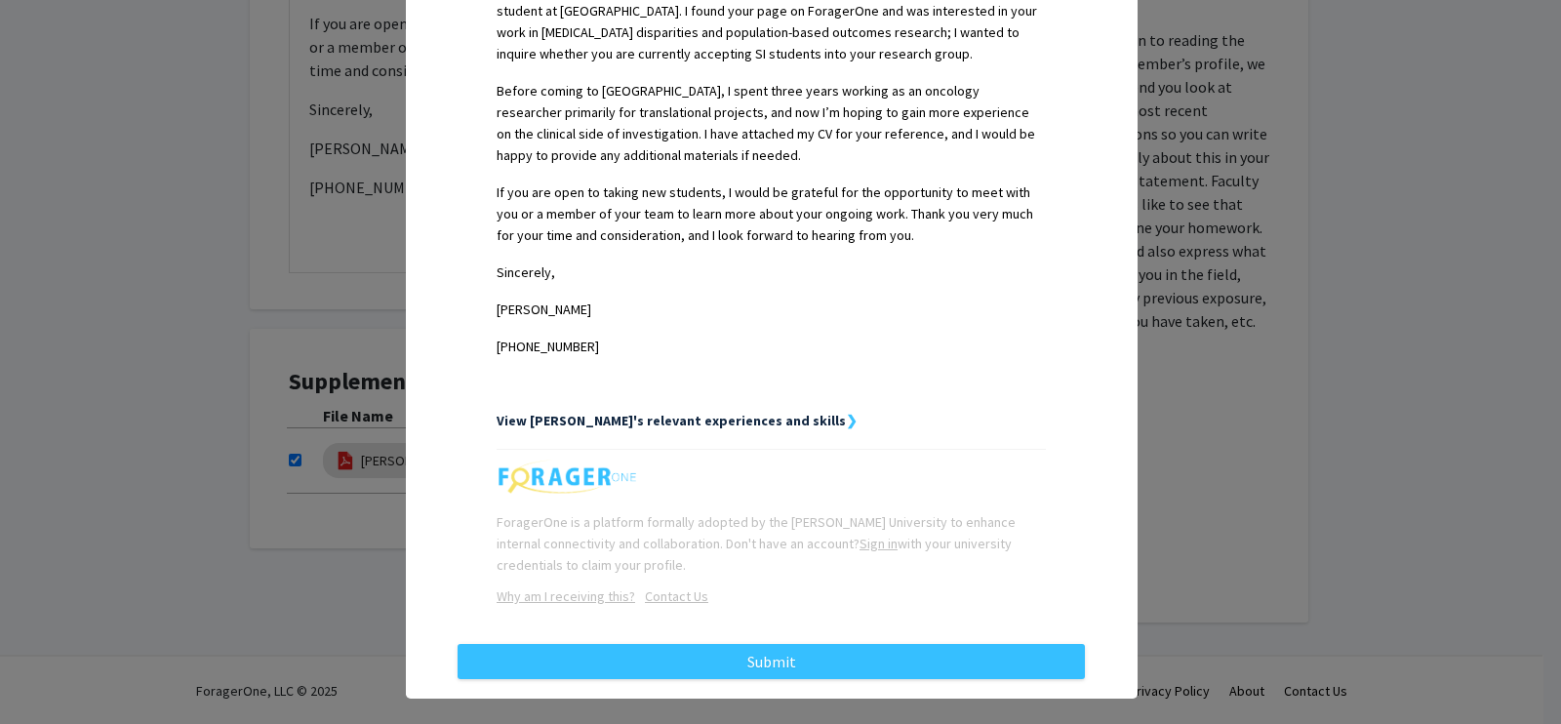
click at [693, 412] on strong "View [PERSON_NAME]'s relevant experiences and skills" at bounding box center [671, 421] width 349 height 18
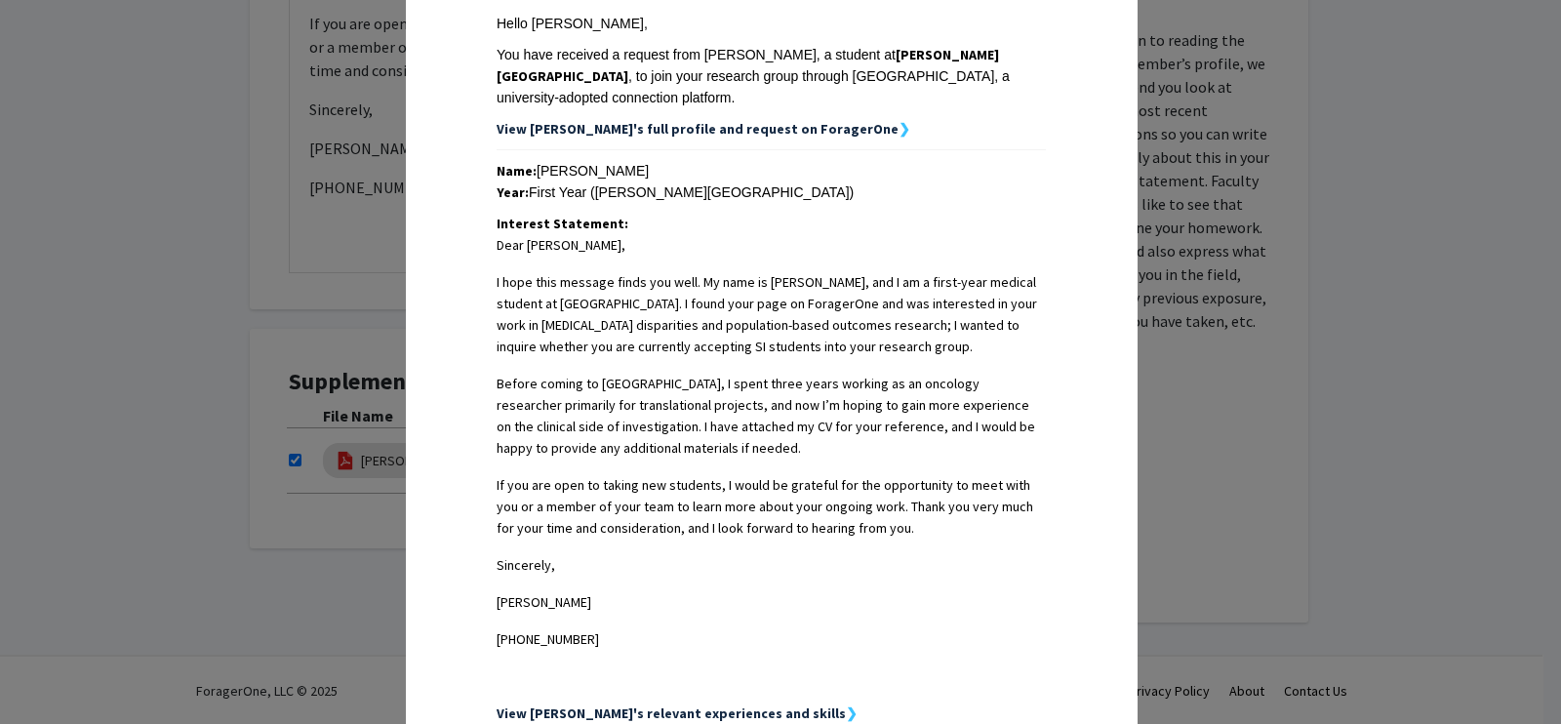
scroll to position [299, 0]
click at [692, 121] on strong "View [PERSON_NAME]'s full profile and request on ForagerOne" at bounding box center [698, 130] width 402 height 18
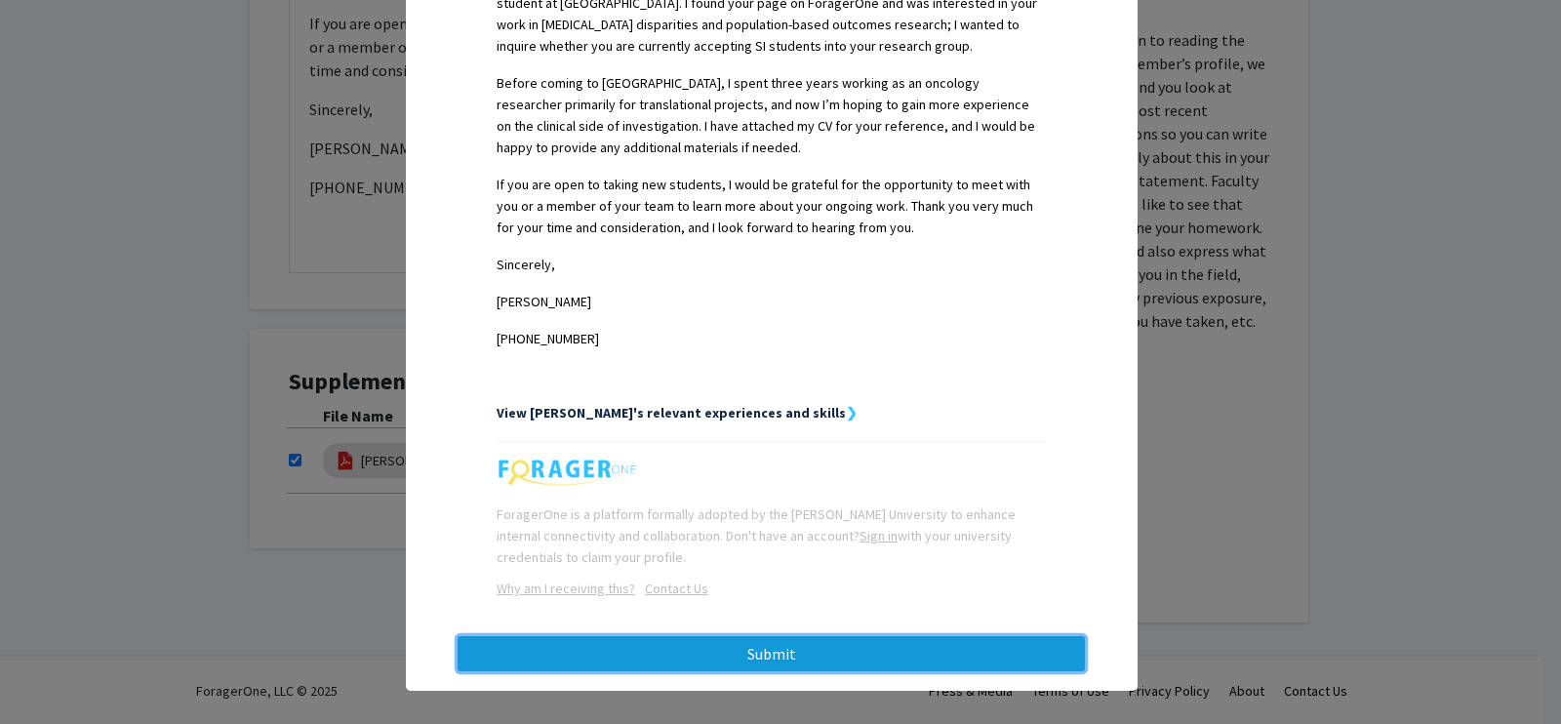
click at [782, 636] on button "Submit" at bounding box center [771, 653] width 627 height 35
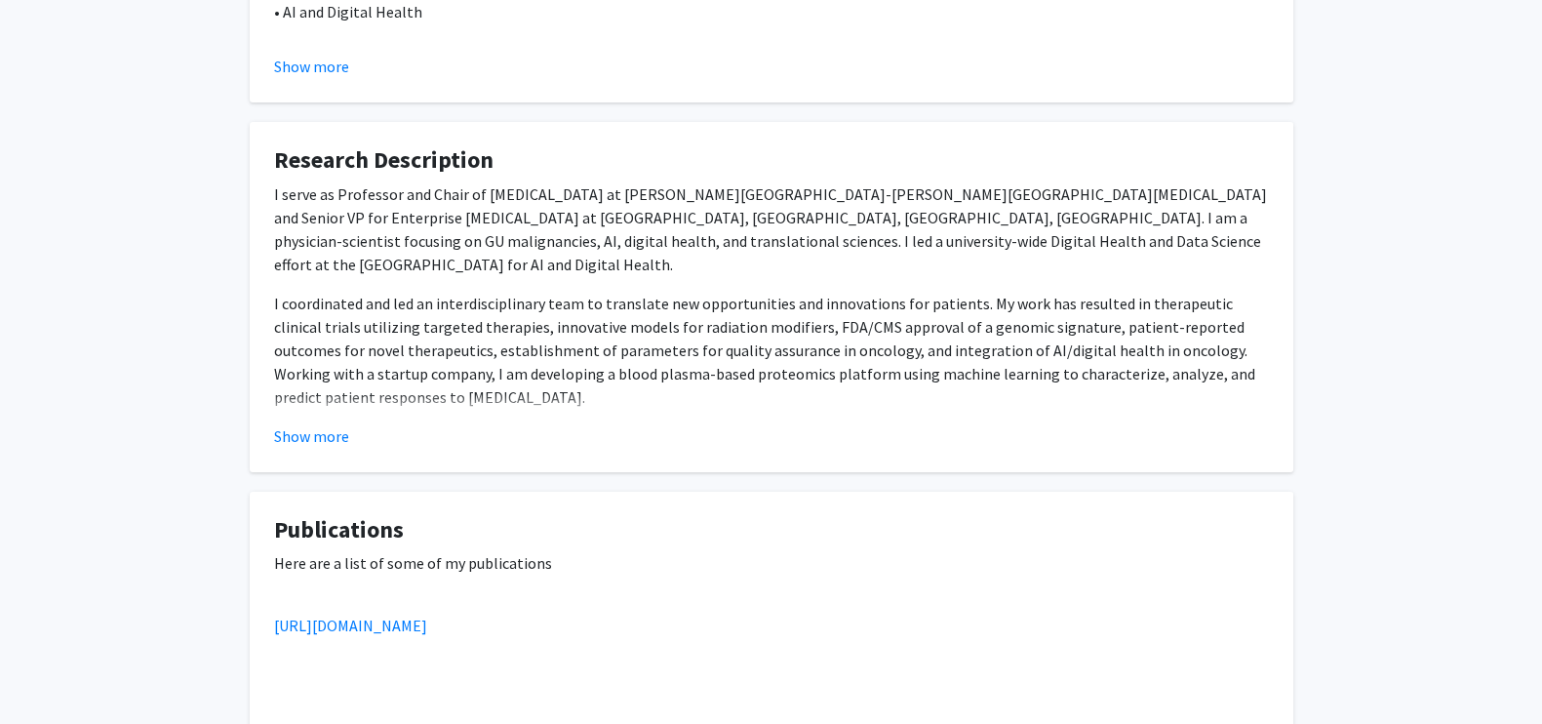
scroll to position [600, 0]
click at [333, 436] on button "Show more" at bounding box center [311, 437] width 75 height 23
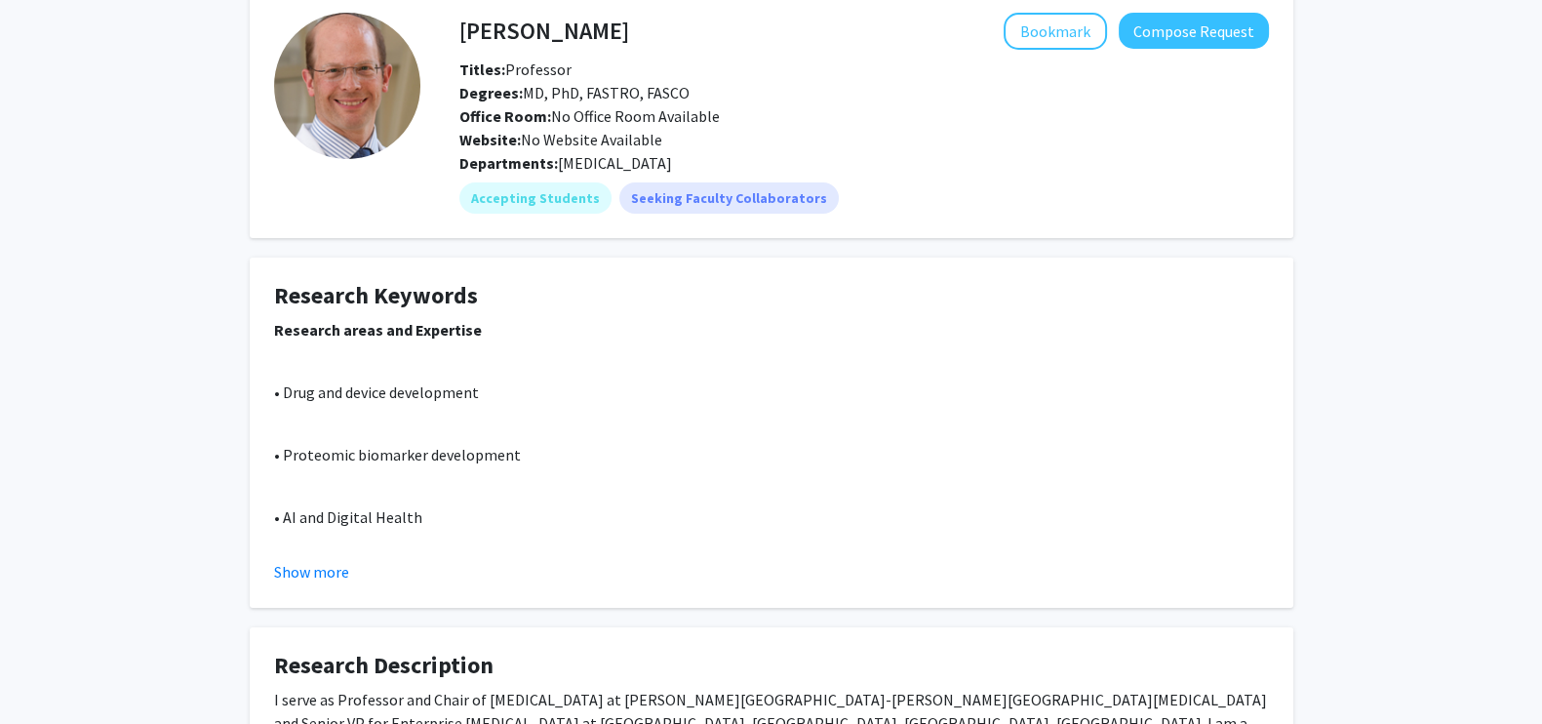
scroll to position [0, 0]
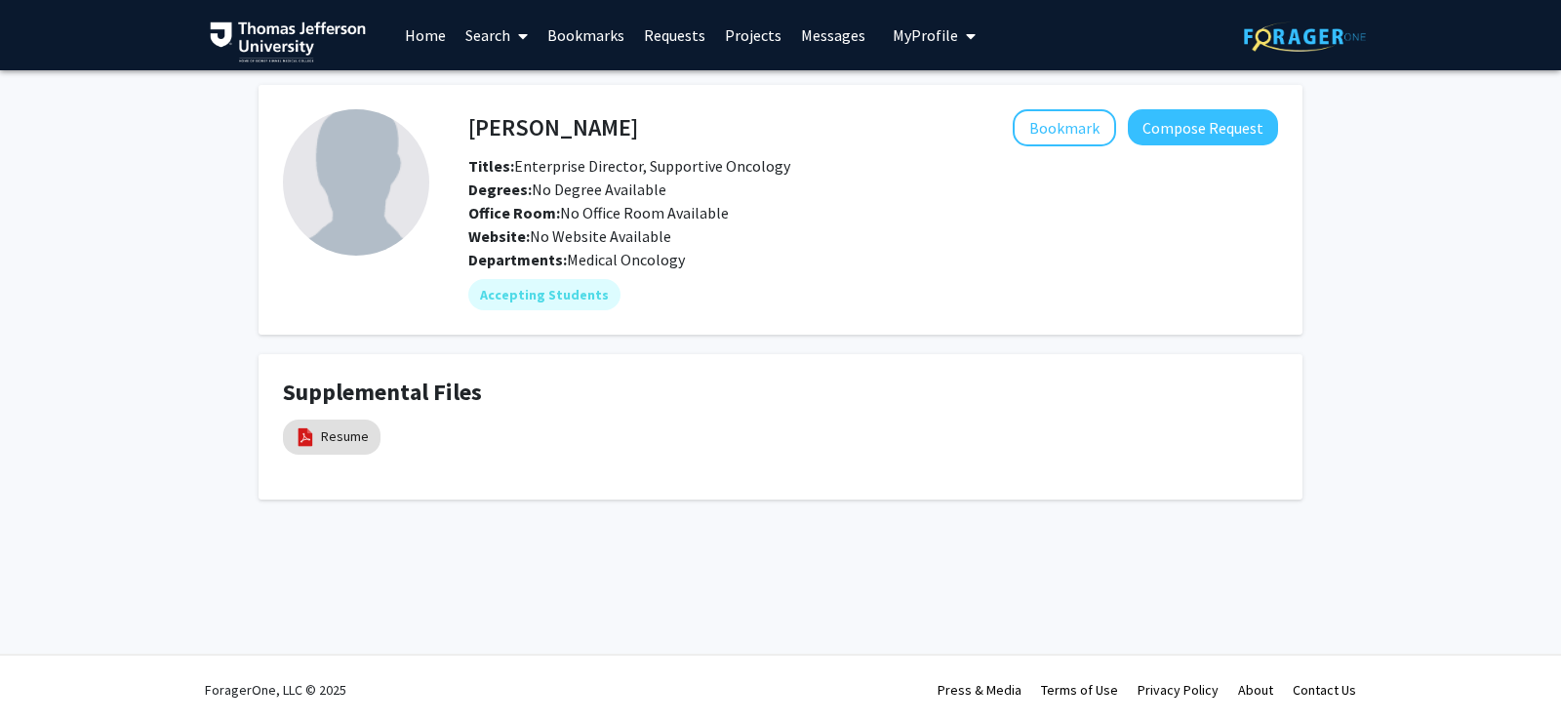
click at [703, 408] on div "Supplemental Files Resume" at bounding box center [780, 427] width 995 height 97
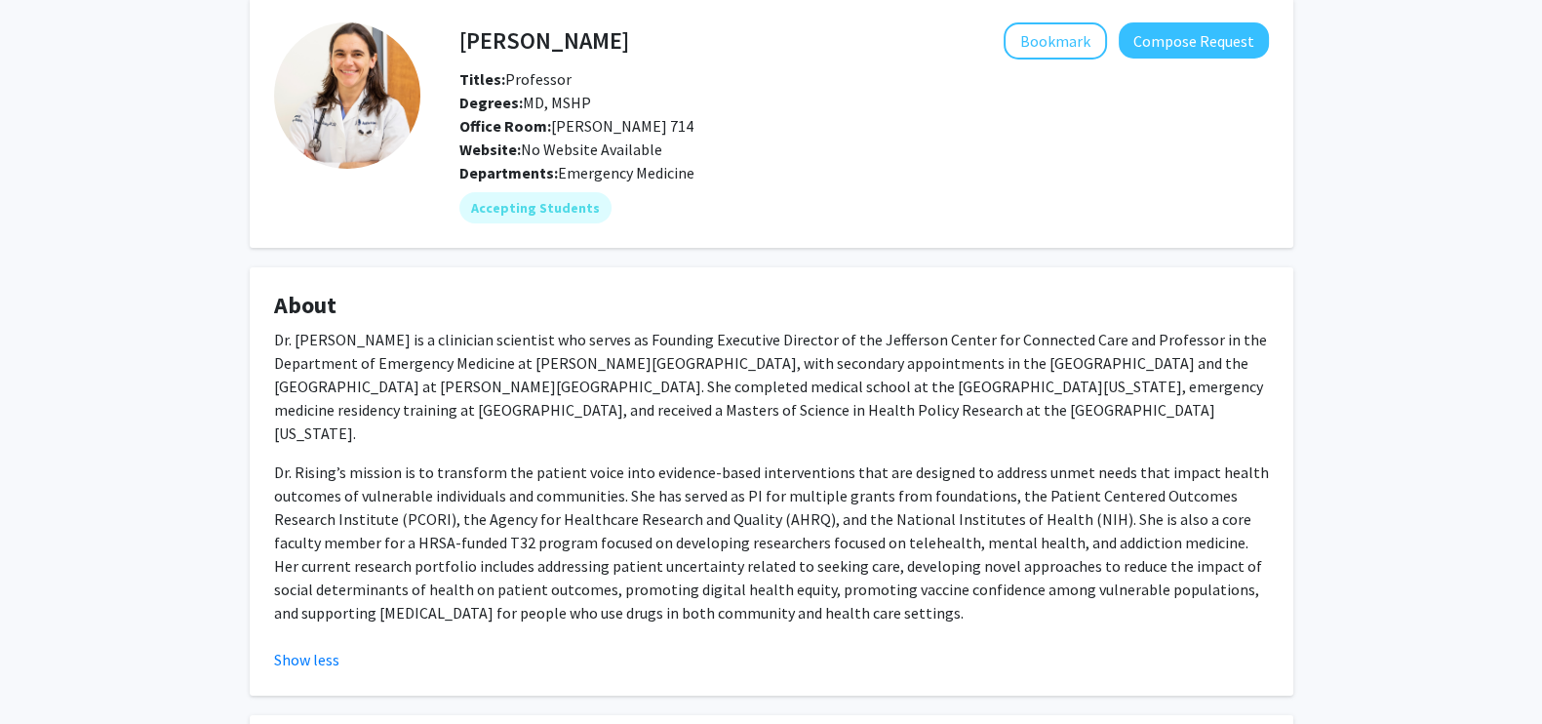
scroll to position [88, 0]
drag, startPoint x: 974, startPoint y: 596, endPoint x: 229, endPoint y: 329, distance: 790.9
copy div "Lo. Ipsumd si a consectet adipiscin eli seddoe te Incididu Utlaboree Dolorema a…"
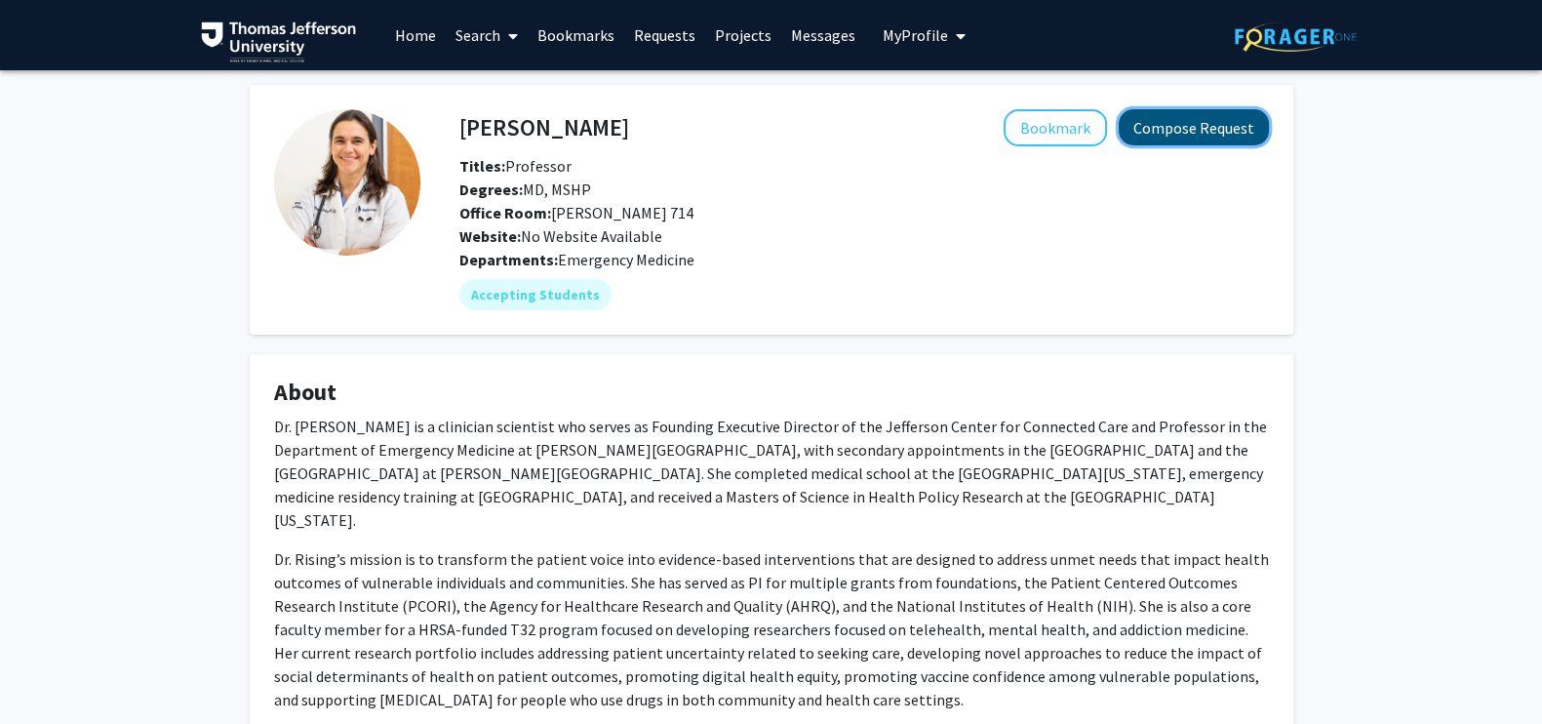
click at [1190, 118] on button "Compose Request" at bounding box center [1194, 127] width 150 height 36
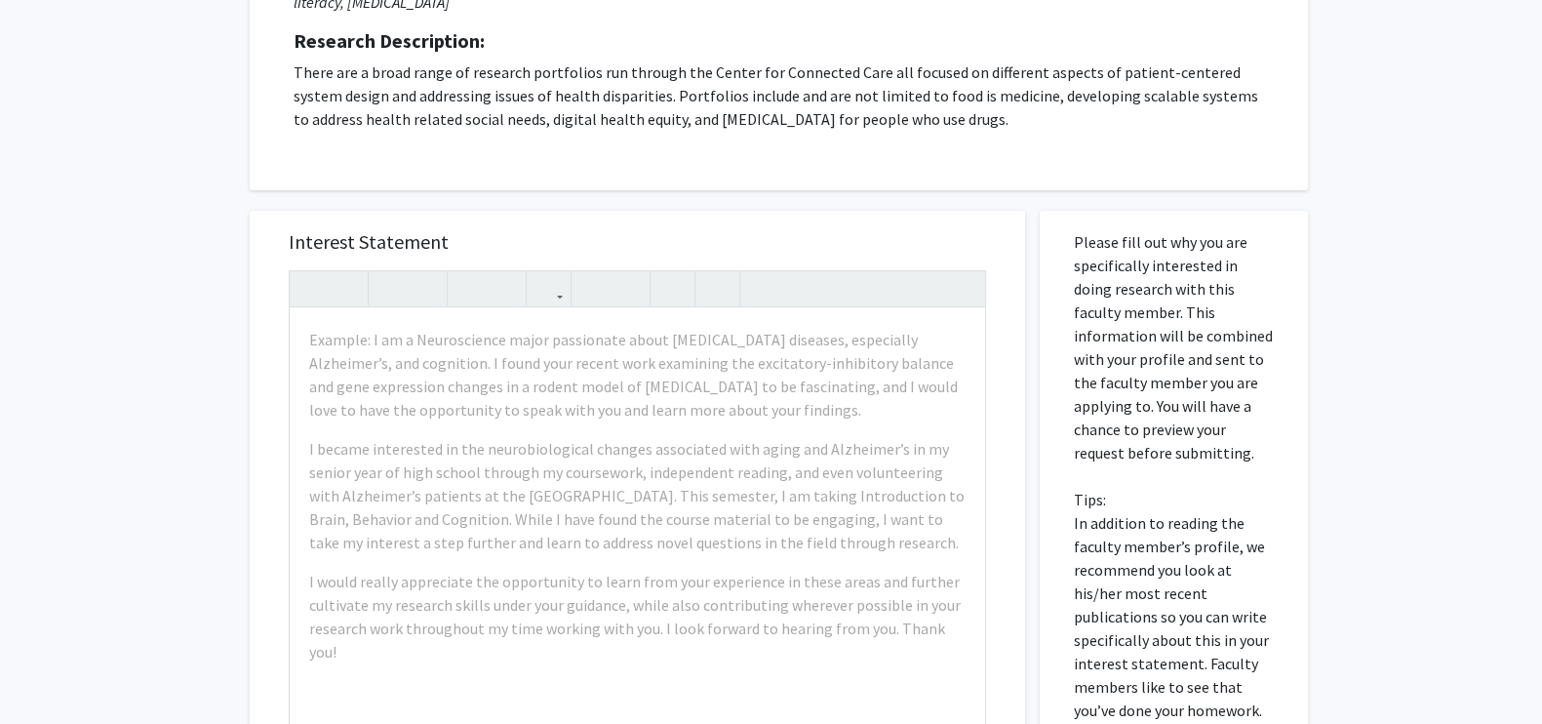
scroll to position [378, 0]
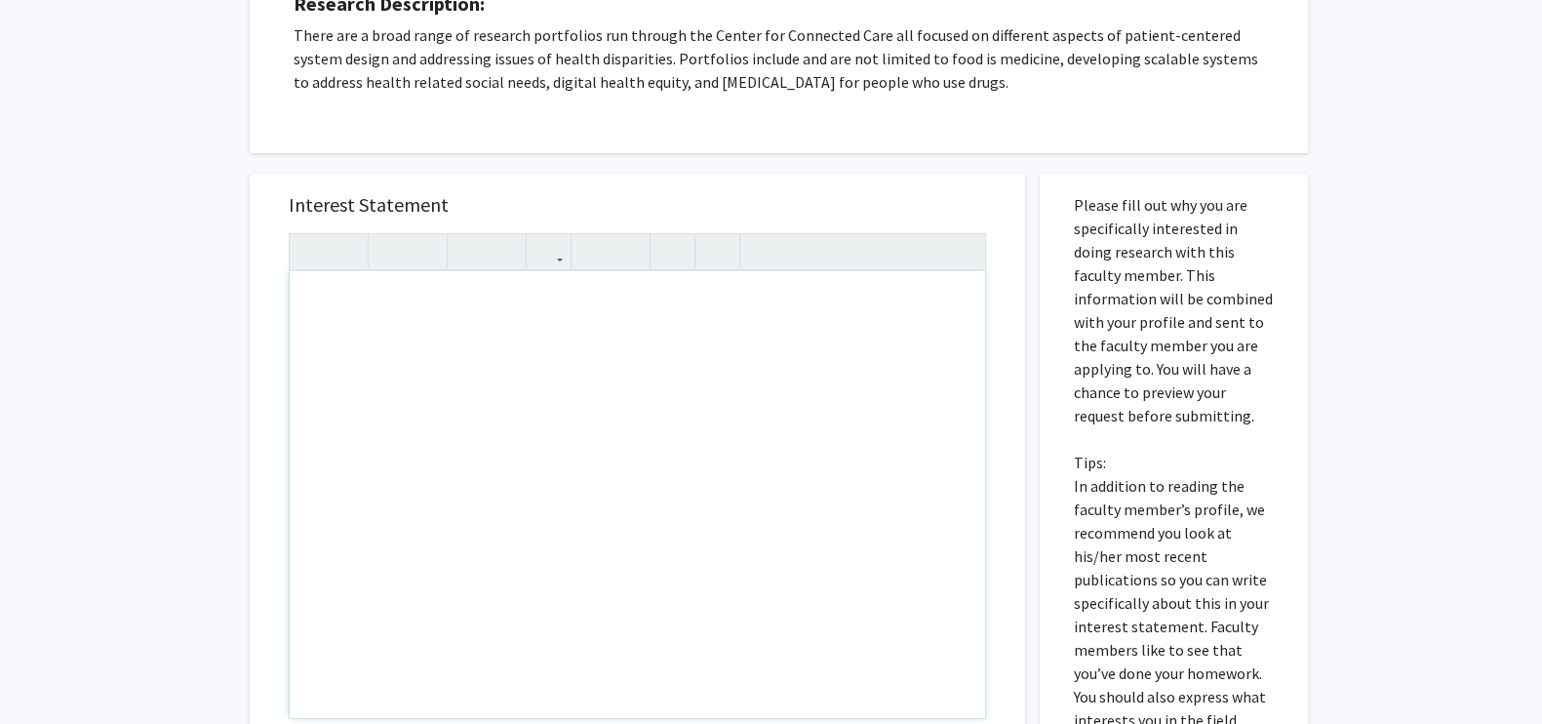
click at [619, 338] on div "Note to users with screen readers: Please press Alt+0 or Option+0 to deactivate…" at bounding box center [638, 494] width 696 height 447
paste div "Note to users with screen readers: Please press Alt+0 or Option+0 to deactivate…"
type textarea "<p>Dear Dr. Rising, </p> <p>I hope this message finds you well. My name is [PER…"
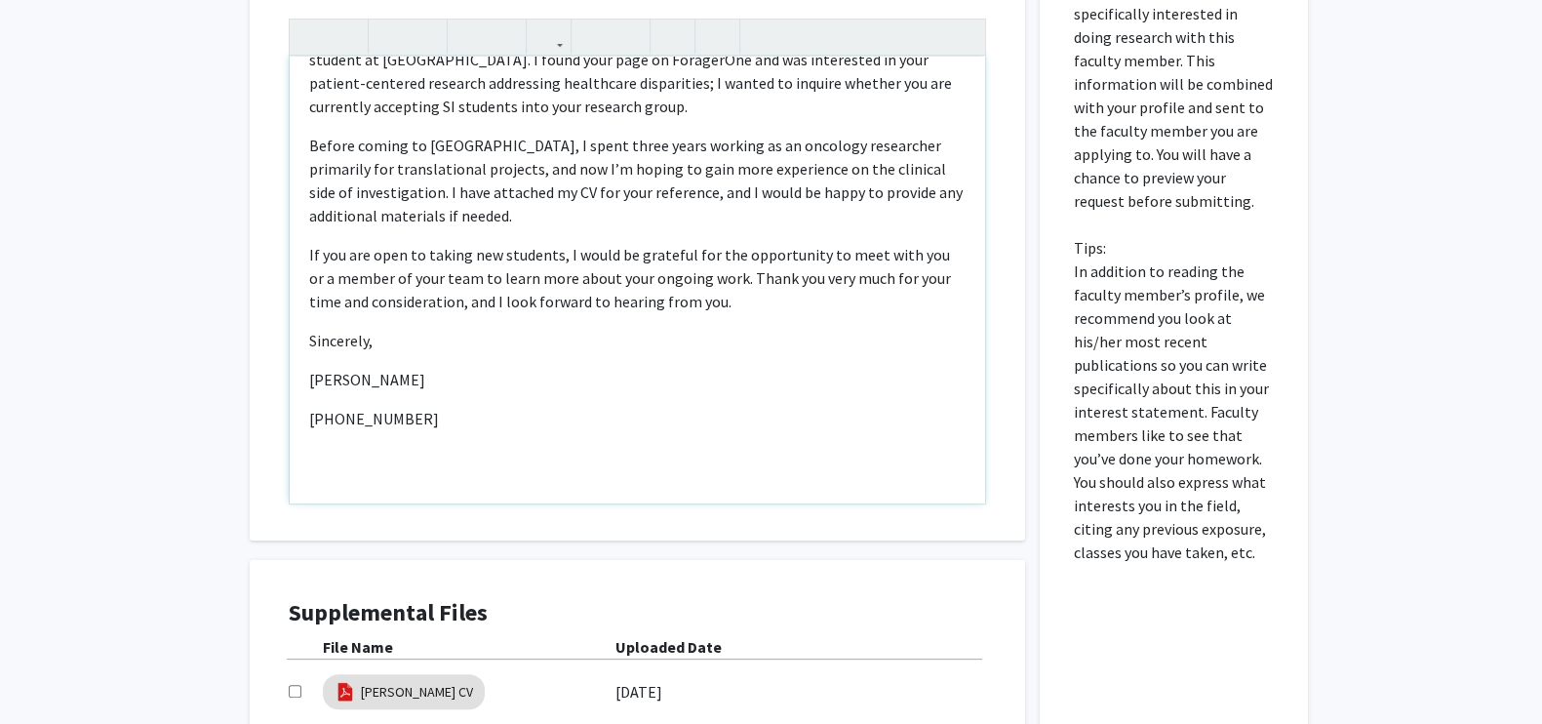
scroll to position [611, 0]
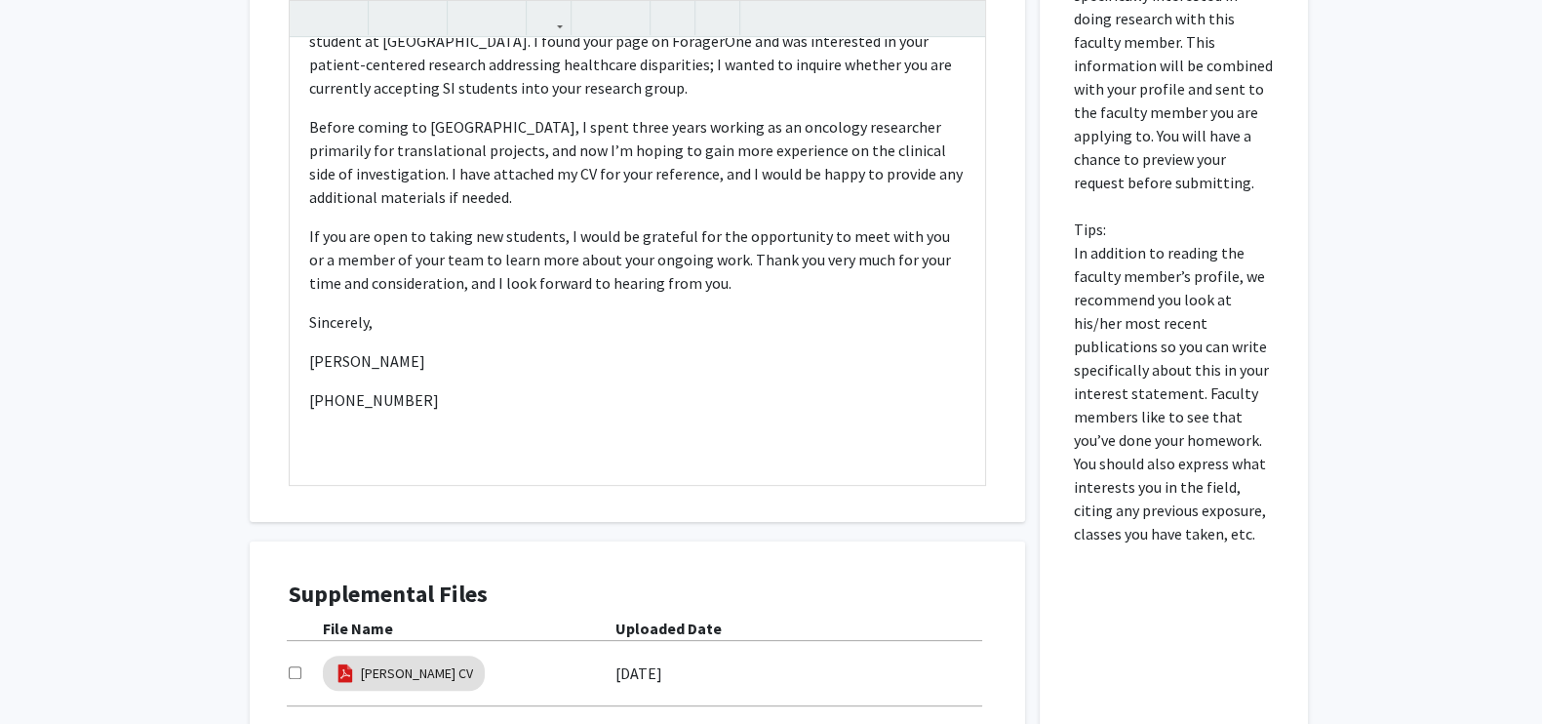
click at [300, 675] on input "checkbox" at bounding box center [295, 672] width 13 height 13
checkbox input "true"
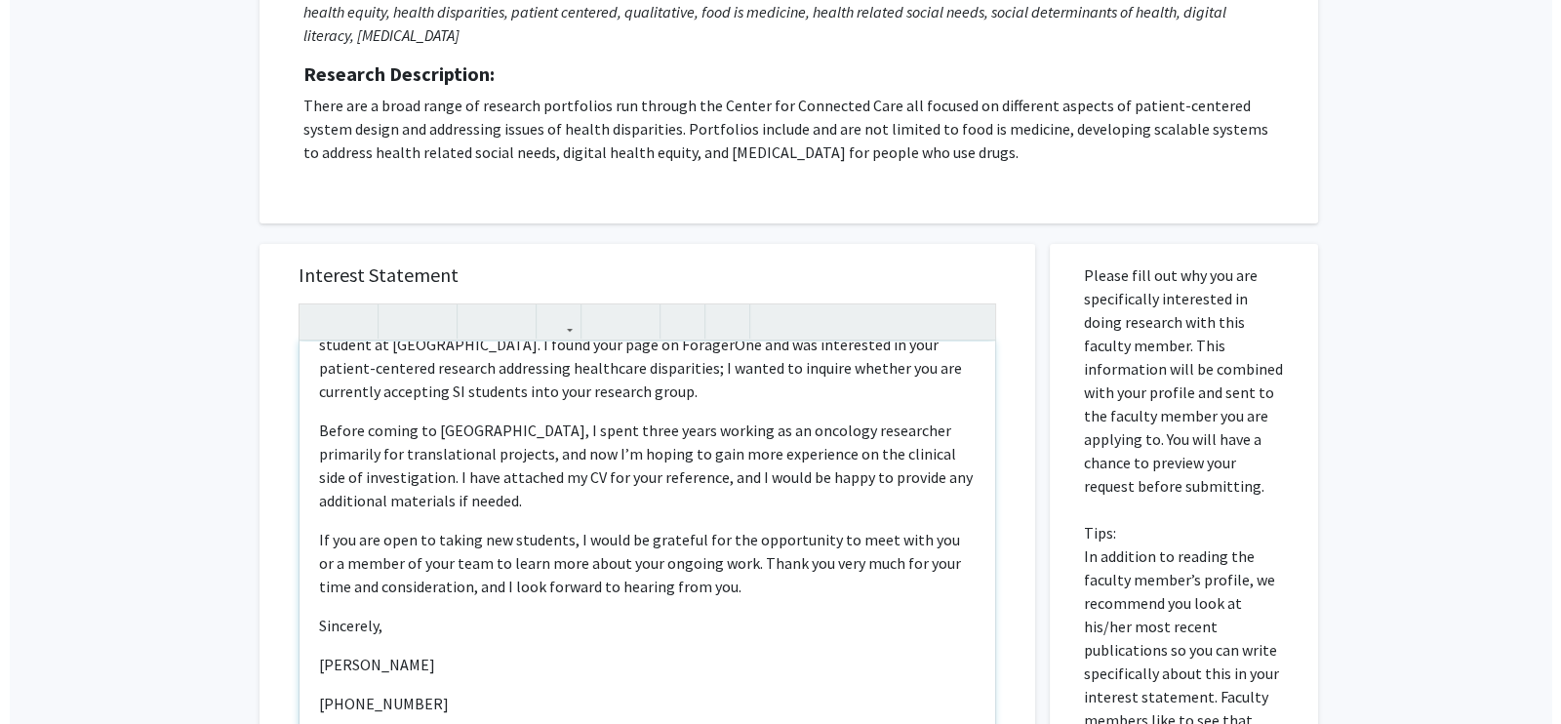
scroll to position [823, 0]
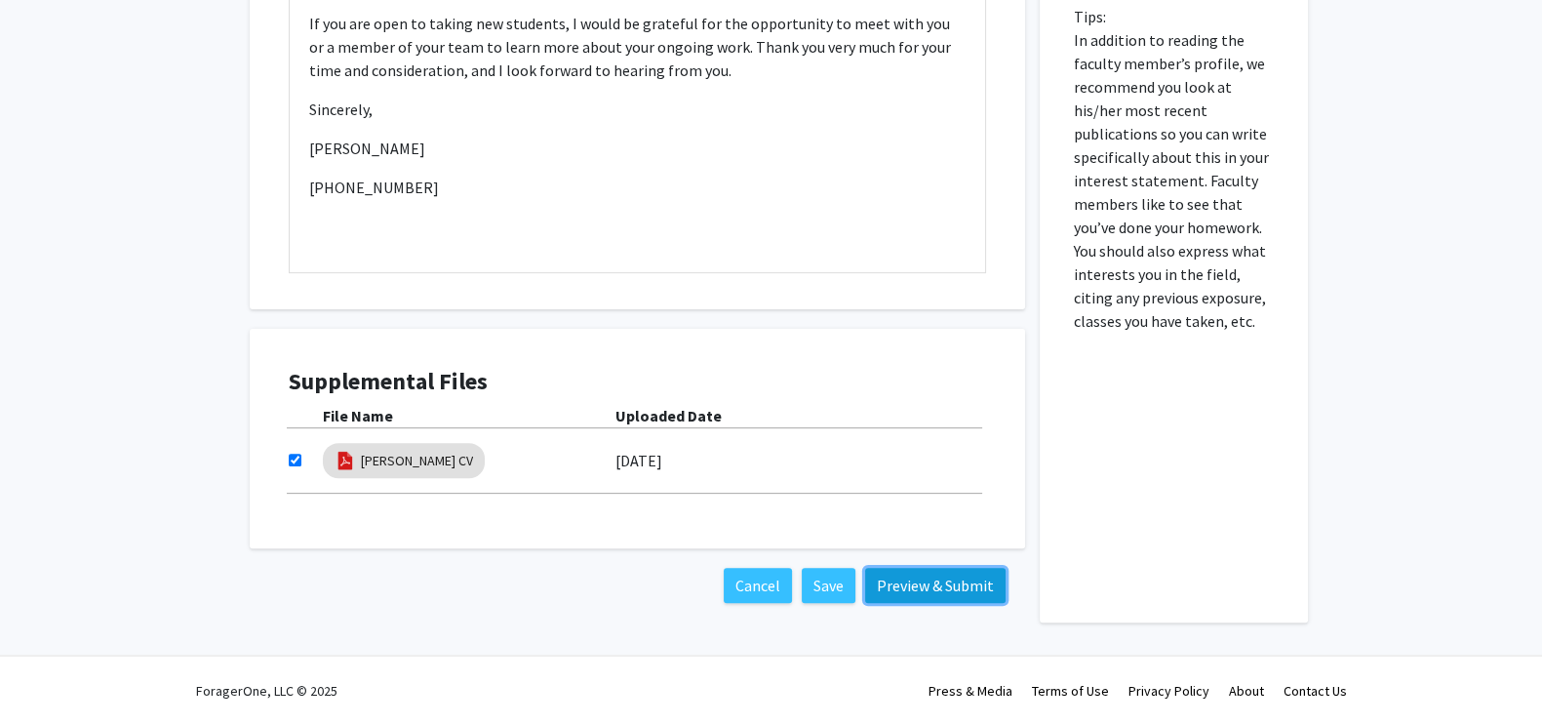
click at [919, 590] on button "Preview & Submit" at bounding box center [935, 585] width 140 height 35
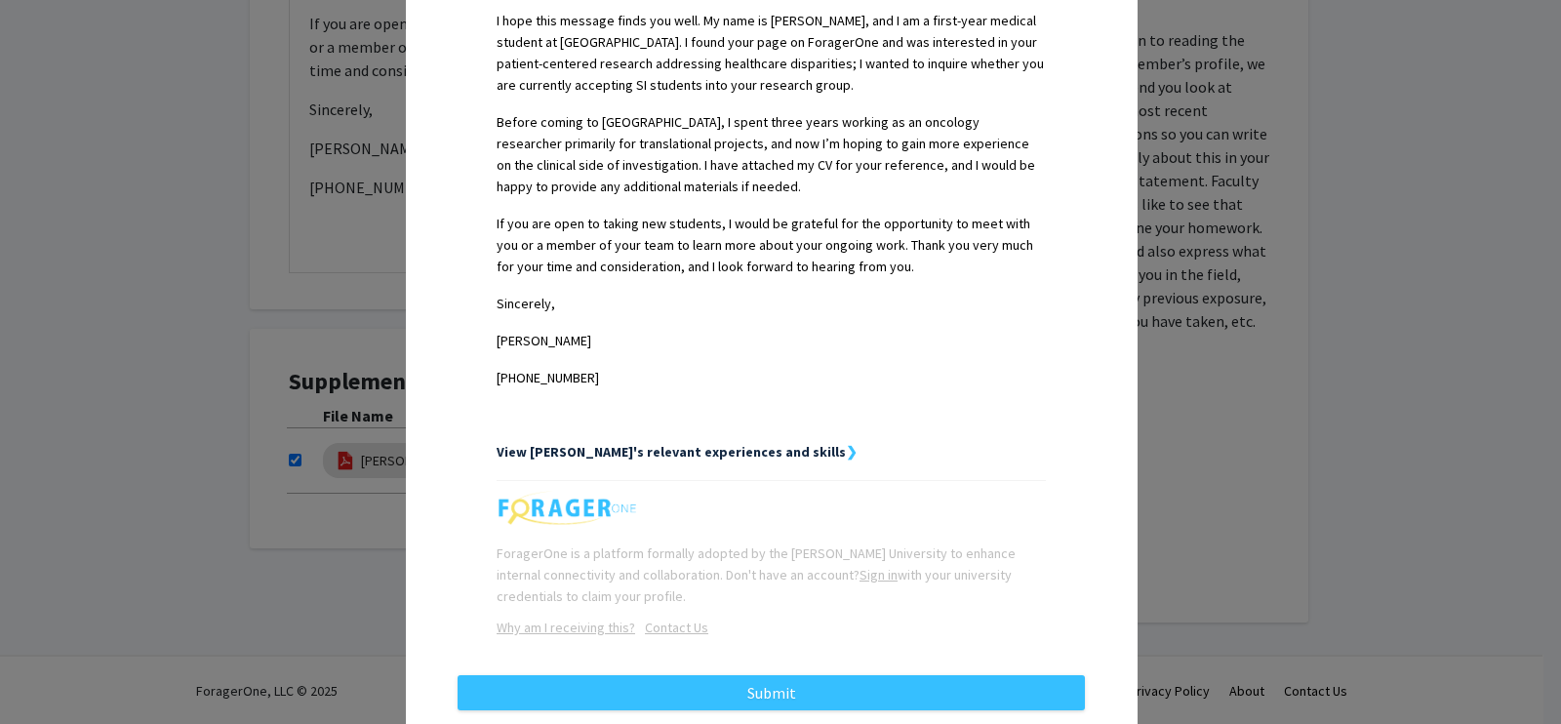
scroll to position [571, 0]
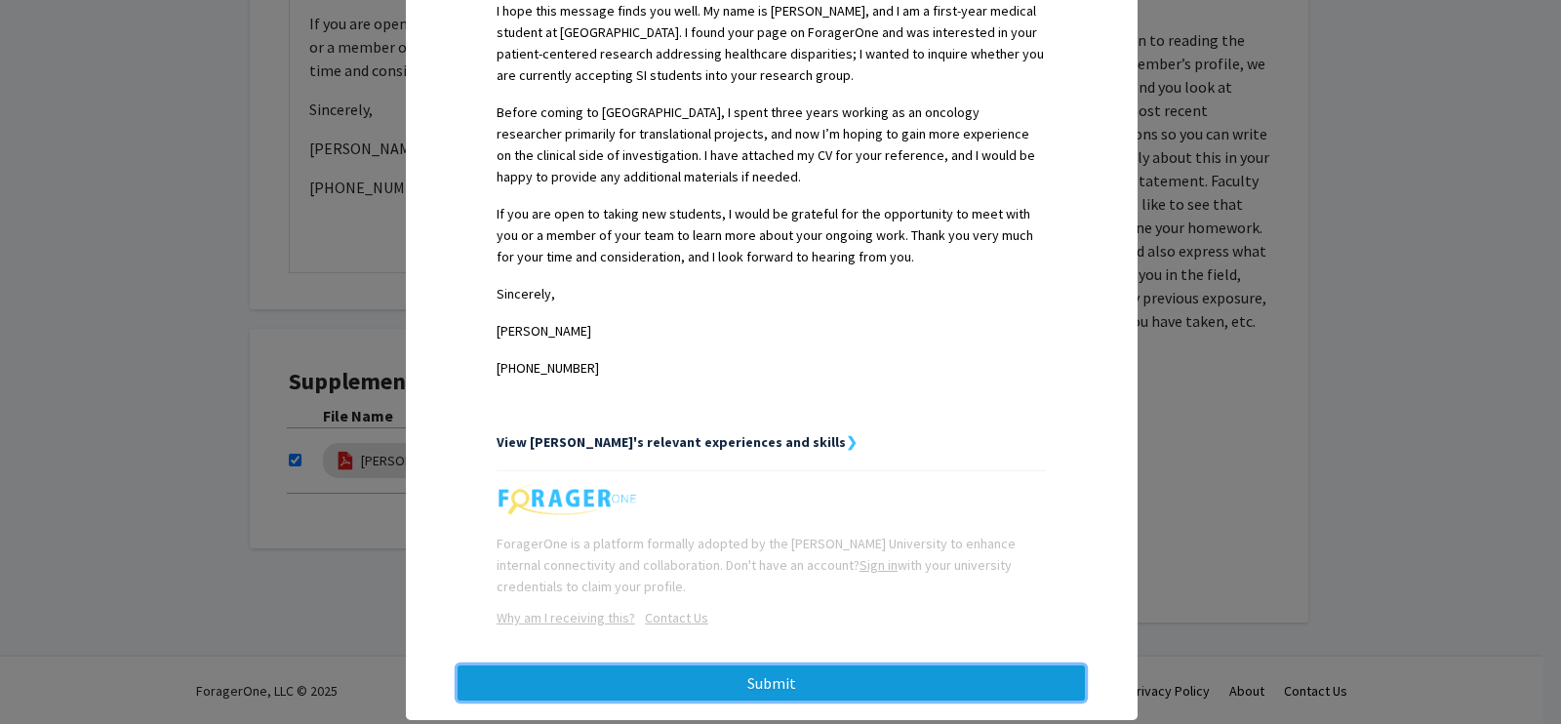
click at [878, 665] on button "Submit" at bounding box center [771, 682] width 627 height 35
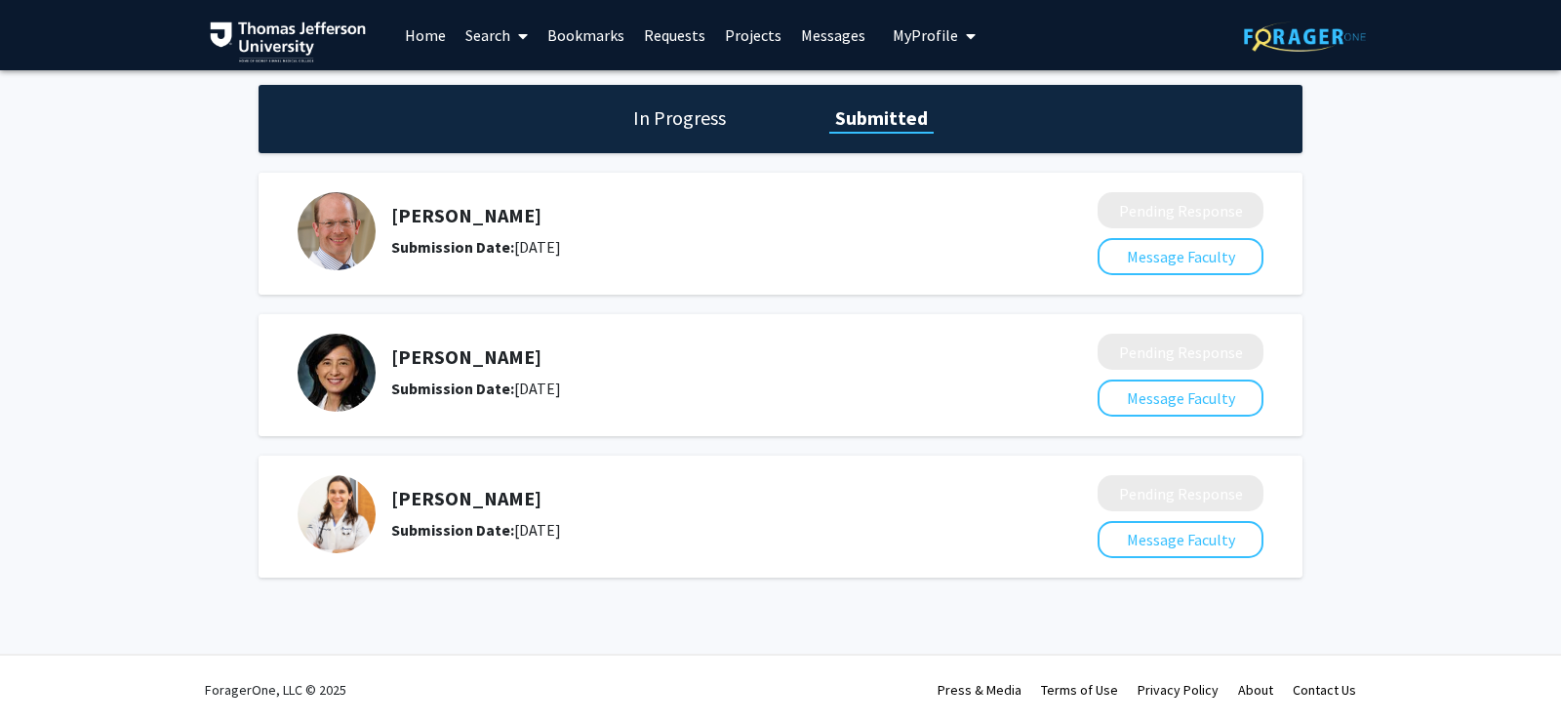
click at [681, 134] on div "In Progress Submitted" at bounding box center [781, 119] width 1044 height 68
click at [663, 100] on div "In Progress Submitted" at bounding box center [781, 119] width 1044 height 68
click at [682, 121] on h1 "In Progress" at bounding box center [679, 117] width 104 height 27
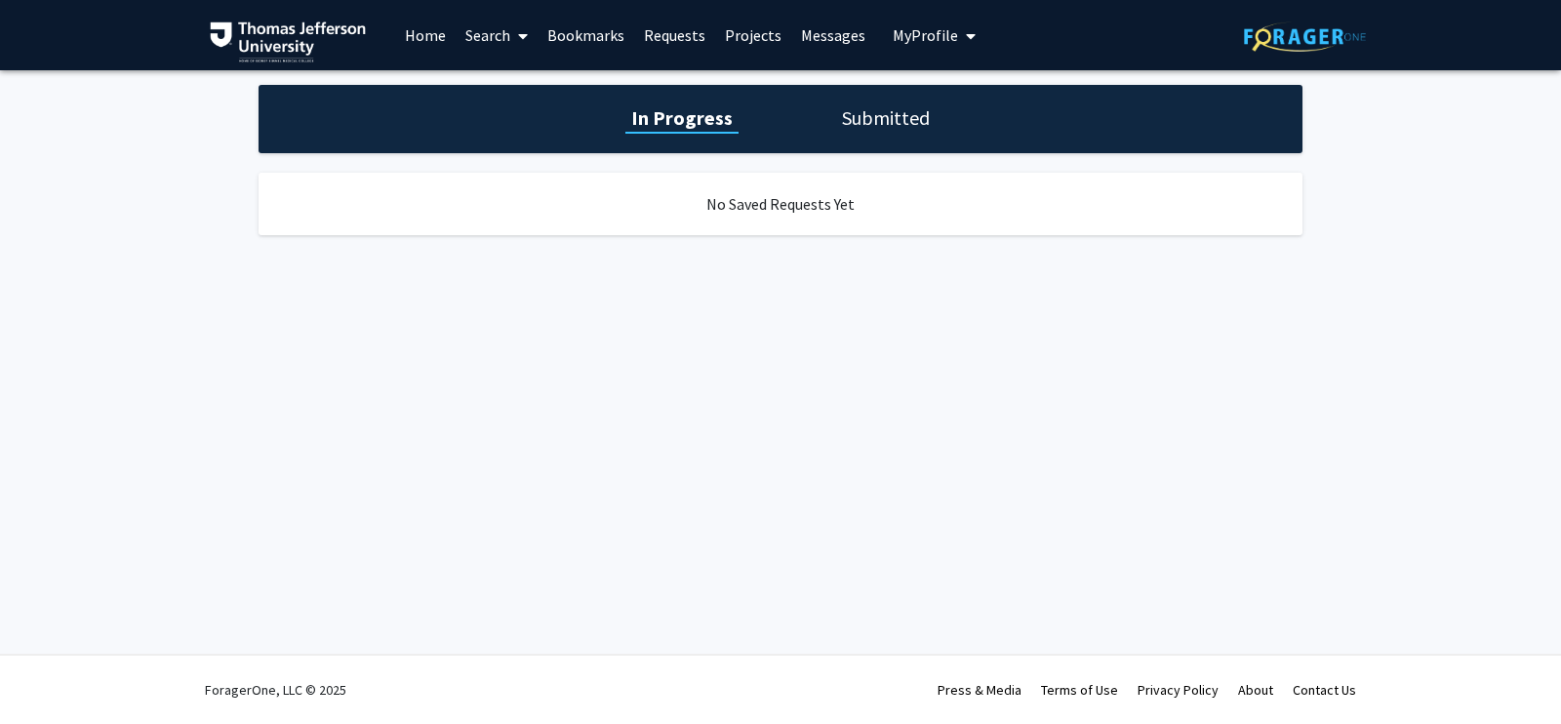
click at [906, 114] on h1 "Submitted" at bounding box center [886, 117] width 100 height 27
